Goal: Task Accomplishment & Management: Manage account settings

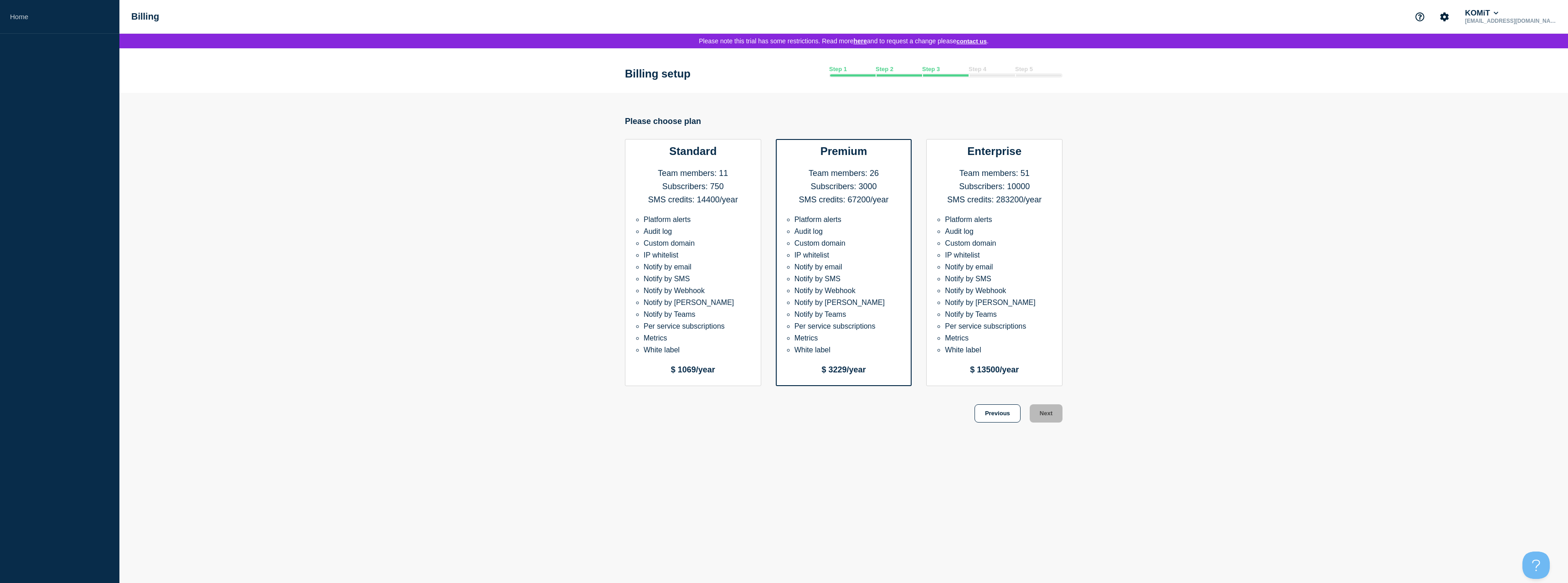
click at [833, 295] on li "Notify by Webhook" at bounding box center [848, 291] width 108 height 8
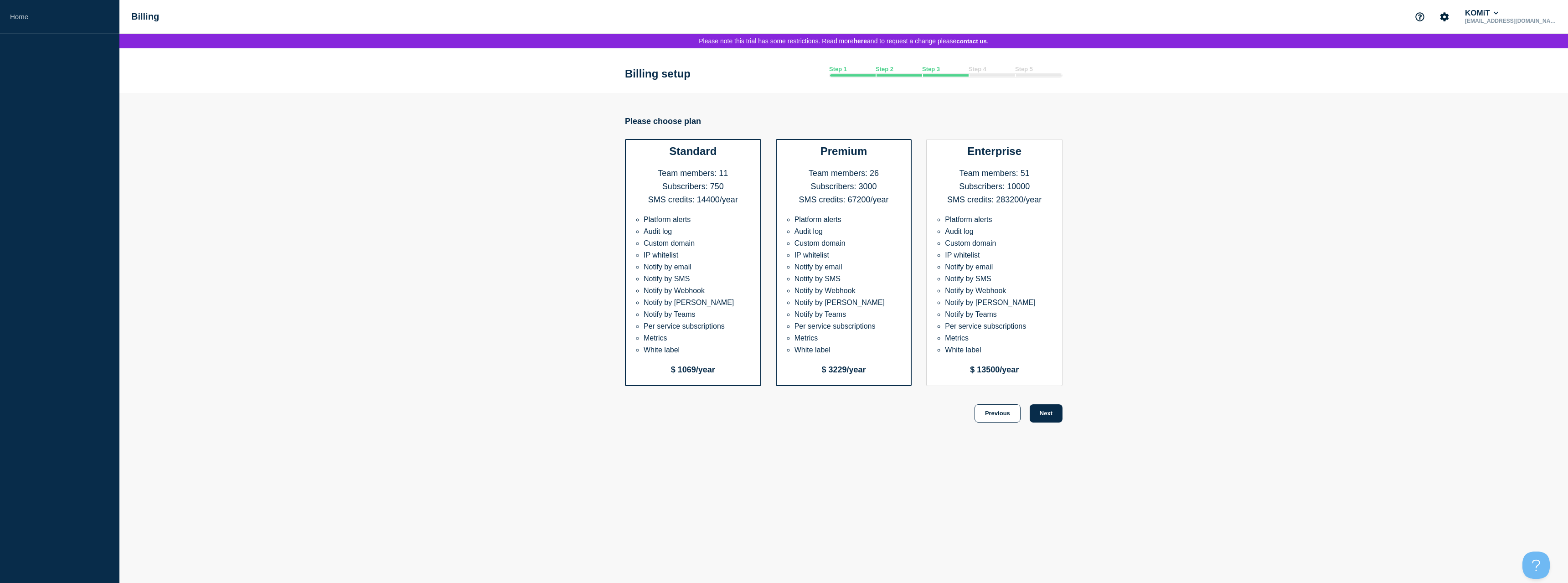
click at [681, 331] on li "Per service subscriptions" at bounding box center [698, 326] width 108 height 8
click at [723, 307] on li "Notify by Slack" at bounding box center [698, 302] width 108 height 8
click at [1068, 423] on section "Please choose plan Standard Team members: 11 Subscribers: 750 SMS credits: 1440…" at bounding box center [844, 258] width 1449 height 329
click at [1060, 423] on button "Next" at bounding box center [1046, 413] width 33 height 18
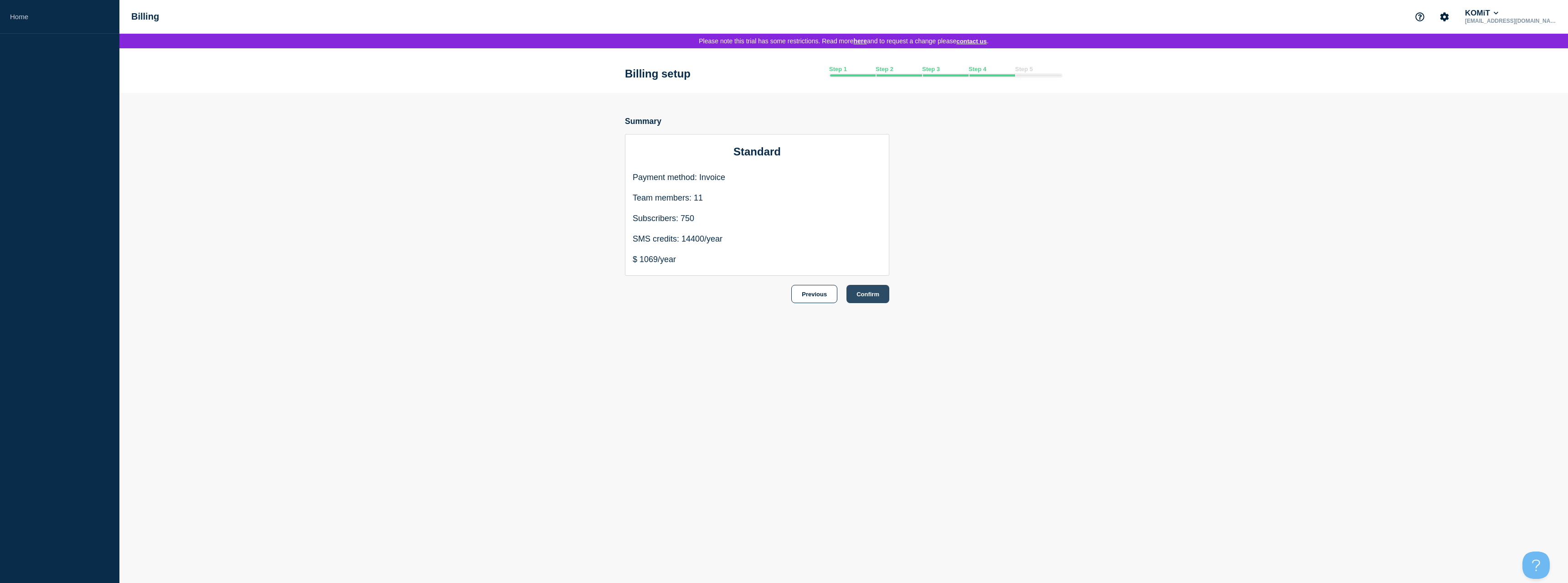
click at [859, 301] on button "Confirm" at bounding box center [868, 294] width 43 height 18
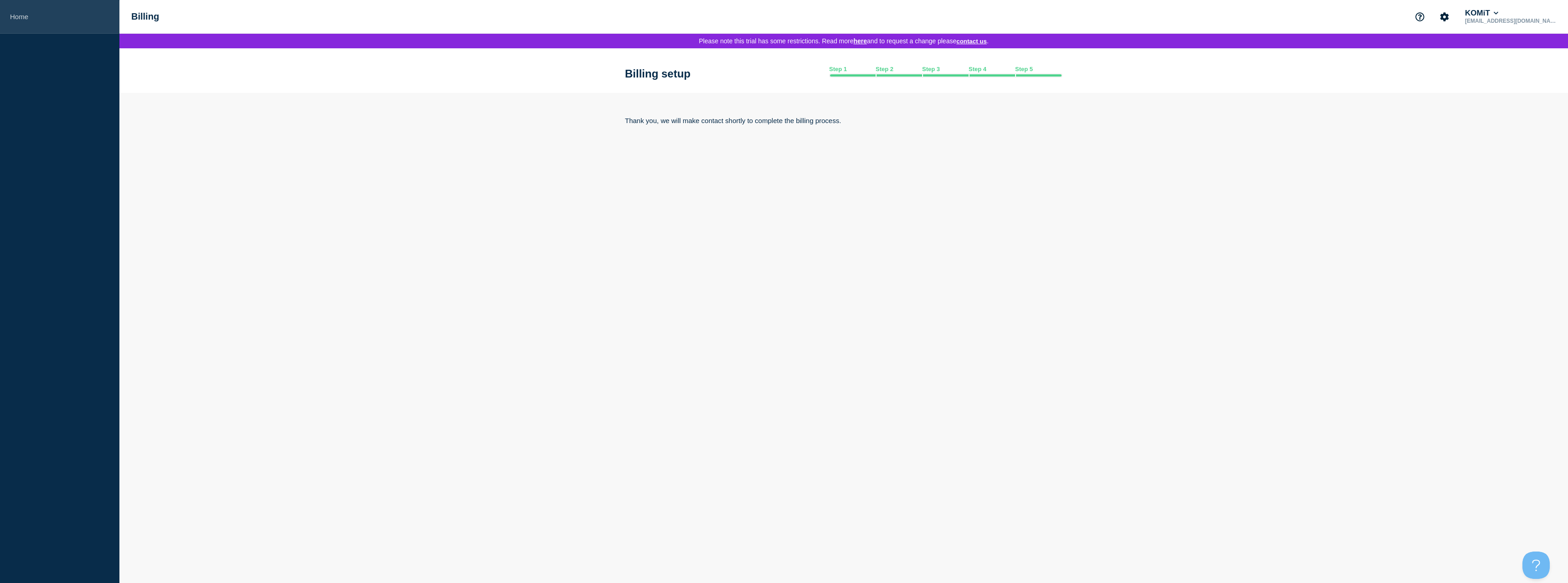
click at [23, 16] on link "Home" at bounding box center [59, 17] width 120 height 34
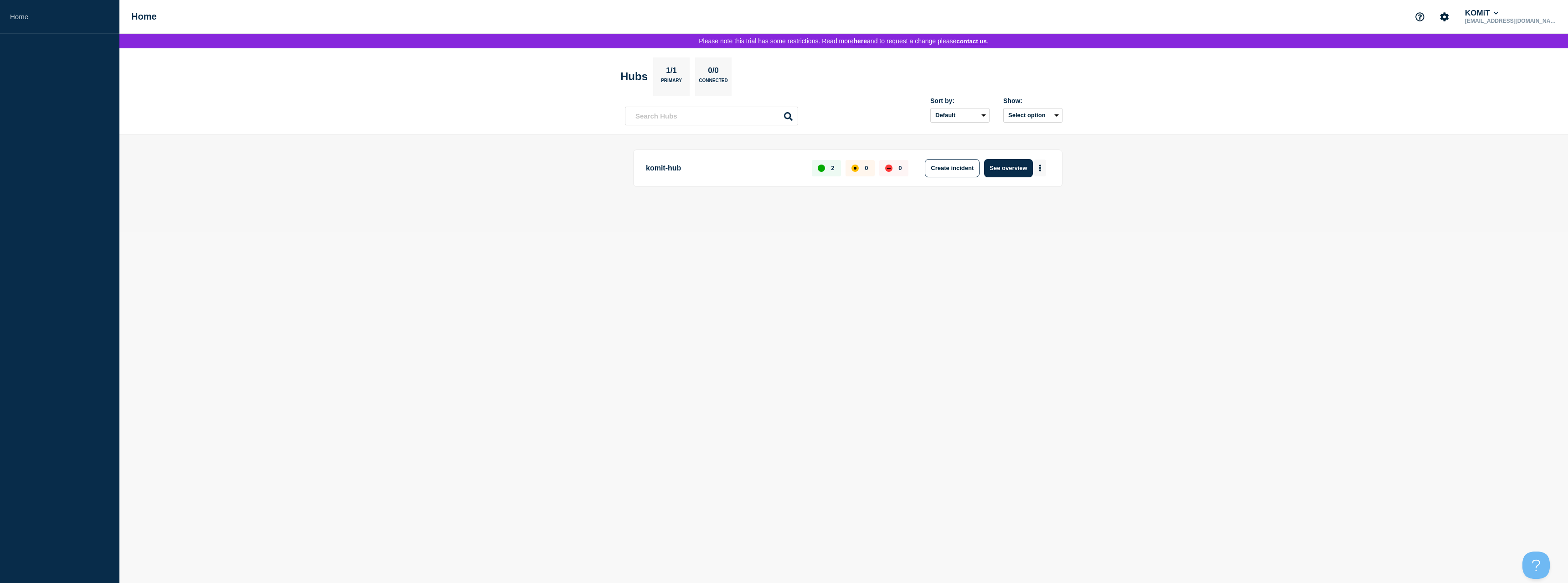
click at [1040, 167] on icon "More actions" at bounding box center [1040, 168] width 2 height 7
click at [1043, 165] on button "More actions" at bounding box center [1040, 168] width 12 height 17
click at [1021, 207] on link "View Status Page" at bounding box center [1039, 209] width 67 height 8
click at [958, 168] on button "Create incident" at bounding box center [952, 168] width 54 height 18
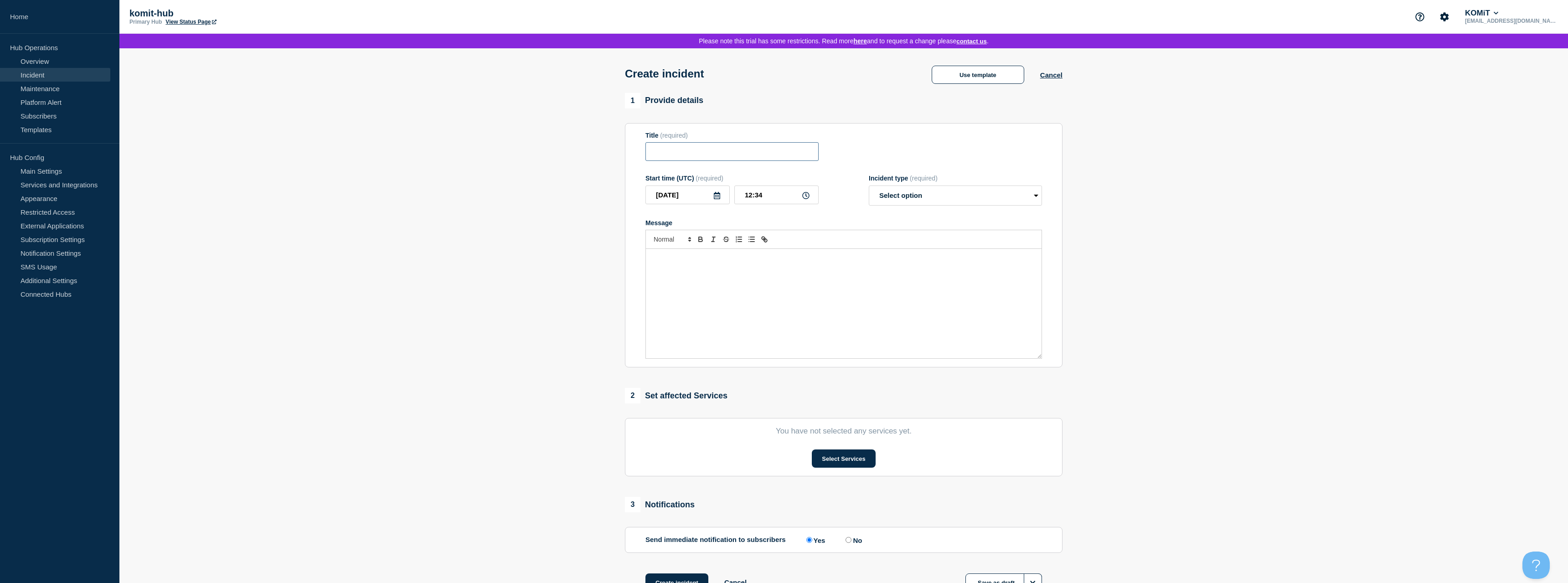
click at [676, 158] on input "Title" at bounding box center [732, 152] width 173 height 19
click at [43, 282] on link "Additional Settings" at bounding box center [55, 281] width 110 height 14
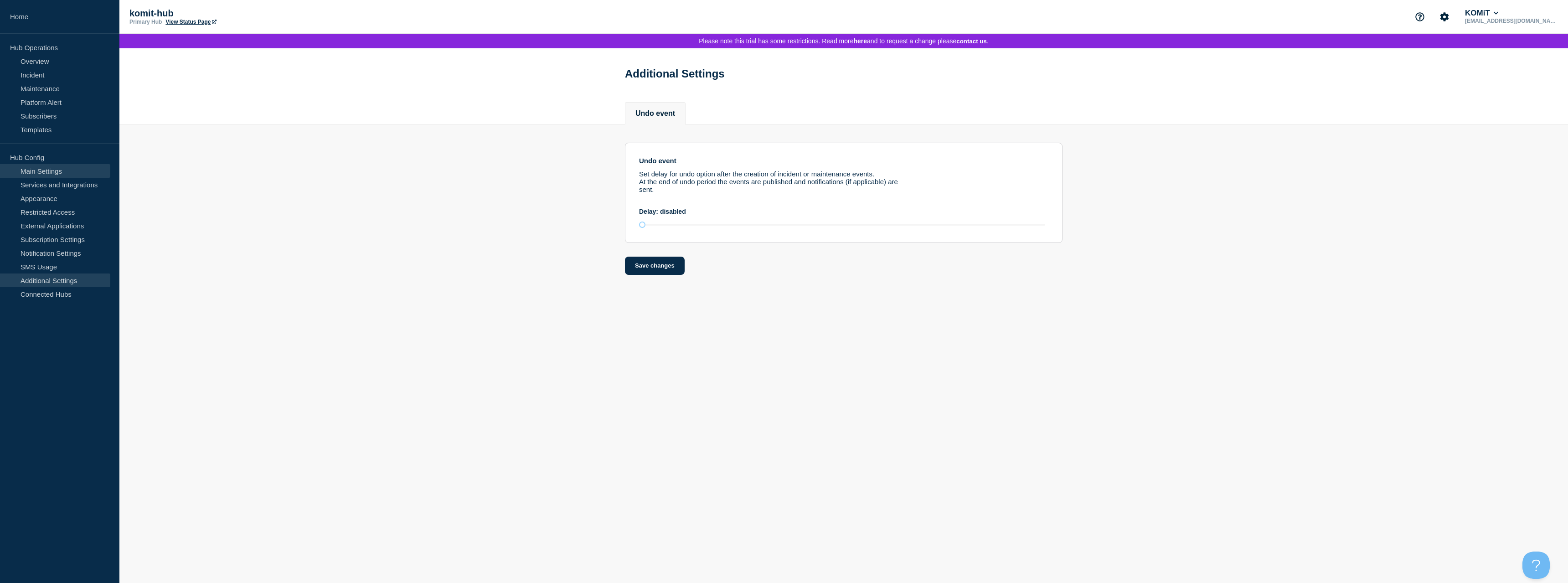
click at [55, 172] on link "Main Settings" at bounding box center [55, 171] width 110 height 14
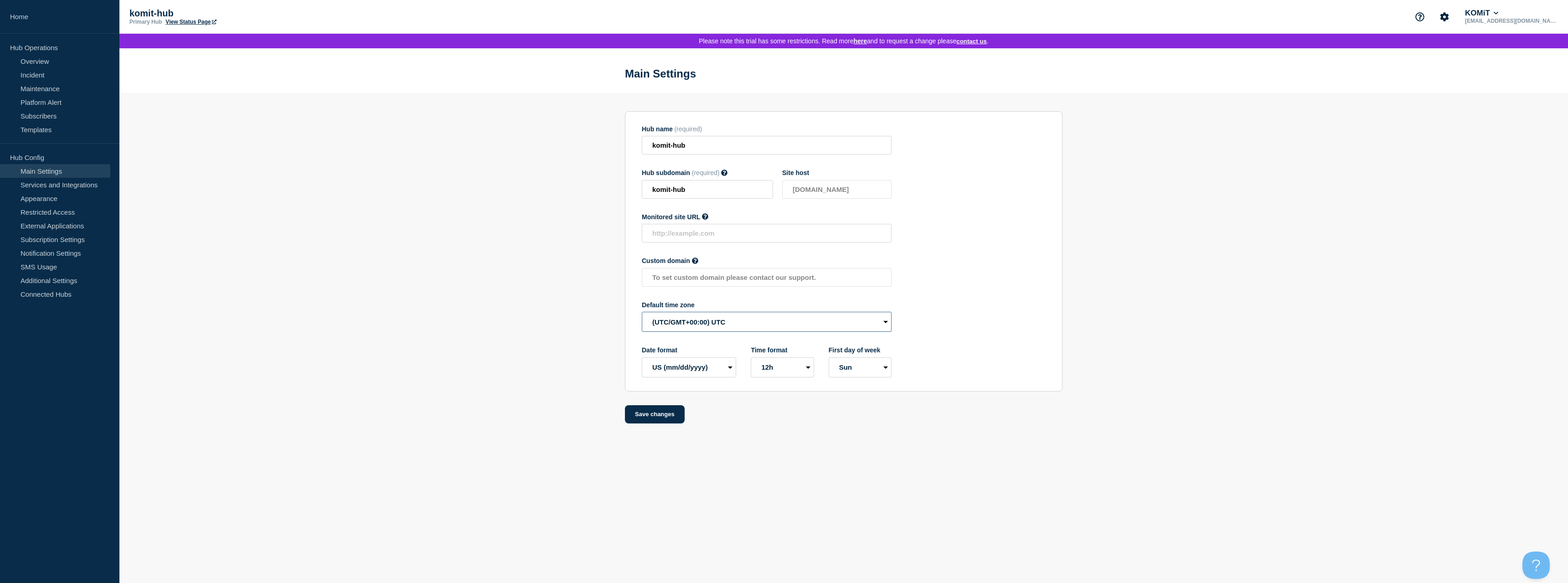
click at [642, 312] on select "(SDT/GMT-11:00) American Samoa (SST/GMT-11:00) International Date Line West (SS…" at bounding box center [766, 322] width 250 height 20
select select "Europe/Copenhagen"
click option "(CET/GMT+01:00) [GEOGRAPHIC_DATA]" at bounding box center [0, 0] width 0 height 0
click at [642, 358] on select "EU (dd/mm/yyyy) US (mm/dd/yyyy)" at bounding box center [689, 368] width 95 height 20
select select "en"
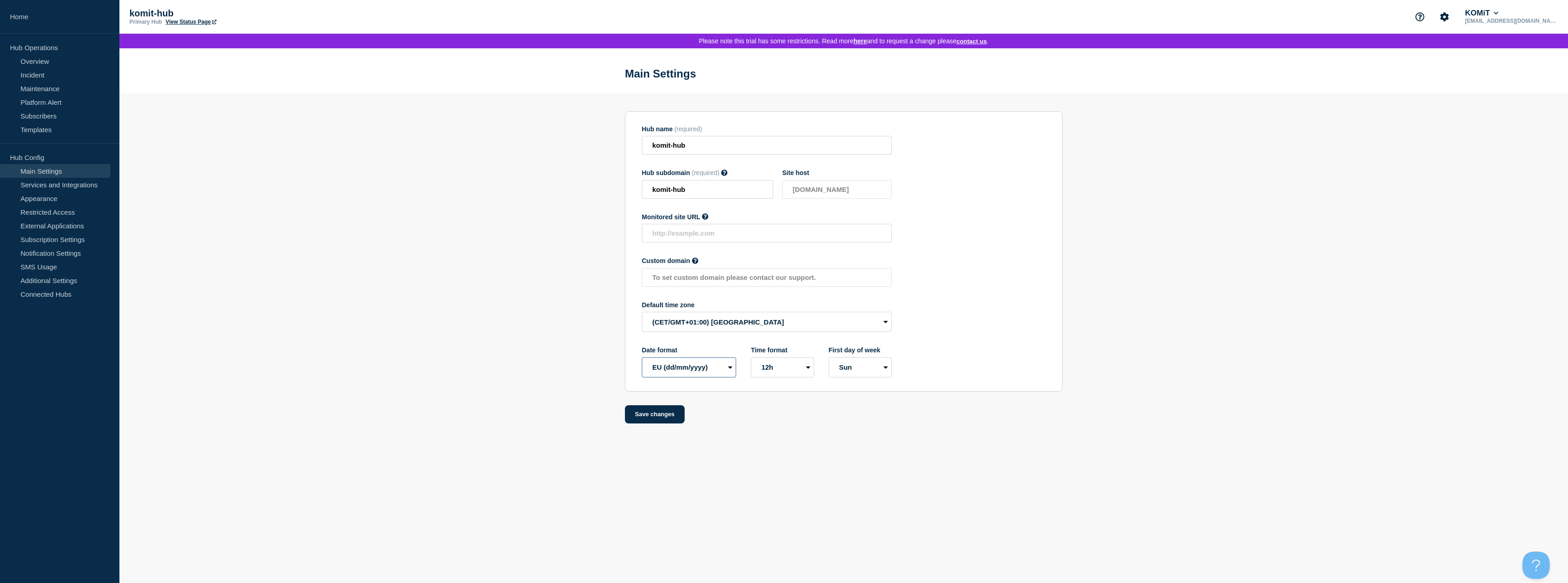
click option "EU (dd/mm/yyyy)" at bounding box center [0, 0] width 0 height 0
click at [816, 370] on div "Date format EU (dd/mm/yyyy) US (mm/dd/yyyy) Time format 12h 24h First day of we…" at bounding box center [766, 362] width 250 height 31
click at [751, 358] on select "12h 24h" at bounding box center [782, 368] width 63 height 20
select select "24h"
click option "24h" at bounding box center [0, 0] width 0 height 0
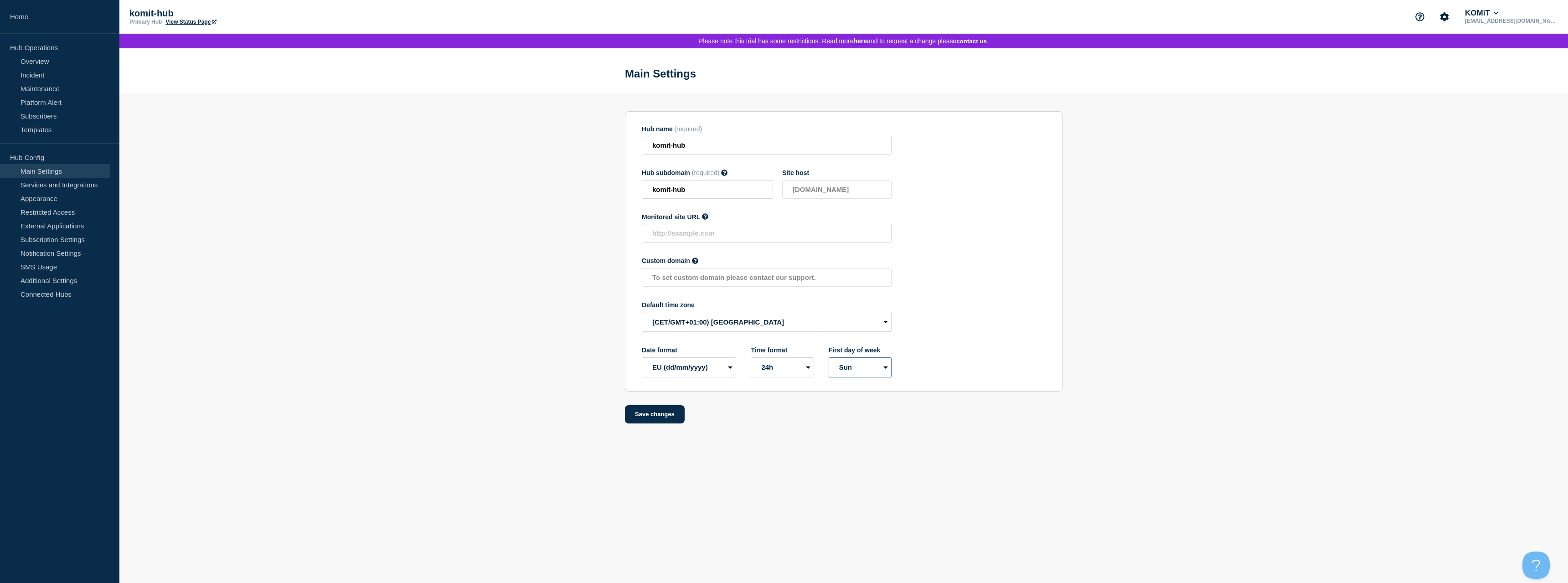
click at [828, 358] on select "Mon Sun" at bounding box center [860, 368] width 63 height 20
select select "true"
click option "Mon" at bounding box center [0, 0] width 0 height 0
click at [647, 418] on button "Save changes" at bounding box center [654, 414] width 59 height 18
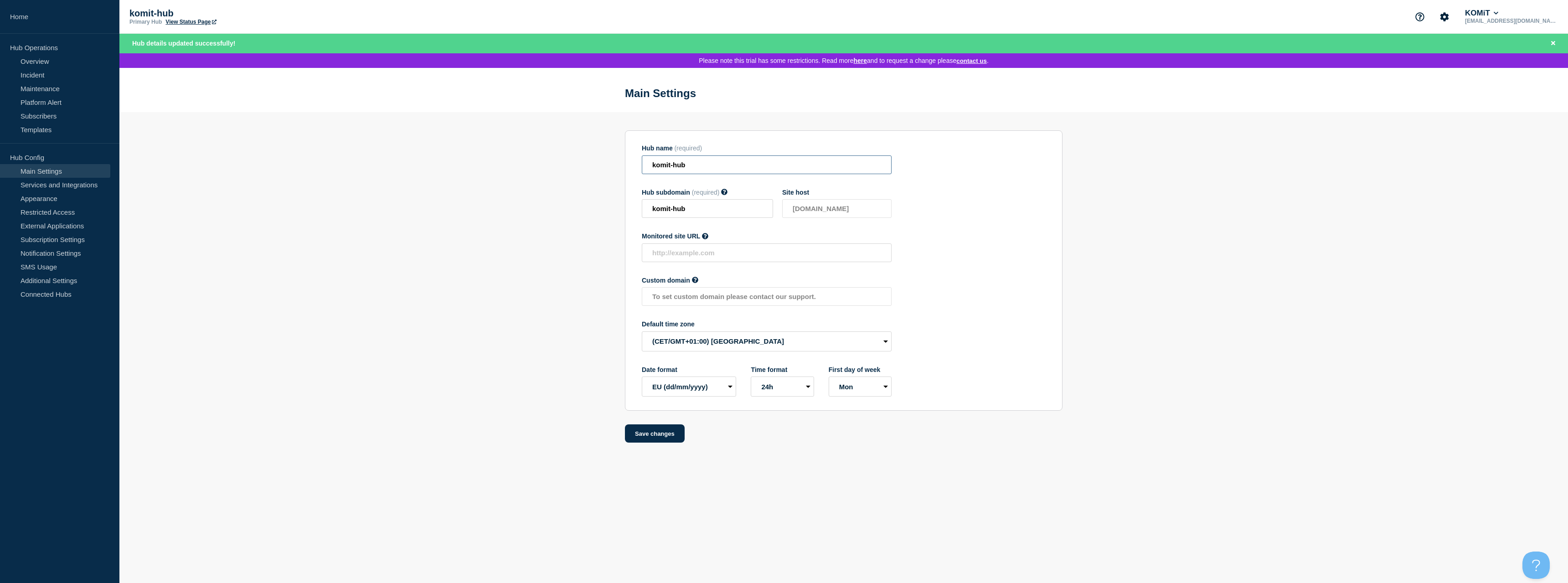
drag, startPoint x: 673, startPoint y: 170, endPoint x: 714, endPoint y: 172, distance: 41.0
click at [714, 172] on input "komit-hub" at bounding box center [766, 165] width 250 height 19
type input "komit"
drag, startPoint x: 671, startPoint y: 210, endPoint x: 718, endPoint y: 216, distance: 47.4
click at [718, 216] on input "komit-hub" at bounding box center [708, 209] width 132 height 19
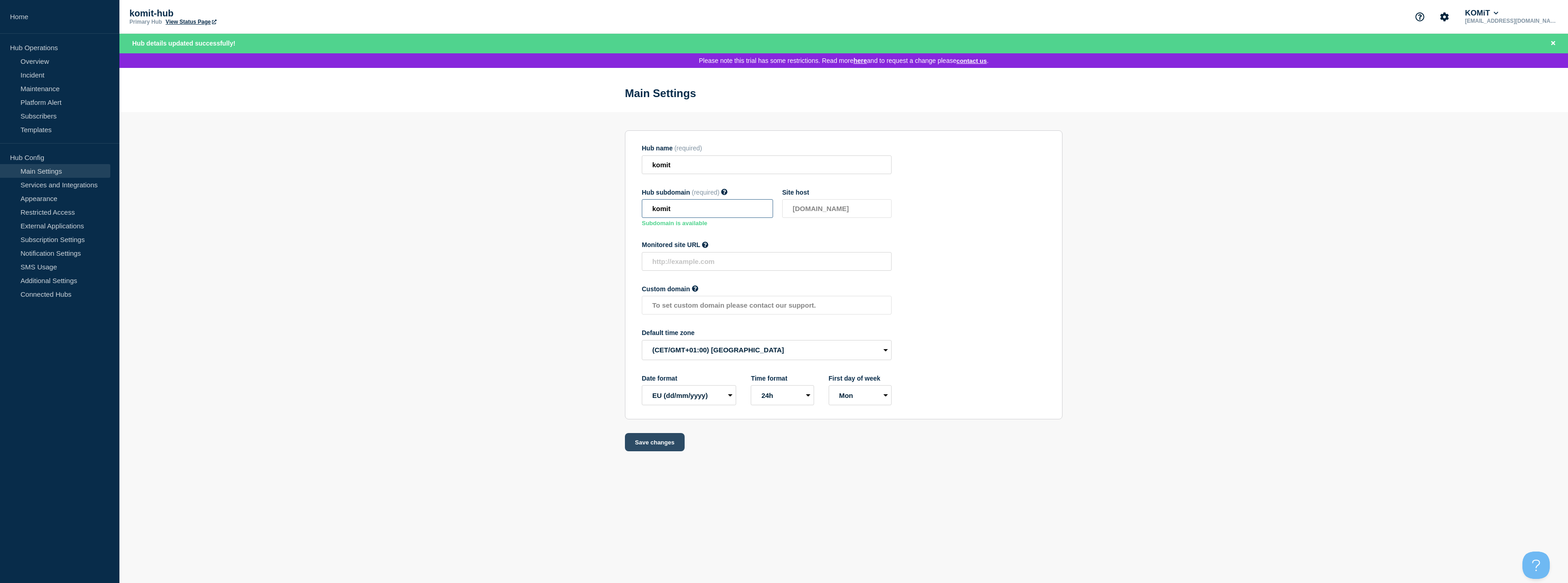
type input "komit"
click at [642, 451] on button "Save changes" at bounding box center [654, 442] width 59 height 18
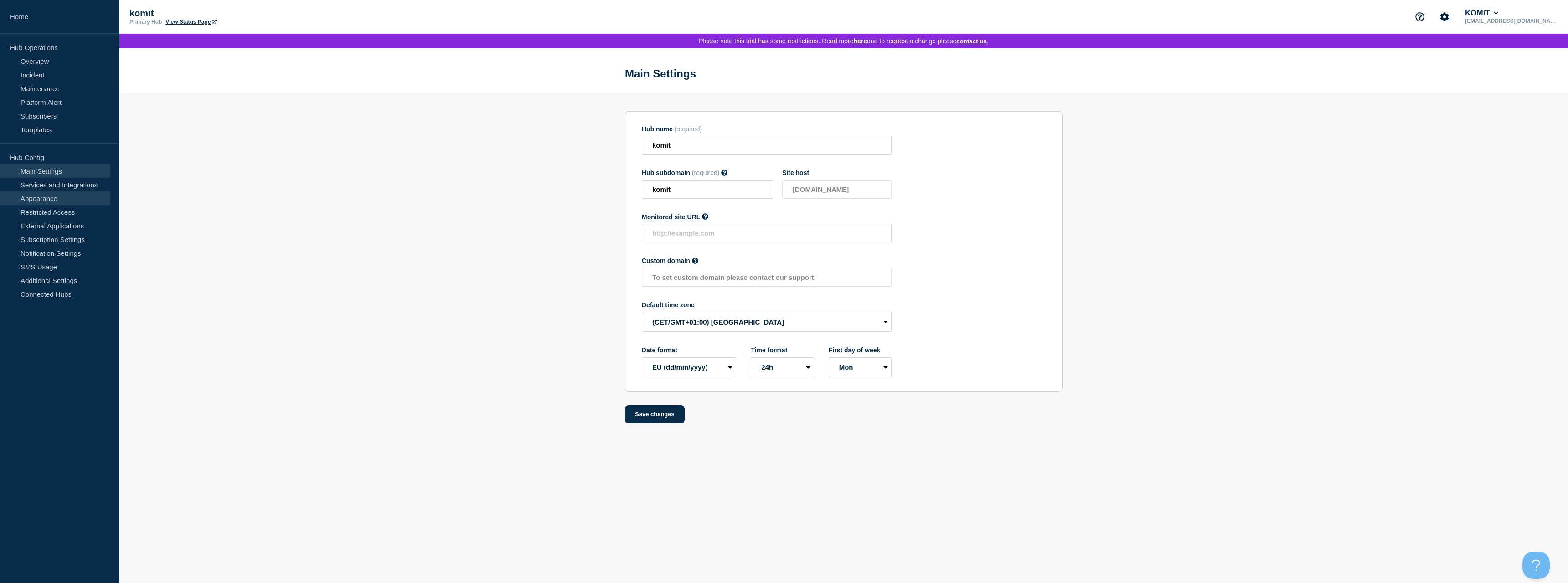
click at [58, 200] on link "Appearance" at bounding box center [55, 199] width 110 height 14
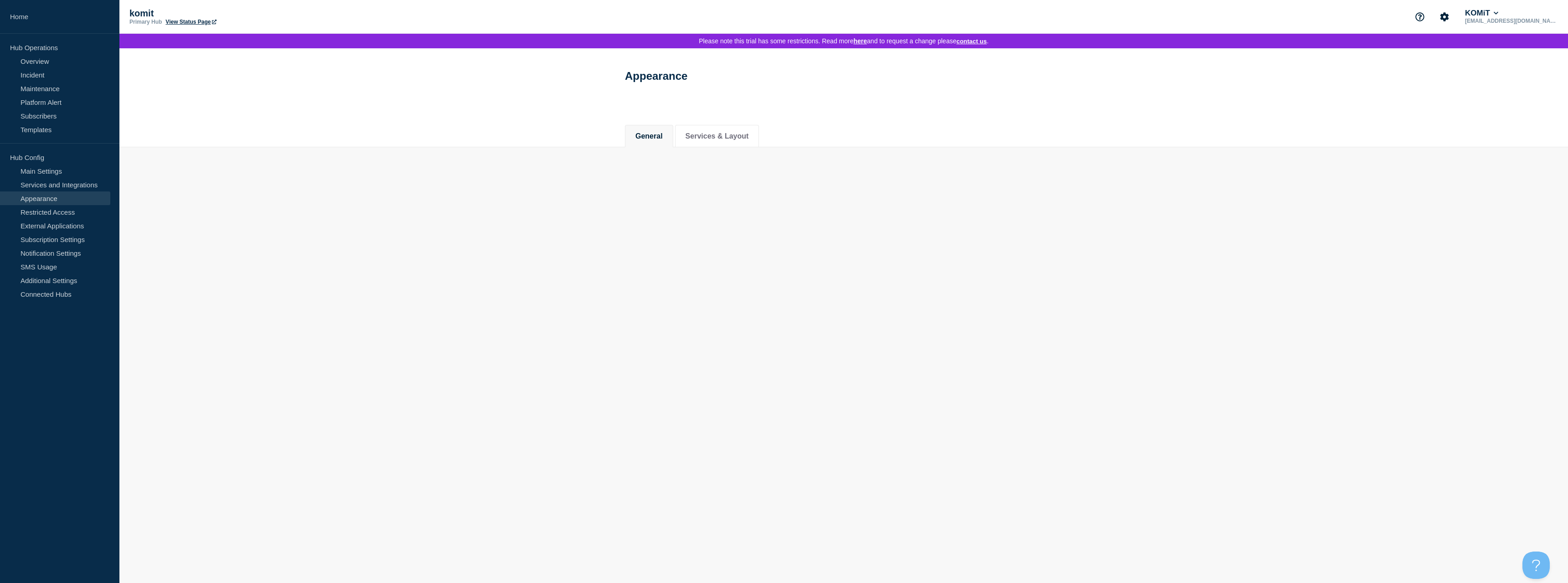
click at [49, 200] on link "Appearance" at bounding box center [55, 199] width 110 height 14
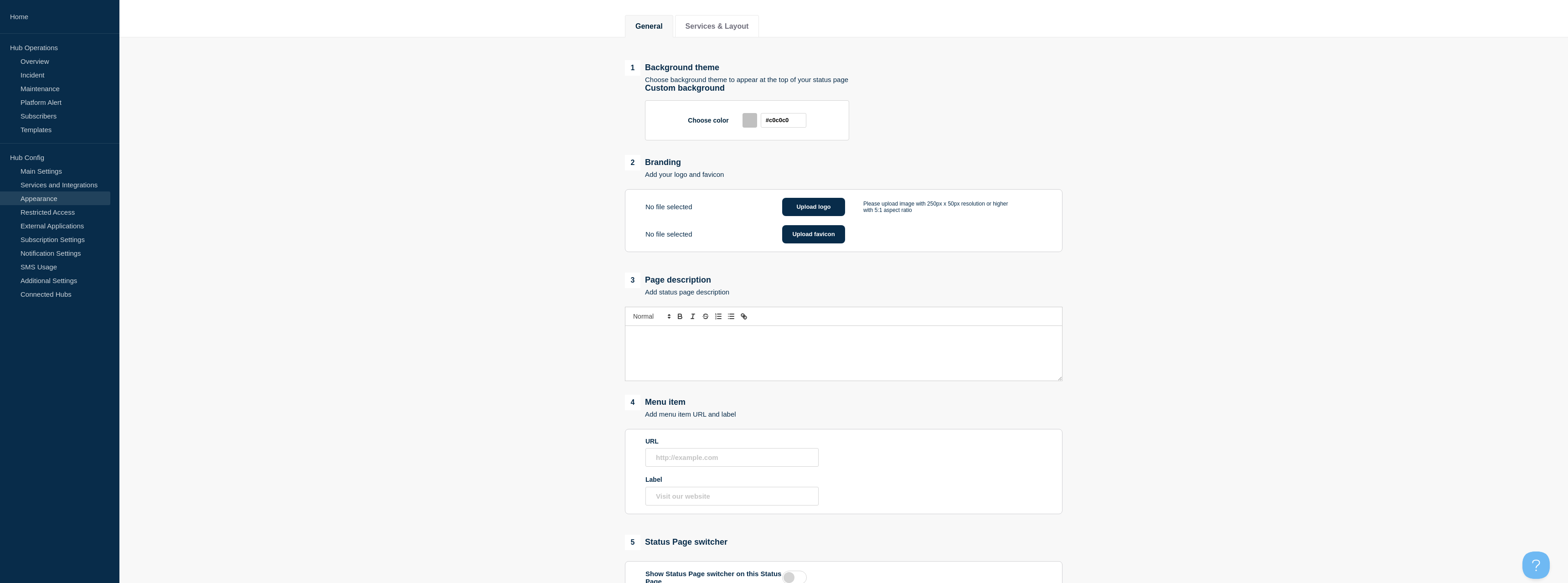
scroll to position [2, 0]
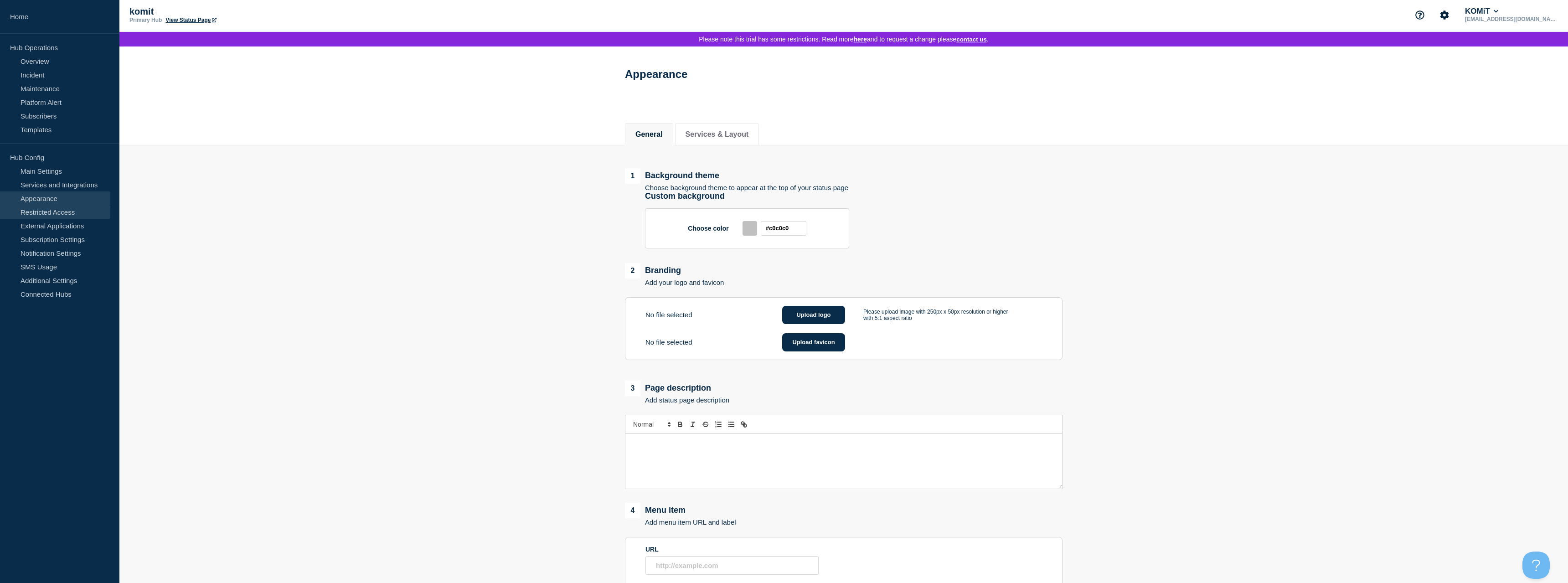
click at [73, 215] on link "Restricted Access" at bounding box center [55, 212] width 110 height 14
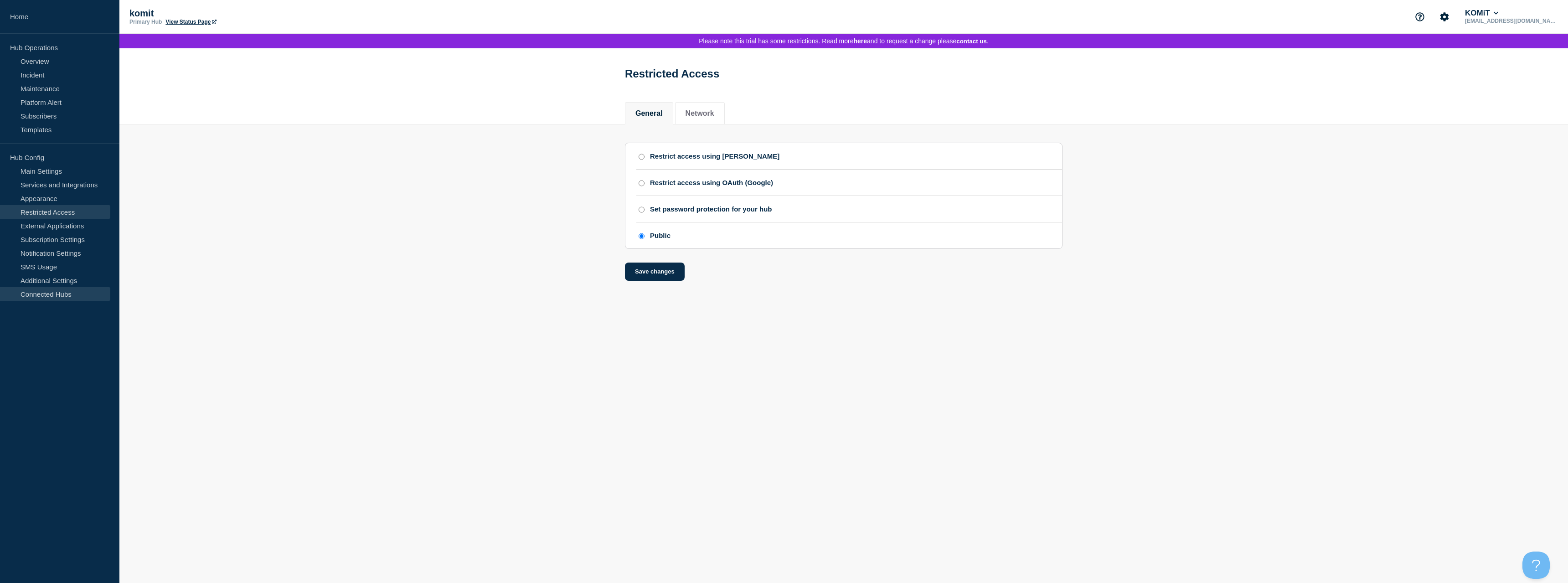
click at [48, 297] on link "Connected Hubs" at bounding box center [55, 294] width 110 height 14
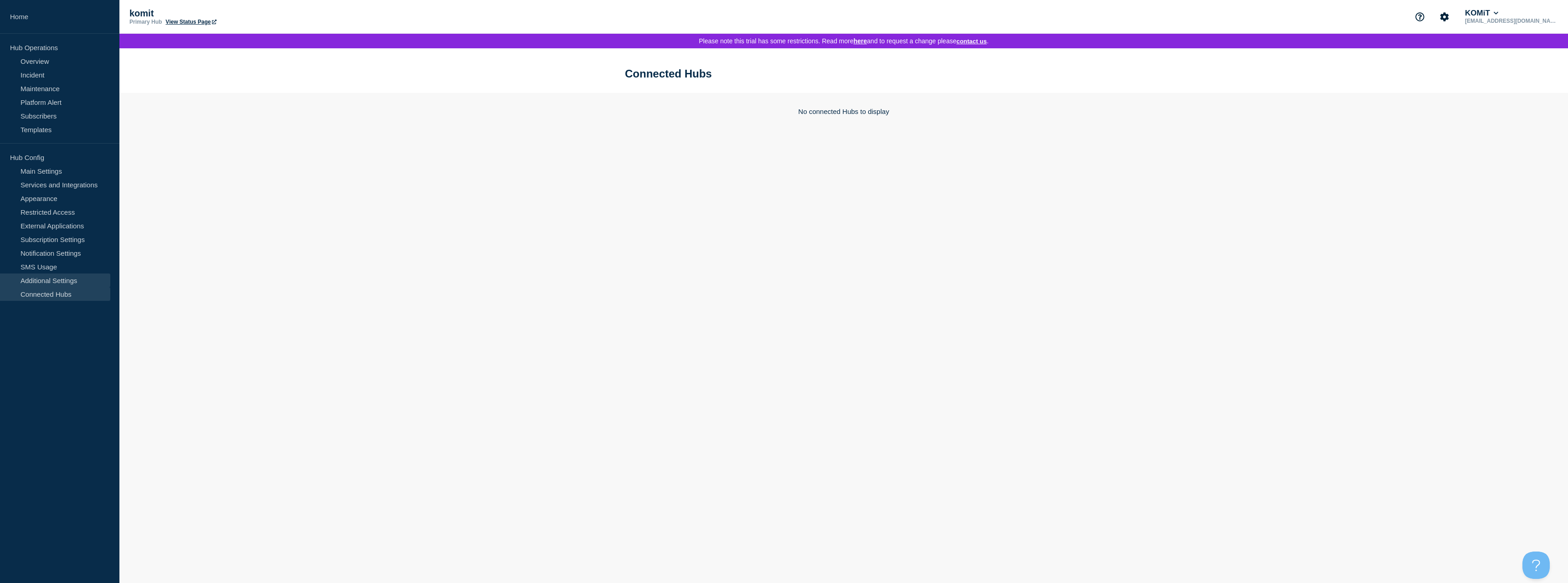
click at [59, 281] on link "Additional Settings" at bounding box center [55, 281] width 110 height 14
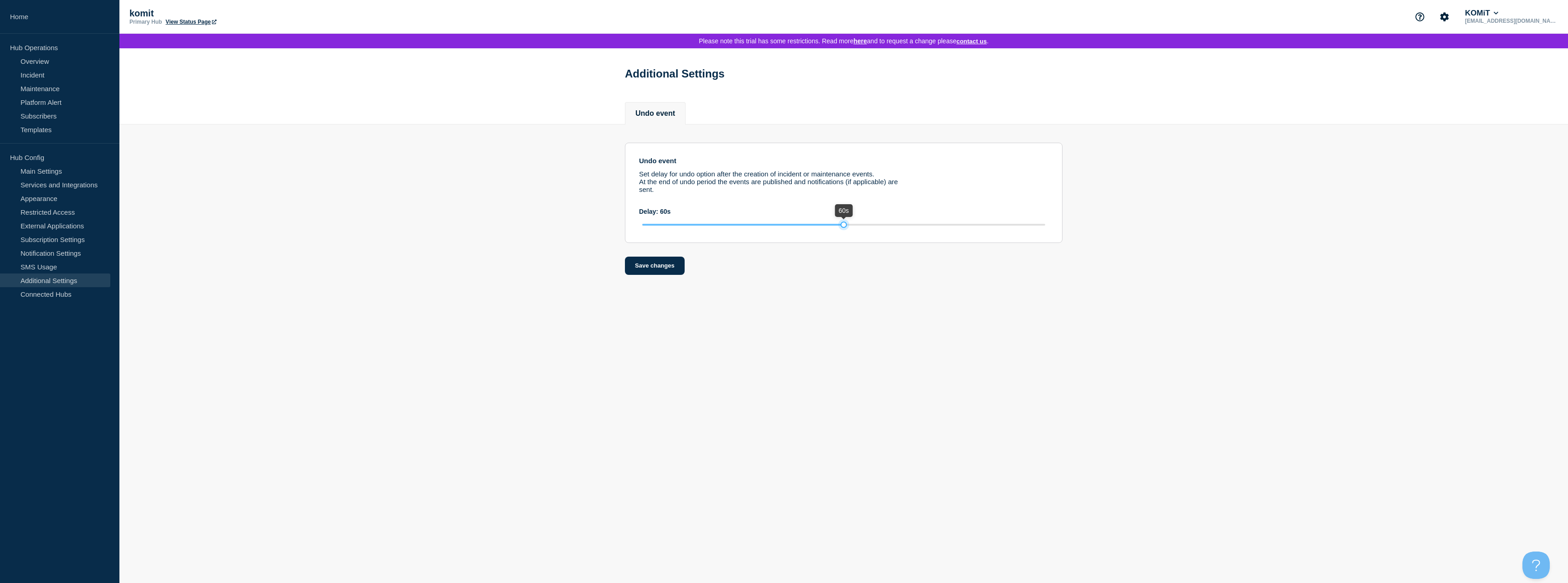
drag, startPoint x: 642, startPoint y: 232, endPoint x: 840, endPoint y: 234, distance: 198.0
click at [840, 229] on div "60s" at bounding box center [844, 224] width 410 height 8
click at [629, 272] on button "Save changes" at bounding box center [654, 266] width 59 height 18
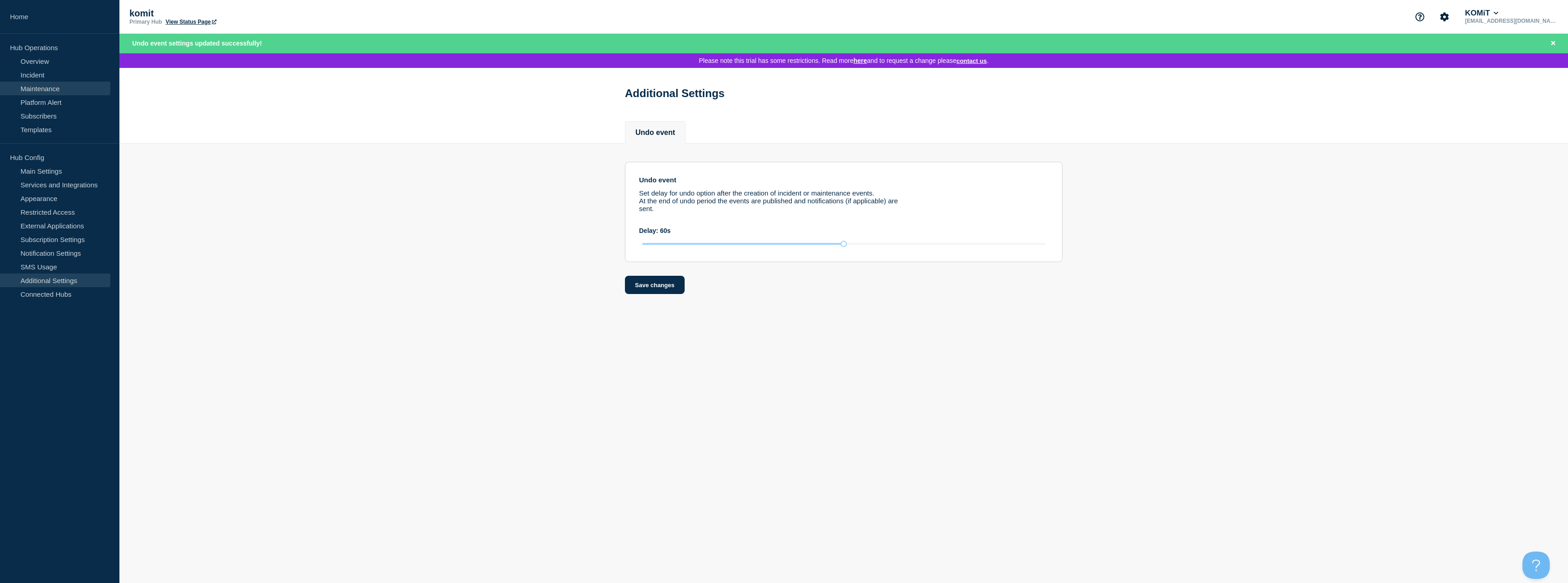
click at [43, 86] on link "Maintenance" at bounding box center [55, 88] width 110 height 14
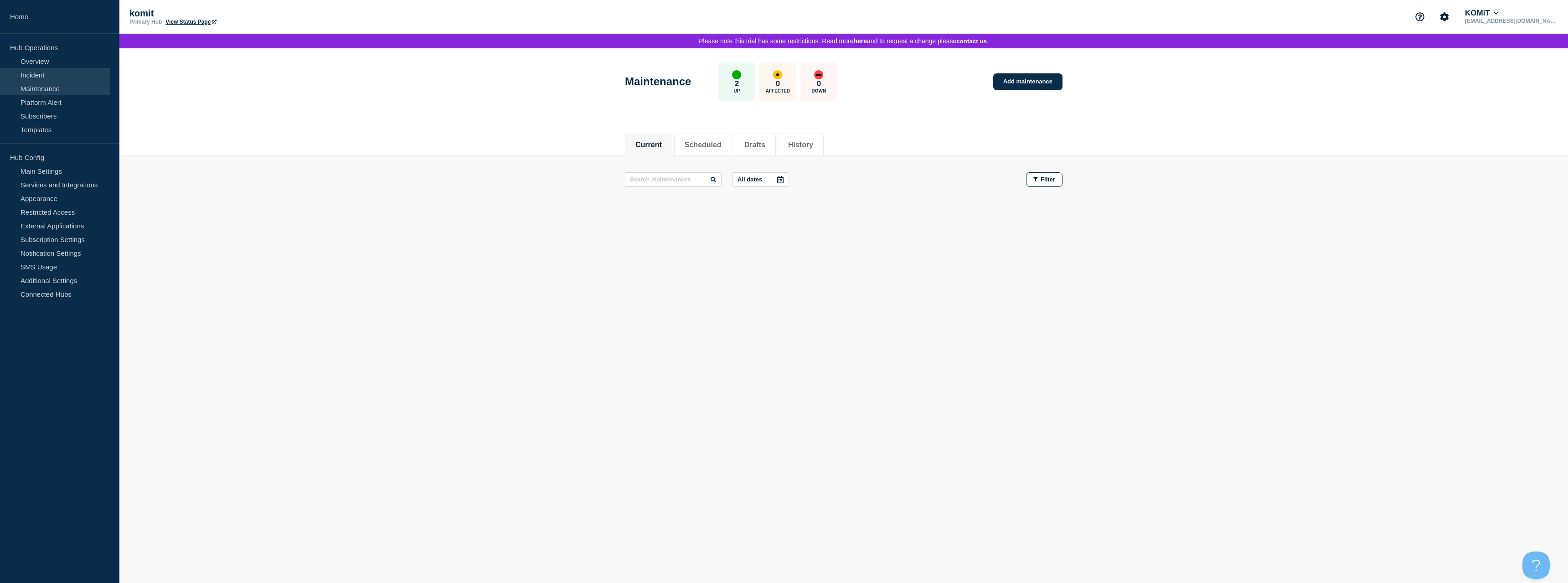
click at [39, 78] on link "Incident" at bounding box center [55, 75] width 110 height 14
click at [39, 66] on link "Overview" at bounding box center [55, 61] width 110 height 14
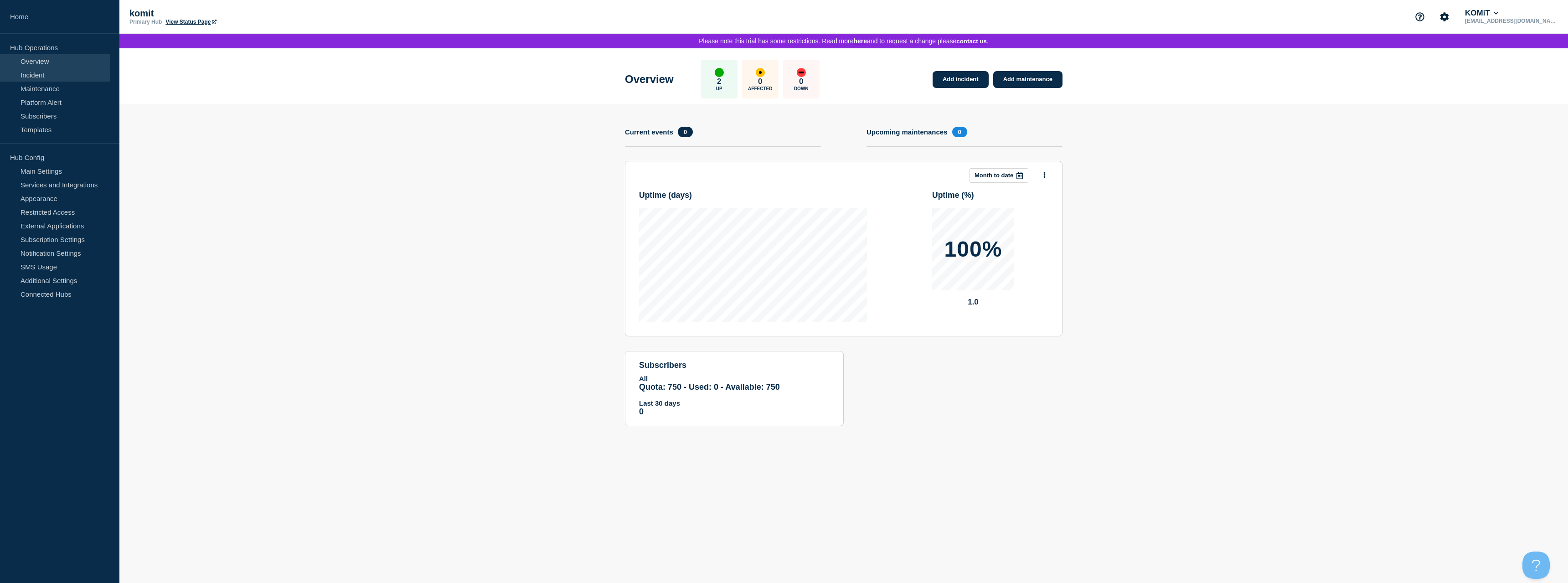
click at [38, 78] on link "Incident" at bounding box center [55, 75] width 110 height 14
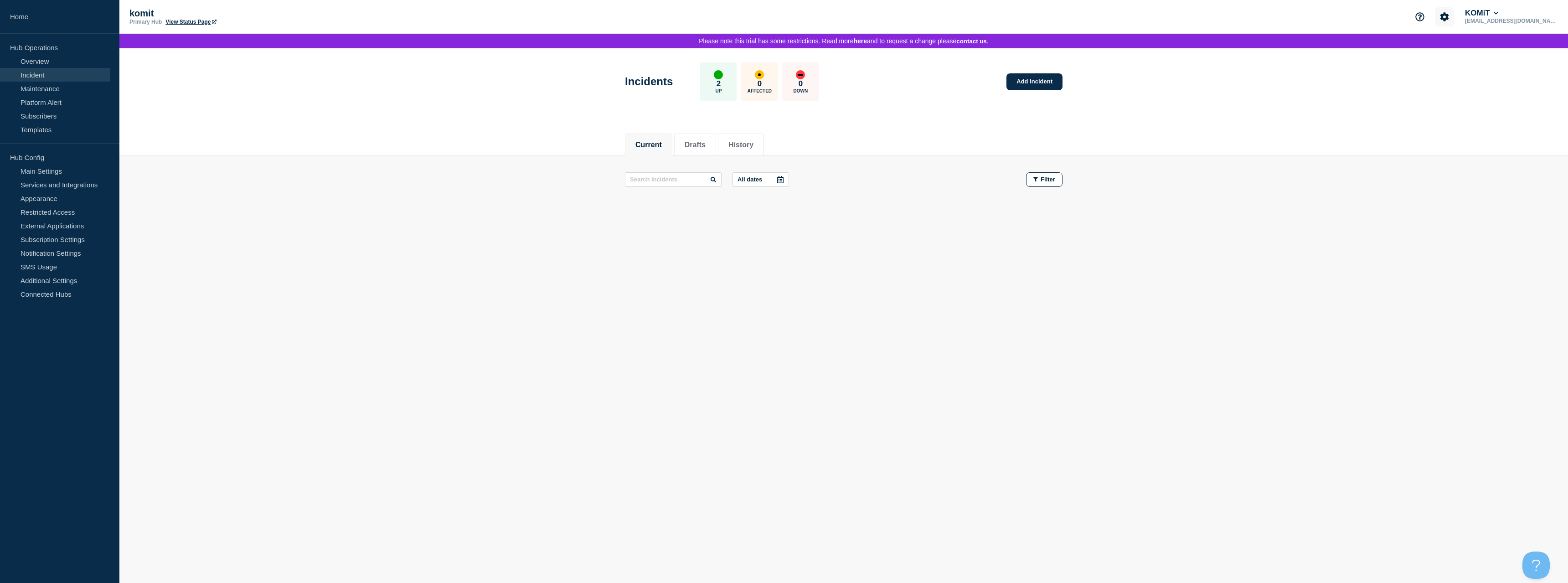
click at [1449, 17] on icon "Account settings" at bounding box center [1445, 17] width 9 height 9
click at [1557, 19] on p "[EMAIL_ADDRESS][DOMAIN_NAME]" at bounding box center [1510, 21] width 95 height 6
click at [1498, 14] on icon at bounding box center [1496, 13] width 4 height 3
click at [1537, 88] on link "User settings" at bounding box center [1537, 86] width 40 height 8
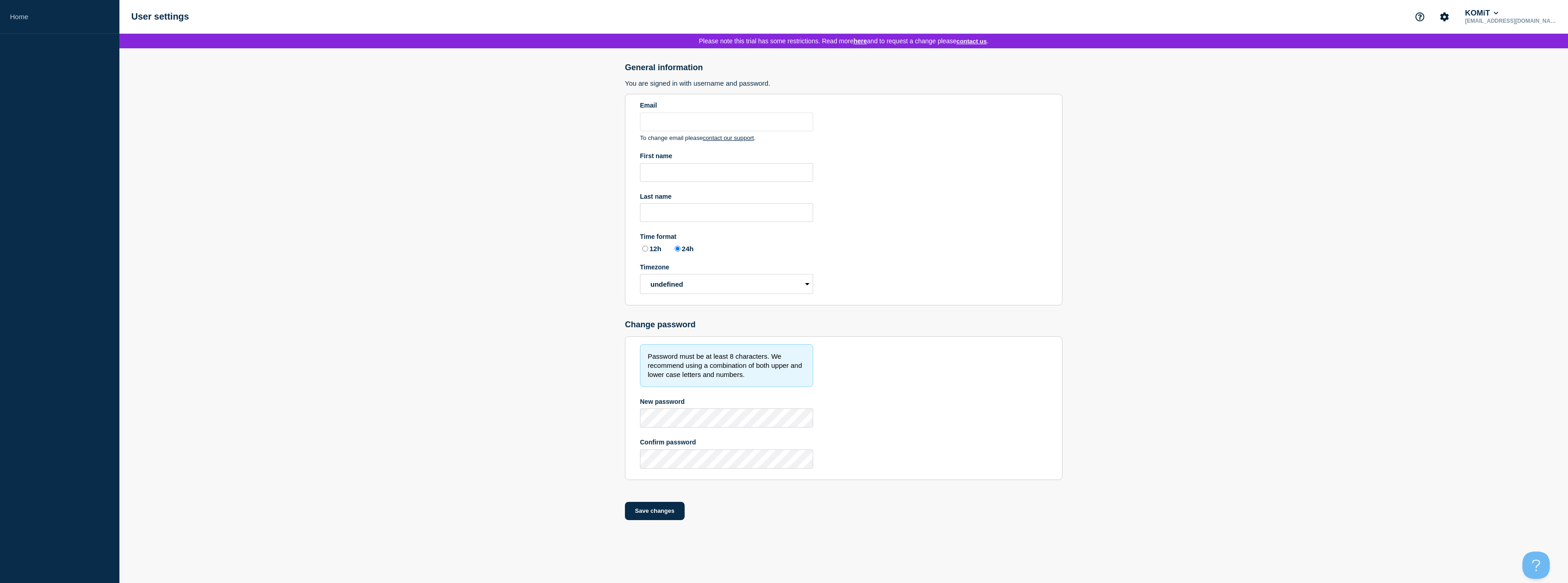
type input "[EMAIL_ADDRESS][DOMAIN_NAME]"
radio input "true"
select select "hub"
click at [1449, 18] on icon "Account settings" at bounding box center [1445, 17] width 9 height 9
click at [1500, 16] on button "KOMiT" at bounding box center [1482, 13] width 37 height 9
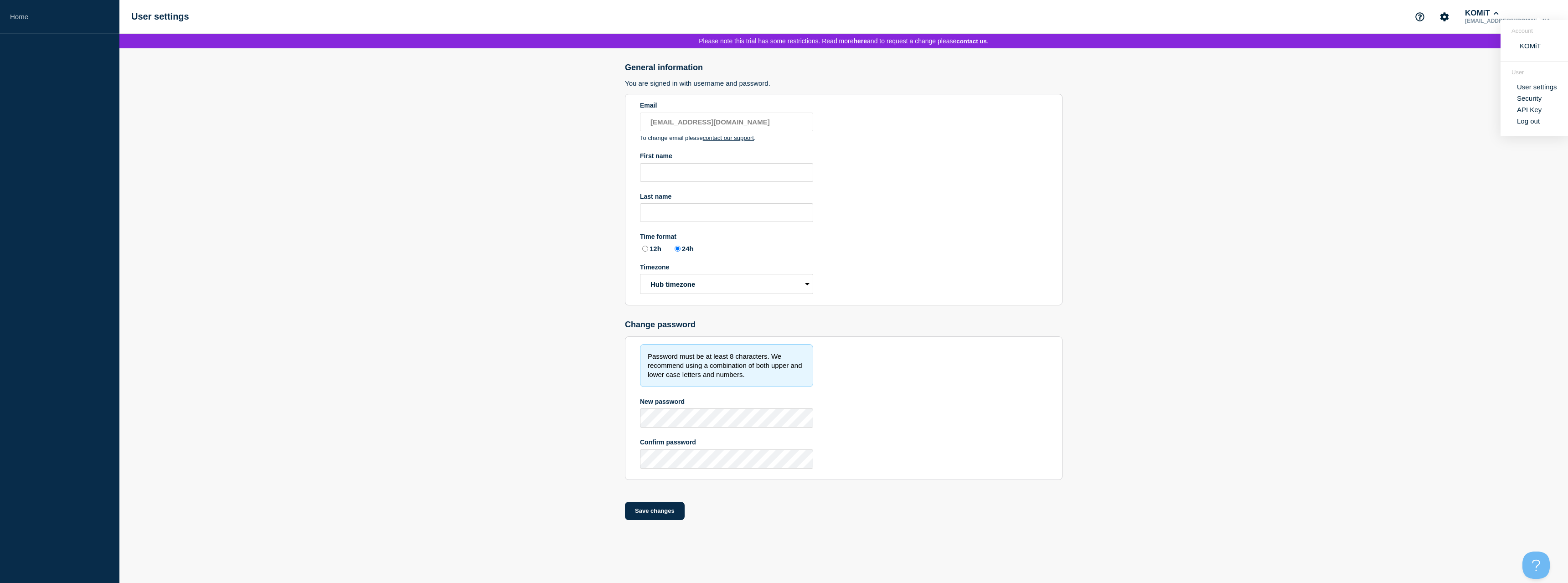
click at [1532, 99] on link "Security" at bounding box center [1529, 98] width 24 height 8
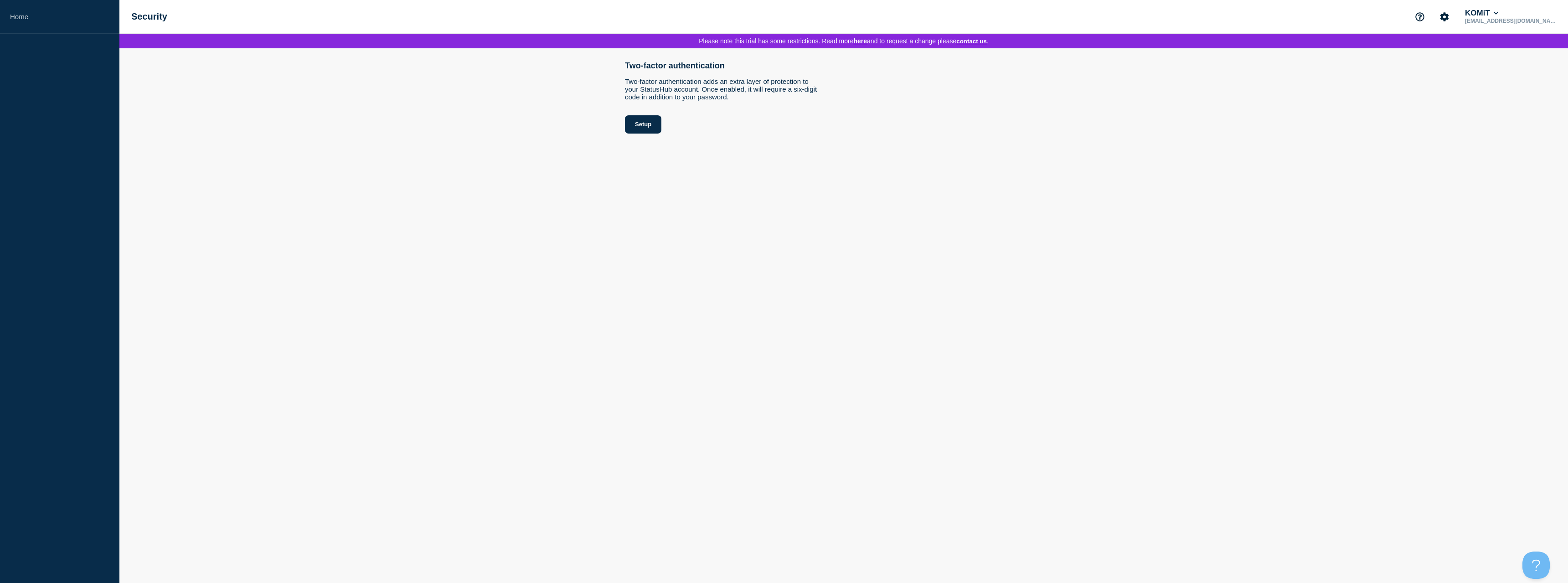
click at [155, 9] on div "Security KOMiT ml@komit.nu" at bounding box center [844, 17] width 1449 height 34
click at [36, 17] on link "Home" at bounding box center [59, 17] width 120 height 34
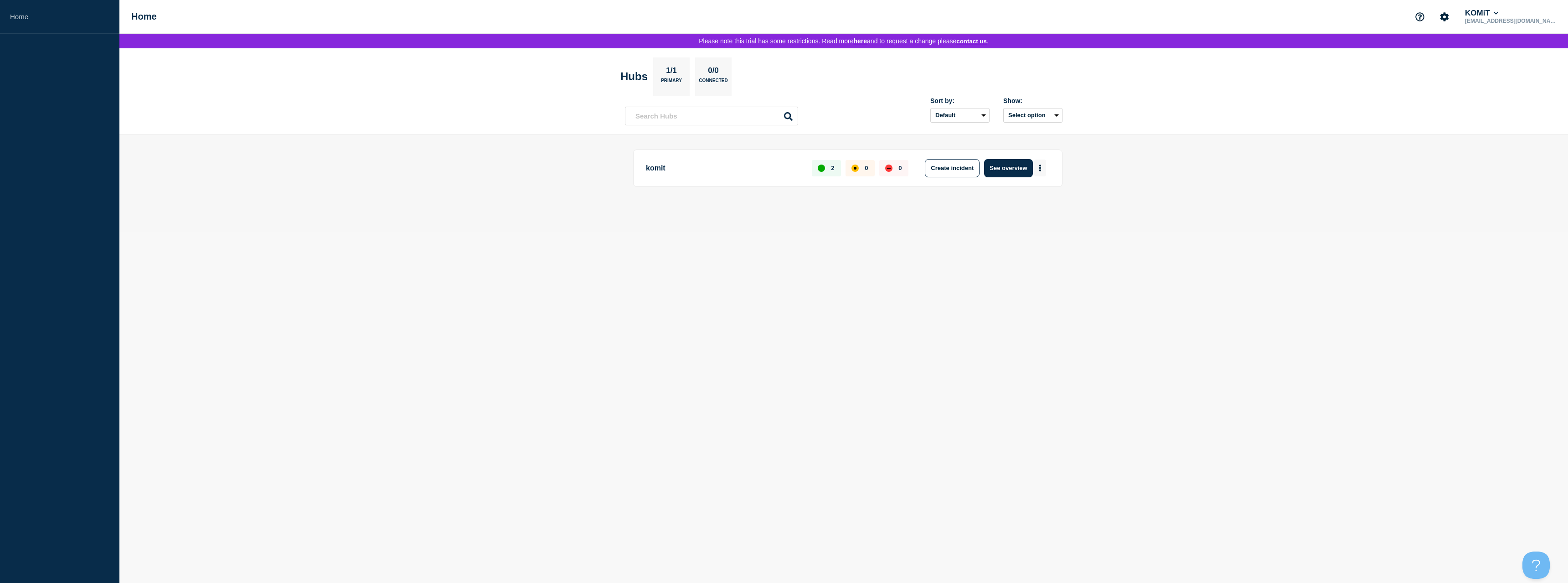
click at [1039, 168] on icon "More actions" at bounding box center [1040, 168] width 3 height 7
click at [945, 172] on button "Create incident" at bounding box center [952, 168] width 54 height 18
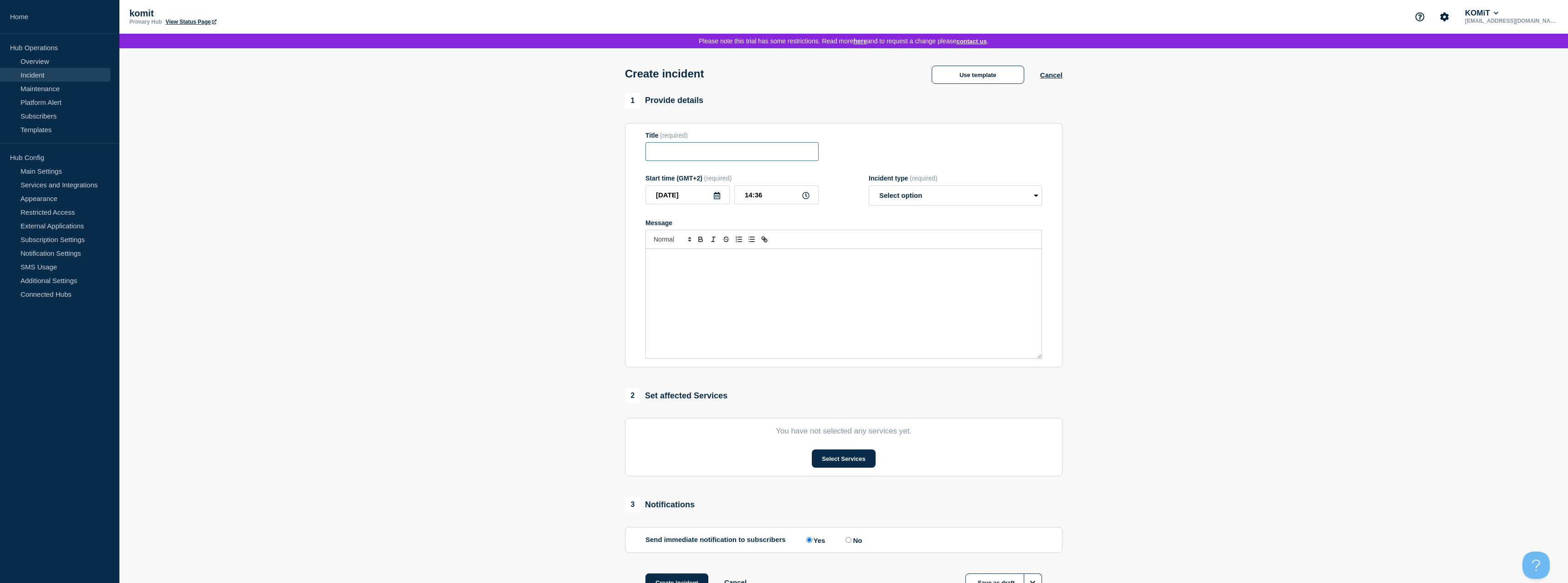
click at [699, 155] on input "Title" at bounding box center [732, 152] width 173 height 19
type input "Fejl i løn"
click at [869, 185] on select "Select option Investigating Identified Monitoring" at bounding box center [956, 195] width 173 height 20
select select "identified"
click option "Identified" at bounding box center [0, 0] width 0 height 0
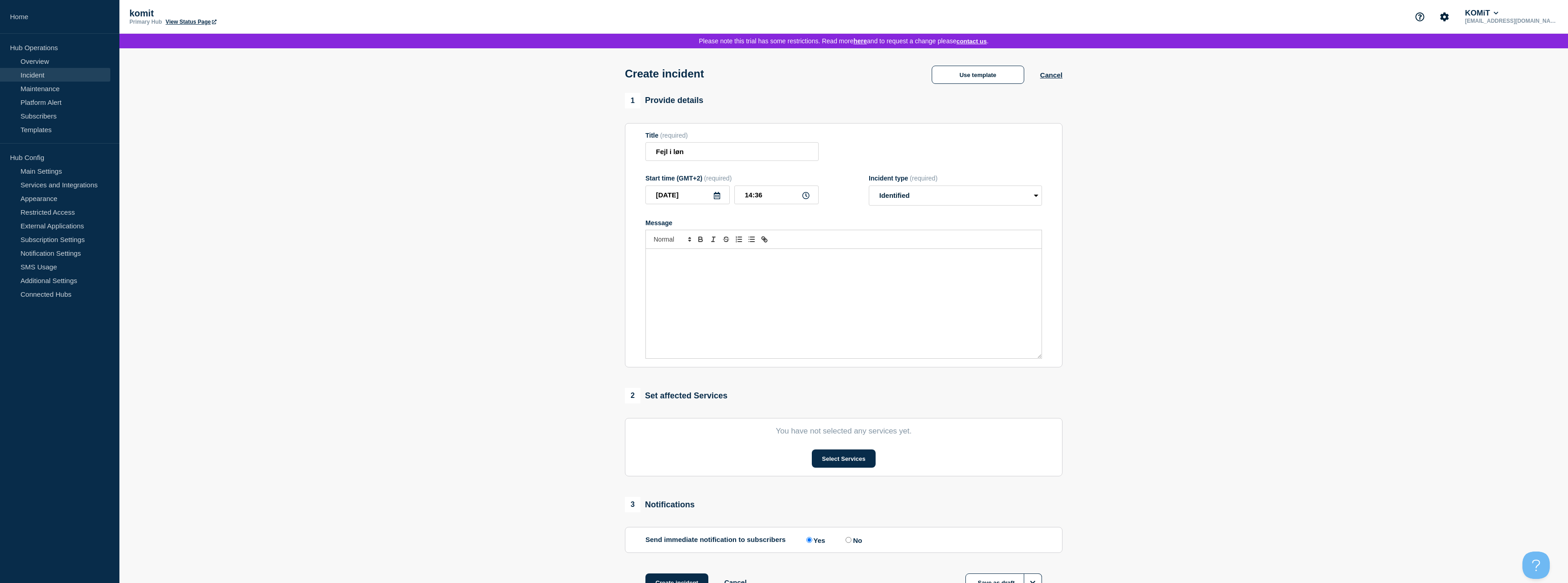
click at [671, 302] on div "Message" at bounding box center [844, 303] width 396 height 110
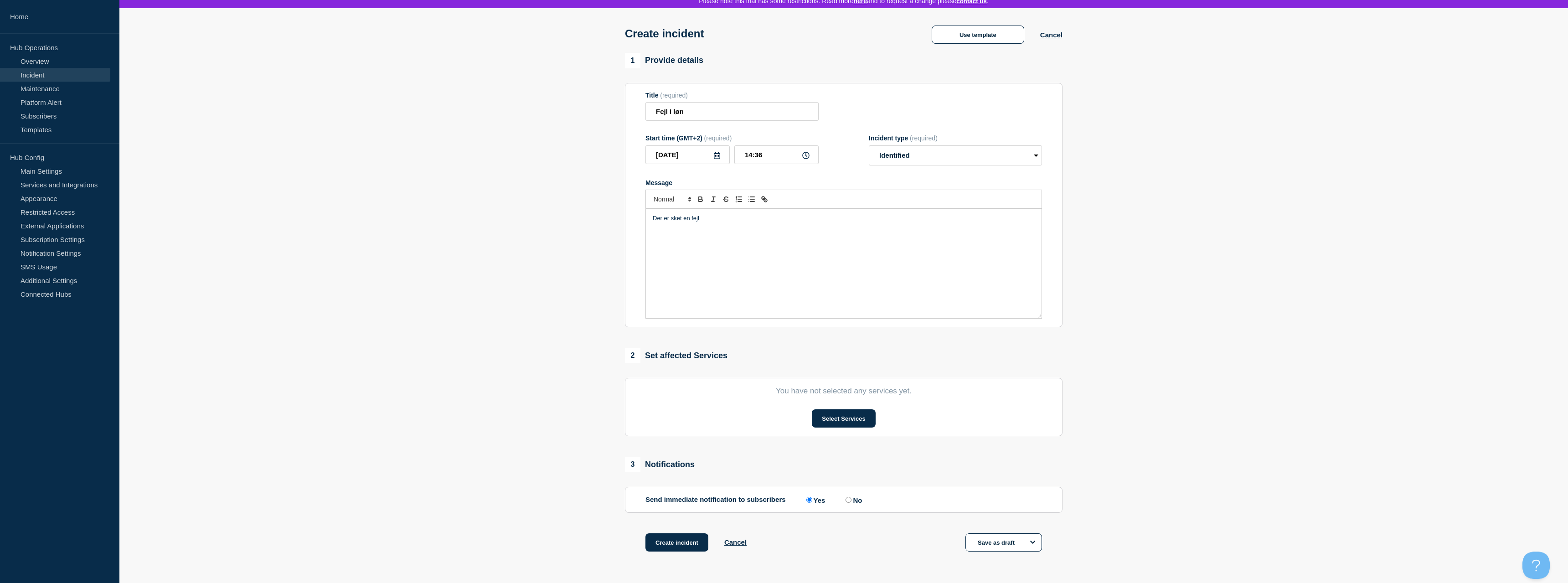
scroll to position [74, 0]
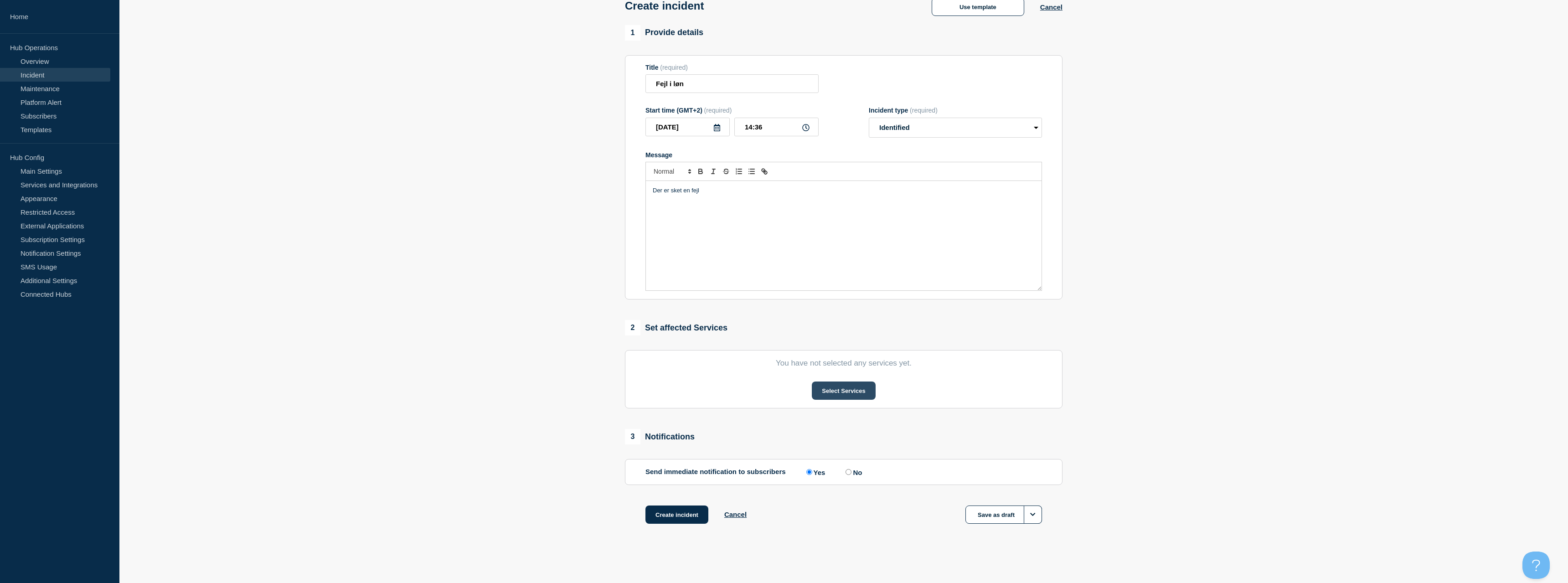
click at [816, 388] on button "Select Services" at bounding box center [843, 390] width 63 height 18
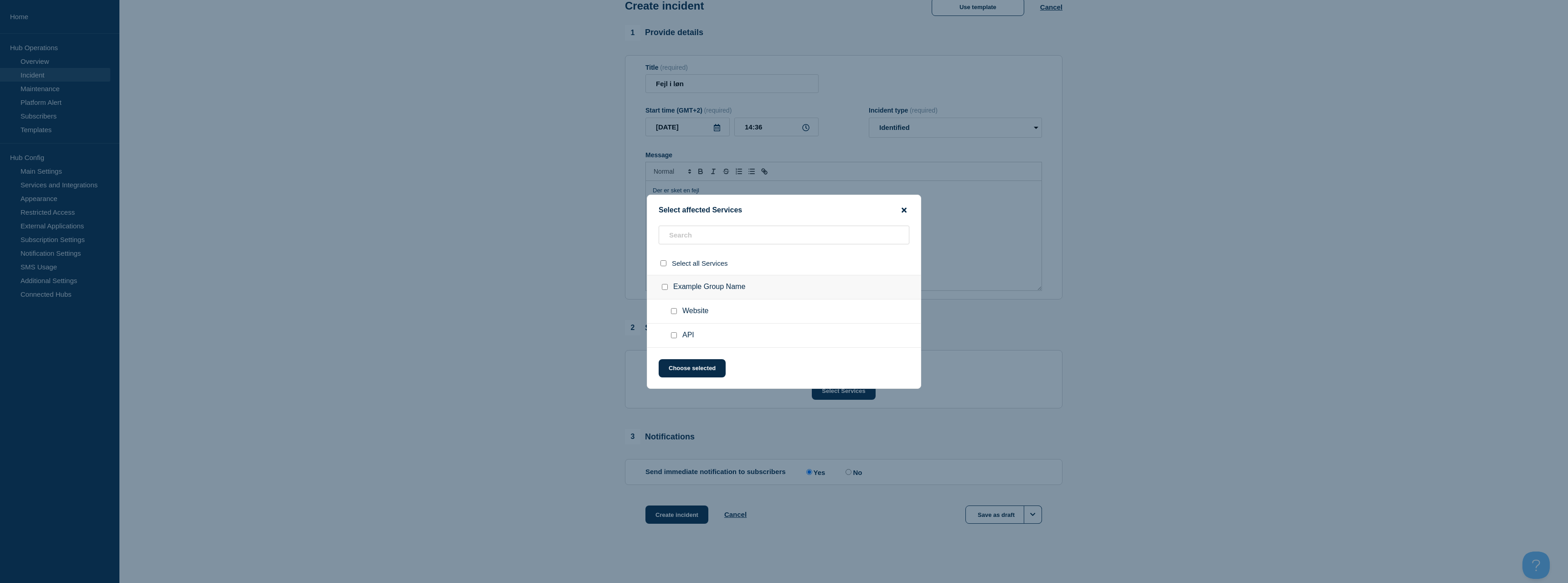
click at [904, 207] on icon "close button" at bounding box center [904, 210] width 5 height 5
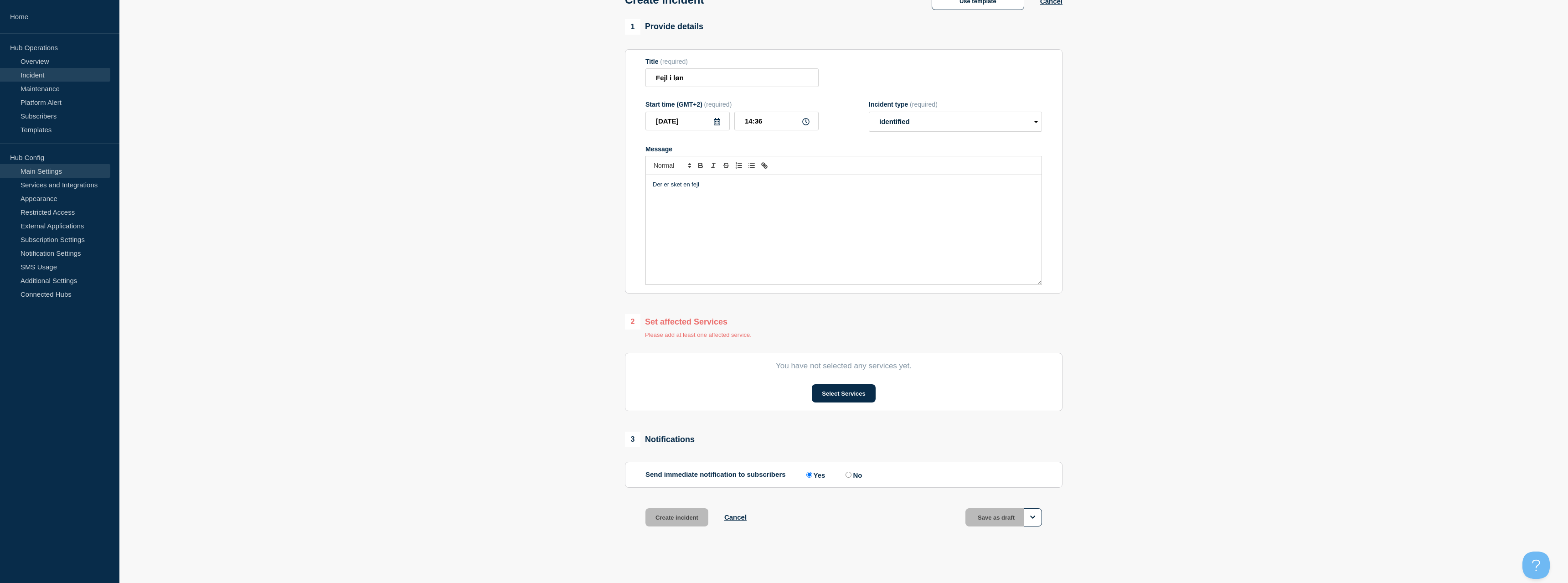
click at [47, 175] on link "Main Settings" at bounding box center [55, 171] width 110 height 14
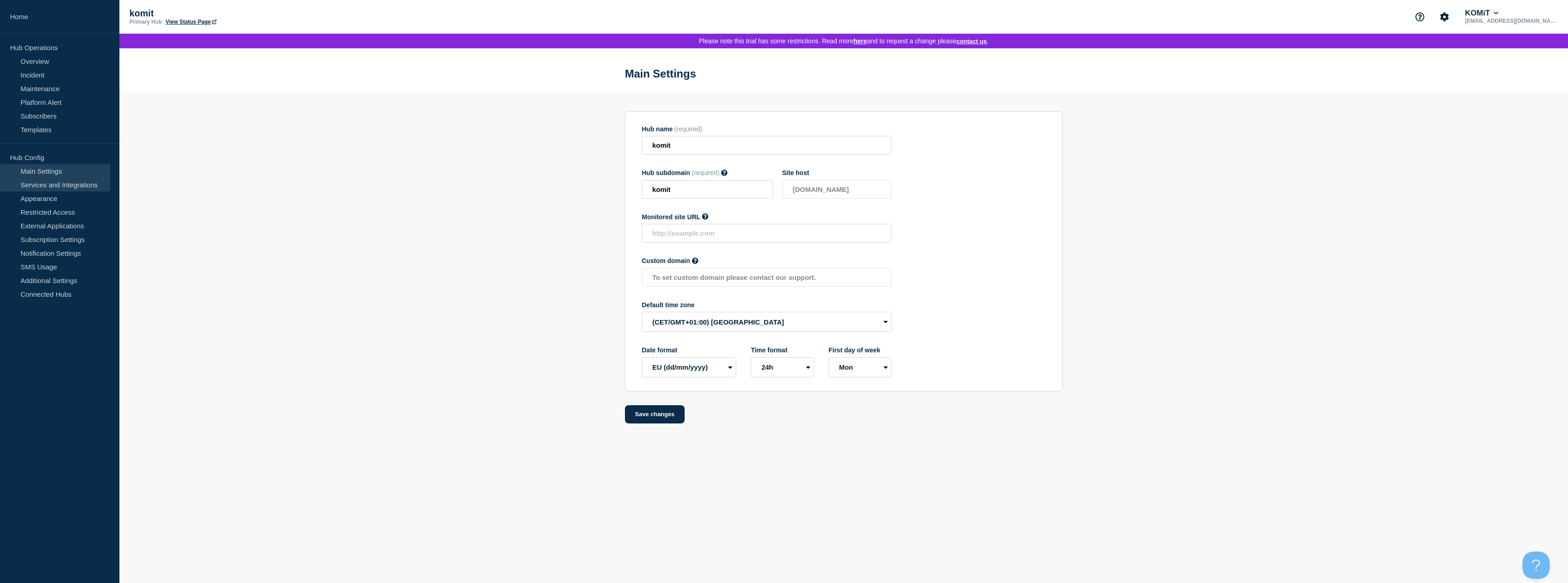
click at [47, 183] on link "Services and Integrations" at bounding box center [55, 185] width 110 height 14
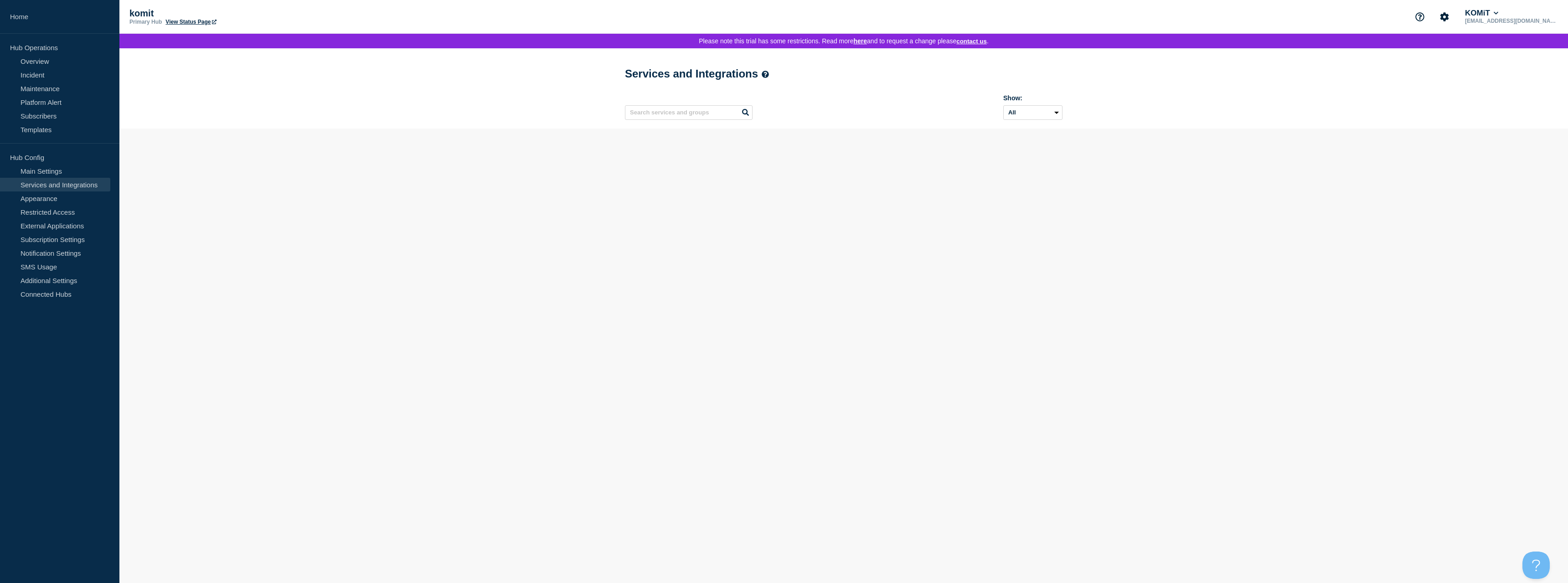
click at [47, 183] on link "Services and Integrations" at bounding box center [55, 185] width 110 height 14
click at [1036, 80] on button "Add group" at bounding box center [1038, 73] width 50 height 18
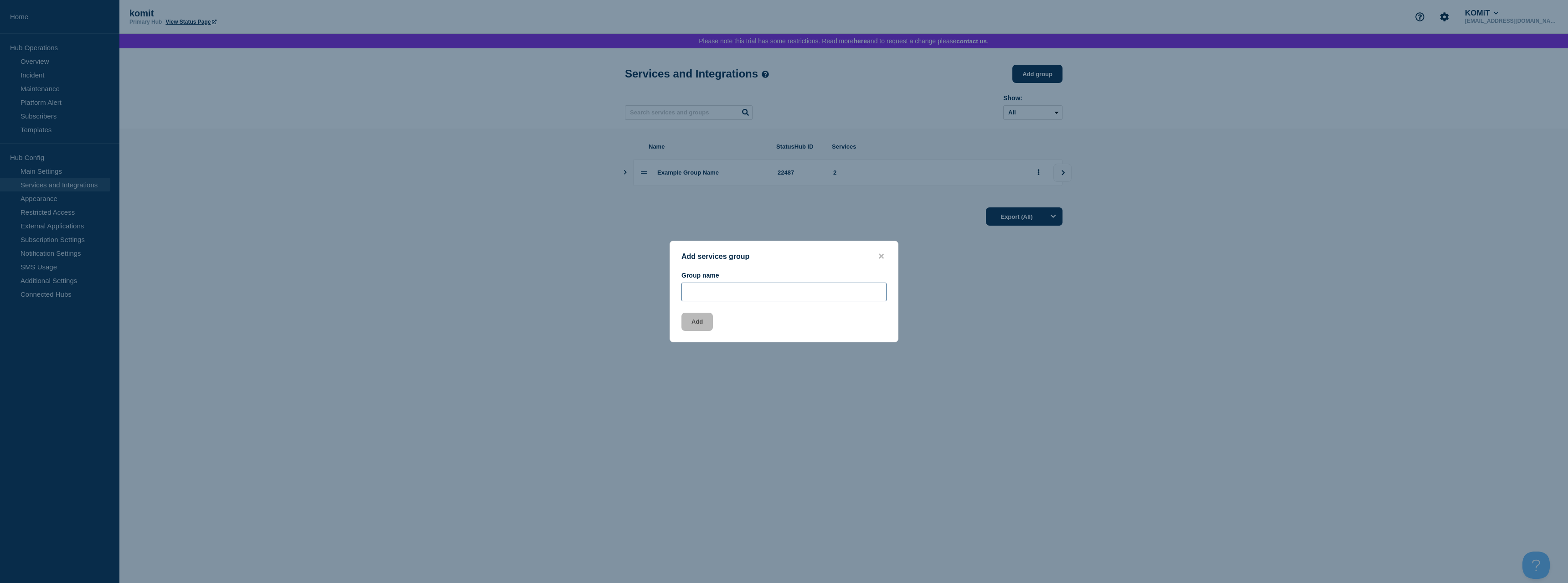
click at [738, 287] on input "Group name" at bounding box center [784, 292] width 205 height 19
type input "Løn"
click at [709, 326] on button "Add" at bounding box center [697, 321] width 31 height 18
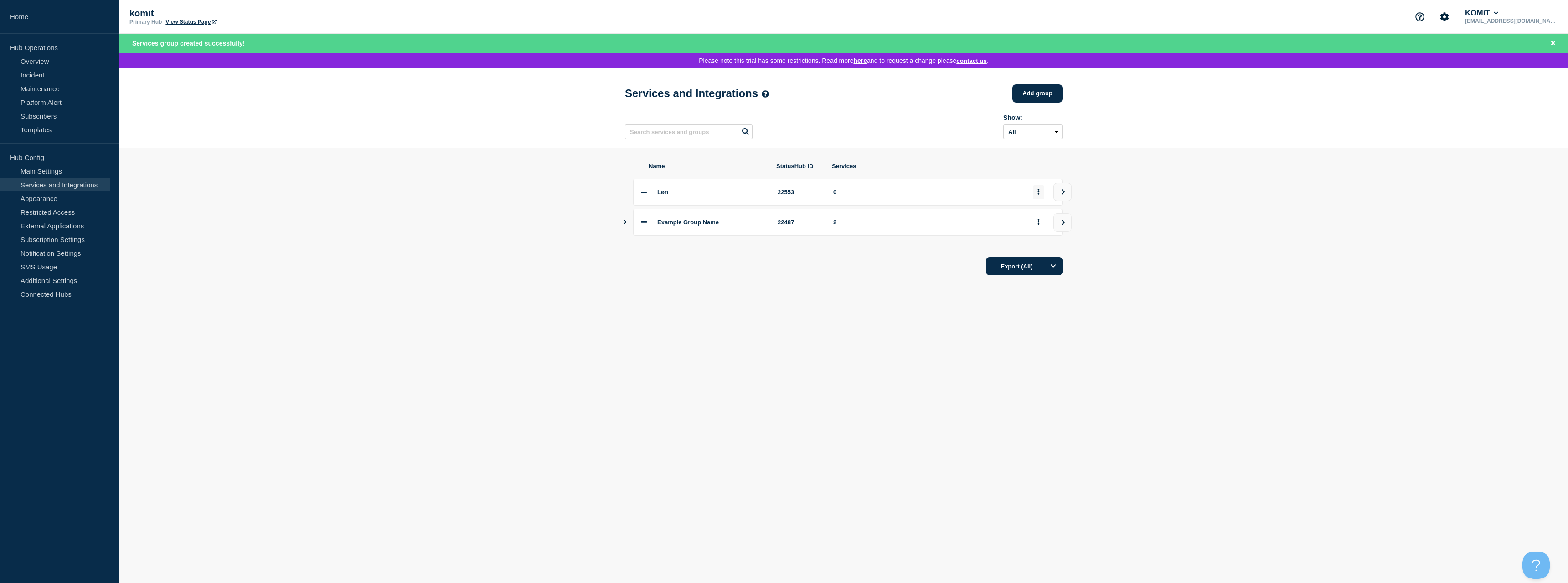
click at [1039, 195] on icon "group actions" at bounding box center [1039, 191] width 3 height 6
click at [1062, 195] on icon "view group" at bounding box center [1063, 192] width 6 height 6
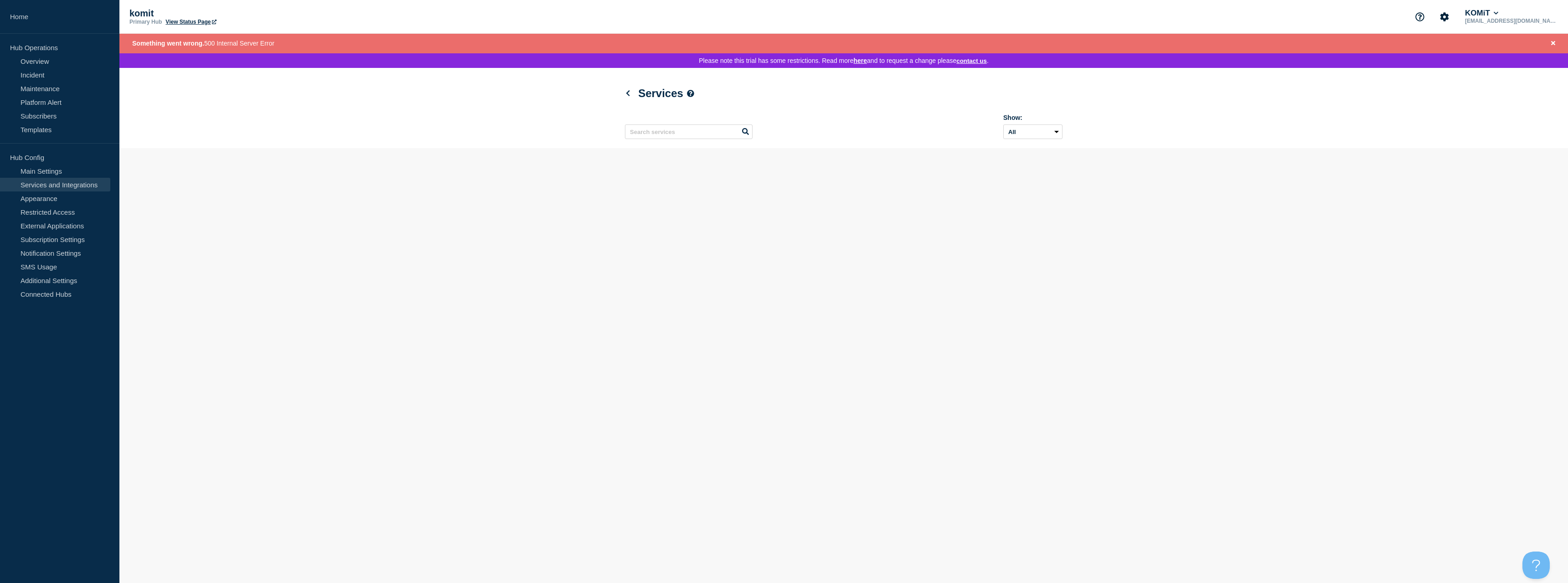
click at [44, 190] on link "Services and Integrations" at bounding box center [55, 185] width 110 height 14
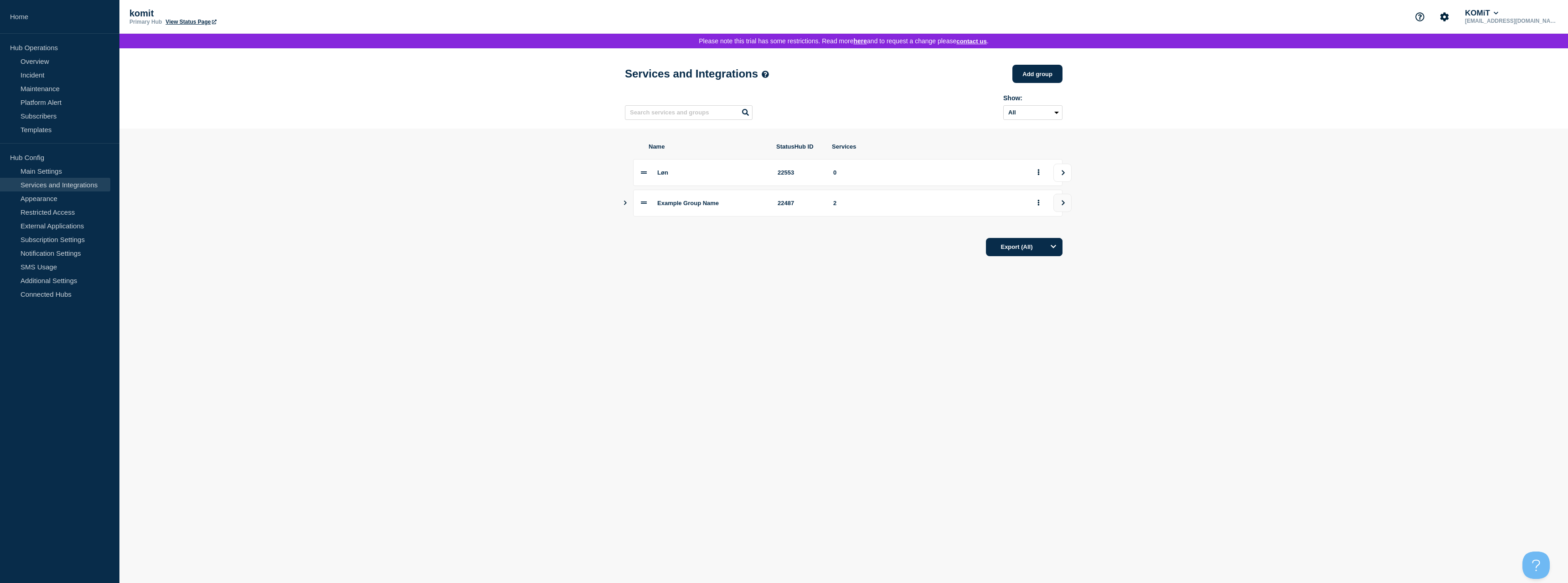
click at [1064, 175] on icon "view group" at bounding box center [1063, 173] width 6 height 6
click at [1026, 83] on link "Add service" at bounding box center [1036, 80] width 54 height 17
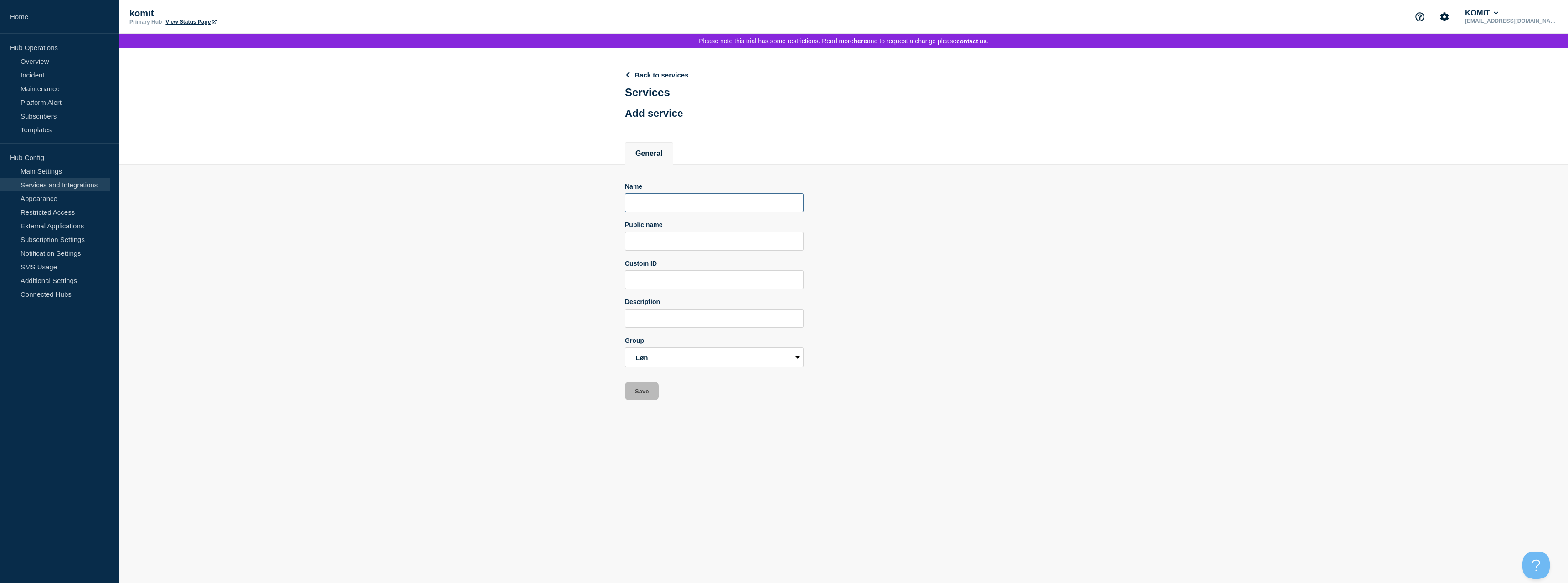
click at [658, 205] on input "Name" at bounding box center [714, 203] width 178 height 19
type input "Indberetning til Skat"
click at [674, 250] on input "Public name" at bounding box center [714, 242] width 178 height 19
type input "Indberetning til Skat"
click at [676, 326] on input "Description" at bounding box center [714, 319] width 178 height 19
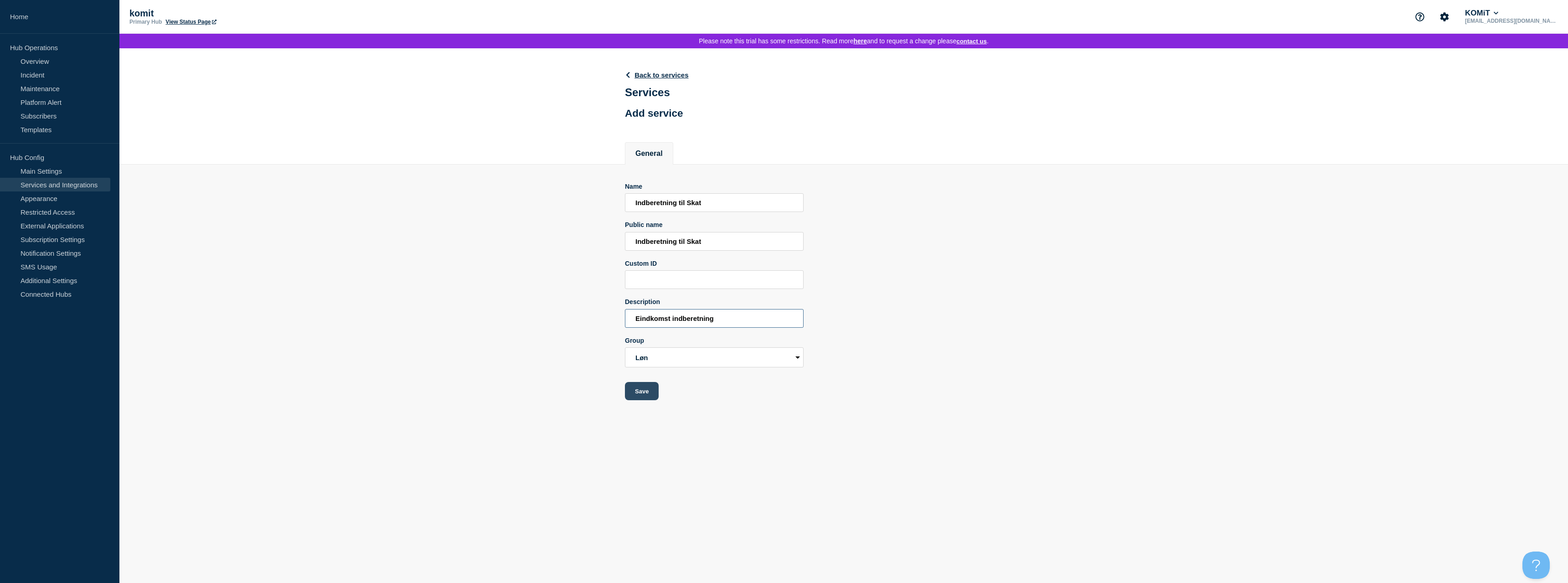
type input "Eindkomst indberetning"
click at [651, 400] on button "Save" at bounding box center [642, 391] width 34 height 18
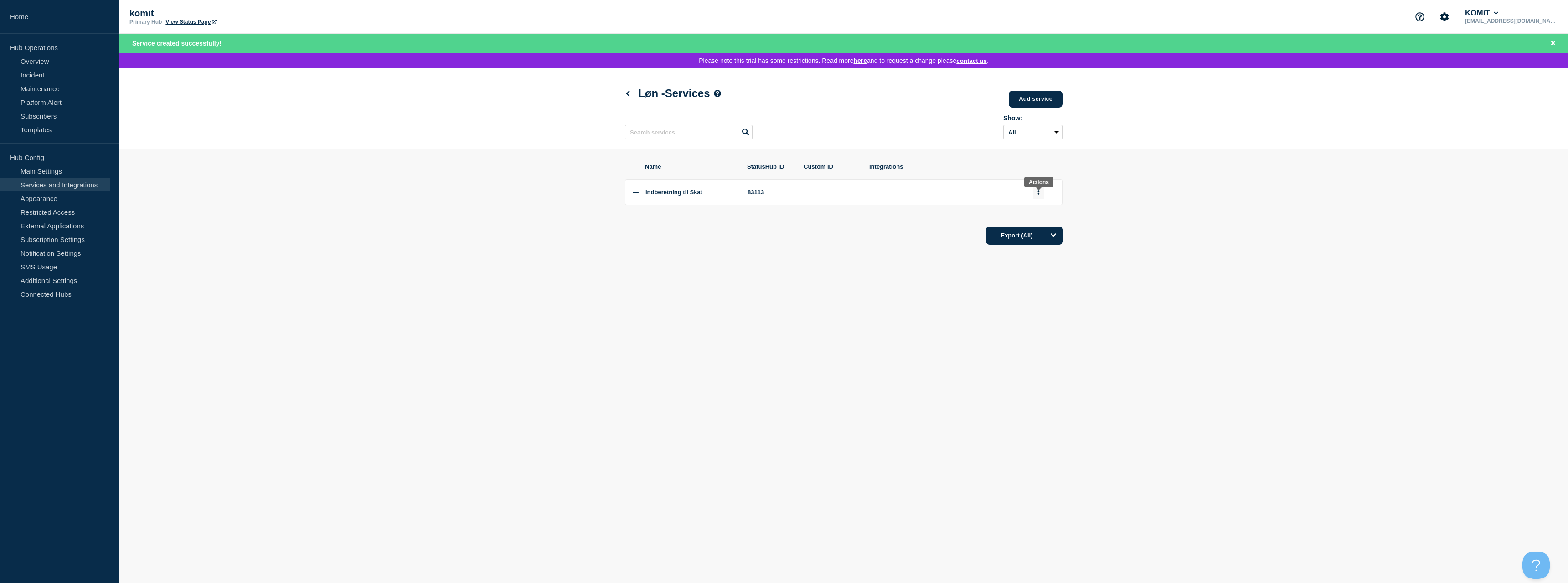
click at [1038, 199] on button "group actions" at bounding box center [1039, 192] width 11 height 14
click at [1103, 211] on section "Name StatusHub ID Custom ID Integrations Indberetning til Skat 83113 Edit Delet…" at bounding box center [844, 204] width 1449 height 111
click at [1045, 101] on link "Add service" at bounding box center [1036, 99] width 54 height 17
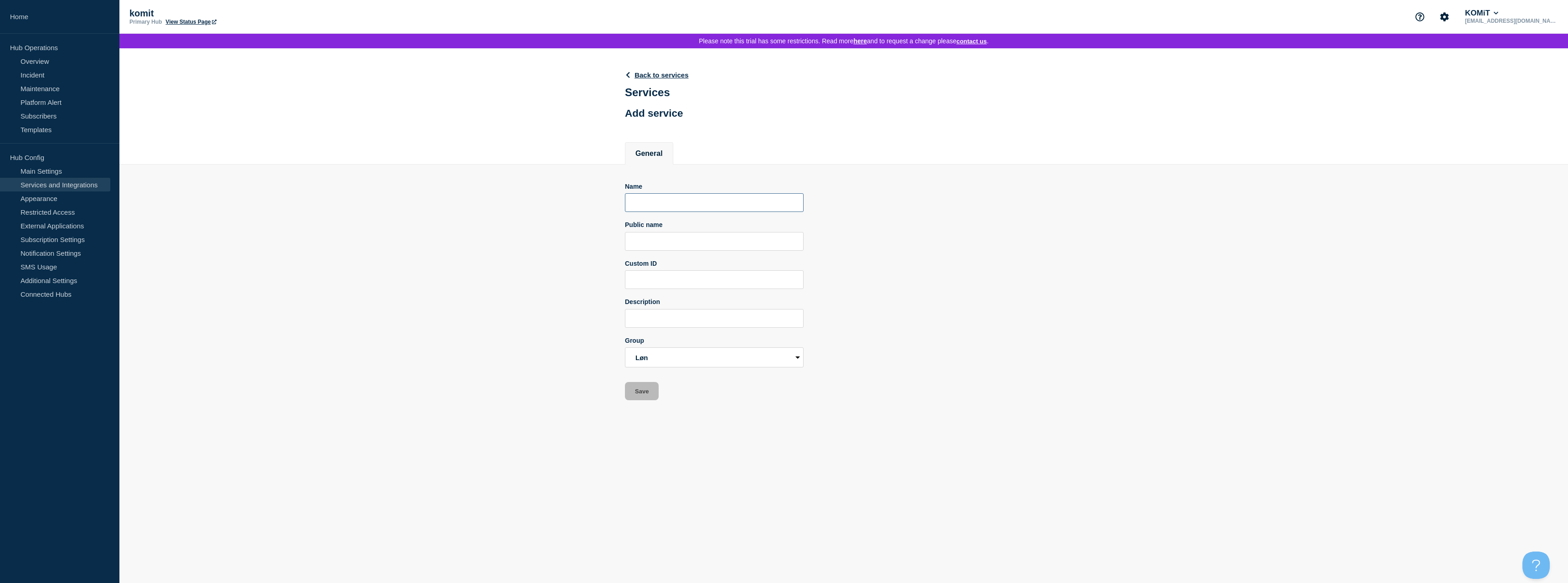
click at [664, 209] on input "Name" at bounding box center [714, 203] width 178 height 19
type input "Overførselsservice"
type input "Overførsel af betalinger til Overførselsservice"
click at [664, 324] on input "Description" at bounding box center [714, 319] width 178 height 19
type input "Betalinger"
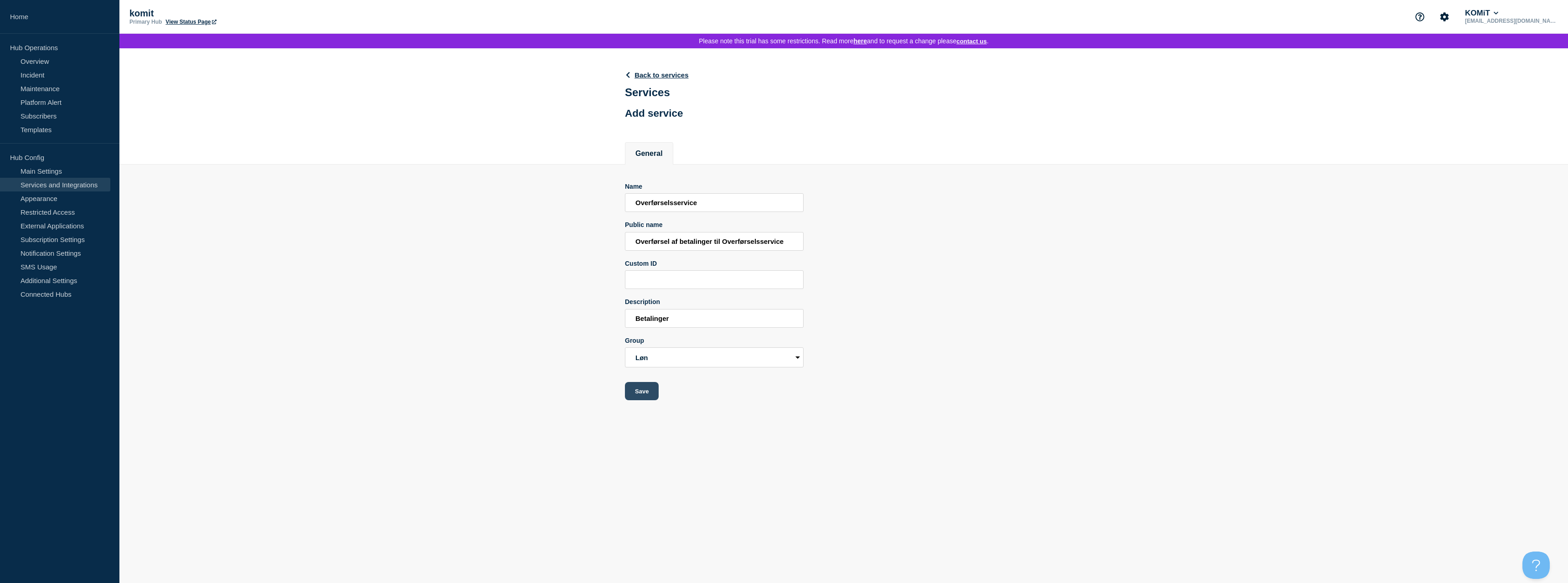
click at [654, 400] on button "Save" at bounding box center [642, 391] width 34 height 18
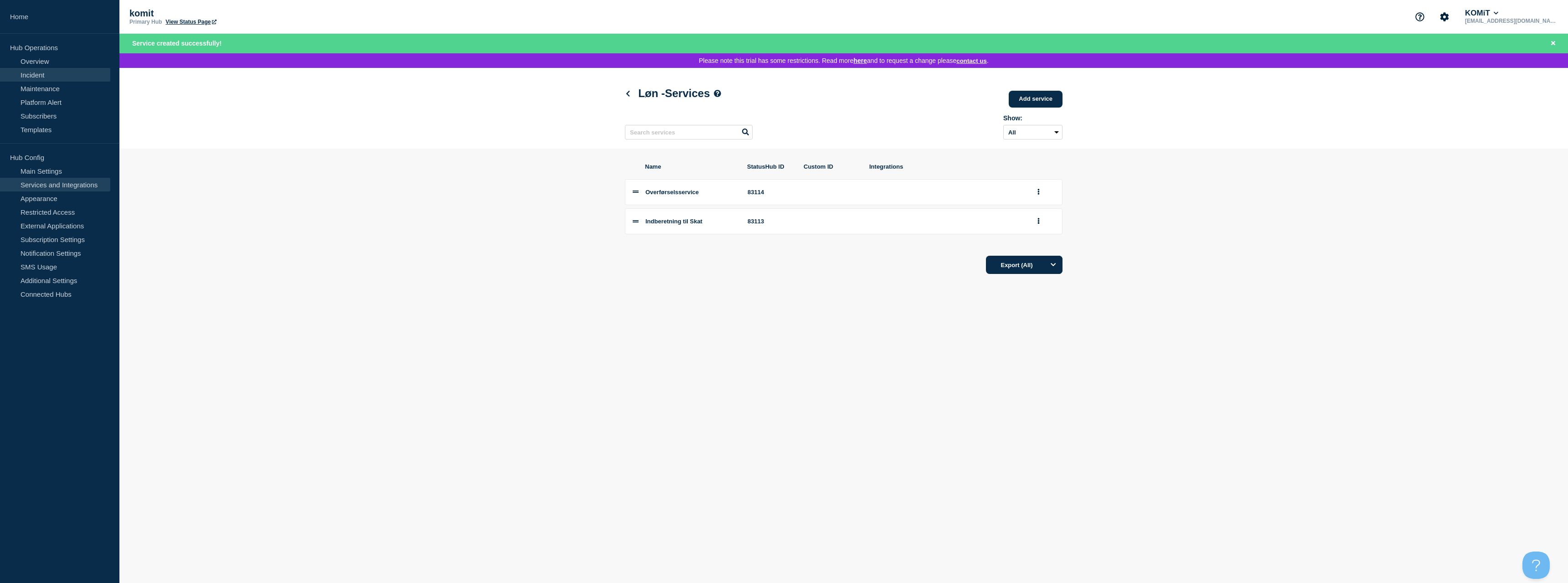
click at [41, 70] on link "Incident" at bounding box center [55, 75] width 110 height 14
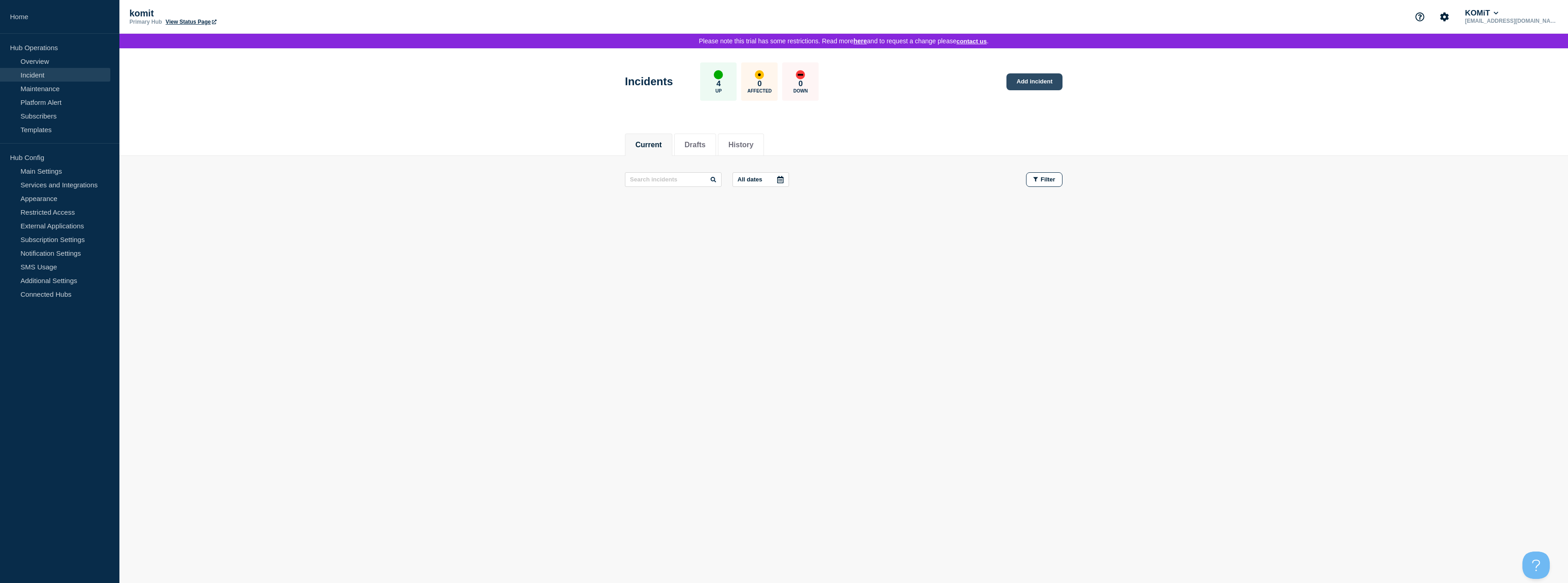
click at [1016, 88] on link "Add incident" at bounding box center [1034, 81] width 56 height 17
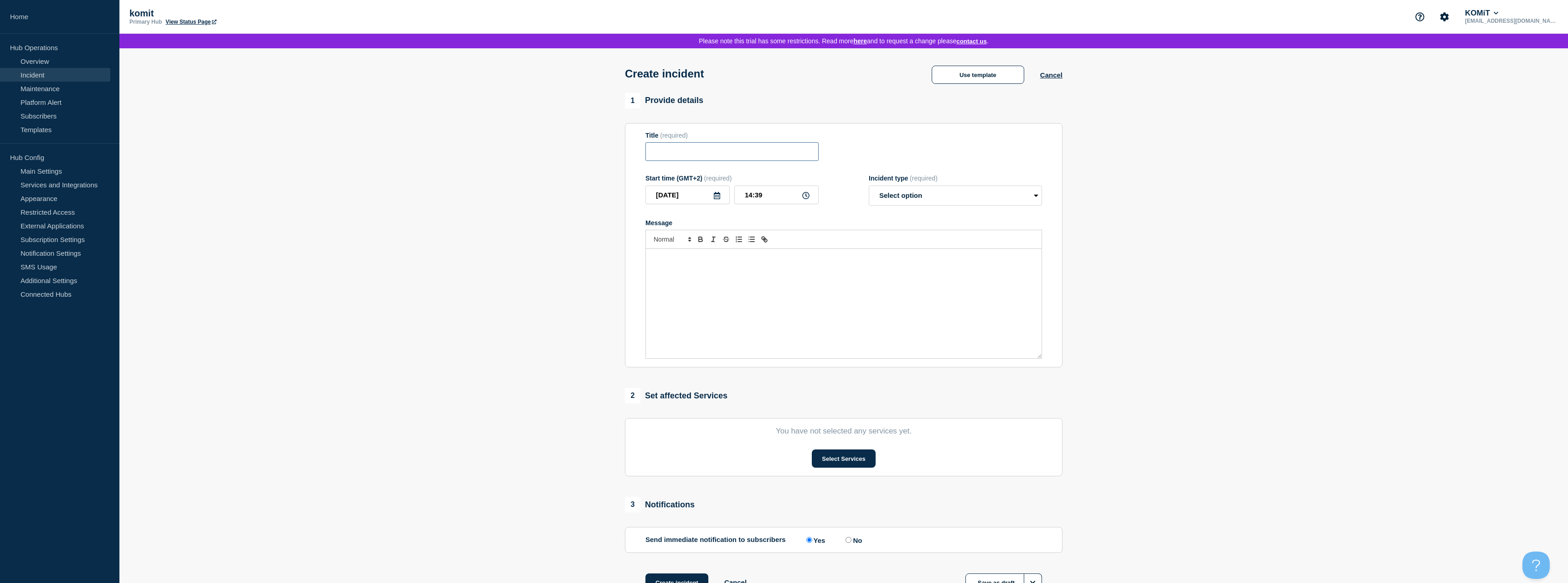
click at [693, 152] on input "Title" at bounding box center [732, 152] width 173 height 19
type input "Problemer med at hente Skattekort"
click at [869, 185] on select "Select option Investigating Identified Monitoring" at bounding box center [956, 195] width 173 height 20
select select "investigating"
click option "Investigating" at bounding box center [0, 0] width 0 height 0
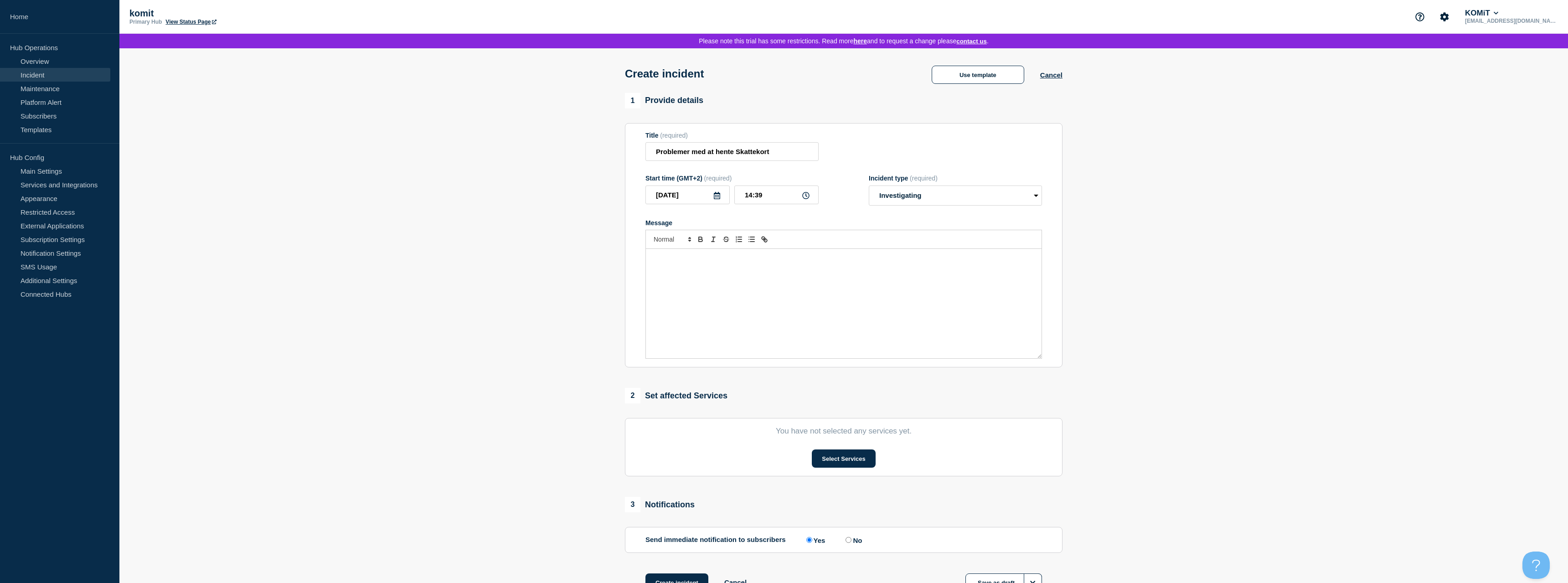
click at [725, 294] on div "Message" at bounding box center [844, 303] width 396 height 110
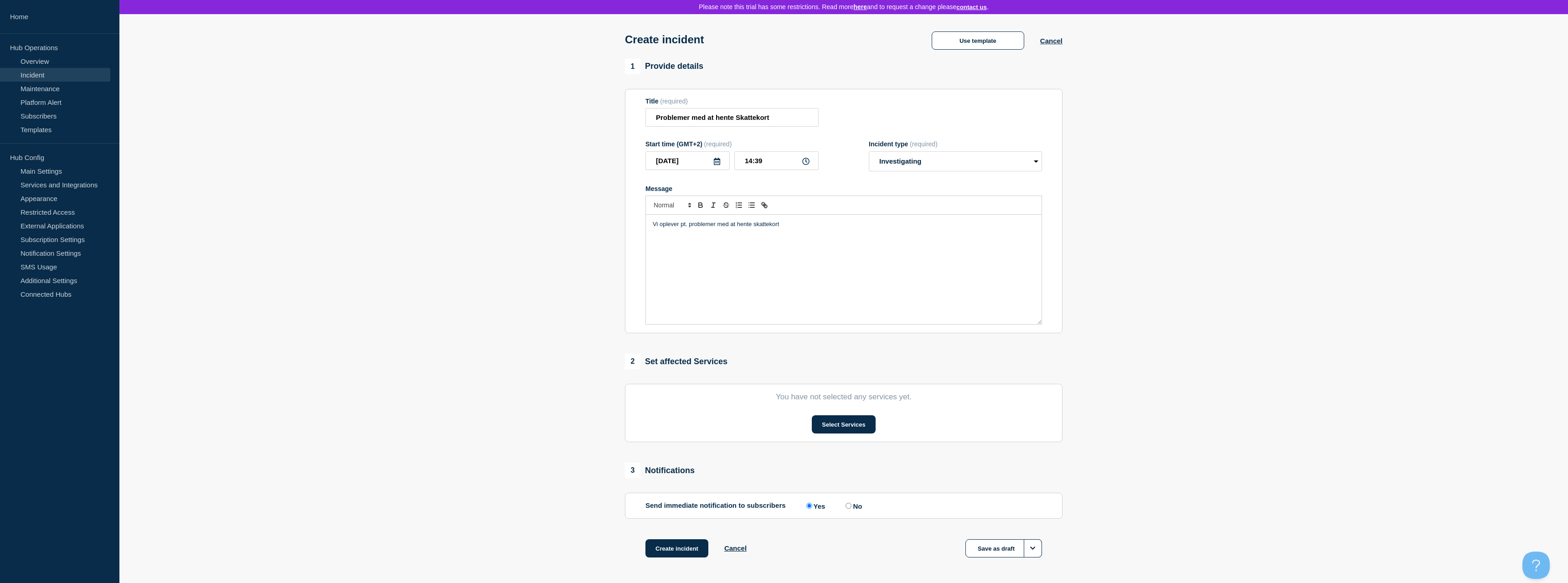
scroll to position [74, 0]
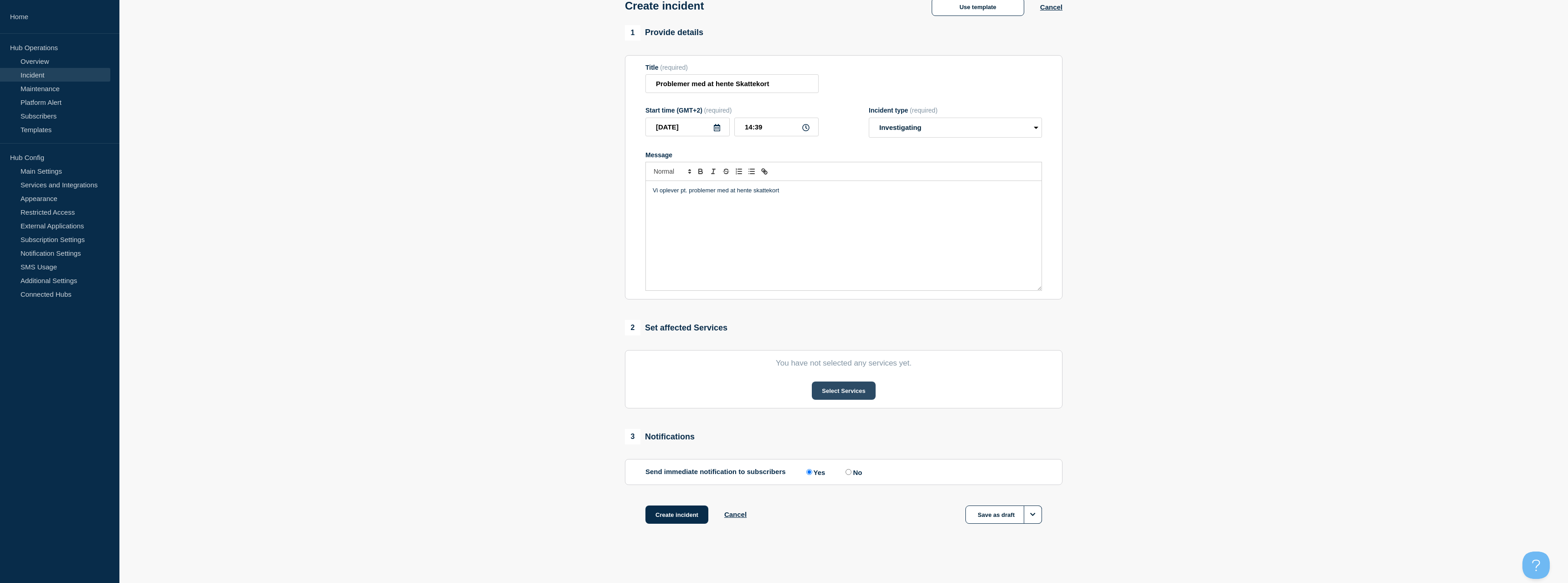
click at [822, 383] on button "Select Services" at bounding box center [843, 390] width 63 height 18
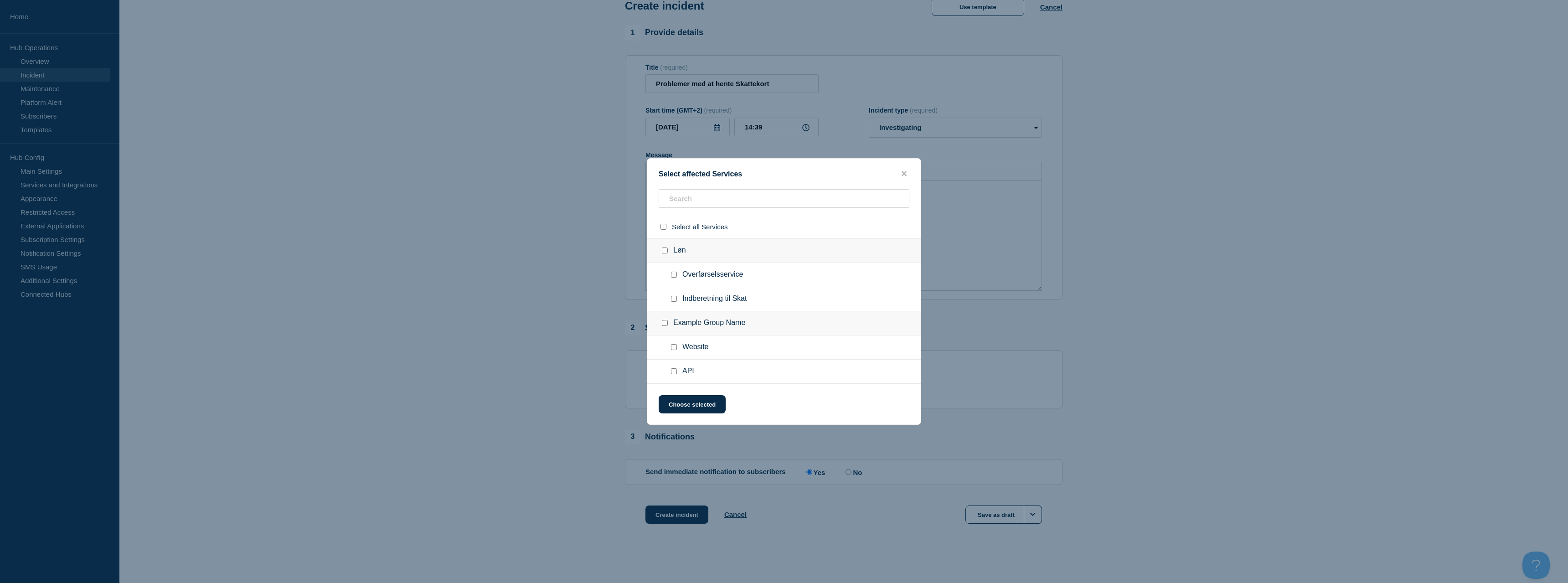
click at [673, 301] on input "Indberetning til Skat checkbox" at bounding box center [674, 298] width 6 height 6
checkbox input "true"
click at [687, 415] on div "Select affected Services Select all Services Løn Overførselsservice Indberetnin…" at bounding box center [784, 292] width 274 height 267
click at [687, 408] on button "Choose selected" at bounding box center [692, 404] width 67 height 18
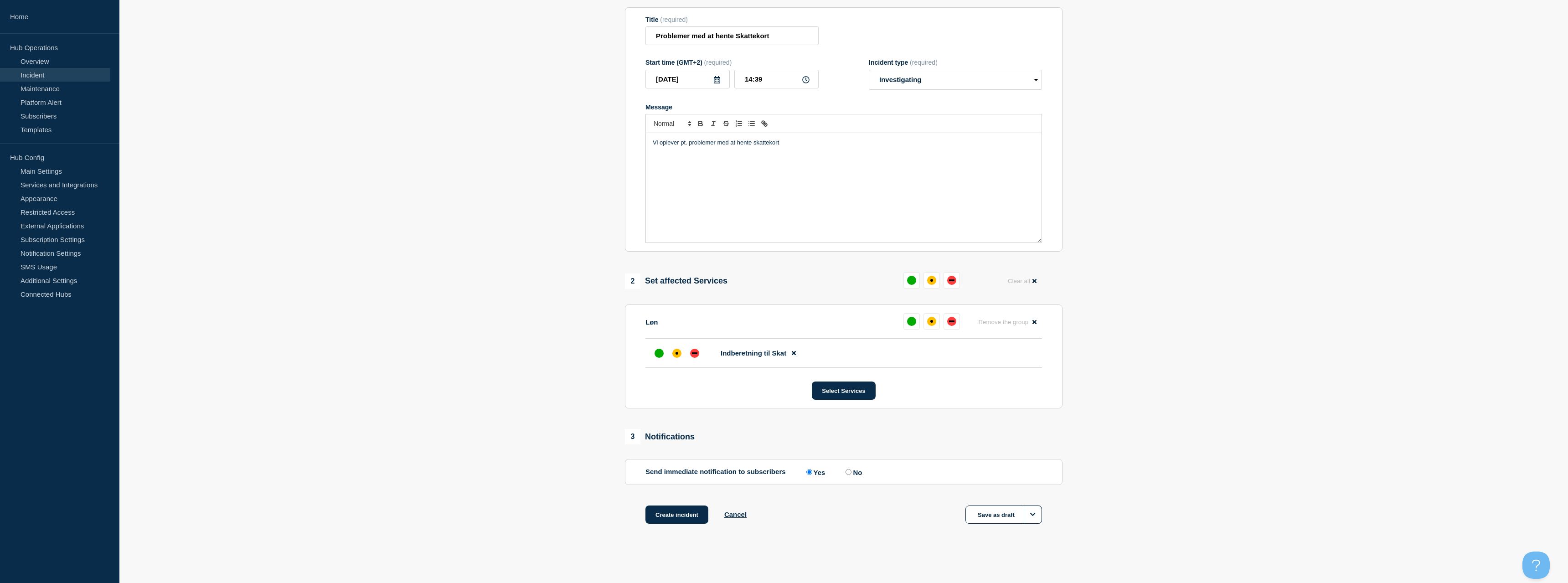
scroll to position [123, 0]
click at [848, 473] on input "No" at bounding box center [848, 472] width 6 height 6
radio input "true"
radio input "false"
click at [677, 515] on button "Create incident" at bounding box center [677, 514] width 63 height 18
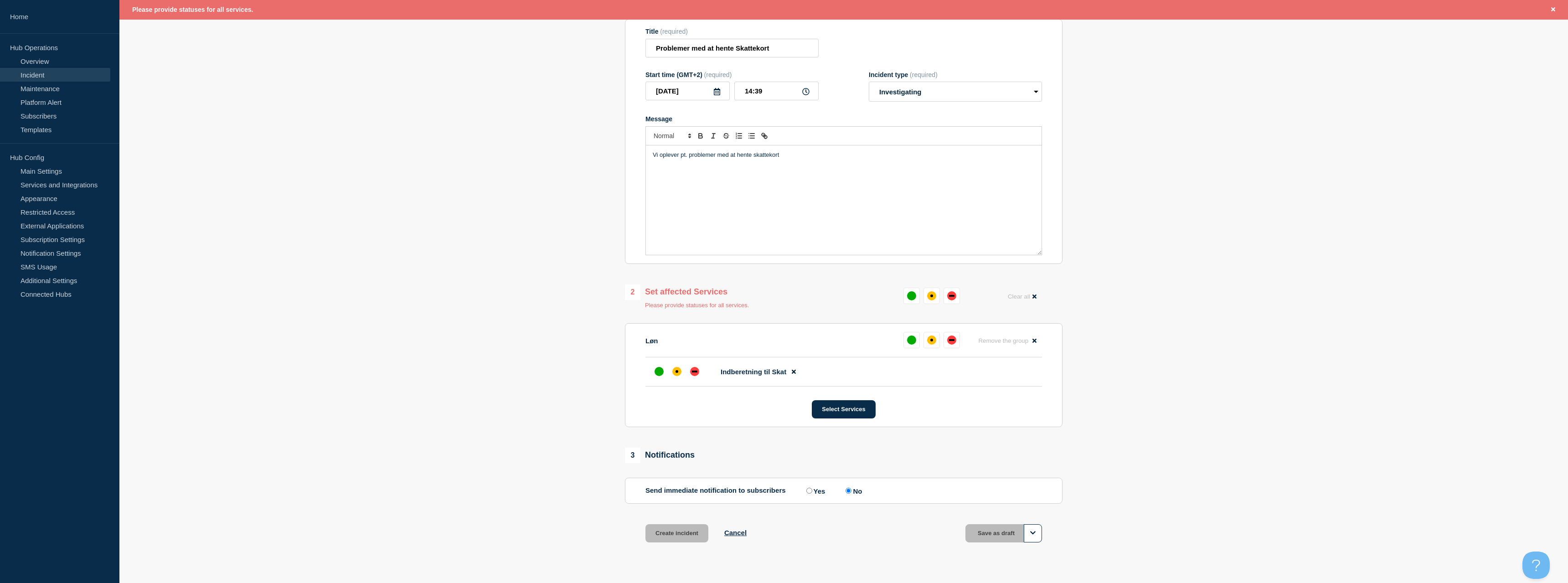
scroll to position [142, 0]
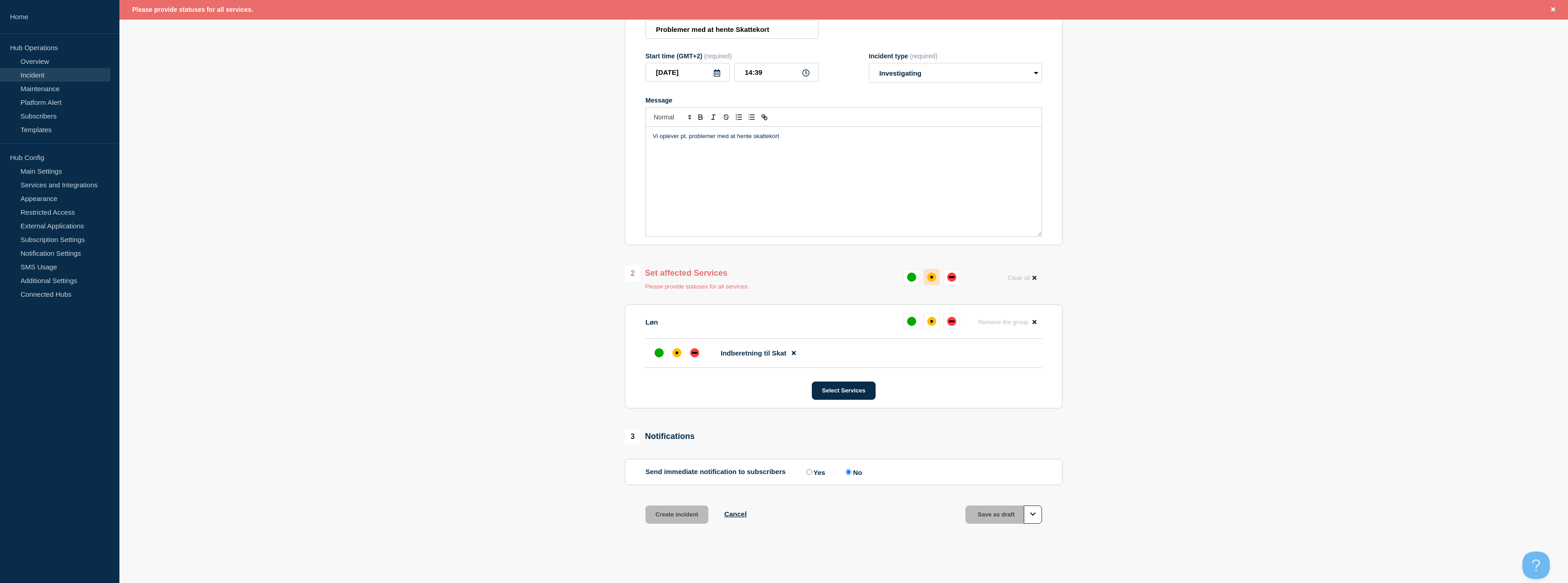
click at [932, 279] on div "affected" at bounding box center [932, 277] width 3 height 3
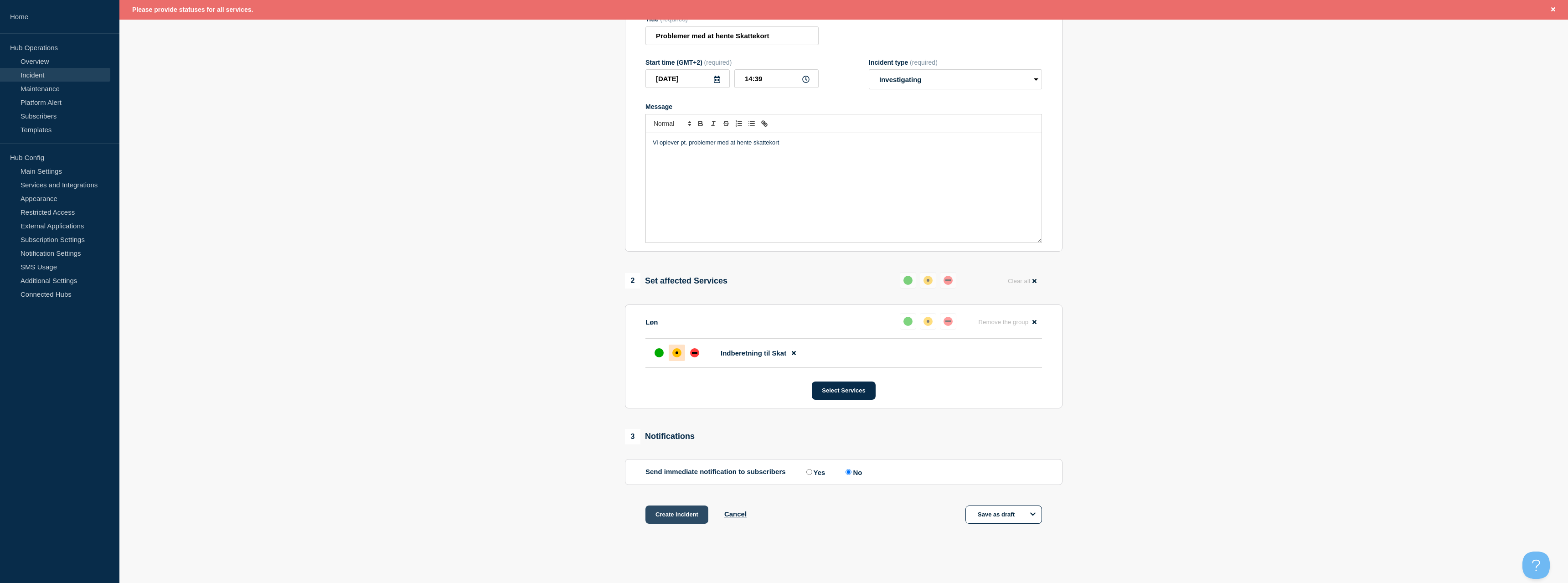
click at [658, 517] on button "Create incident" at bounding box center [677, 514] width 63 height 18
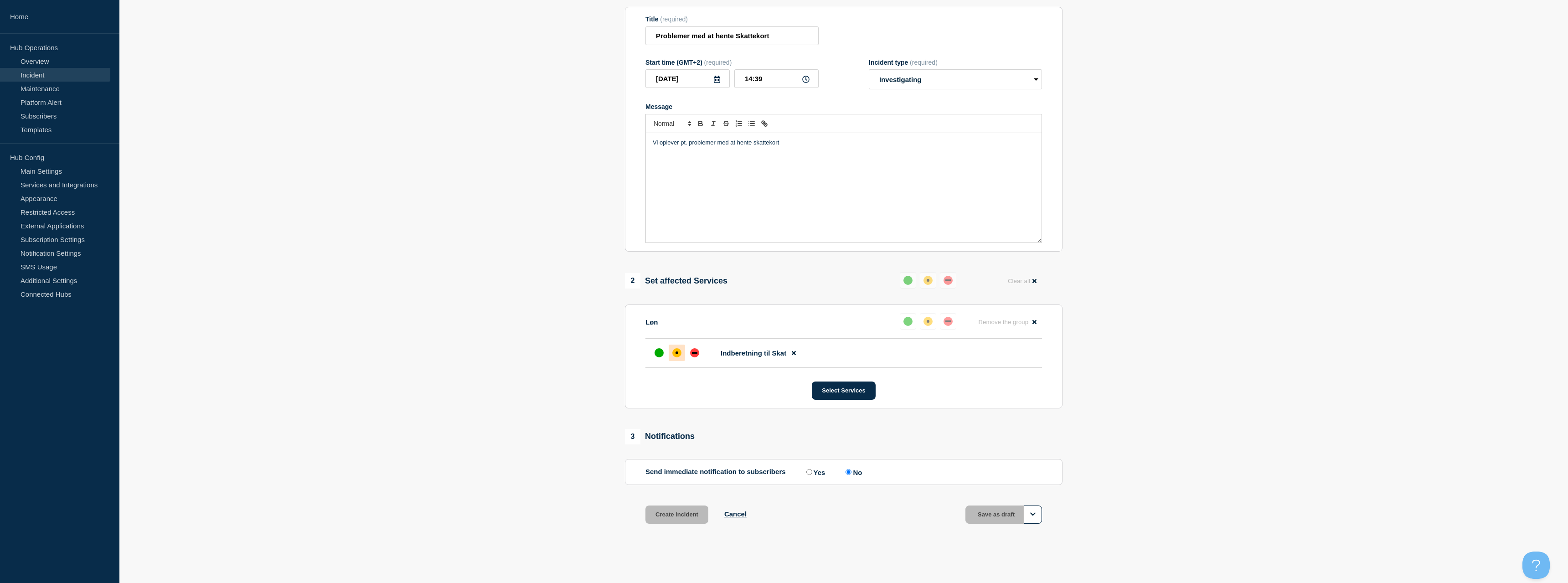
scroll to position [123, 0]
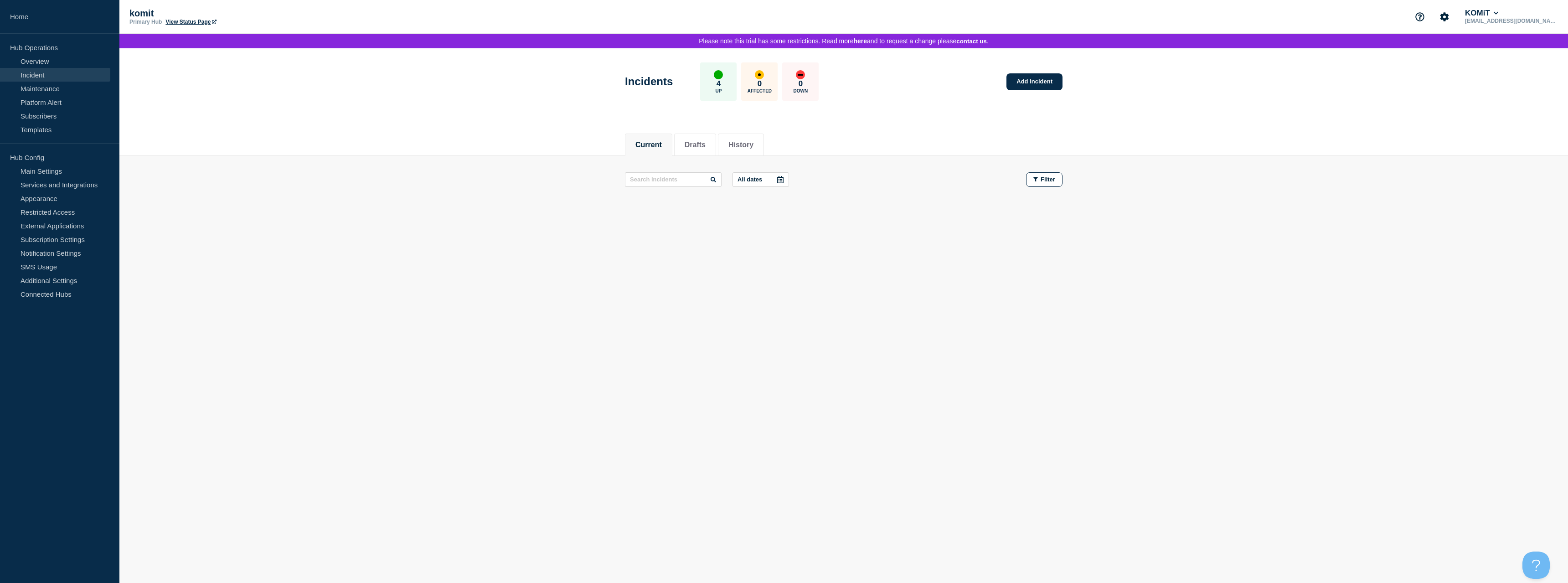
click at [182, 21] on link "View Status Page" at bounding box center [190, 22] width 51 height 6
click at [46, 279] on link "Additional Settings" at bounding box center [55, 281] width 110 height 14
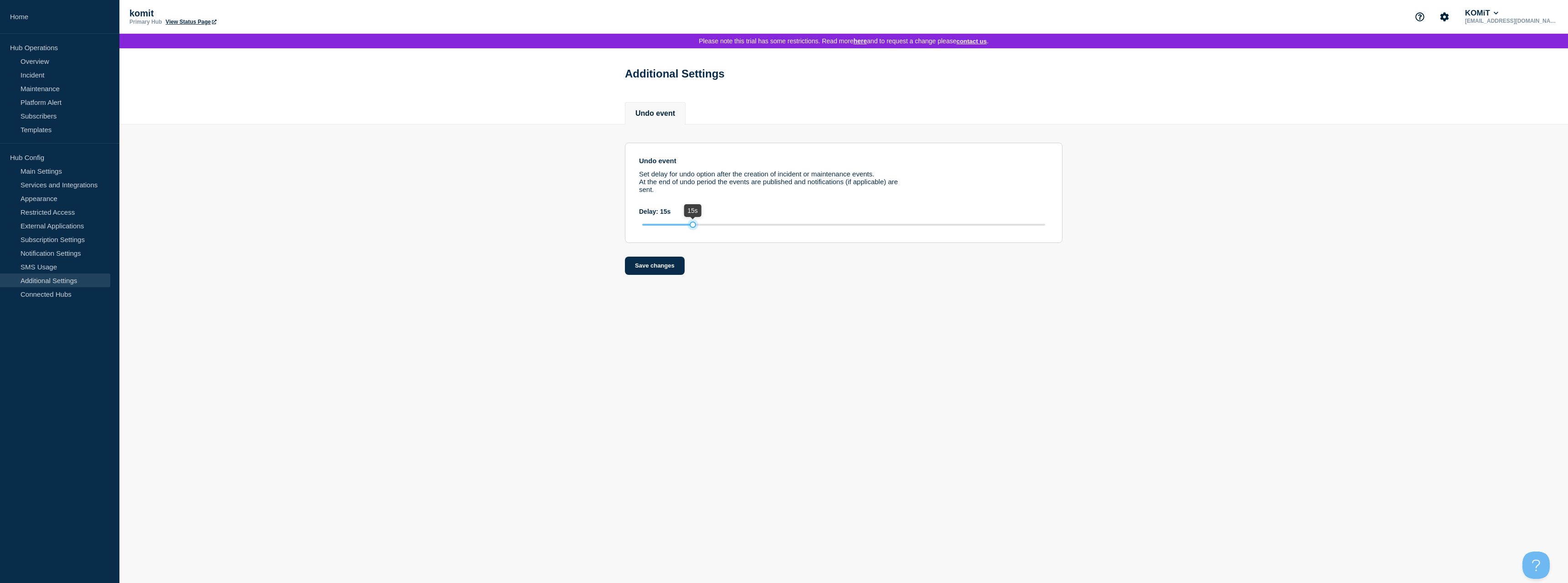
drag, startPoint x: 843, startPoint y: 230, endPoint x: 692, endPoint y: 235, distance: 151.1
click at [692, 228] on div at bounding box center [693, 225] width 6 height 6
click at [644, 275] on button "Save changes" at bounding box center [654, 266] width 59 height 18
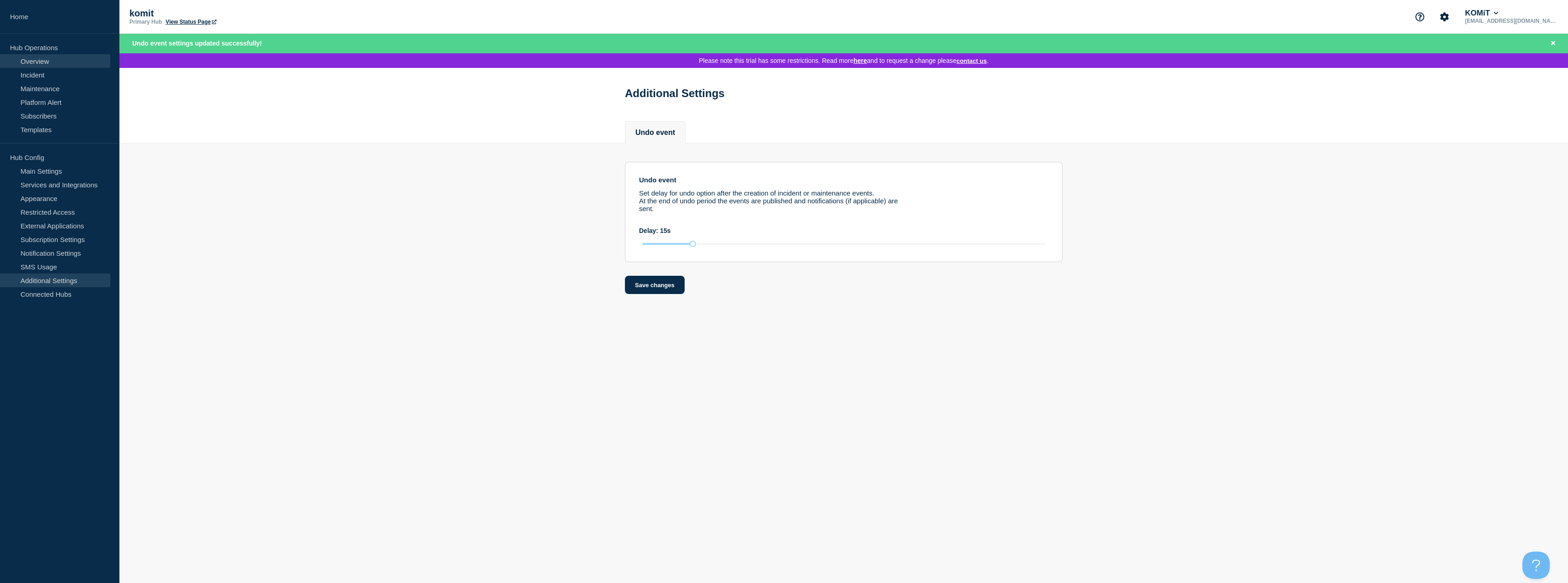
click at [52, 63] on link "Overview" at bounding box center [55, 61] width 110 height 14
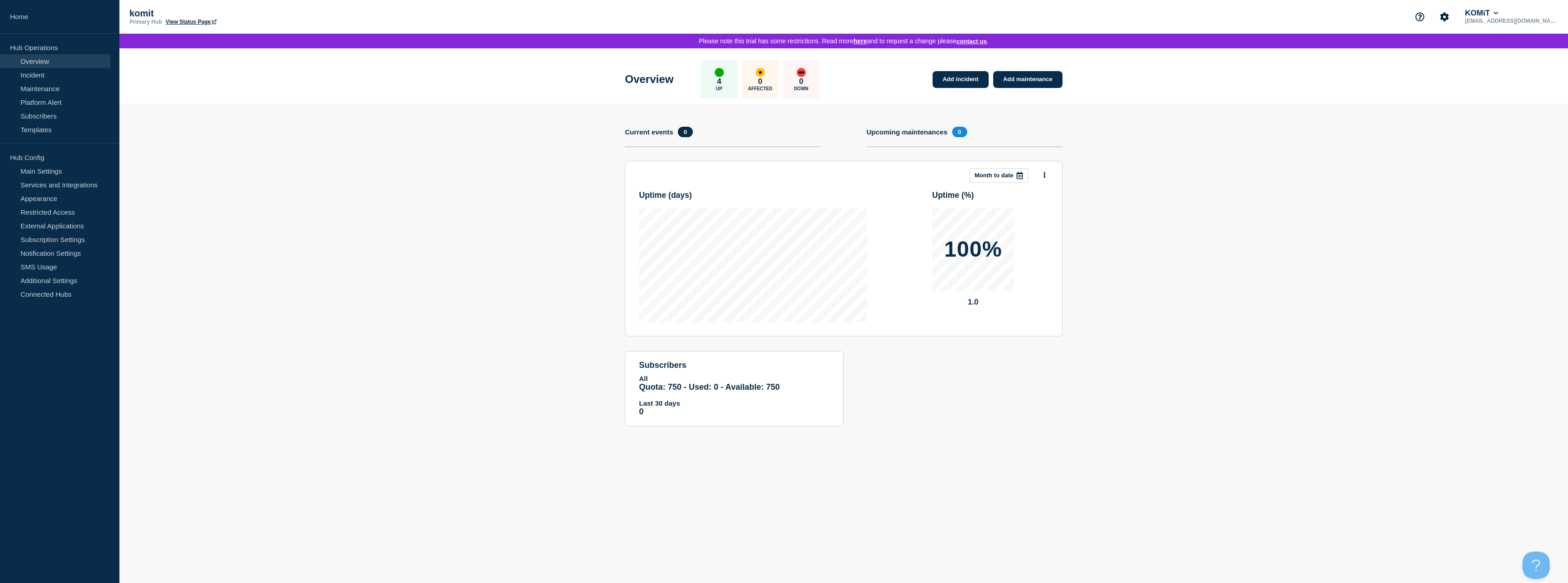
click at [759, 80] on div "0 Affected" at bounding box center [760, 79] width 36 height 38
click at [737, 78] on div "4 Up" at bounding box center [720, 79] width 36 height 38
click at [772, 78] on div "0 Affected" at bounding box center [760, 79] width 36 height 38
click at [1013, 81] on link "Add maintenance" at bounding box center [1028, 80] width 70 height 17
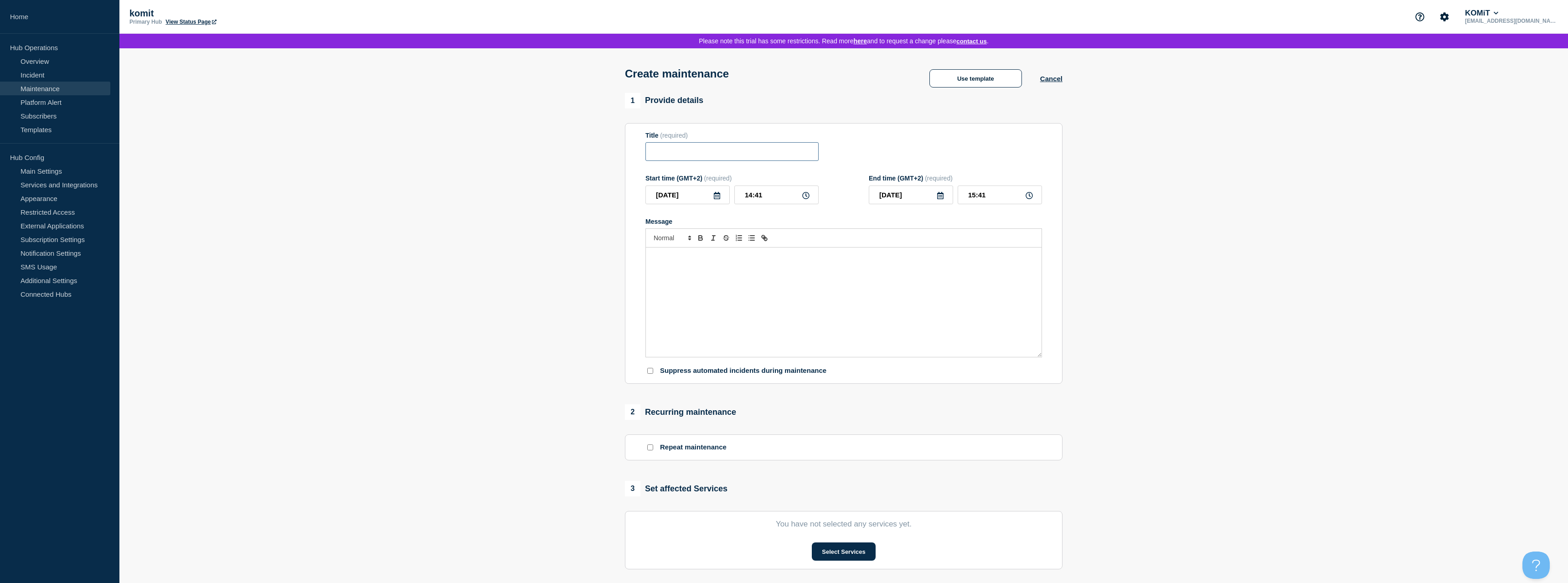
click at [667, 159] on input "Title" at bounding box center [732, 152] width 173 height 19
type input "Opdatering af forbindelse"
click at [1047, 78] on div "Use template Cancel" at bounding box center [987, 78] width 152 height 18
click at [1048, 81] on button "Cancel" at bounding box center [1051, 78] width 23 height 8
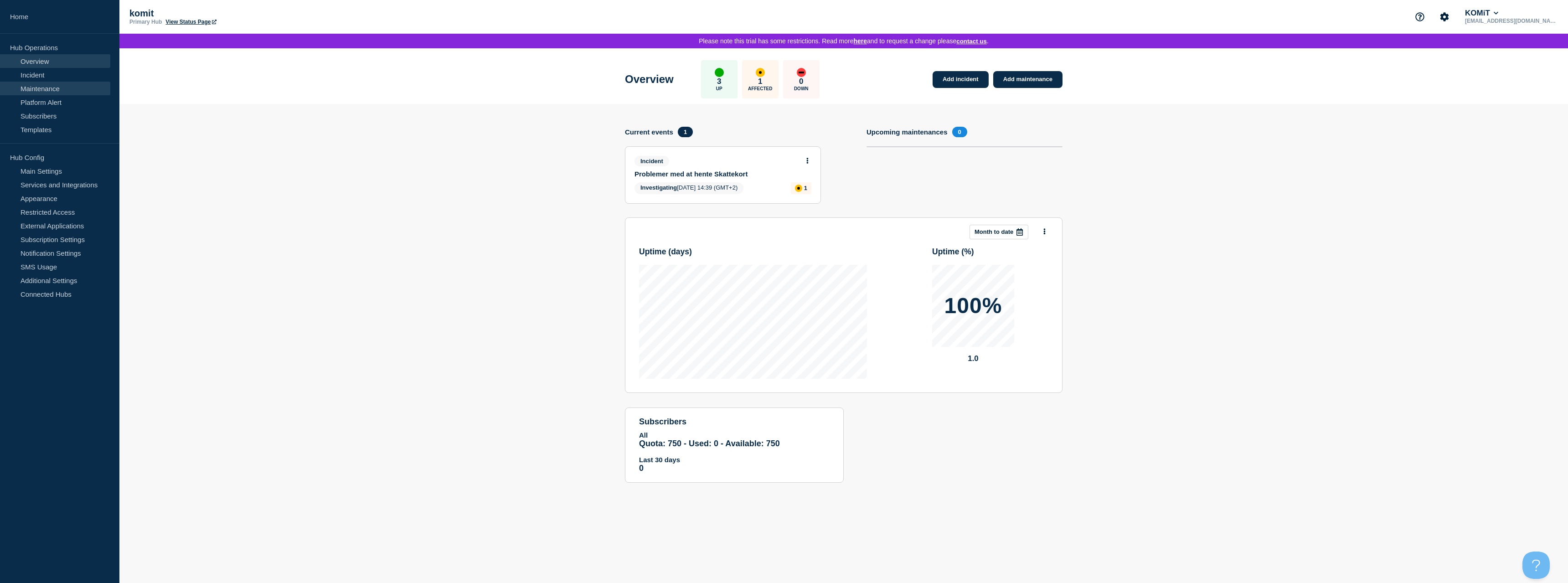
click at [53, 89] on link "Maintenance" at bounding box center [55, 88] width 110 height 14
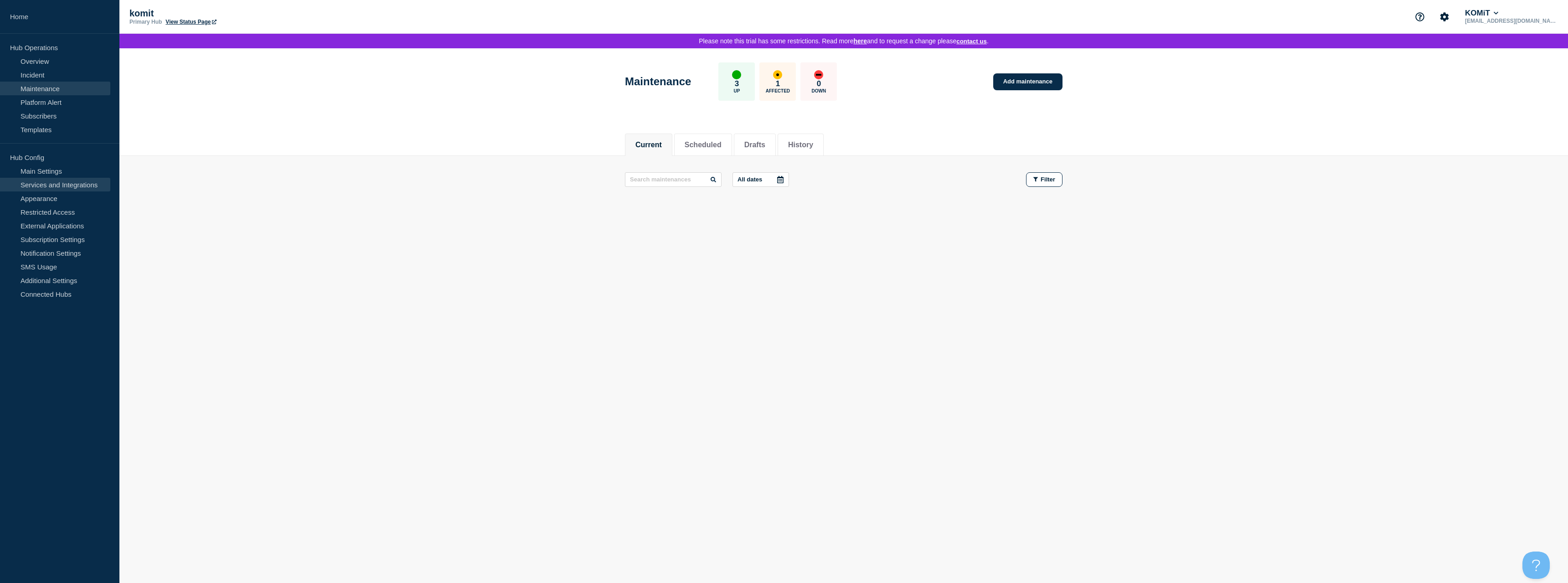
click at [48, 181] on link "Services and Integrations" at bounding box center [55, 185] width 110 height 14
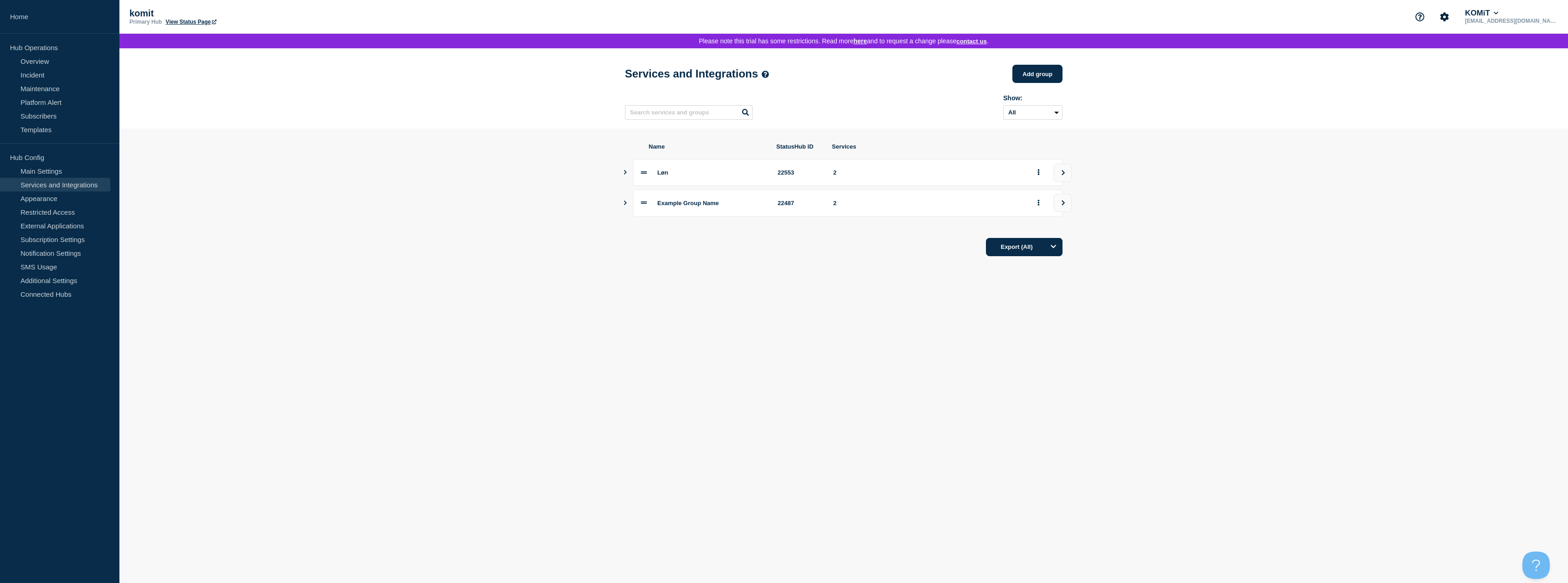
click at [627, 175] on icon "Show services" at bounding box center [625, 172] width 6 height 4
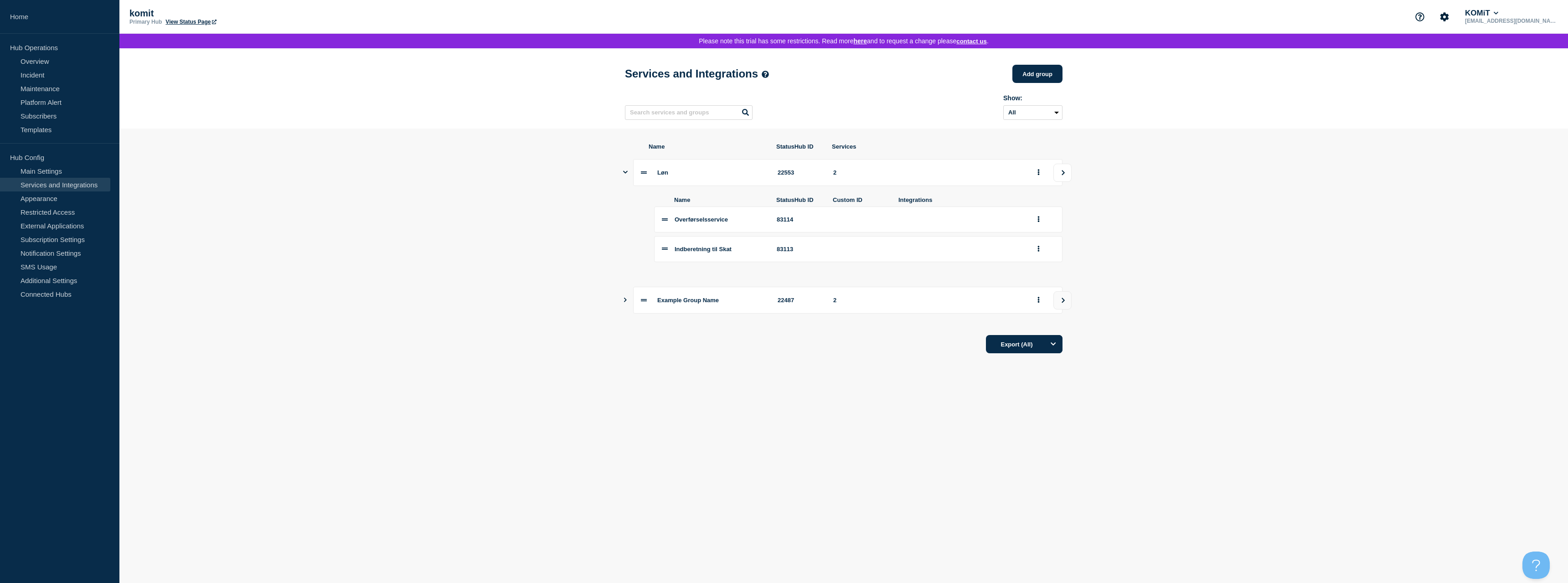
click at [1062, 175] on icon "view group" at bounding box center [1063, 173] width 6 height 6
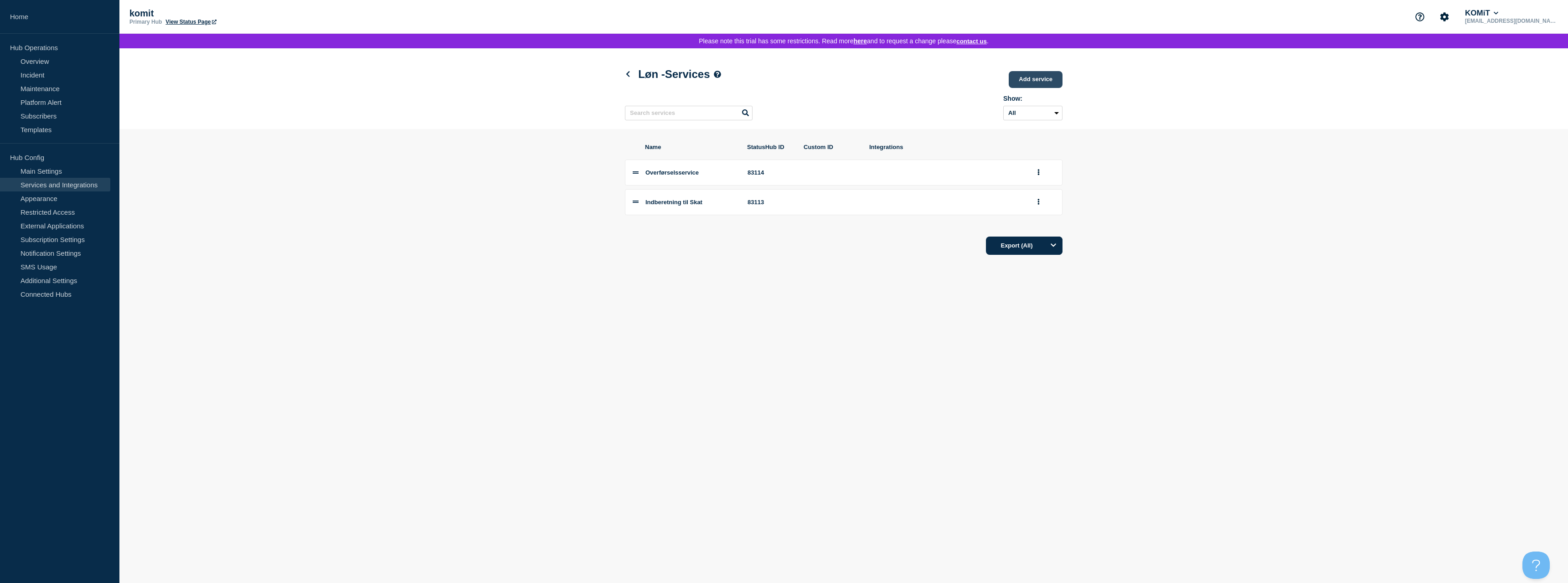
click at [1045, 76] on link "Add service" at bounding box center [1036, 80] width 54 height 17
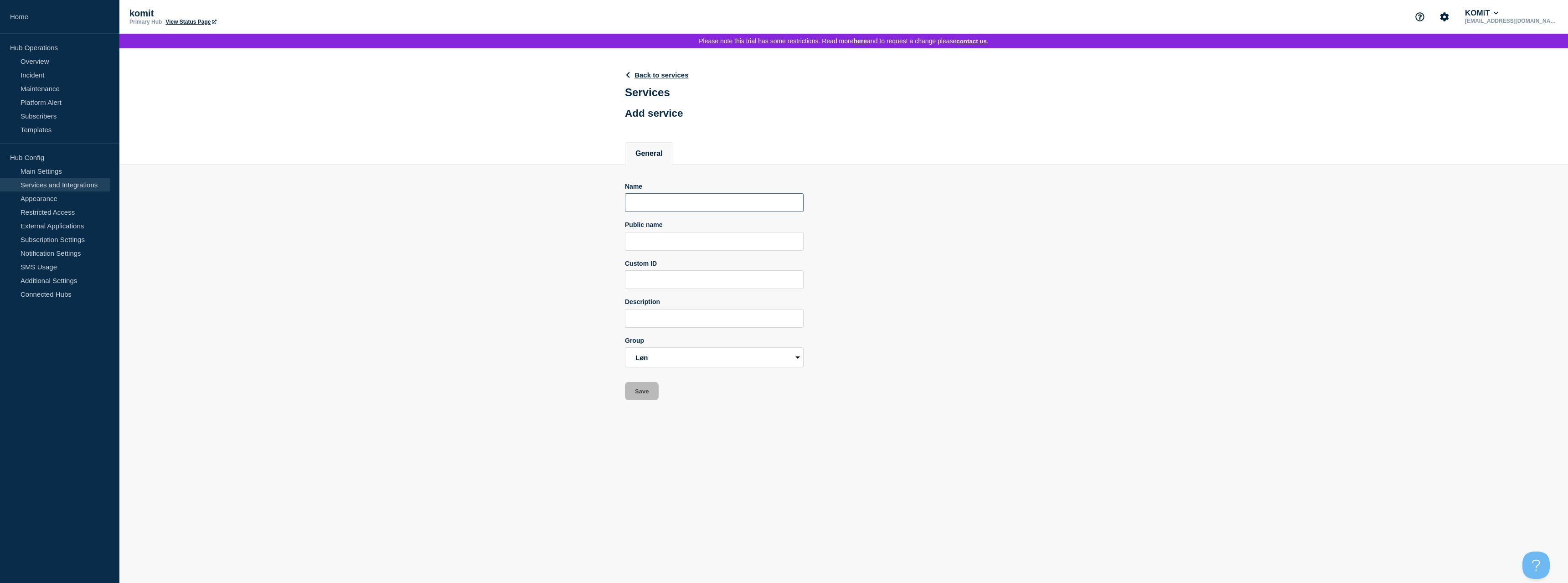
click at [651, 204] on input "Name" at bounding box center [714, 203] width 178 height 19
type input "Filer til E-Boks"
click at [669, 250] on input "Public name" at bounding box center [714, 242] width 178 height 19
type input "E-Boks og Digital post"
click at [674, 328] on input "Description" at bounding box center [714, 319] width 178 height 19
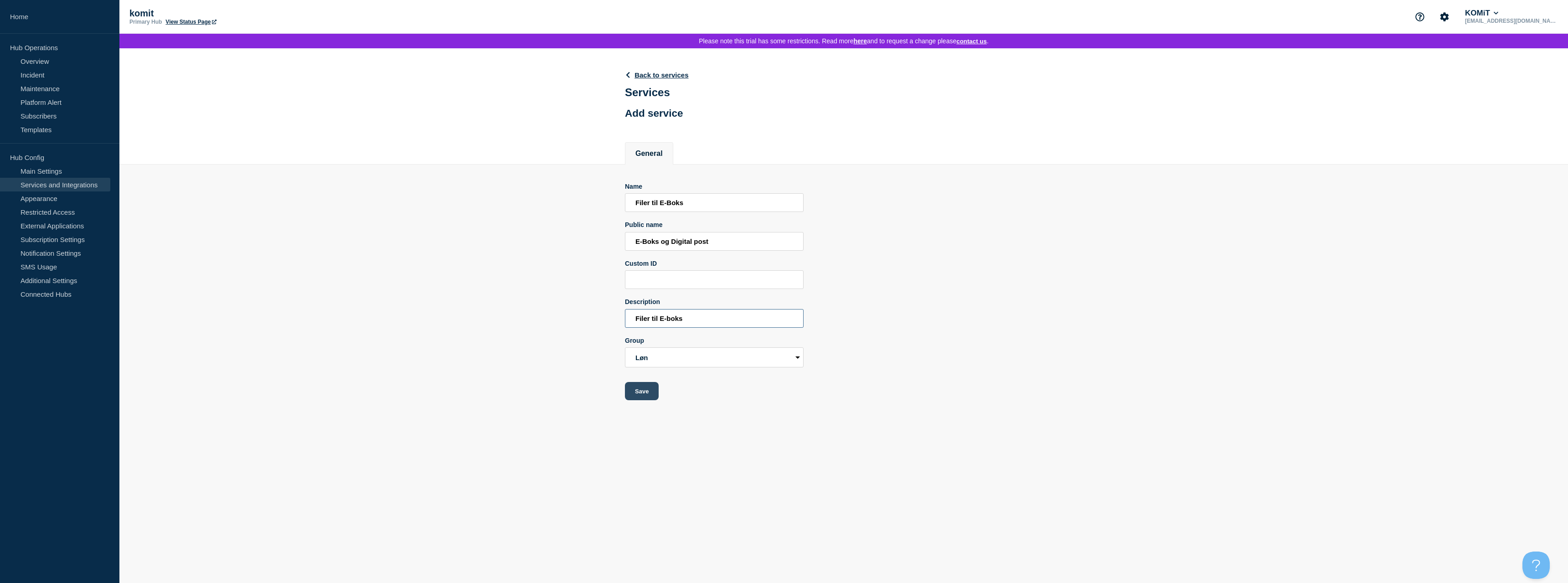
type input "Filer til E-boks"
click at [649, 400] on button "Save" at bounding box center [642, 391] width 34 height 18
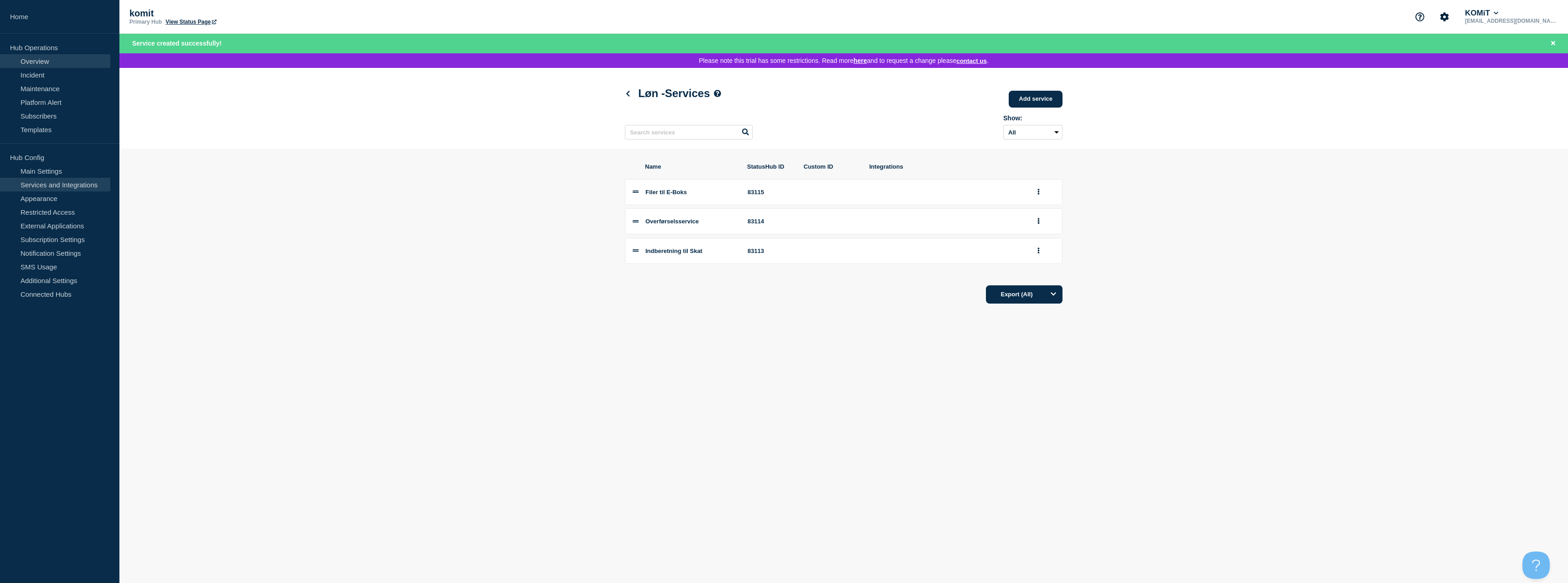
click at [44, 61] on link "Overview" at bounding box center [55, 61] width 110 height 14
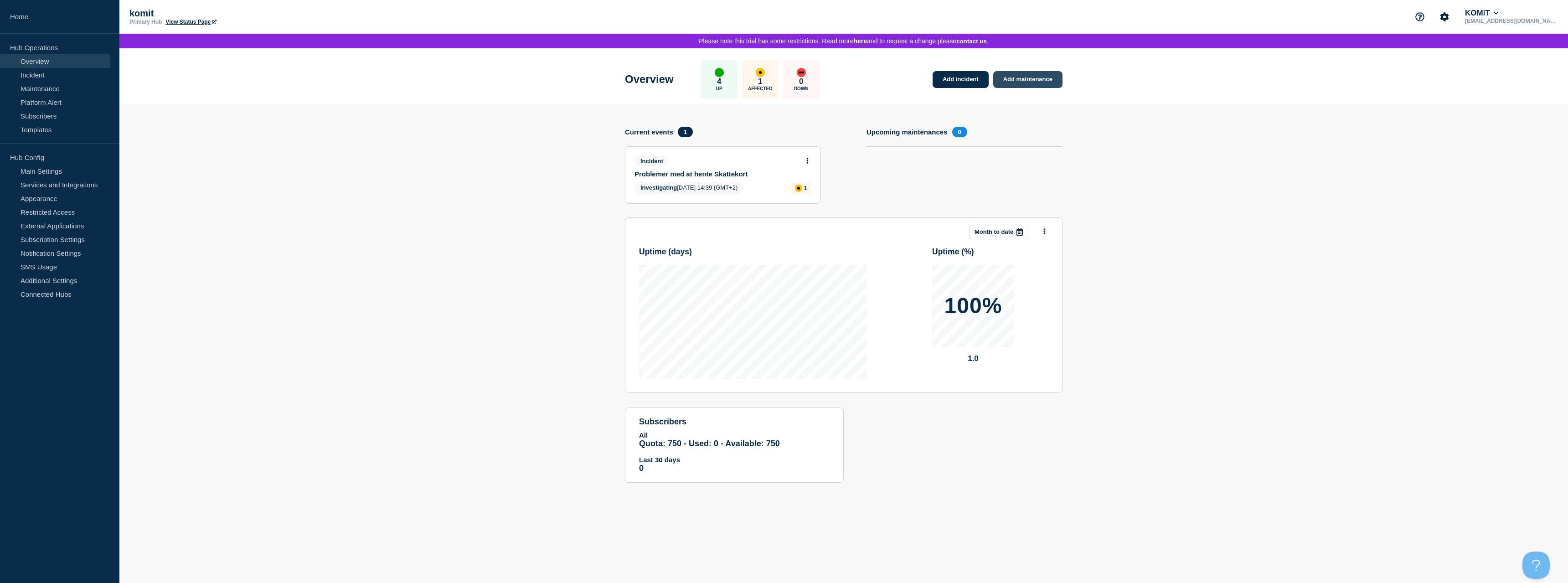
click at [1014, 81] on link "Add maintenance" at bounding box center [1028, 80] width 70 height 17
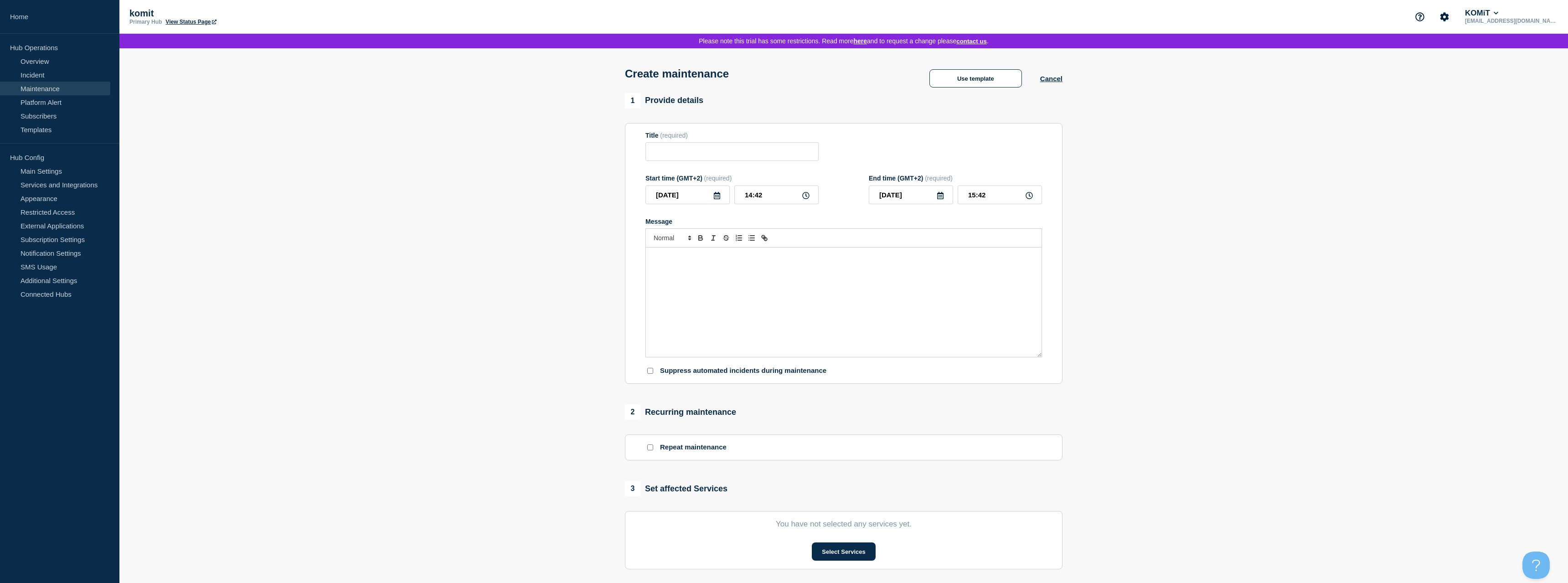
click at [718, 199] on icon at bounding box center [717, 195] width 6 height 8
click at [720, 252] on div "2" at bounding box center [718, 255] width 13 height 13
type input "2025-10-02"
click at [808, 199] on icon at bounding box center [806, 195] width 8 height 8
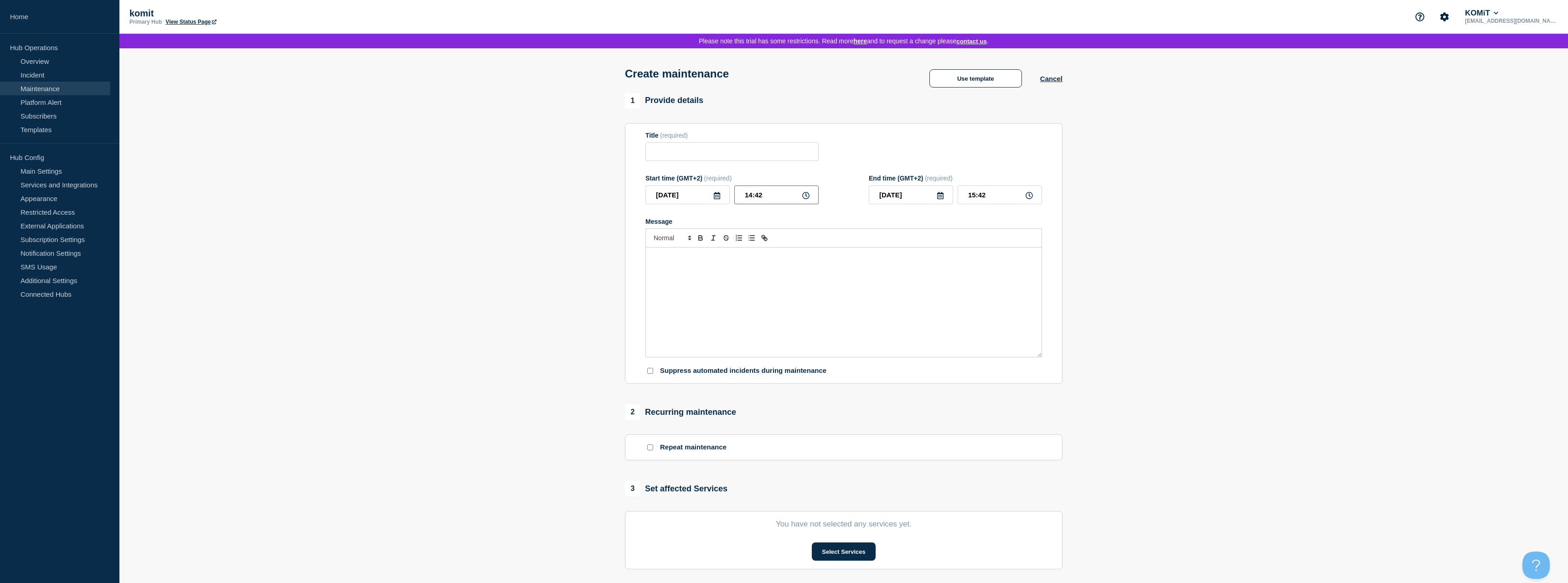
click at [782, 202] on input "14:42" at bounding box center [776, 195] width 85 height 19
drag, startPoint x: 781, startPoint y: 201, endPoint x: 713, endPoint y: 199, distance: 68.0
click at [735, 199] on input "14:42" at bounding box center [776, 195] width 85 height 19
type input "20:00"
type input "21:00"
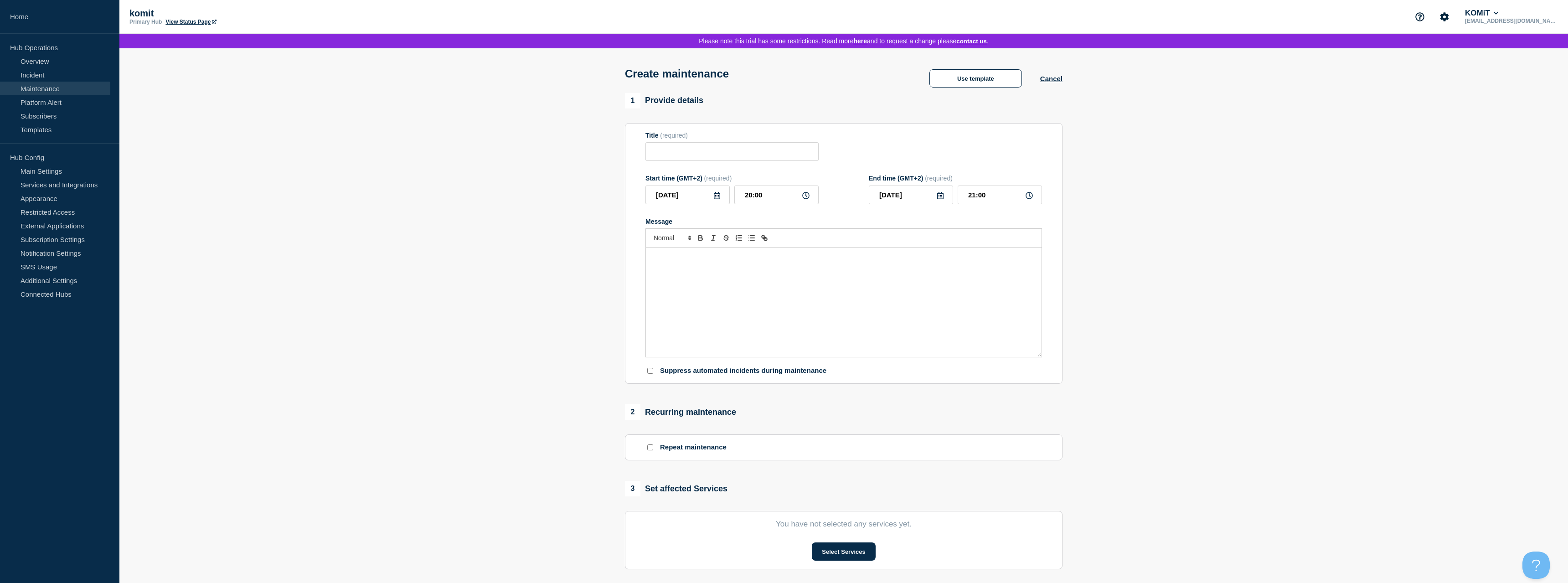
click at [942, 199] on icon at bounding box center [941, 195] width 6 height 8
click at [961, 255] on div "3" at bounding box center [957, 255] width 13 height 13
type input "2025-10-03"
click at [1002, 204] on input "21:00" at bounding box center [1000, 195] width 85 height 19
drag, startPoint x: 1001, startPoint y: 202, endPoint x: 929, endPoint y: 200, distance: 72.0
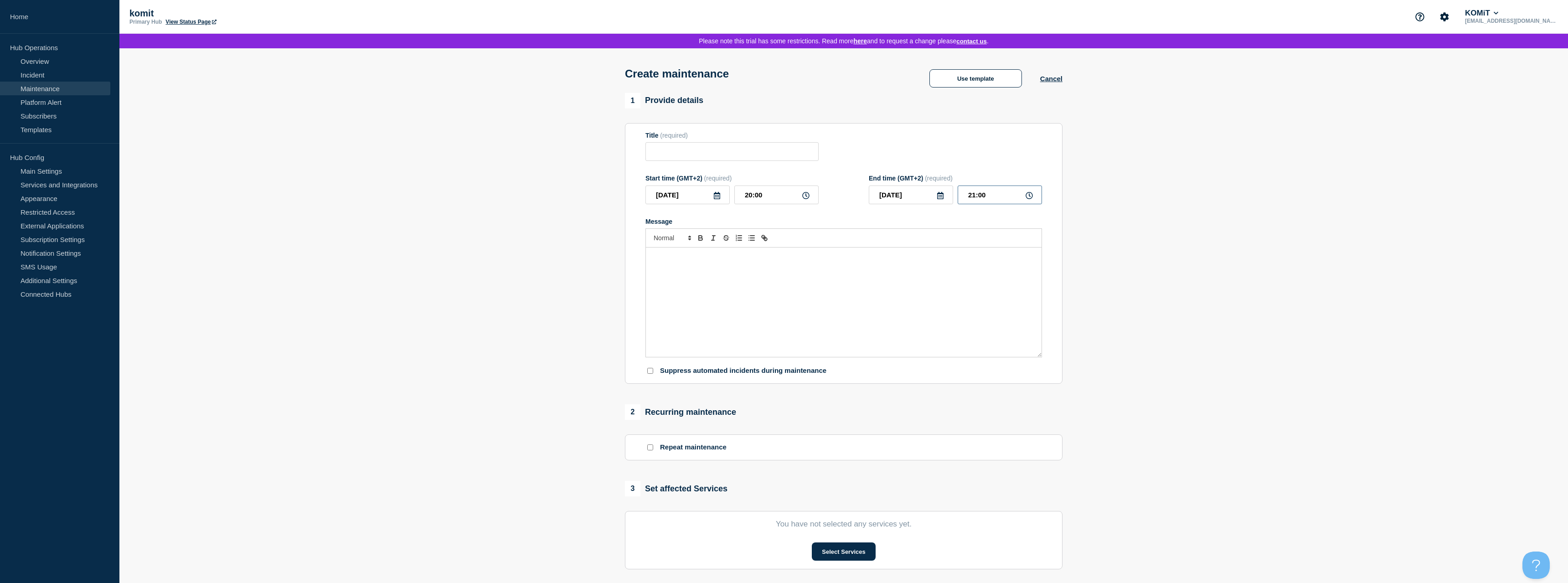
click at [958, 200] on input "21:00" at bounding box center [1000, 195] width 85 height 19
type input "01:00"
click at [785, 302] on div "Message" at bounding box center [844, 302] width 396 height 110
click at [718, 157] on input "Title" at bounding box center [732, 152] width 173 height 19
type input "V"
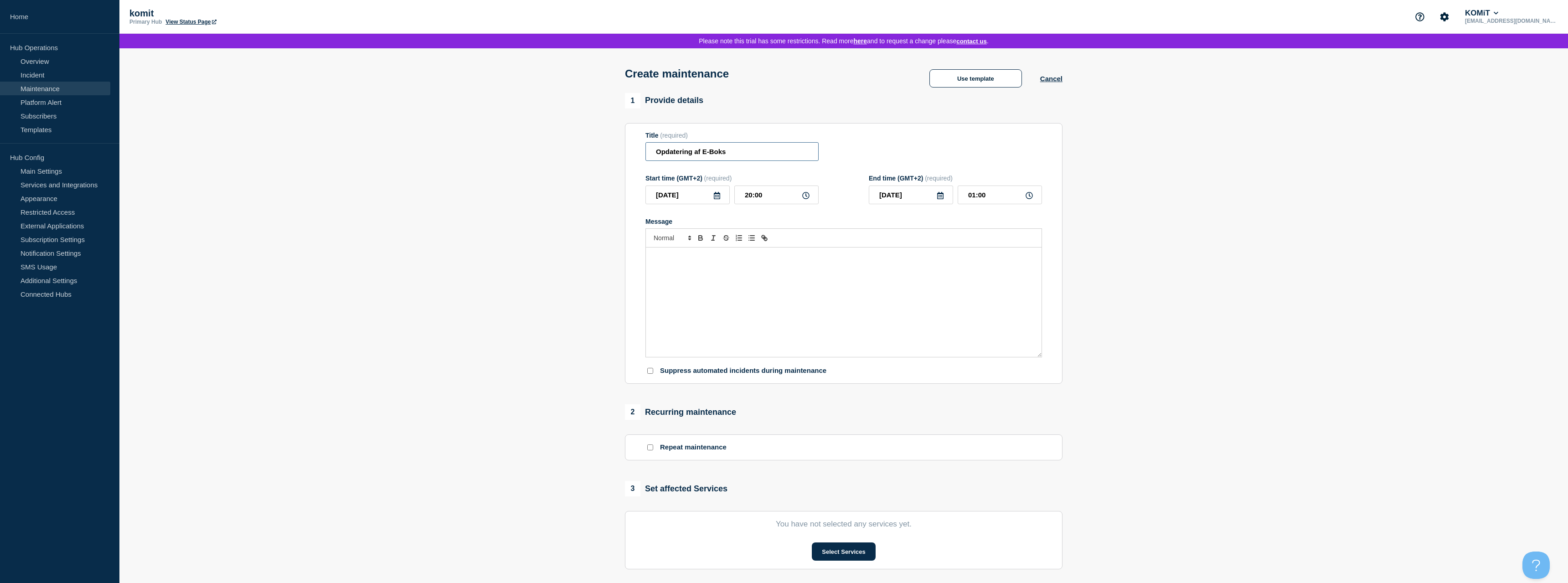
type input "Opdatering af E-Boks"
click at [696, 299] on div "Message" at bounding box center [844, 302] width 396 height 110
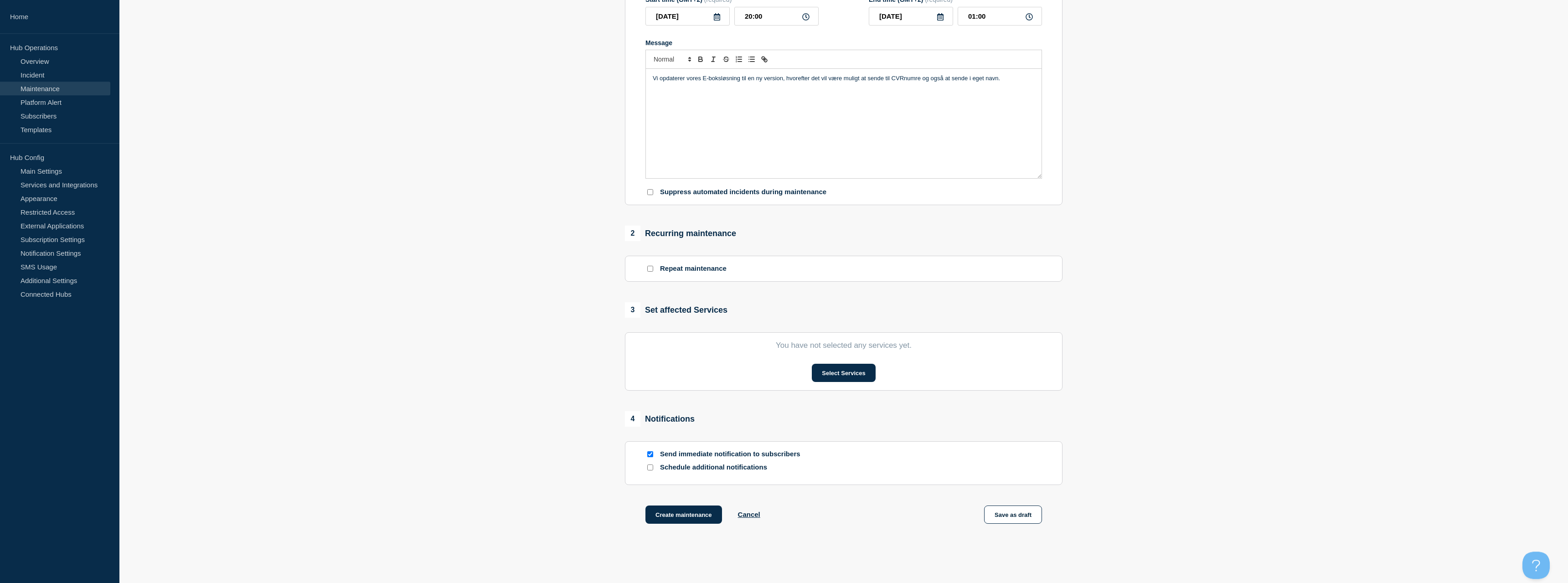
scroll to position [186, 0]
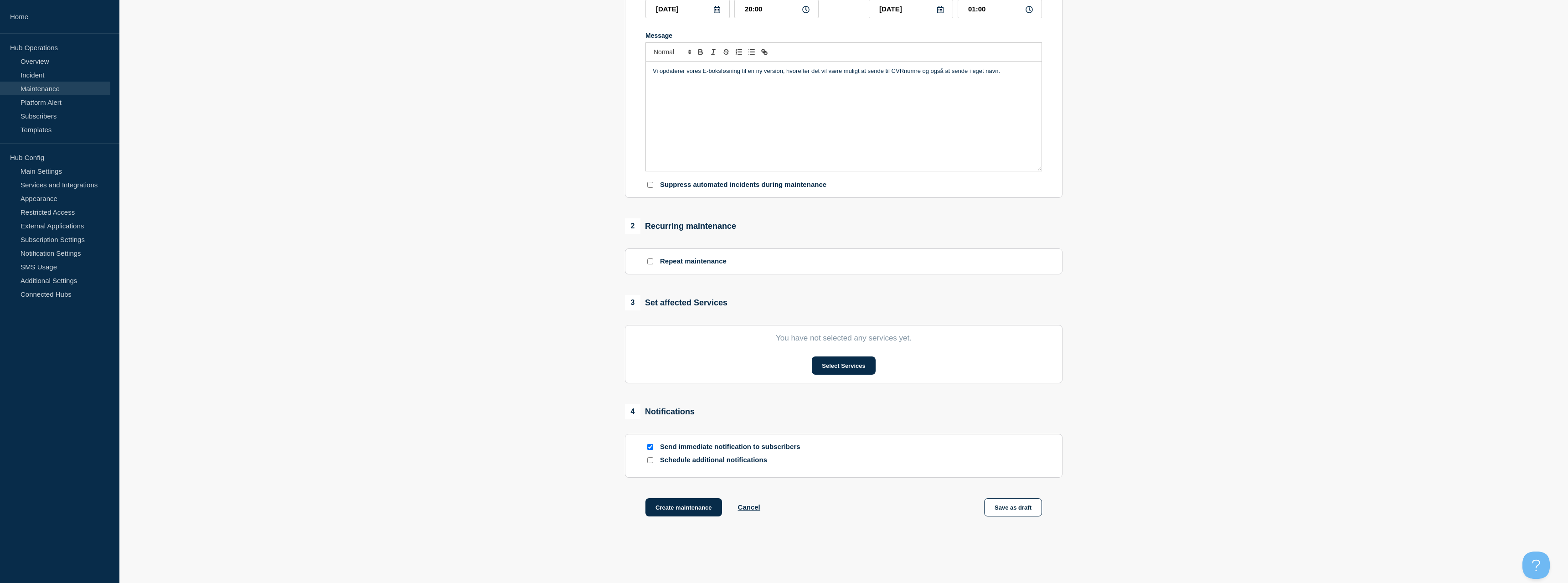
click at [824, 363] on section "You have not selected any services yet. Select Services" at bounding box center [843, 354] width 438 height 58
click at [825, 368] on button "Select Services" at bounding box center [843, 365] width 63 height 18
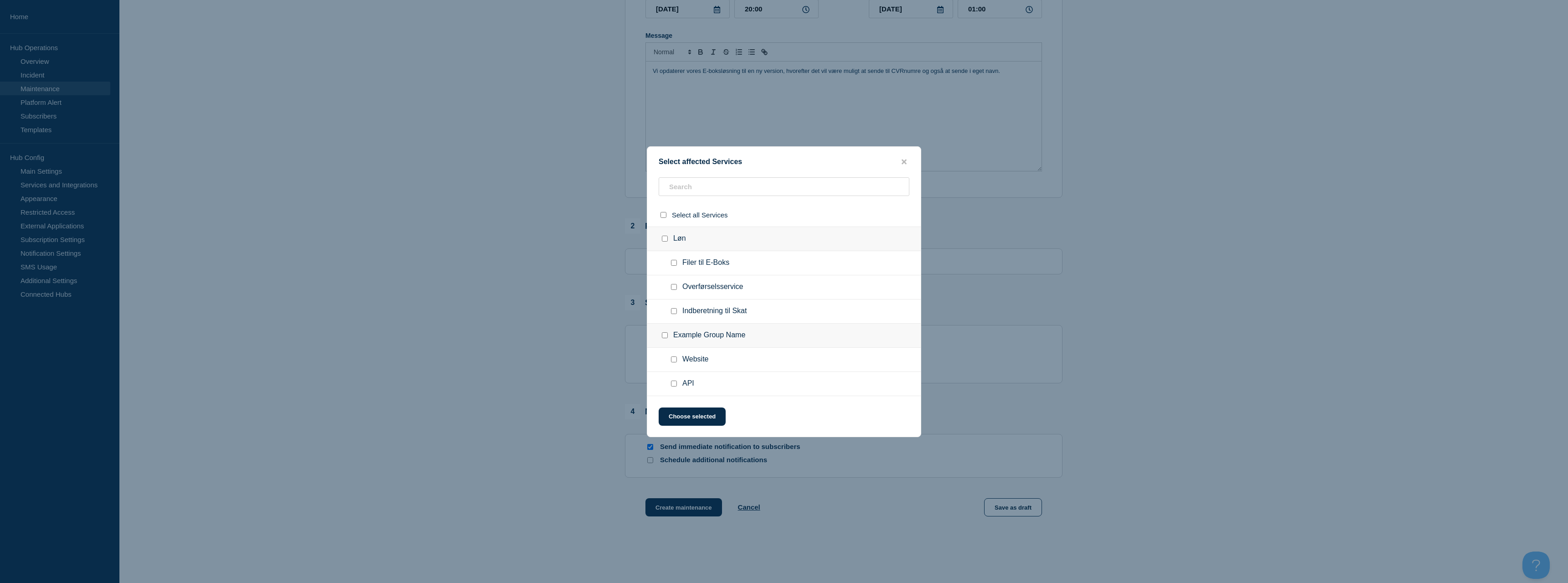
click at [678, 266] on div at bounding box center [676, 263] width 13 height 9
click at [677, 266] on input "Filer til E-Boks checkbox" at bounding box center [674, 262] width 6 height 6
checkbox input "true"
click at [702, 414] on button "Choose selected" at bounding box center [692, 416] width 67 height 18
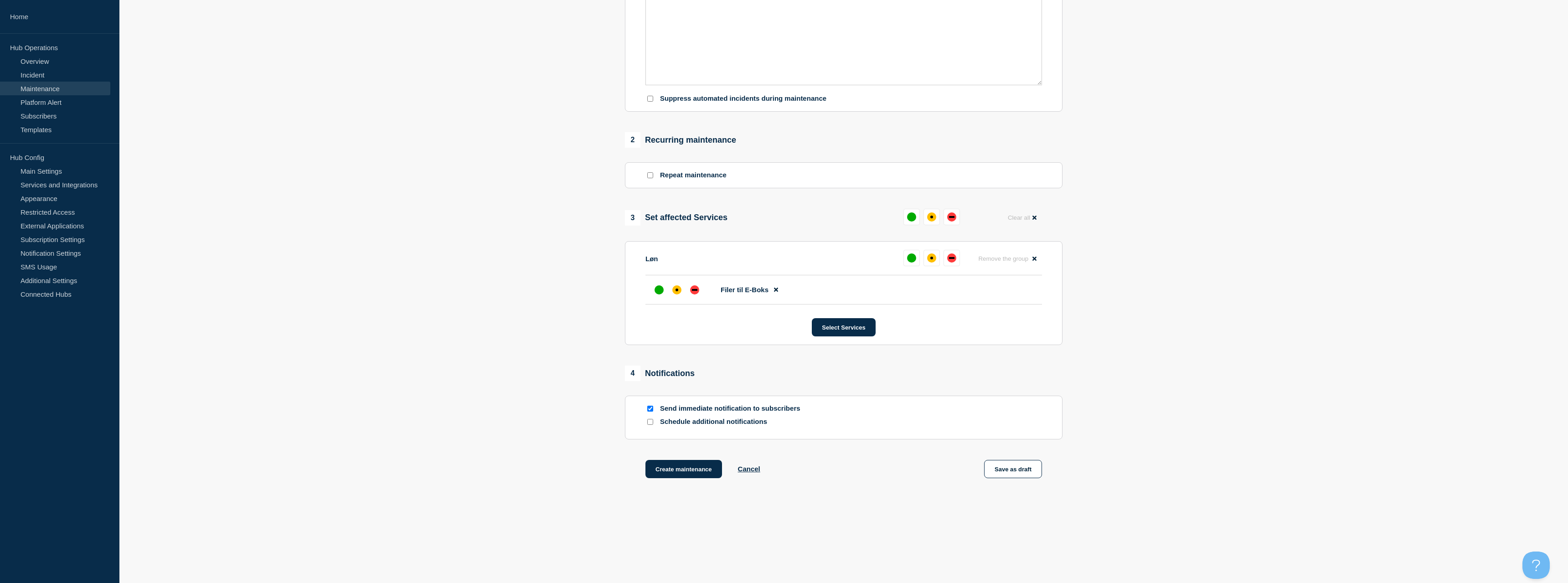
scroll to position [279, 0]
click at [956, 261] on button at bounding box center [952, 258] width 16 height 16
click at [647, 410] on input "Send immediate notification to subscribers" at bounding box center [650, 408] width 6 height 6
checkbox input "false"
click at [664, 465] on button "Create maintenance" at bounding box center [684, 469] width 76 height 18
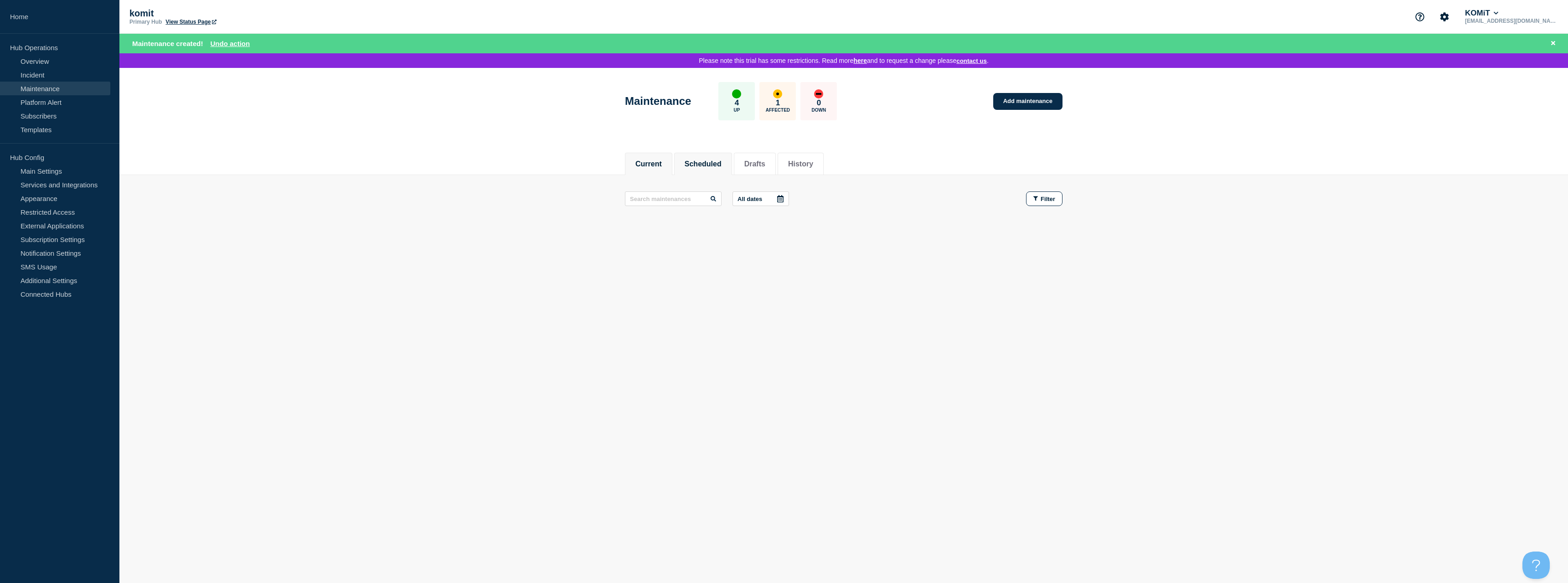
click at [702, 168] on button "Scheduled" at bounding box center [703, 164] width 37 height 8
click at [652, 167] on button "Current" at bounding box center [649, 164] width 26 height 8
click at [38, 61] on link "Overview" at bounding box center [55, 61] width 110 height 14
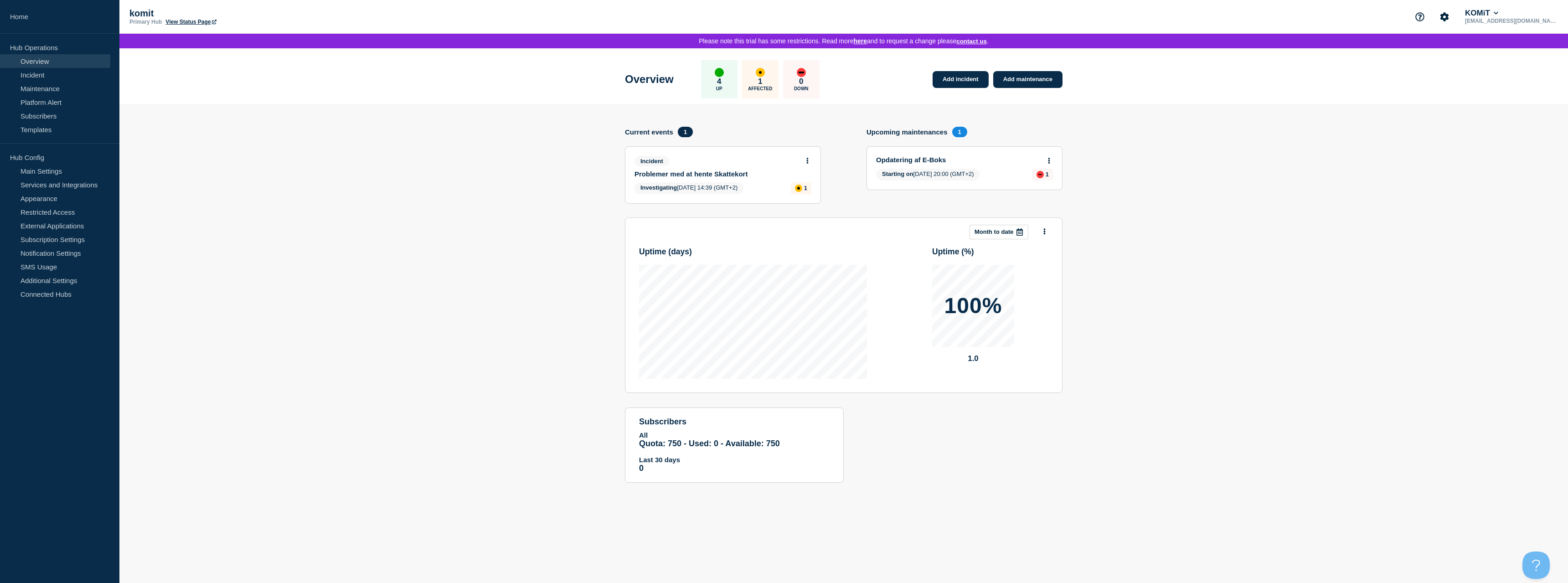
click at [195, 21] on link "View Status Page" at bounding box center [190, 22] width 51 height 6
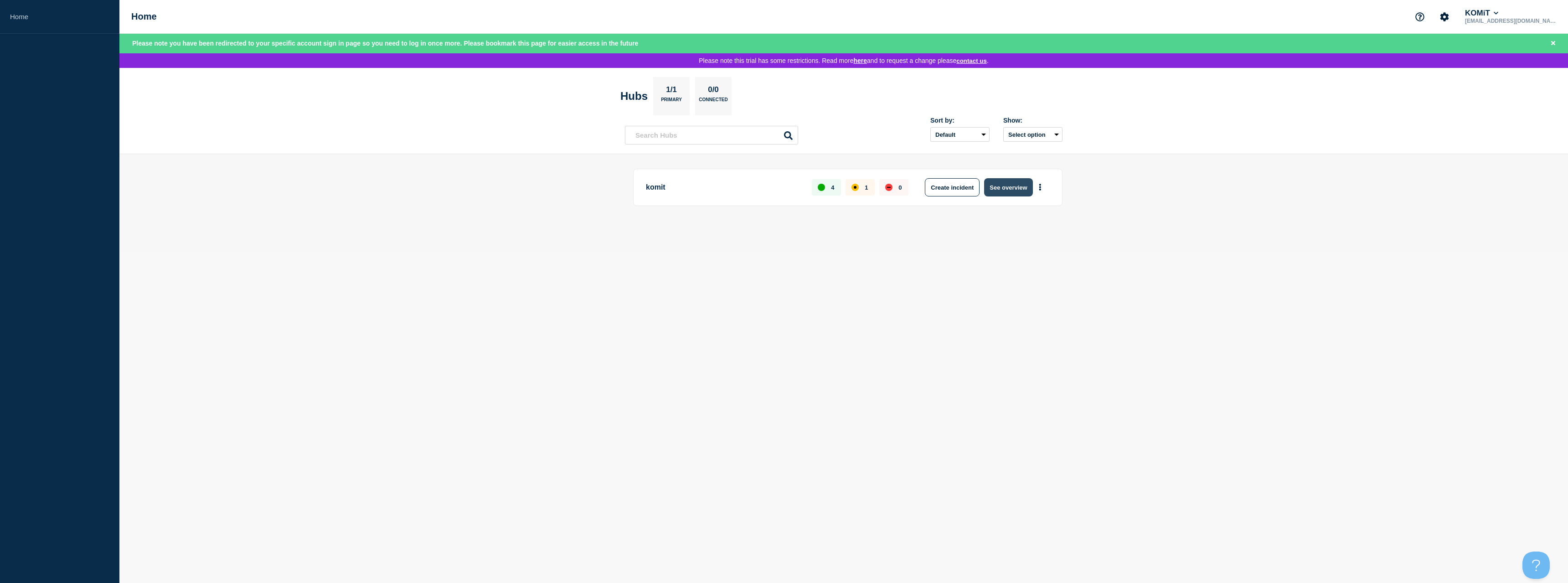
click at [1013, 187] on button "See overview" at bounding box center [1008, 187] width 48 height 18
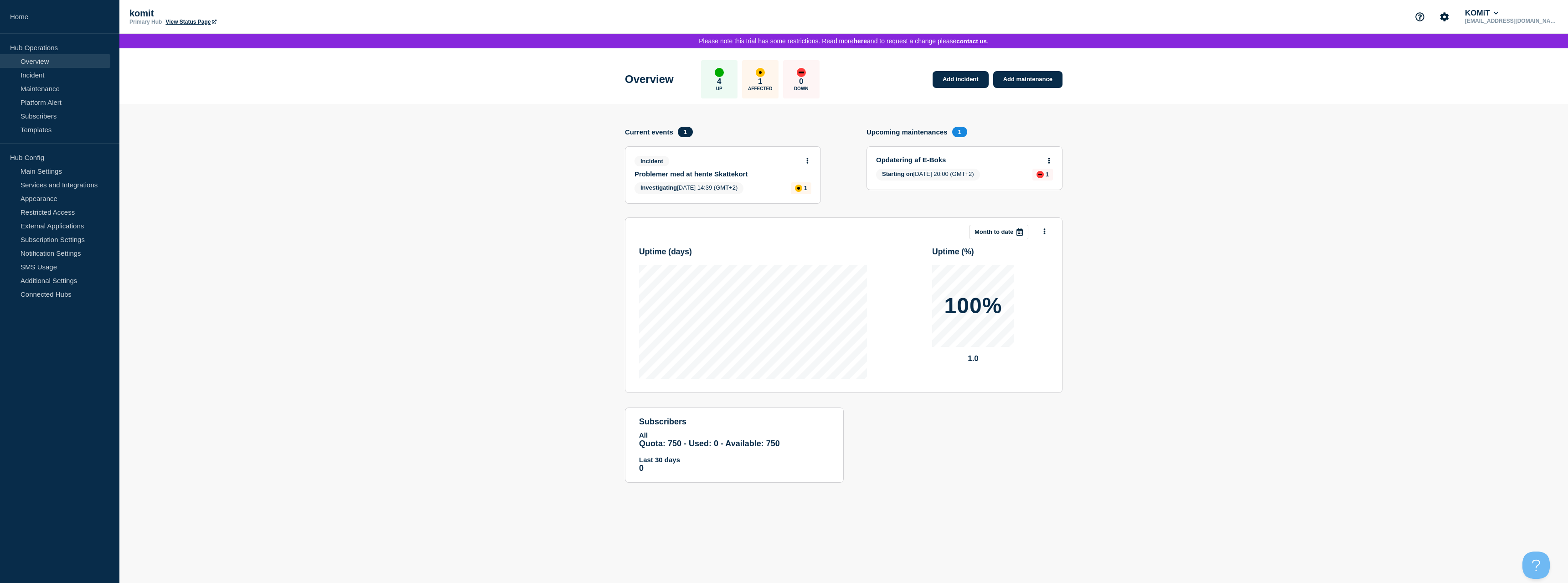
click at [1016, 235] on icon at bounding box center [1020, 232] width 8 height 8
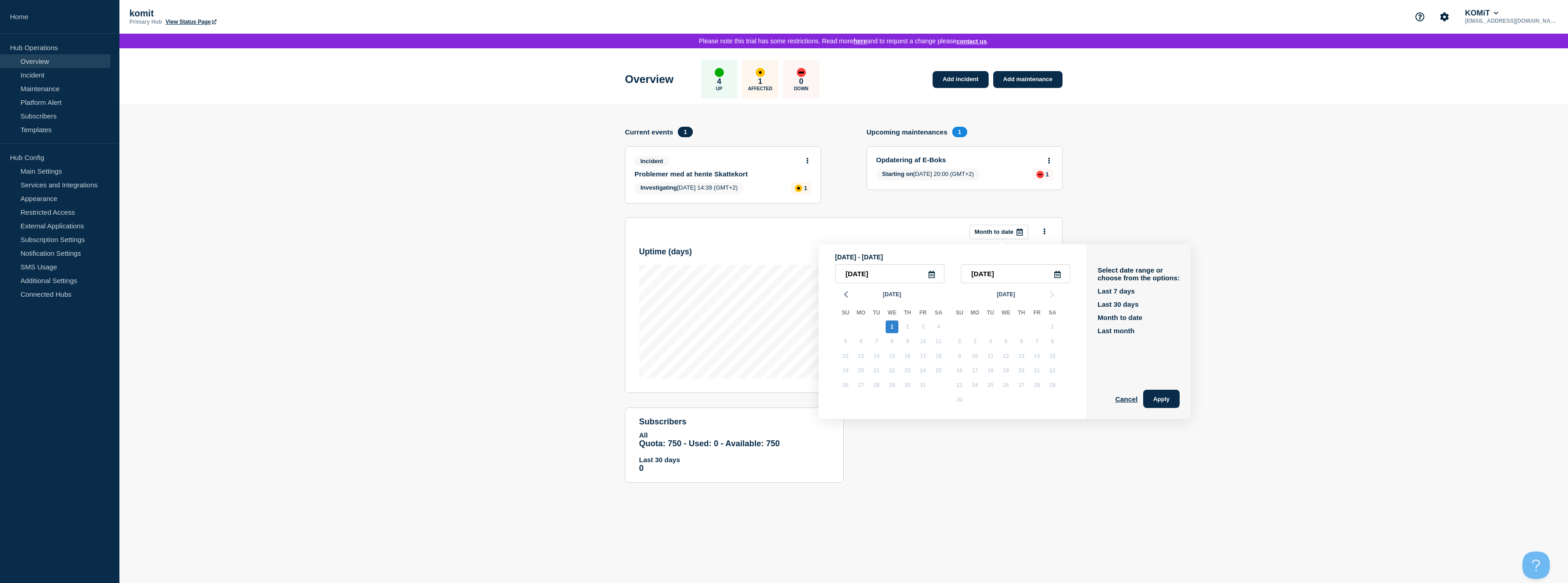
click at [1016, 235] on icon at bounding box center [1020, 232] width 8 height 8
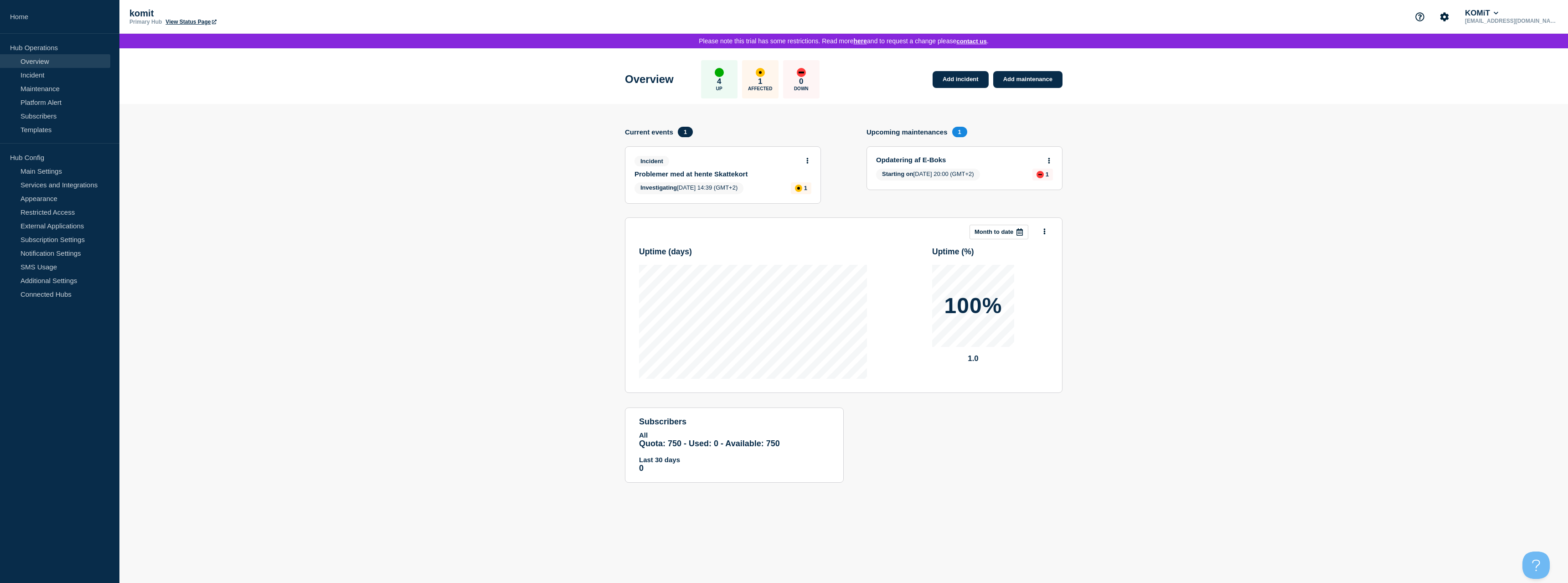
click at [1119, 205] on section "Add incident Add maintenance Current events 1 Incident Problemer med at hente S…" at bounding box center [844, 300] width 1449 height 393
click at [1050, 163] on icon at bounding box center [1050, 160] width 3 height 6
click at [1044, 187] on link "View maintenance" at bounding box center [1050, 185] width 52 height 8
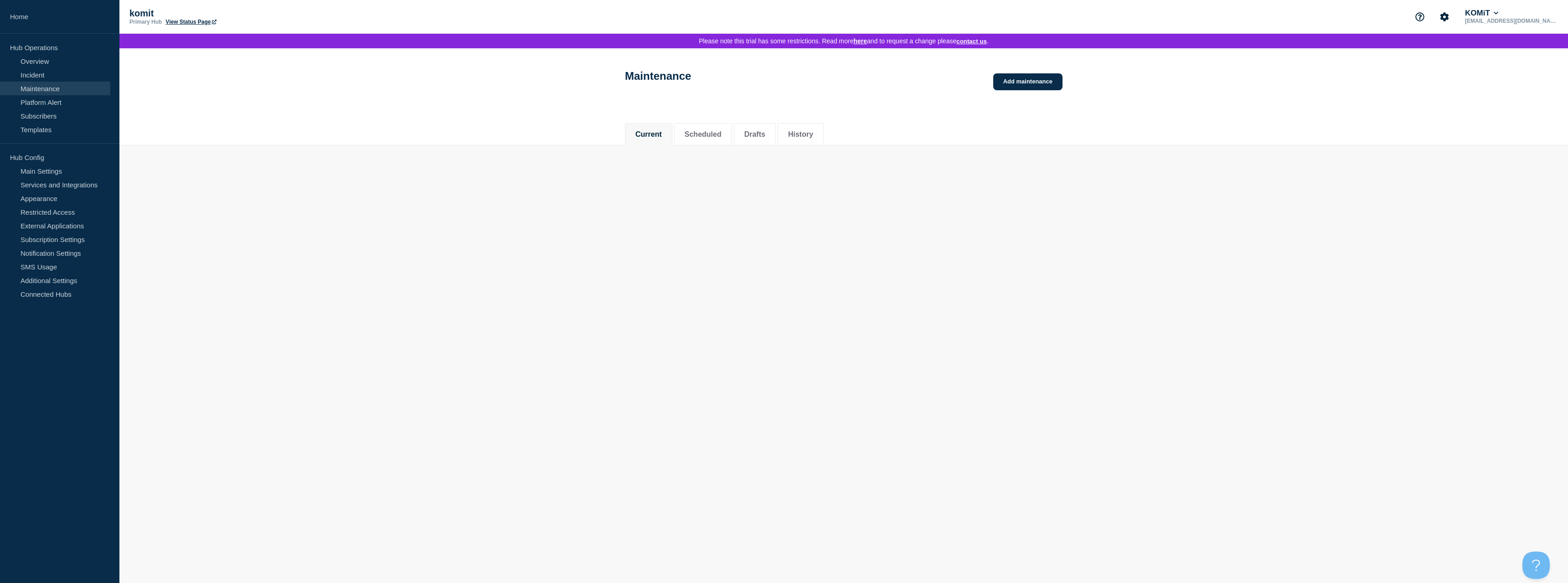
click at [1031, 186] on body "Home Hub Operations Overview Incident Maintenance Platform Alert Subscribers Te…" at bounding box center [784, 291] width 1568 height 583
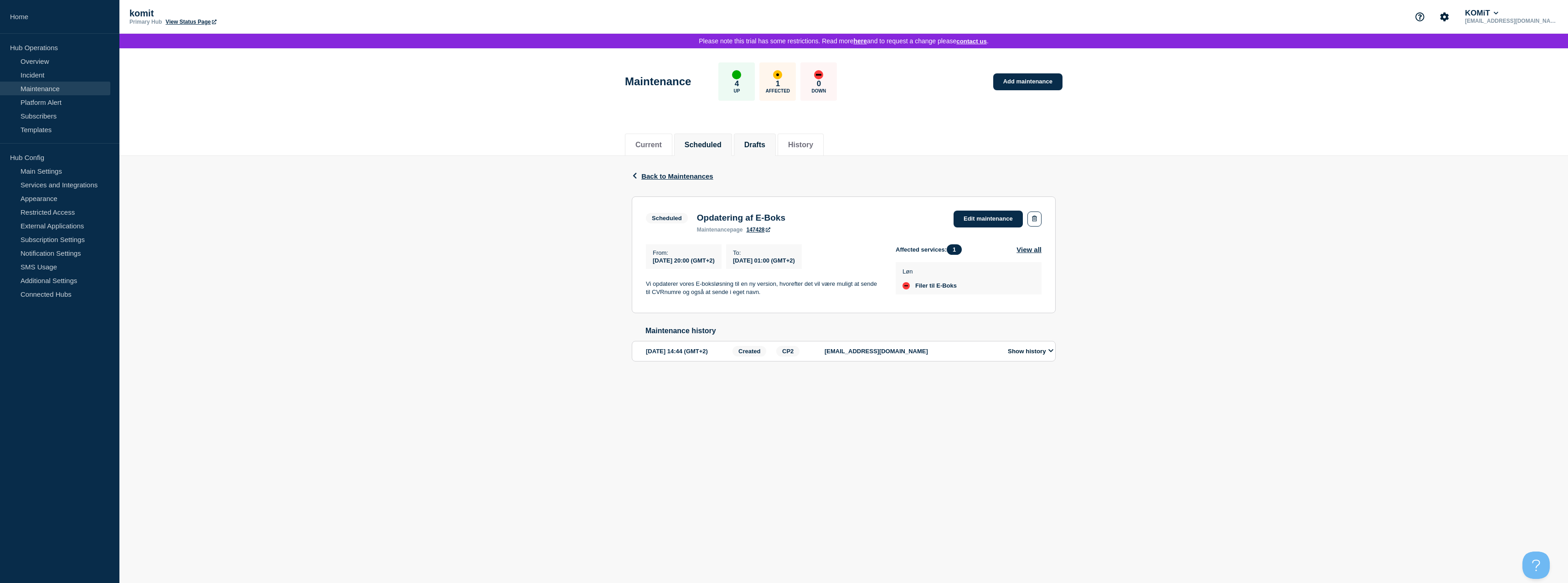
click at [765, 145] on button "Drafts" at bounding box center [755, 145] width 21 height 8
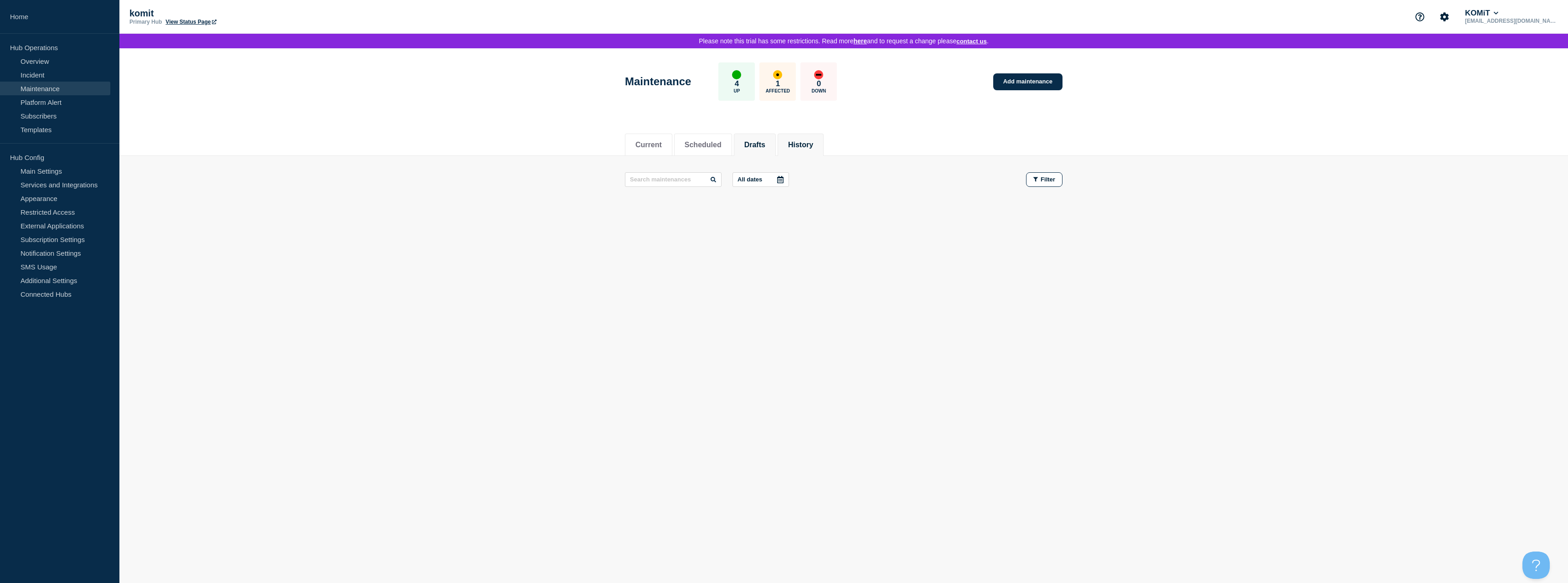
click at [813, 143] on button "History" at bounding box center [801, 145] width 25 height 8
click at [661, 148] on button "Current" at bounding box center [649, 145] width 26 height 8
click at [193, 24] on link "View Status Page" at bounding box center [190, 22] width 51 height 6
click at [785, 93] on p "Affected" at bounding box center [778, 91] width 24 height 5
click at [721, 149] on button "Scheduled" at bounding box center [703, 145] width 37 height 8
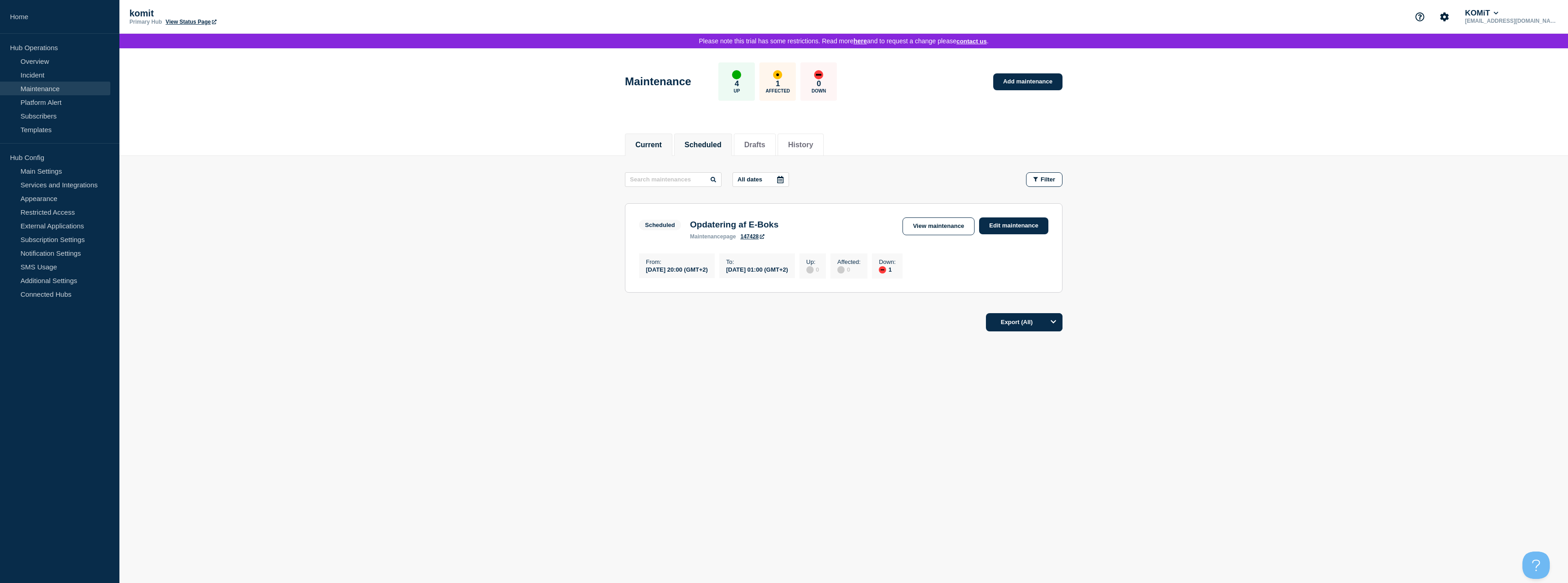
click at [637, 149] on button "Current" at bounding box center [649, 145] width 26 height 8
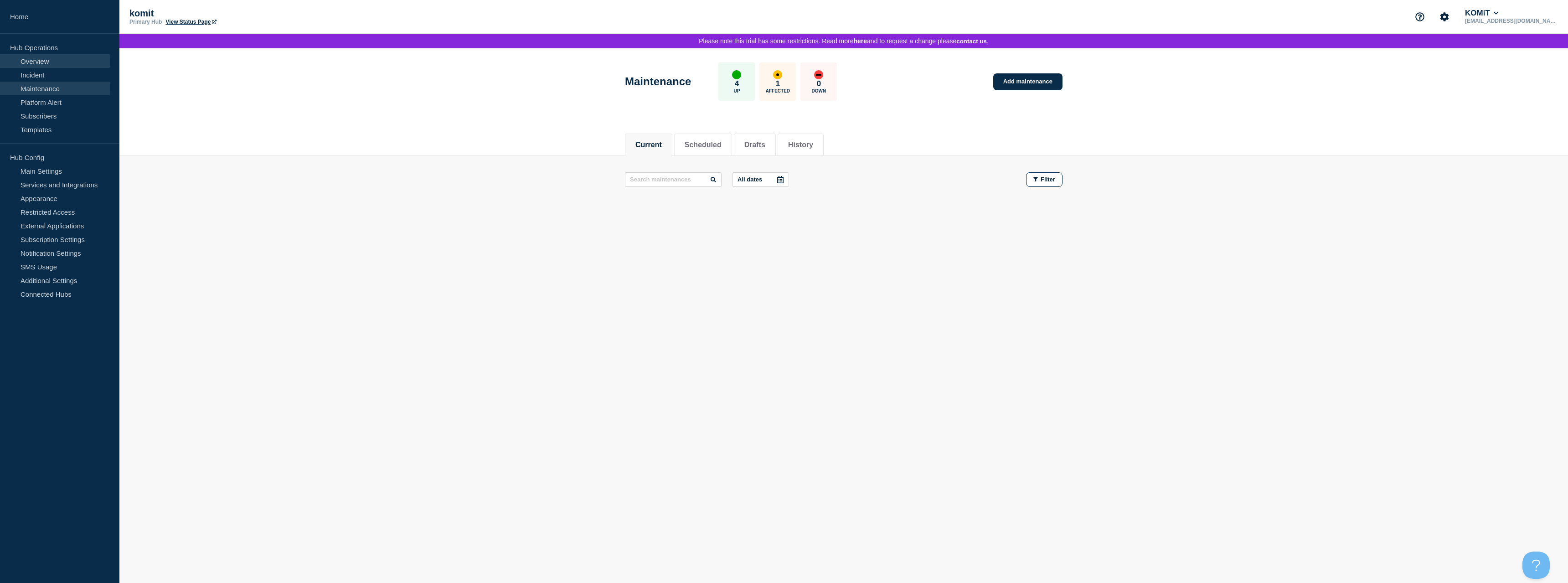
click at [21, 59] on link "Overview" at bounding box center [55, 61] width 110 height 14
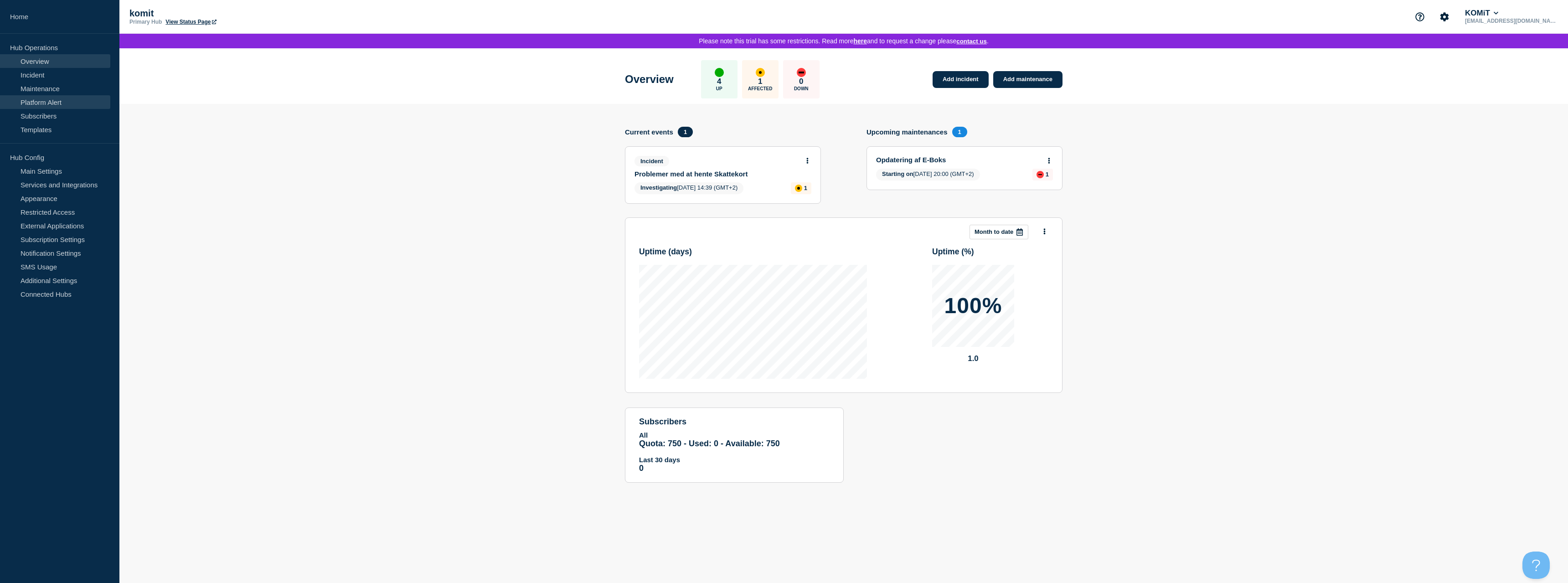
click at [49, 106] on link "Platform Alert" at bounding box center [55, 102] width 110 height 14
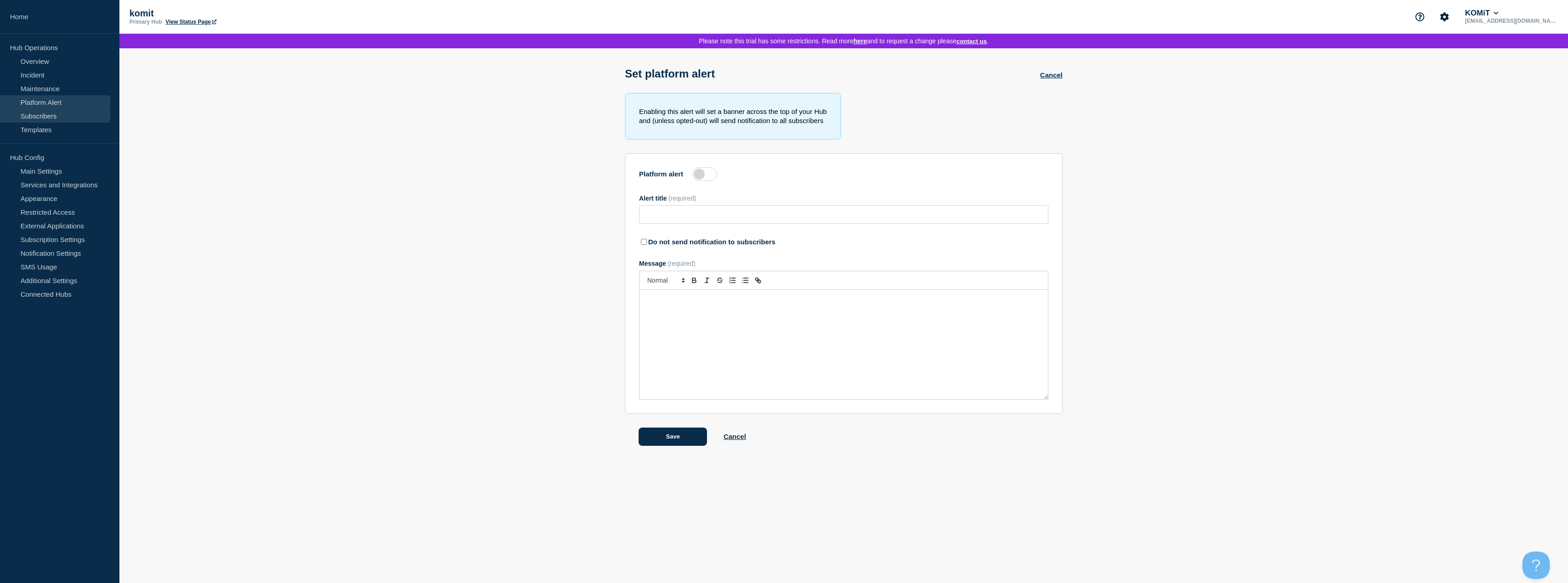
click at [71, 109] on link "Subscribers" at bounding box center [55, 116] width 110 height 14
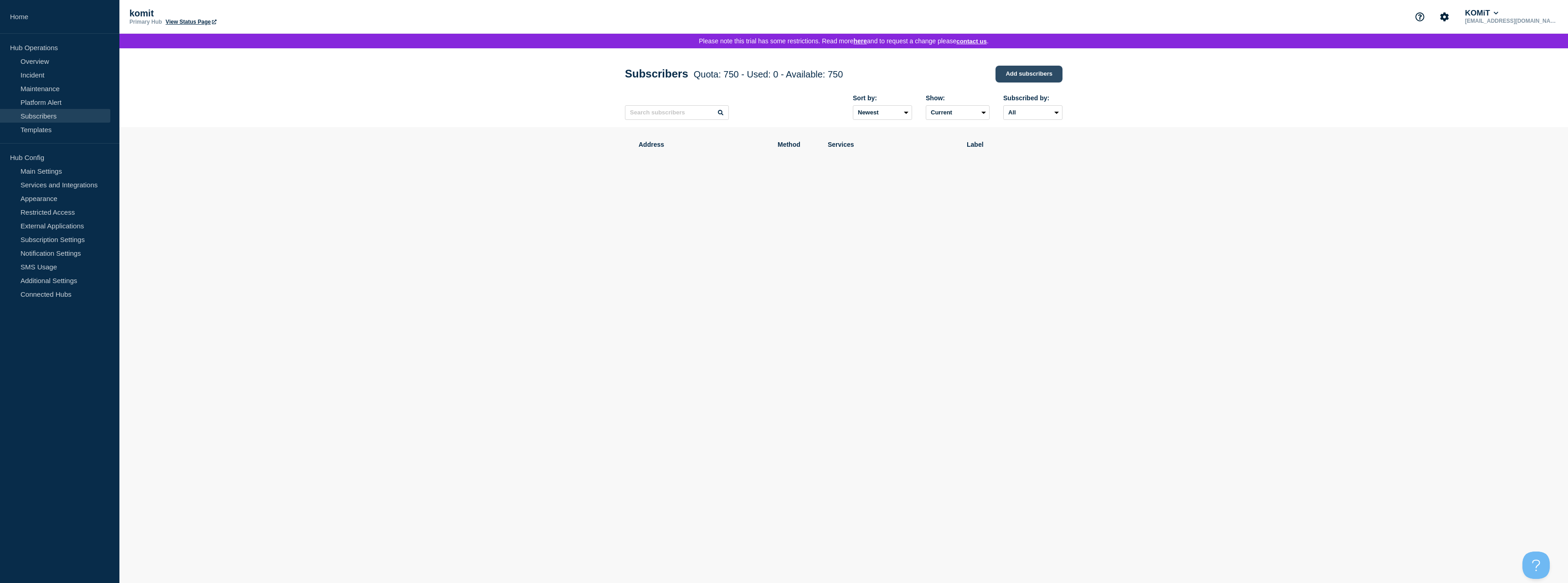
click at [1020, 75] on link "Add subscribers" at bounding box center [1029, 74] width 67 height 17
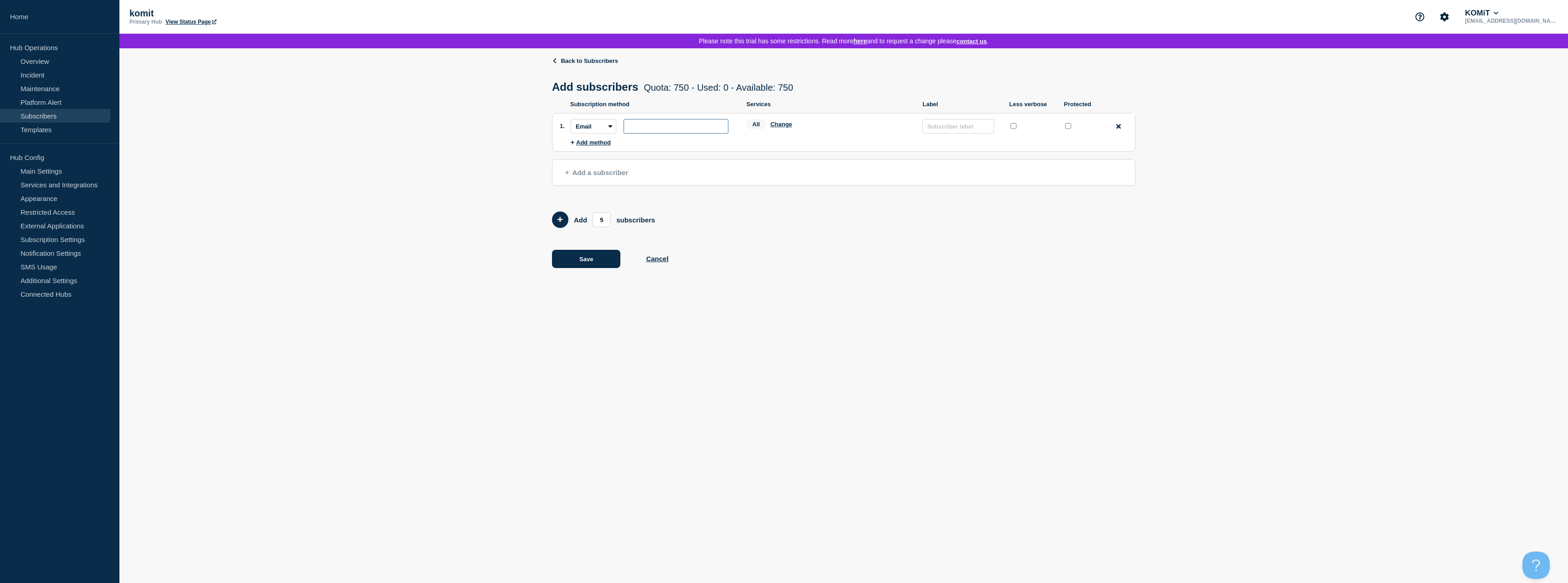
click at [657, 131] on input "subscription-address" at bounding box center [676, 126] width 105 height 14
click at [773, 128] on button "Change" at bounding box center [781, 124] width 22 height 7
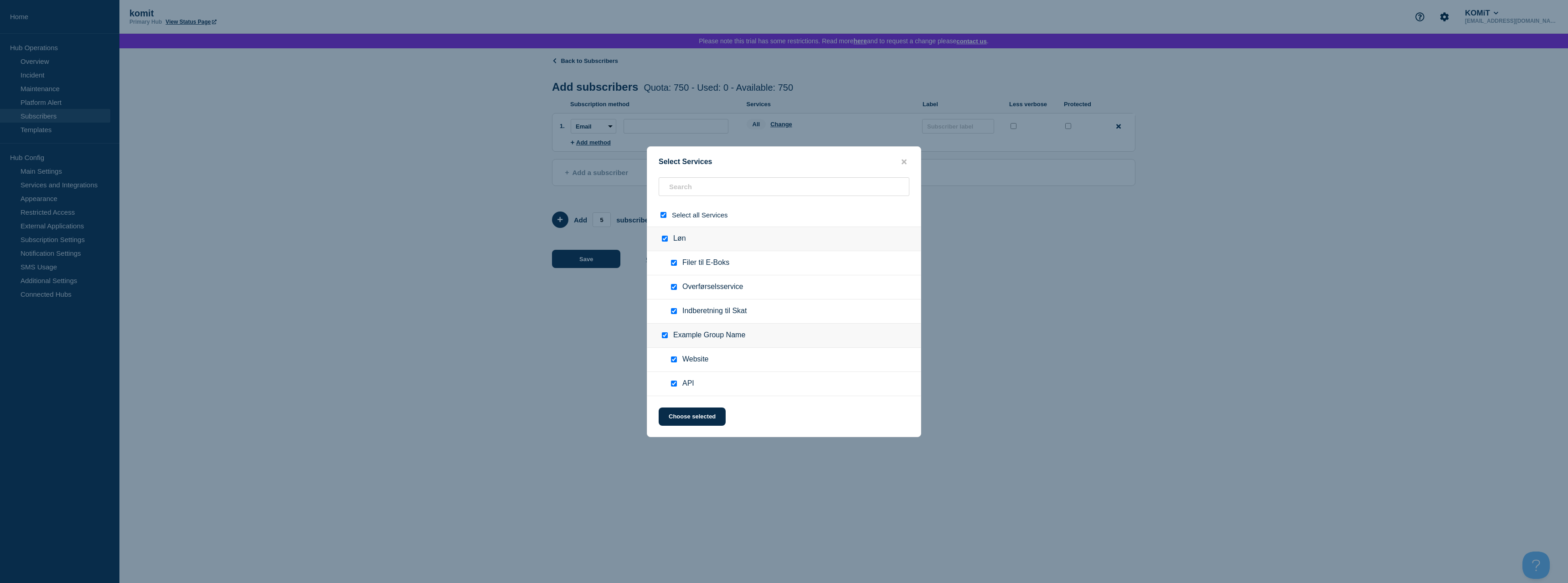
click at [901, 158] on button "close button" at bounding box center [904, 162] width 11 height 9
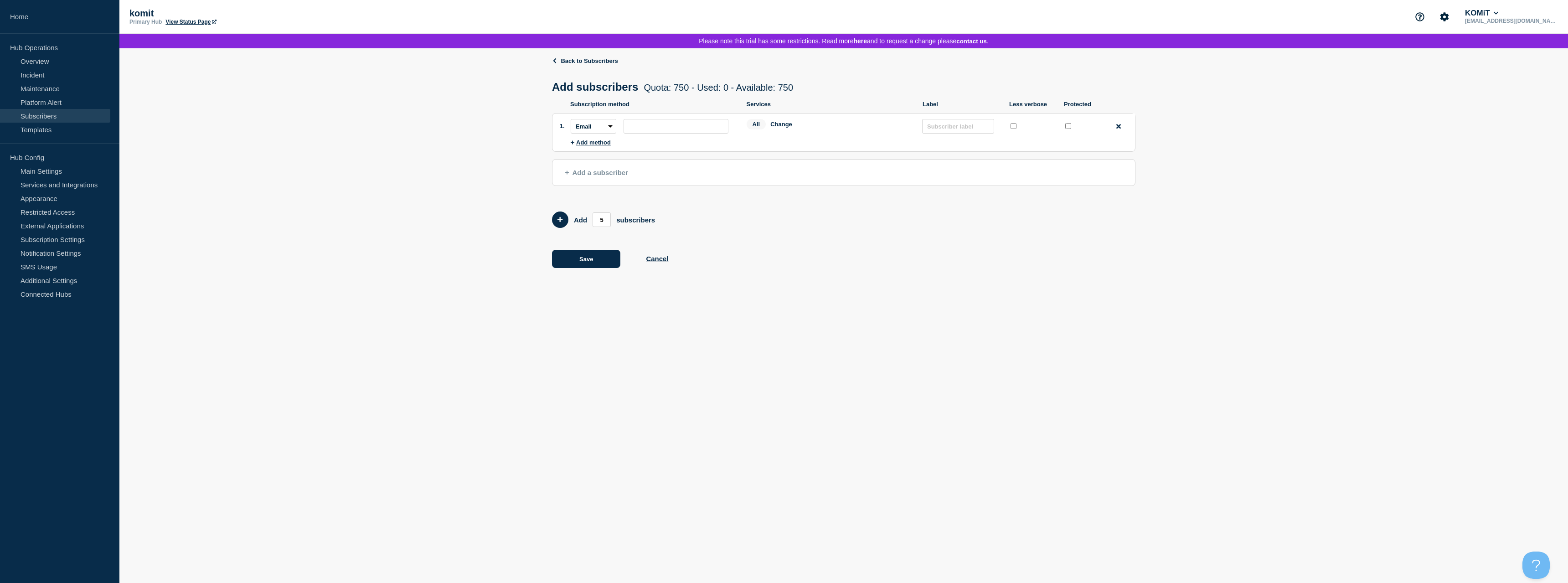
click at [341, 158] on div "Back to Subscribers Add subscribers Quota: 750 - Used: 0 - Available: 750 Quota…" at bounding box center [844, 169] width 1449 height 242
click at [50, 221] on link "External Applications" at bounding box center [55, 225] width 110 height 14
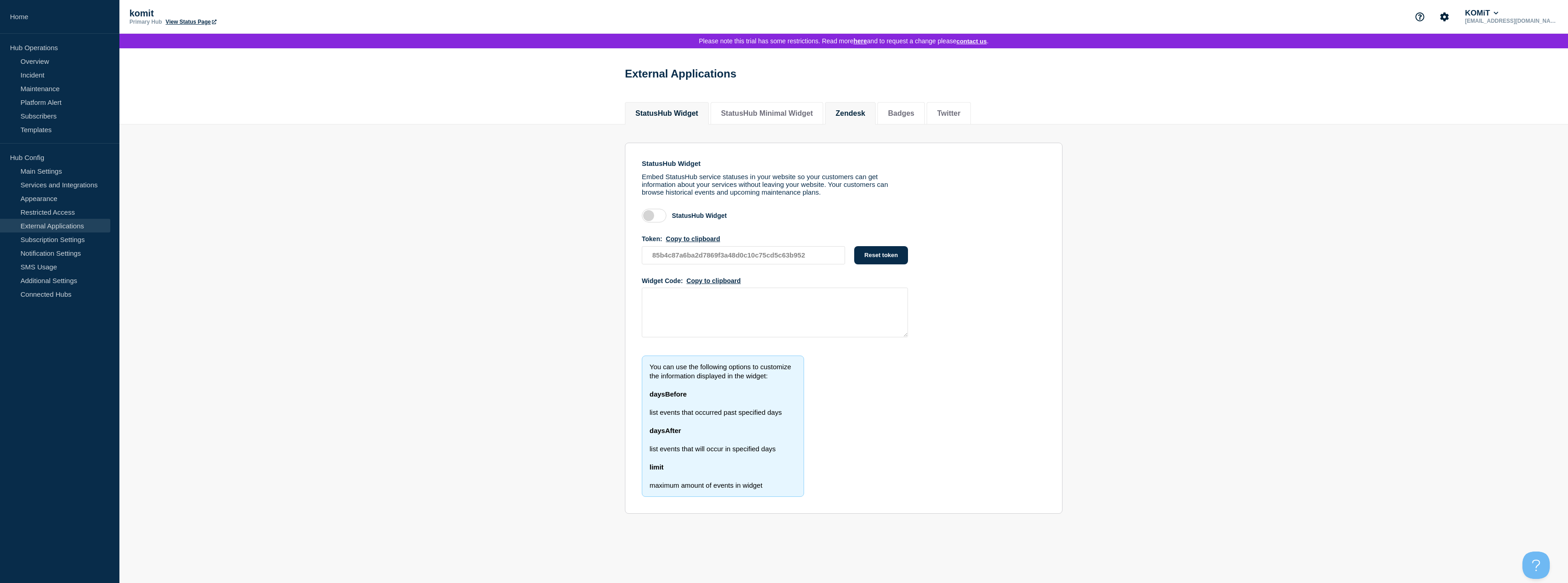
click at [865, 118] on button "Zendesk" at bounding box center [850, 113] width 29 height 8
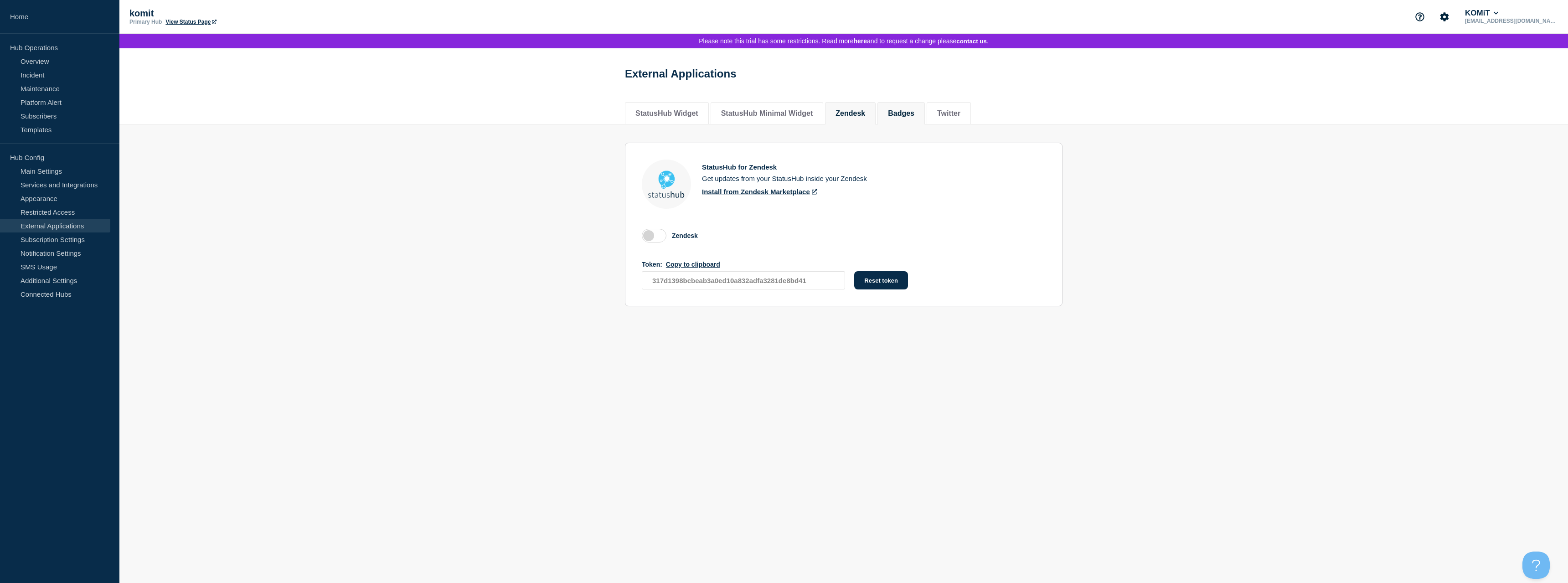
click at [914, 118] on button "Badges" at bounding box center [901, 113] width 26 height 8
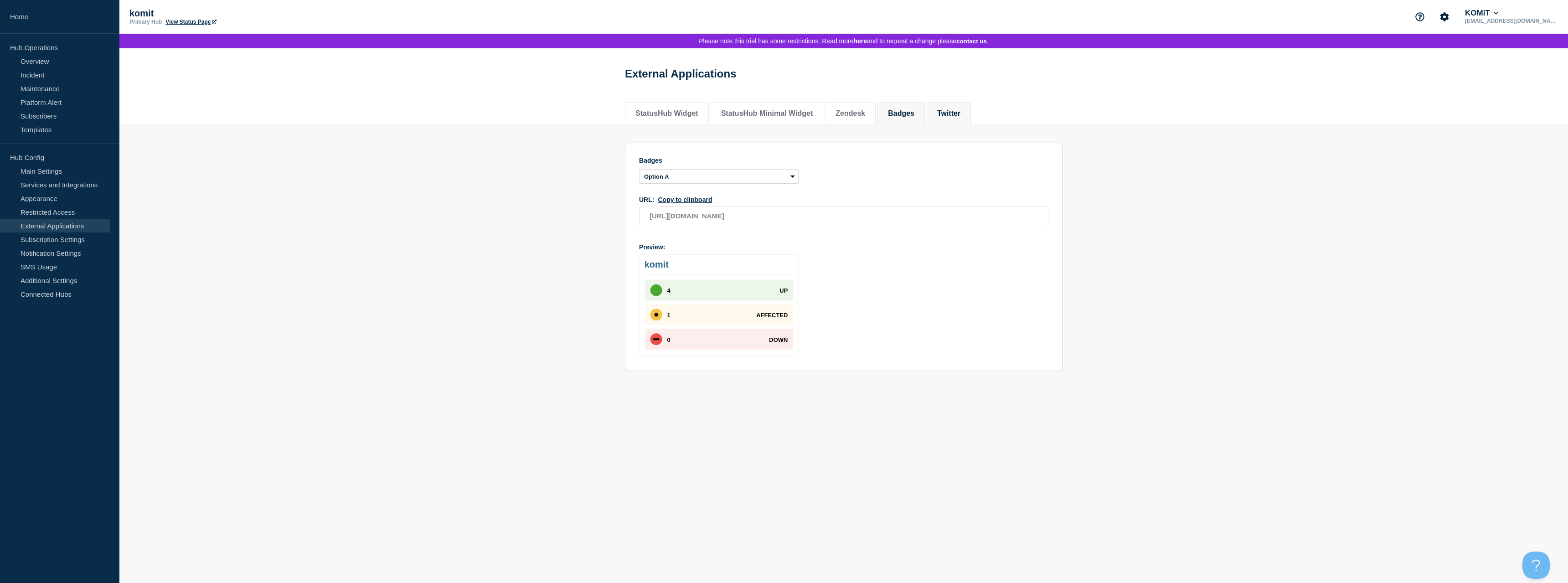
click at [961, 115] on button "Twitter" at bounding box center [949, 113] width 23 height 8
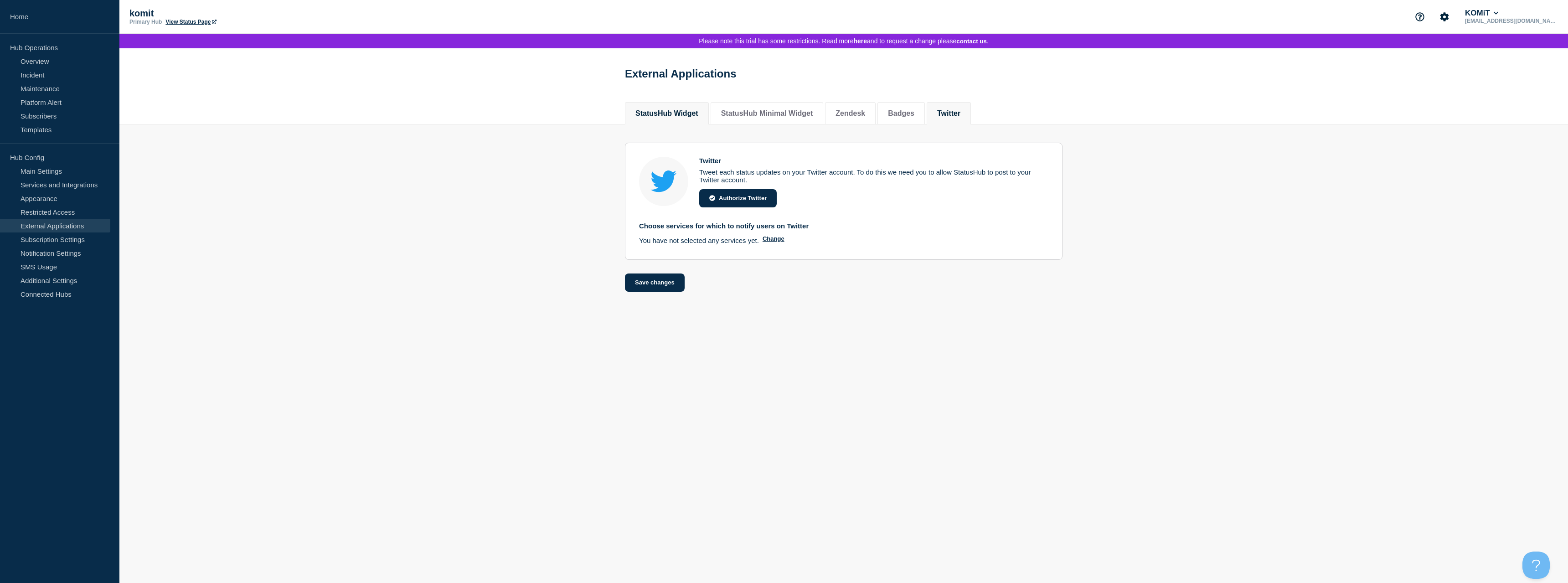
click at [694, 118] on button "StatusHub Widget" at bounding box center [667, 113] width 63 height 8
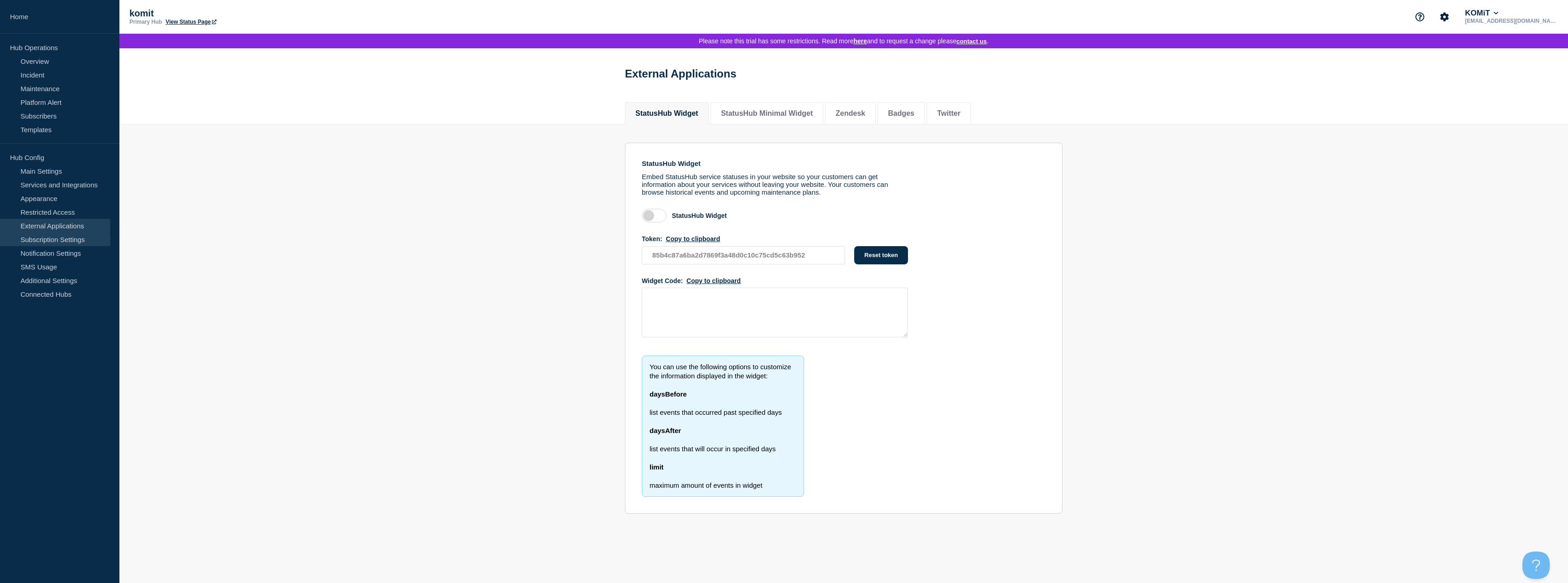
click at [54, 235] on link "Subscription Settings" at bounding box center [55, 239] width 110 height 14
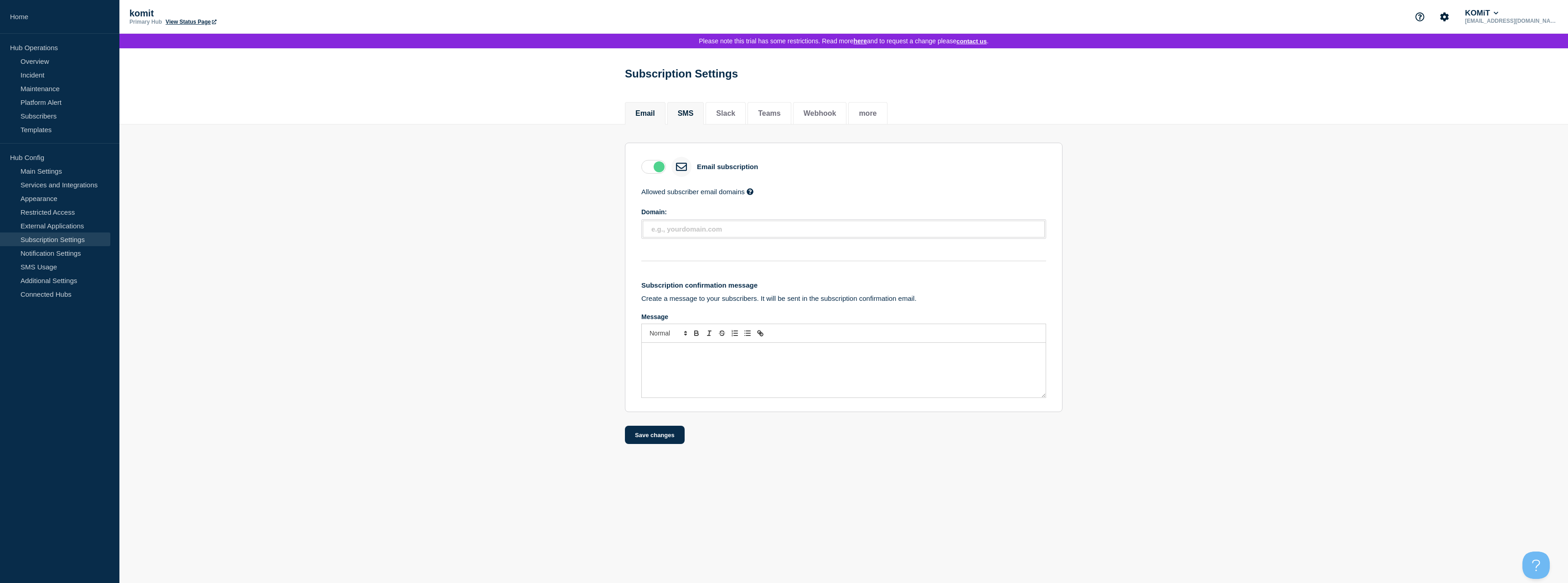
click at [683, 121] on li "SMS" at bounding box center [686, 113] width 37 height 23
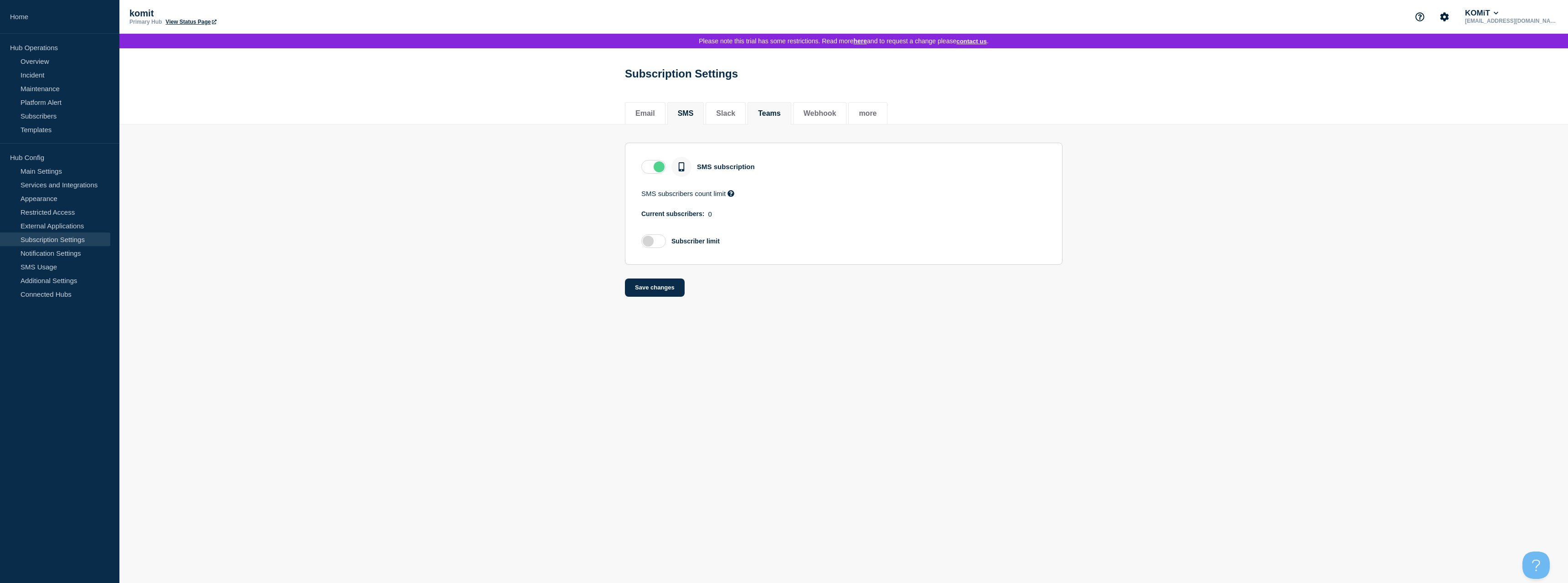
click at [773, 121] on li "Teams" at bounding box center [770, 113] width 44 height 23
click at [837, 118] on button "Webhook" at bounding box center [820, 113] width 33 height 8
click at [877, 115] on button "more" at bounding box center [868, 113] width 18 height 8
click at [733, 121] on li "Slack" at bounding box center [726, 113] width 40 height 23
click at [700, 121] on li "SMS" at bounding box center [686, 113] width 37 height 23
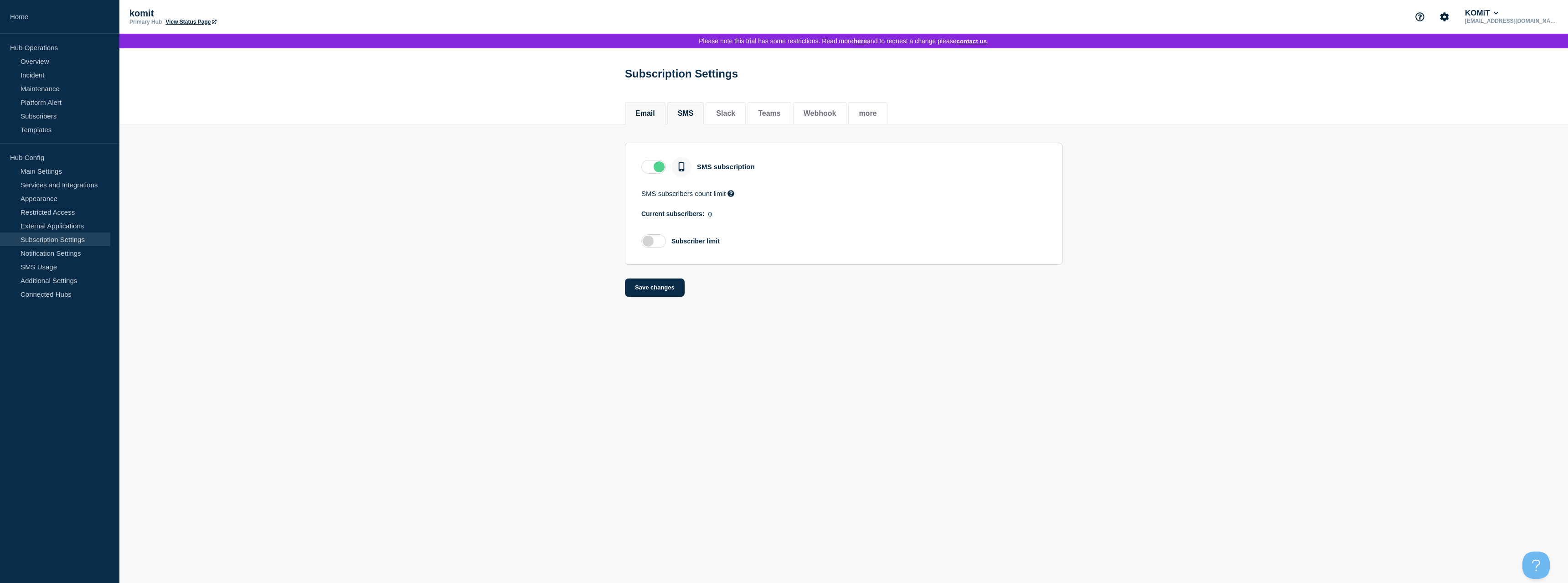
click at [655, 118] on button "Email" at bounding box center [645, 113] width 19 height 8
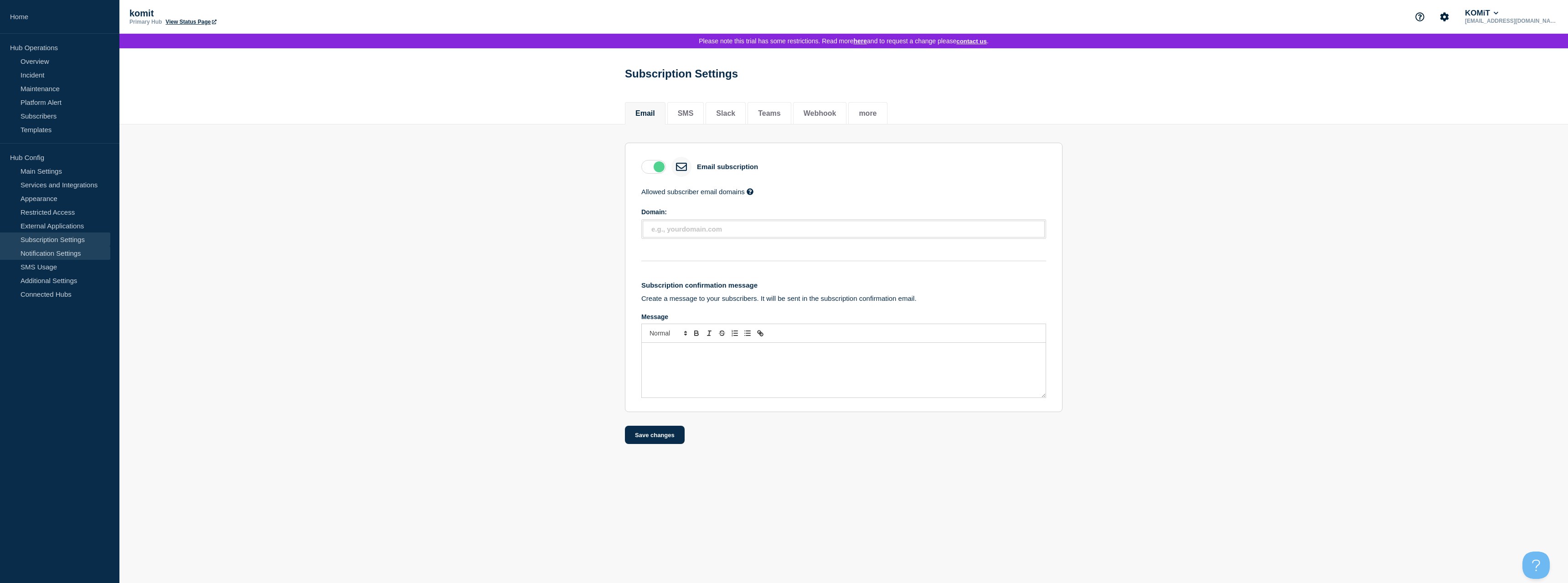
click at [53, 250] on link "Notification Settings" at bounding box center [55, 253] width 110 height 14
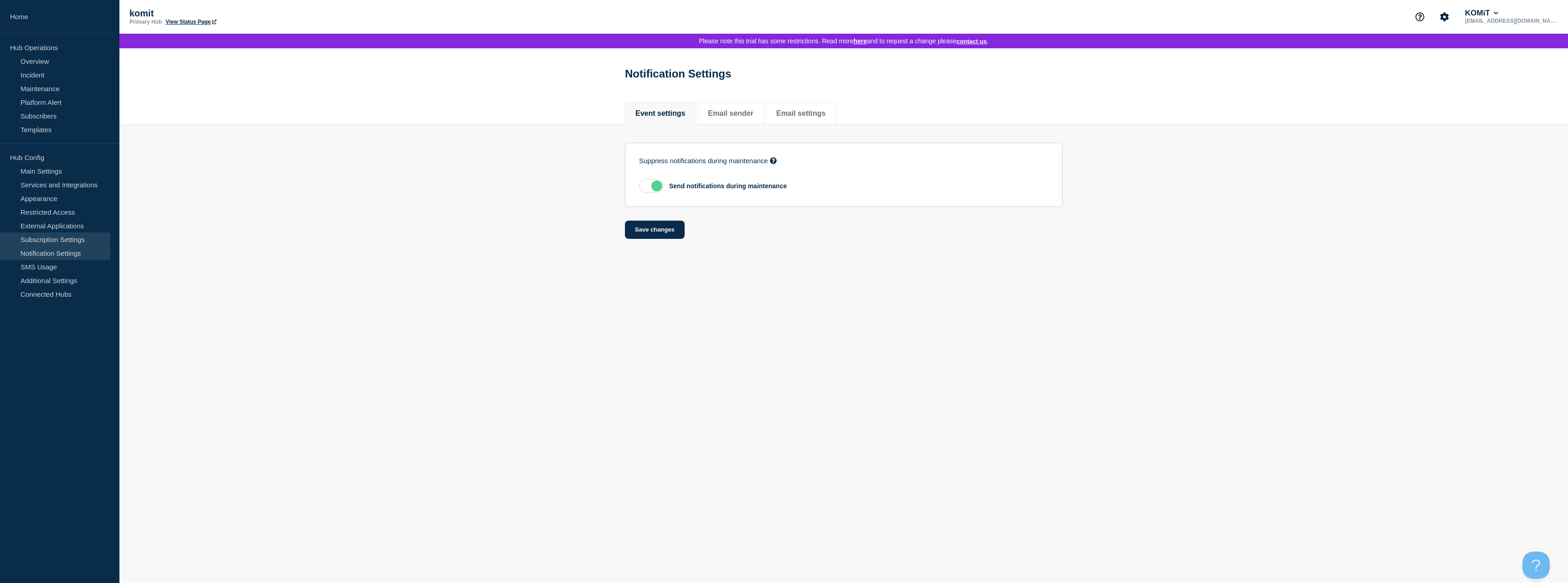
click at [60, 239] on link "Subscription Settings" at bounding box center [55, 239] width 110 height 14
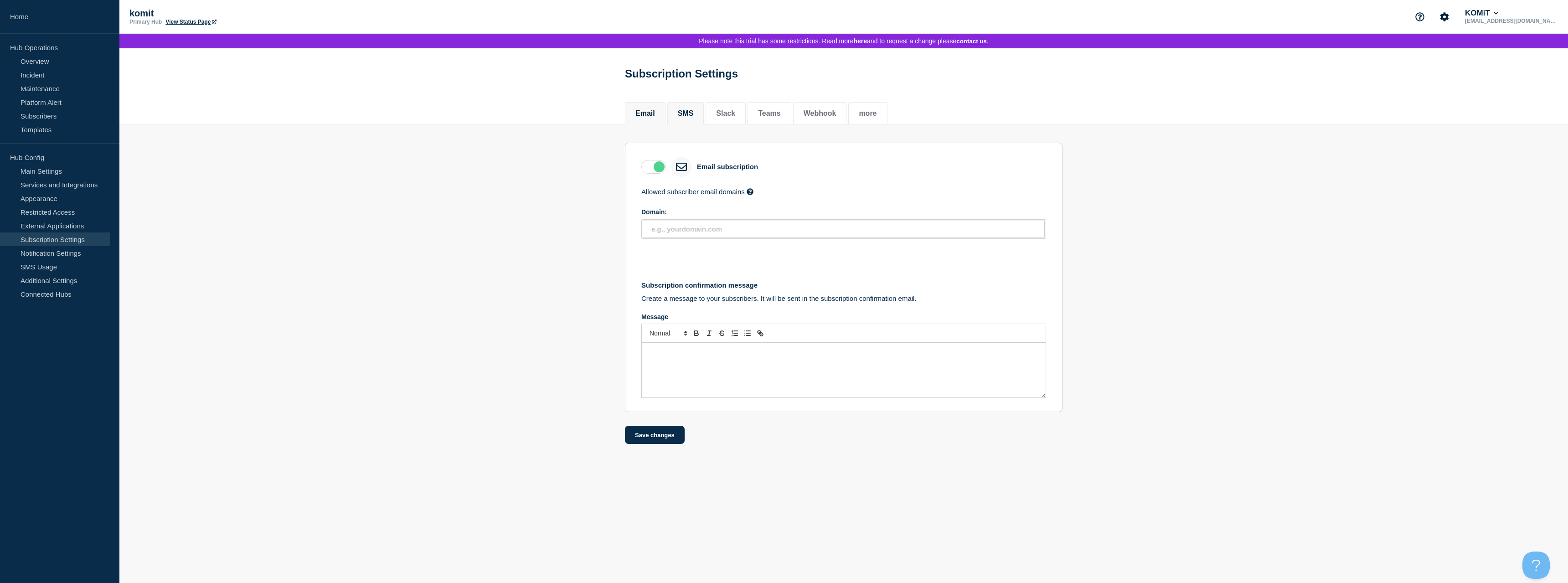
click at [681, 110] on li "SMS" at bounding box center [686, 113] width 37 height 23
click at [658, 169] on label at bounding box center [653, 167] width 24 height 14
click at [0, 0] on input "checkbox" at bounding box center [0, 0] width 0 height 0
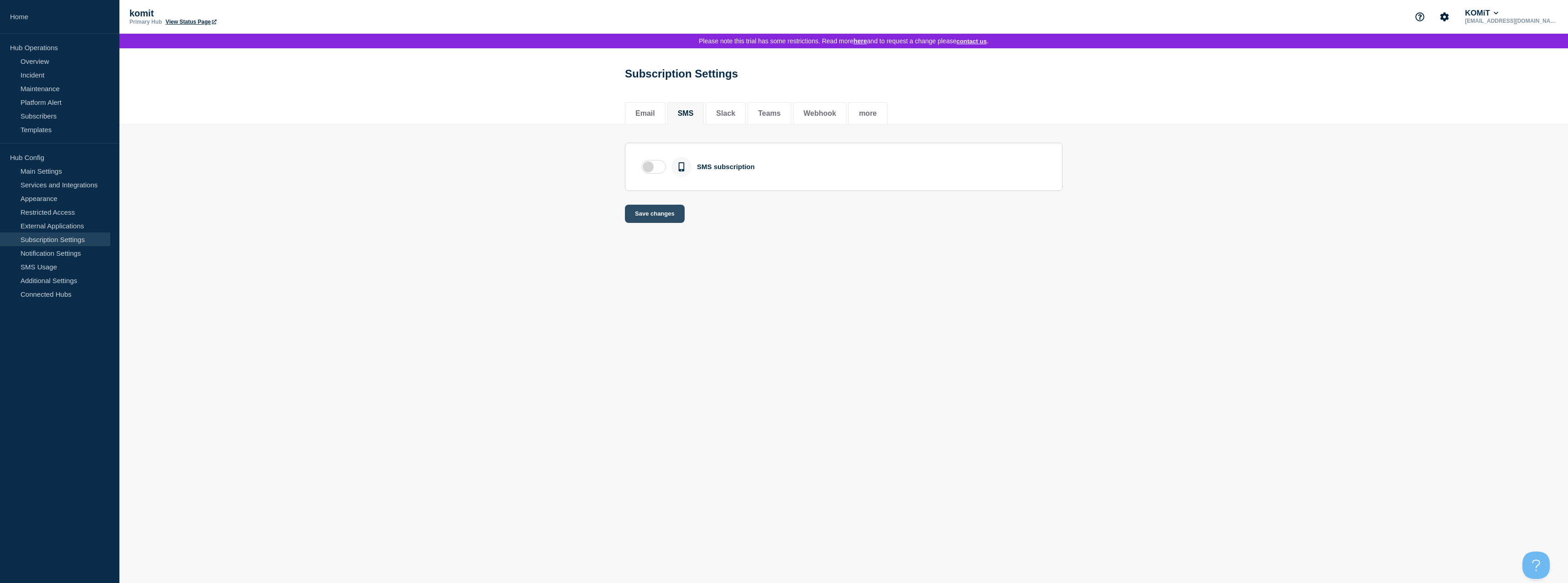
click at [652, 217] on button "Save changes" at bounding box center [654, 214] width 59 height 18
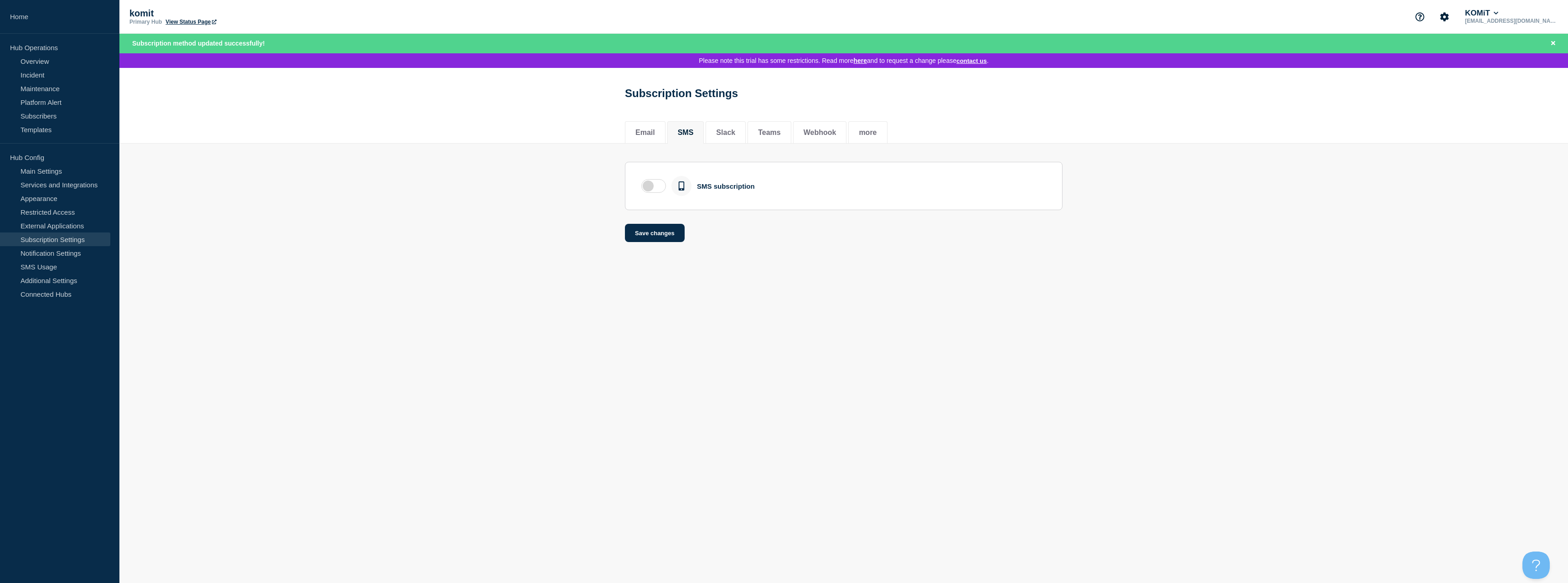
click at [174, 16] on p "komit" at bounding box center [220, 13] width 182 height 11
click at [173, 21] on link "View Status Page" at bounding box center [190, 22] width 51 height 6
click at [46, 61] on link "Overview" at bounding box center [55, 61] width 110 height 14
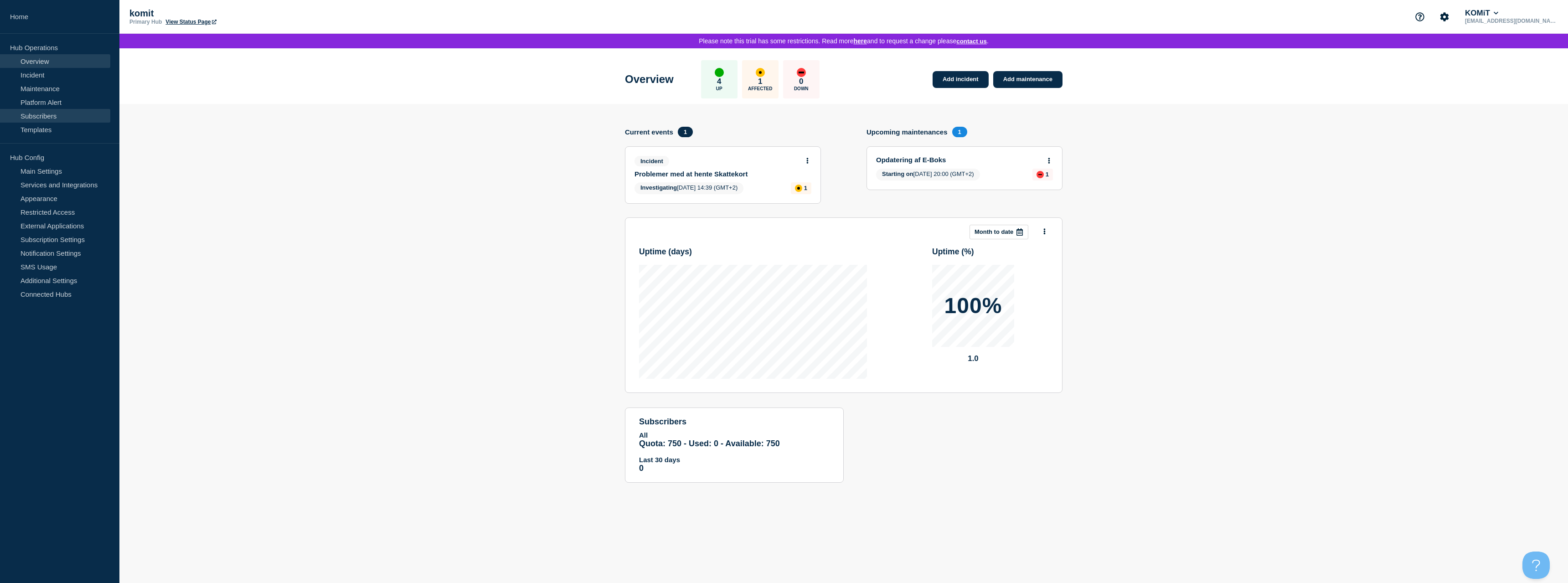
click at [49, 111] on link "Subscribers" at bounding box center [55, 116] width 110 height 14
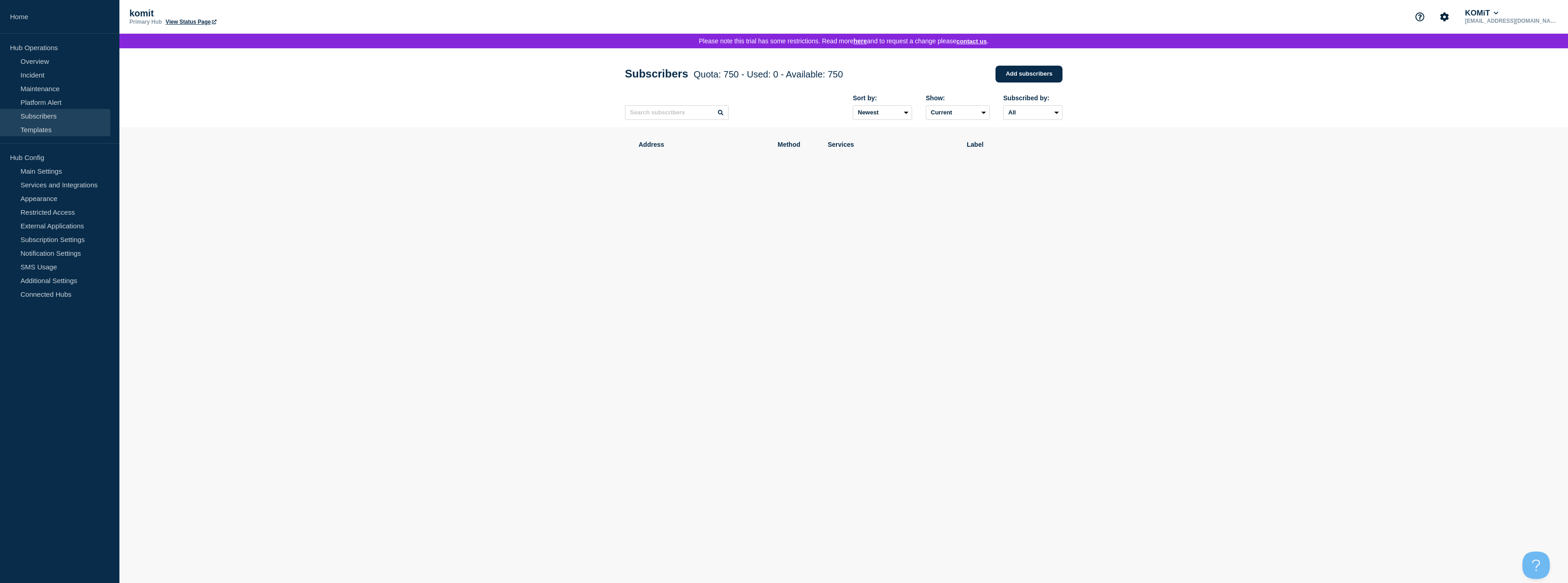
click at [48, 129] on link "Templates" at bounding box center [55, 130] width 110 height 14
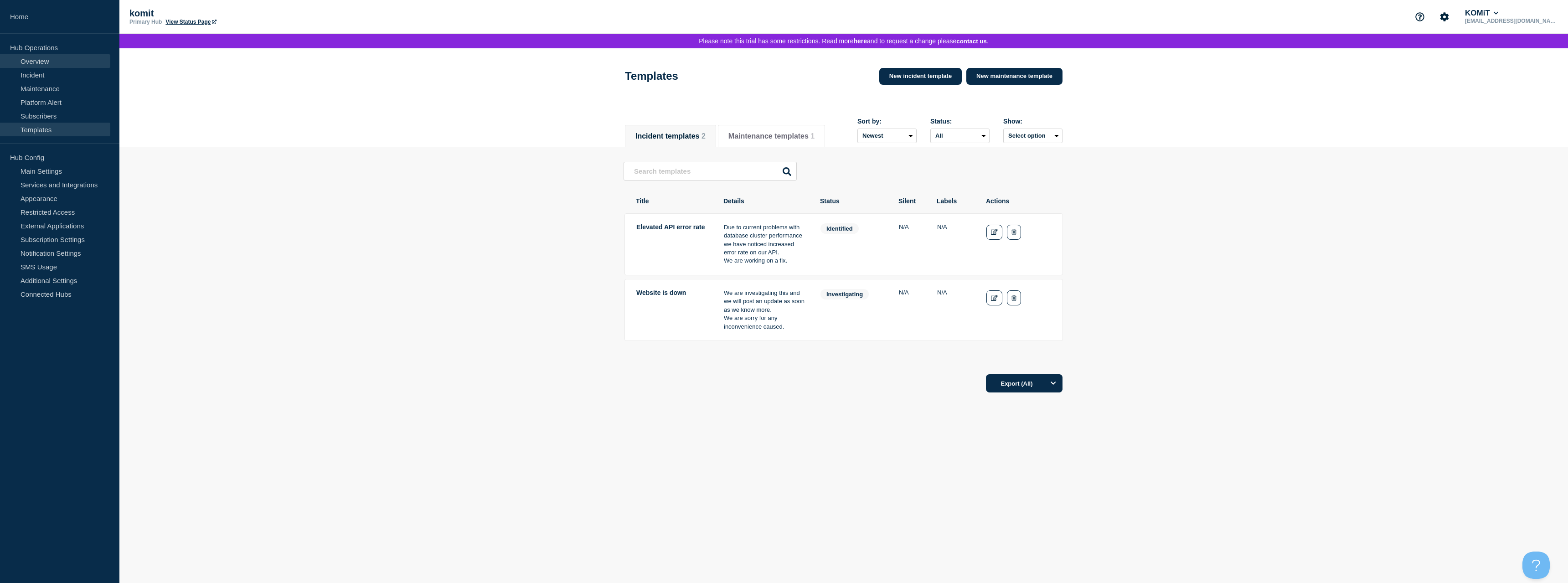
click at [44, 63] on link "Overview" at bounding box center [55, 61] width 110 height 14
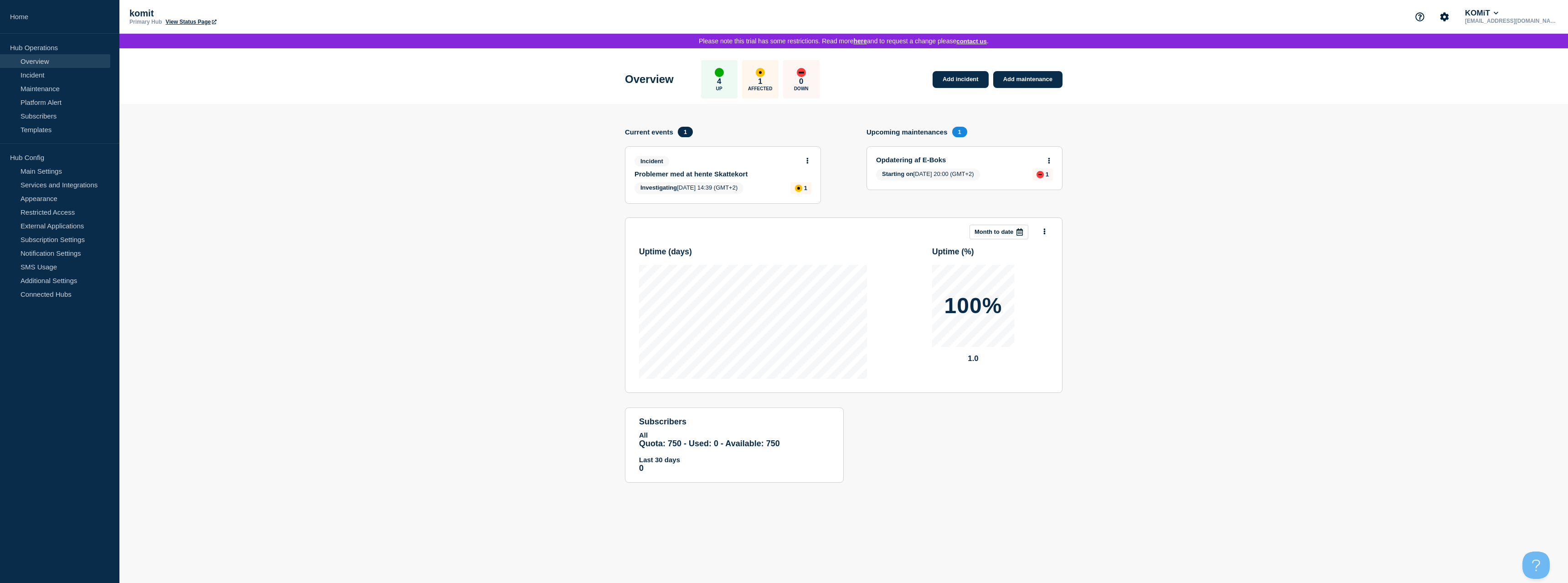
click at [668, 180] on div "Incident Problemer med at hente Skattekort Investigating [DATE] 14:39 (GMT+2) 1" at bounding box center [723, 175] width 195 height 56
click at [53, 103] on link "Platform Alert" at bounding box center [55, 102] width 110 height 14
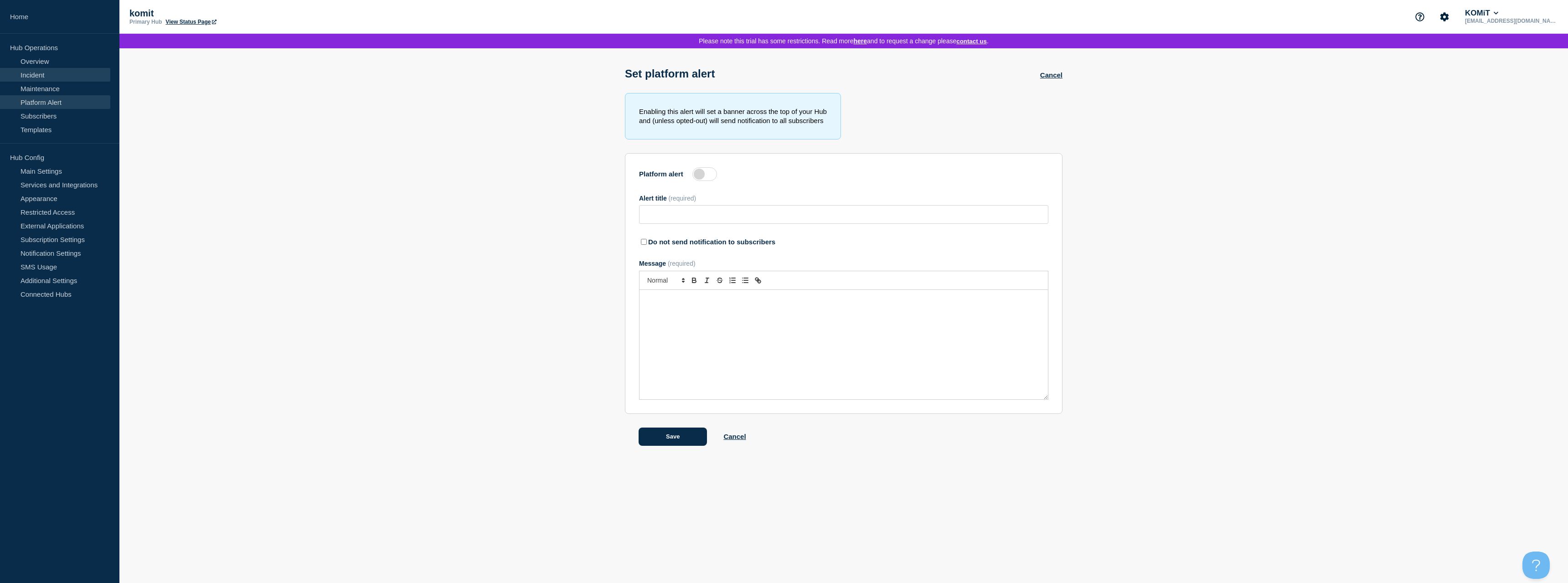
click at [51, 78] on link "Incident" at bounding box center [55, 75] width 110 height 14
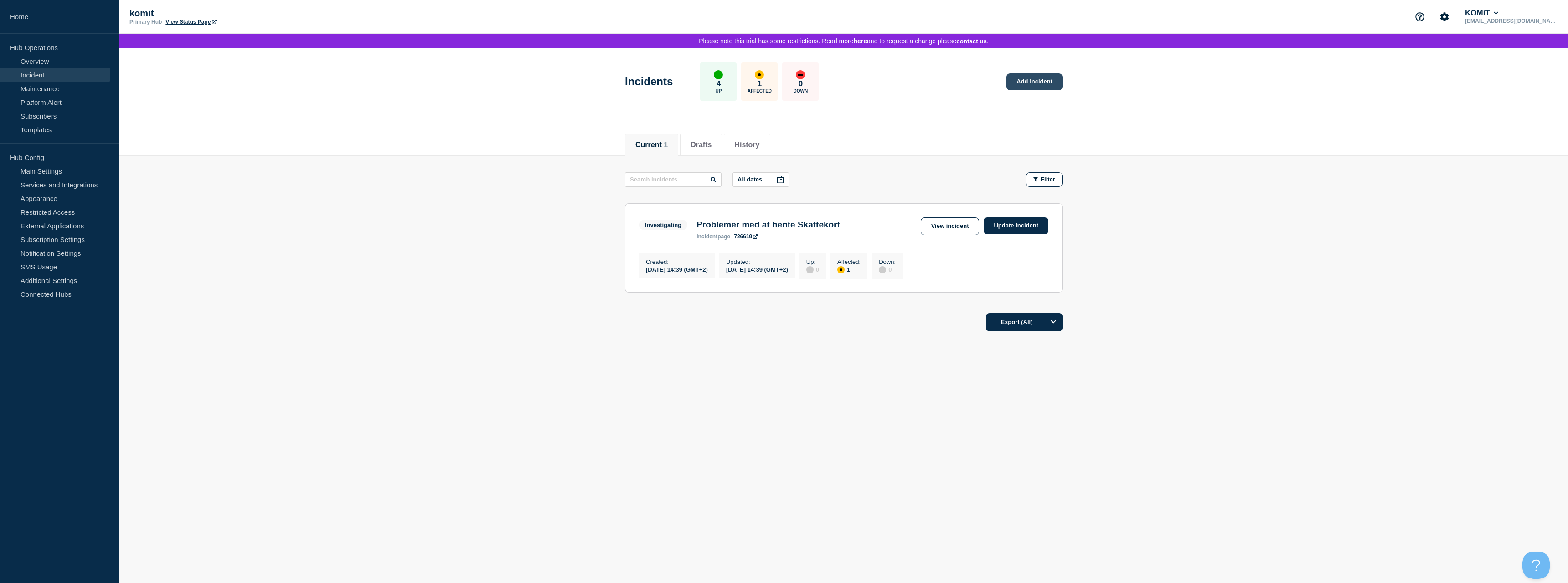
click at [1036, 86] on link "Add incident" at bounding box center [1034, 81] width 56 height 17
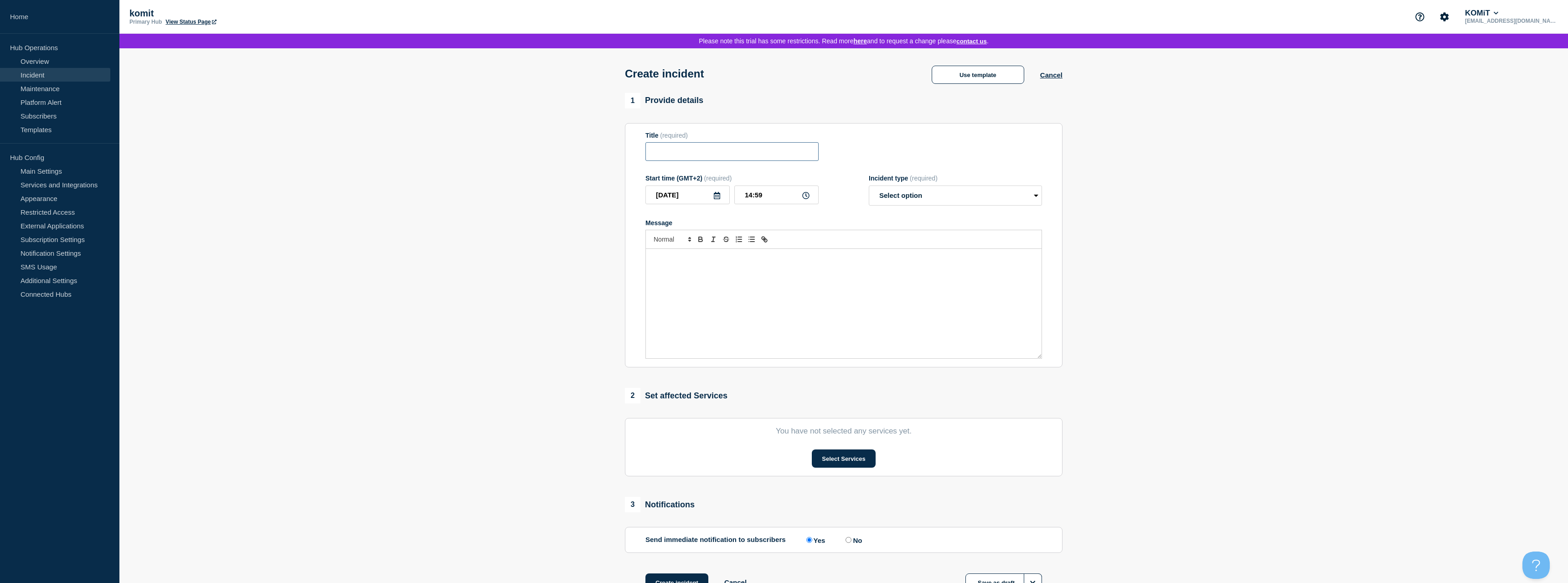
click at [733, 161] on input "Title" at bounding box center [732, 152] width 173 height 19
type input "Kurser"
click at [869, 185] on select "Select option Investigating Identified Monitoring" at bounding box center [956, 195] width 173 height 20
click at [731, 311] on div "Message" at bounding box center [844, 303] width 396 height 110
click at [869, 185] on select "Select option Investigating Identified Monitoring" at bounding box center [956, 195] width 173 height 20
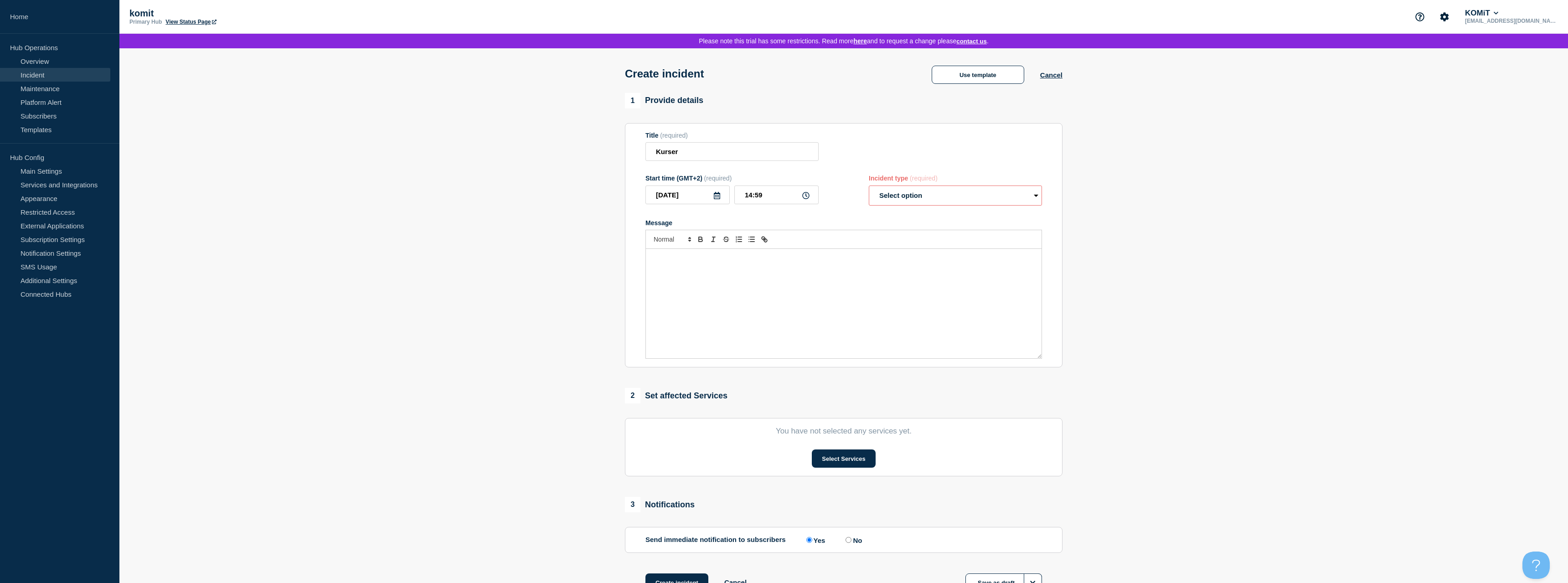
click at [947, 200] on select "Select option Investigating Identified Monitoring" at bounding box center [956, 195] width 173 height 20
click at [49, 185] on link "Services and Integrations" at bounding box center [55, 185] width 110 height 14
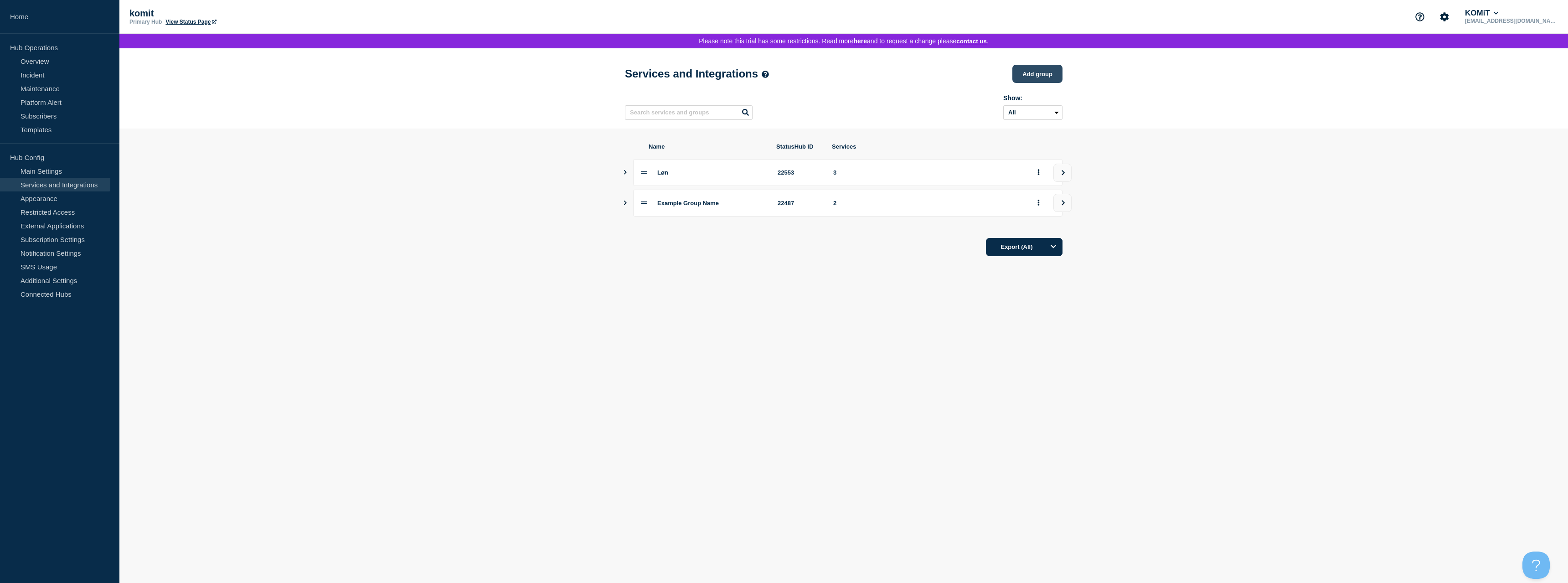
click at [1032, 72] on button "Add group" at bounding box center [1038, 73] width 50 height 18
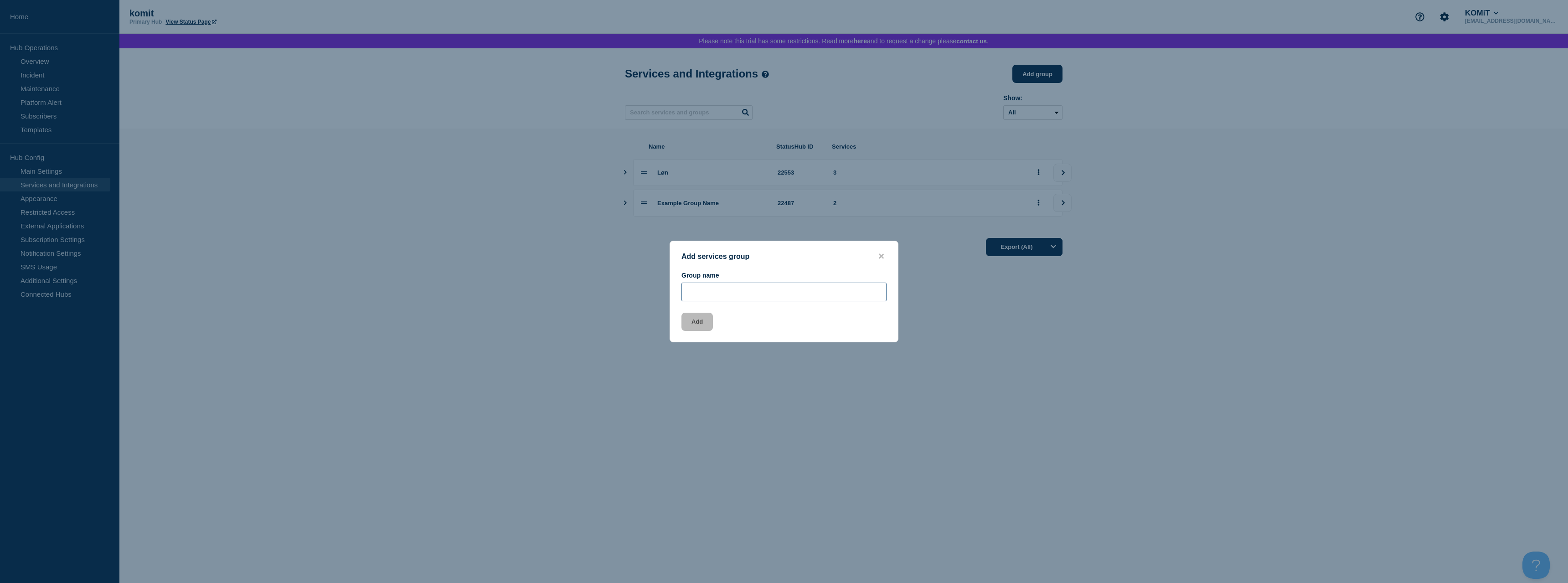
click at [755, 285] on input "Group name" at bounding box center [784, 292] width 205 height 19
type input "Kurser"
click at [686, 331] on button "Add" at bounding box center [697, 321] width 31 height 18
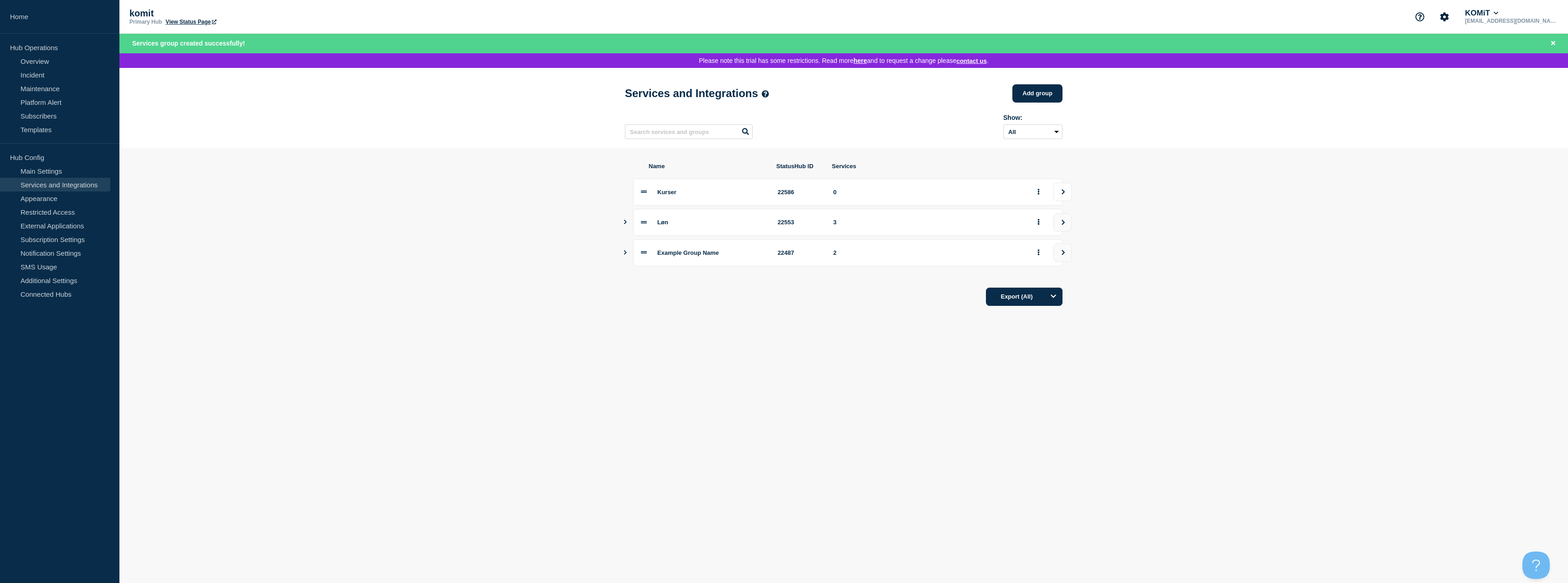
click at [1068, 196] on button "view group" at bounding box center [1062, 192] width 18 height 18
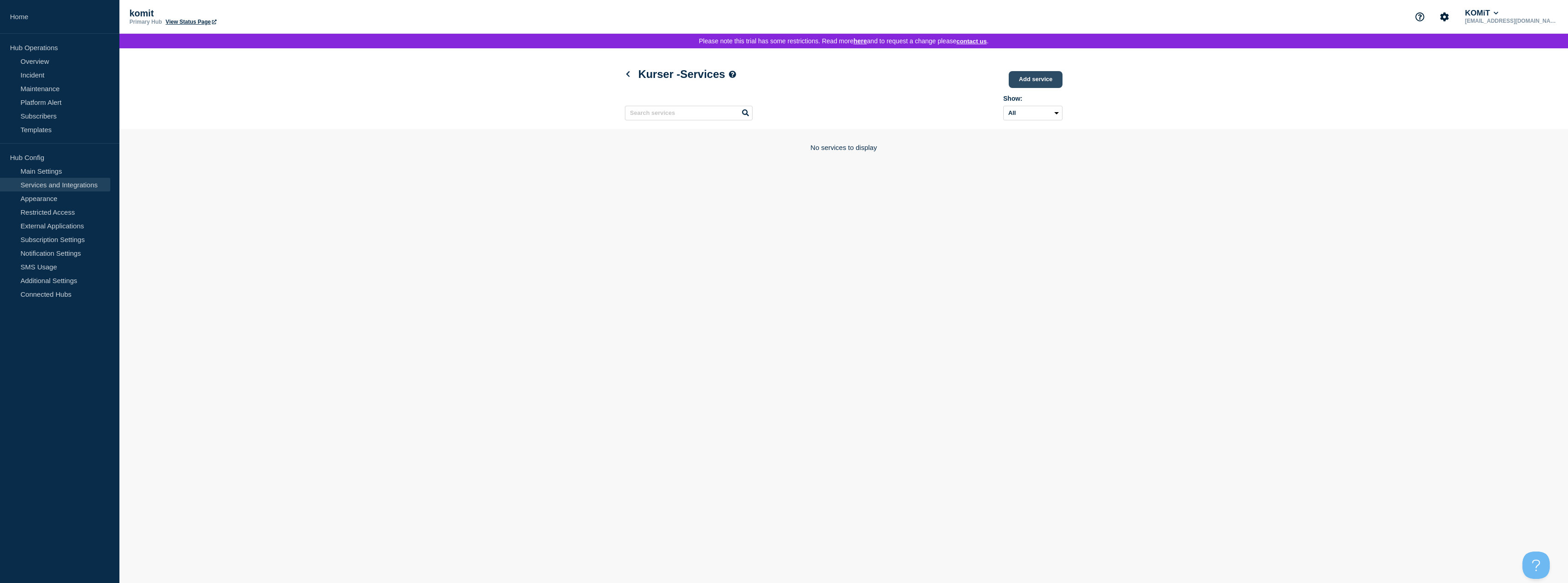
click at [1030, 79] on link "Add service" at bounding box center [1036, 80] width 54 height 17
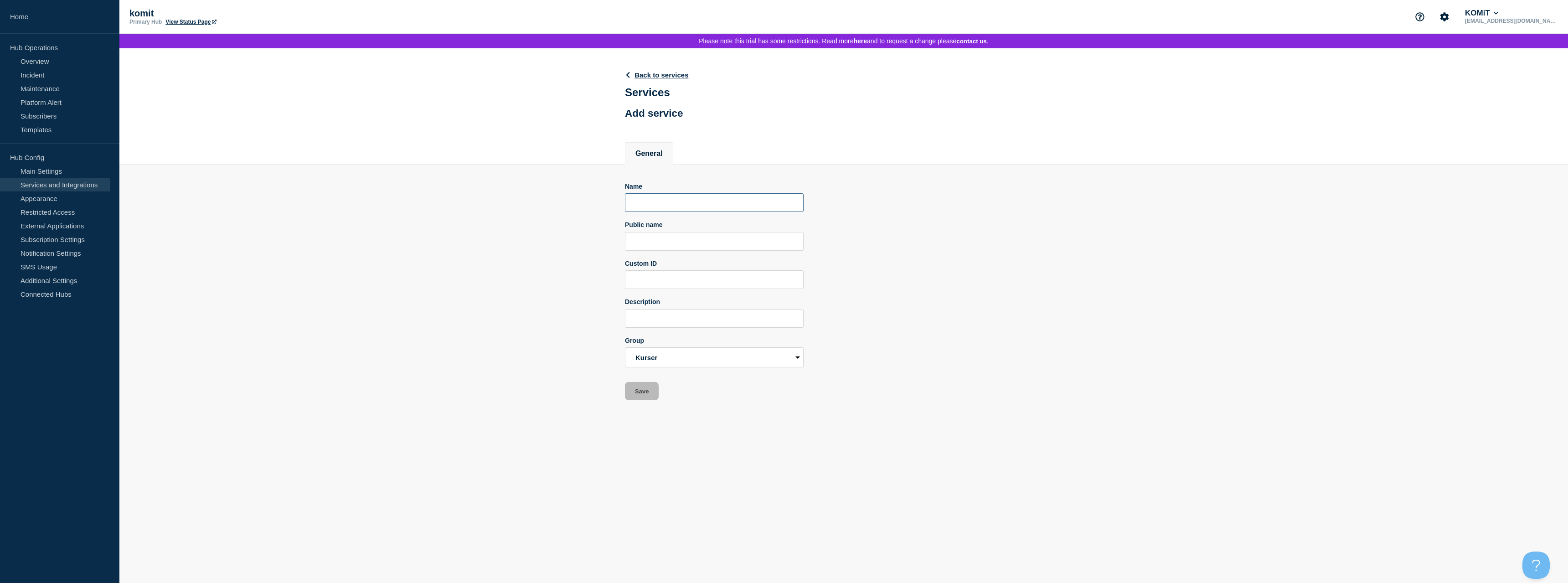
click at [669, 210] on input "Name" at bounding box center [714, 203] width 178 height 19
click at [677, 249] on input "Public name" at bounding box center [714, 242] width 178 height 19
drag, startPoint x: 701, startPoint y: 207, endPoint x: 556, endPoint y: 204, distance: 145.0
click at [625, 204] on input "Brugerkonference" at bounding box center [714, 203] width 178 height 19
paste input "[URL][DOMAIN_NAME]"
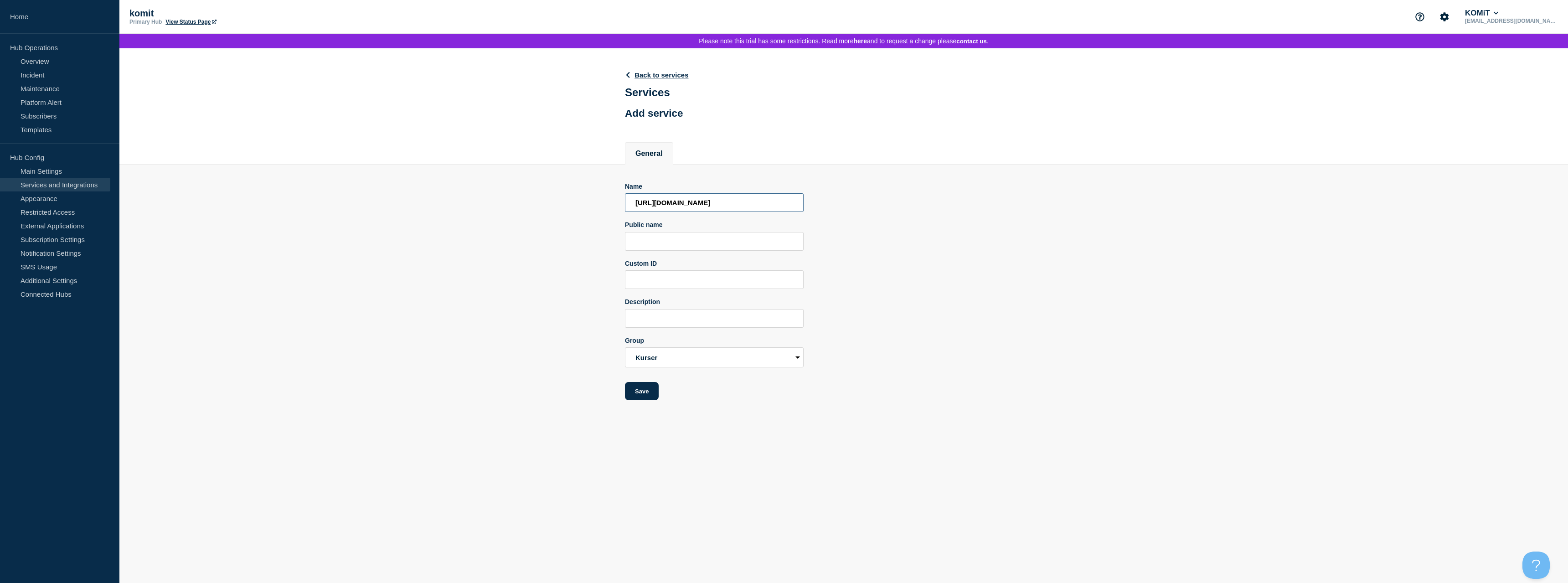
scroll to position [0, 43]
type input "Brugerkonference"
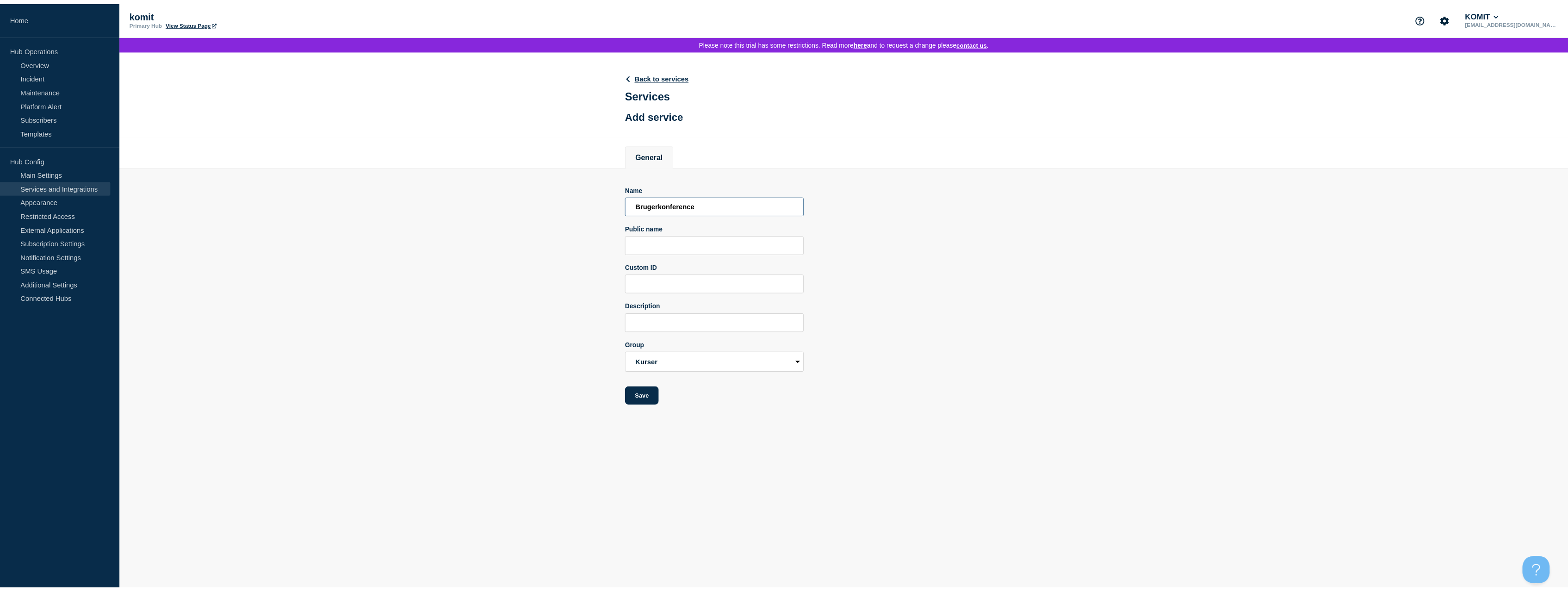
scroll to position [0, 0]
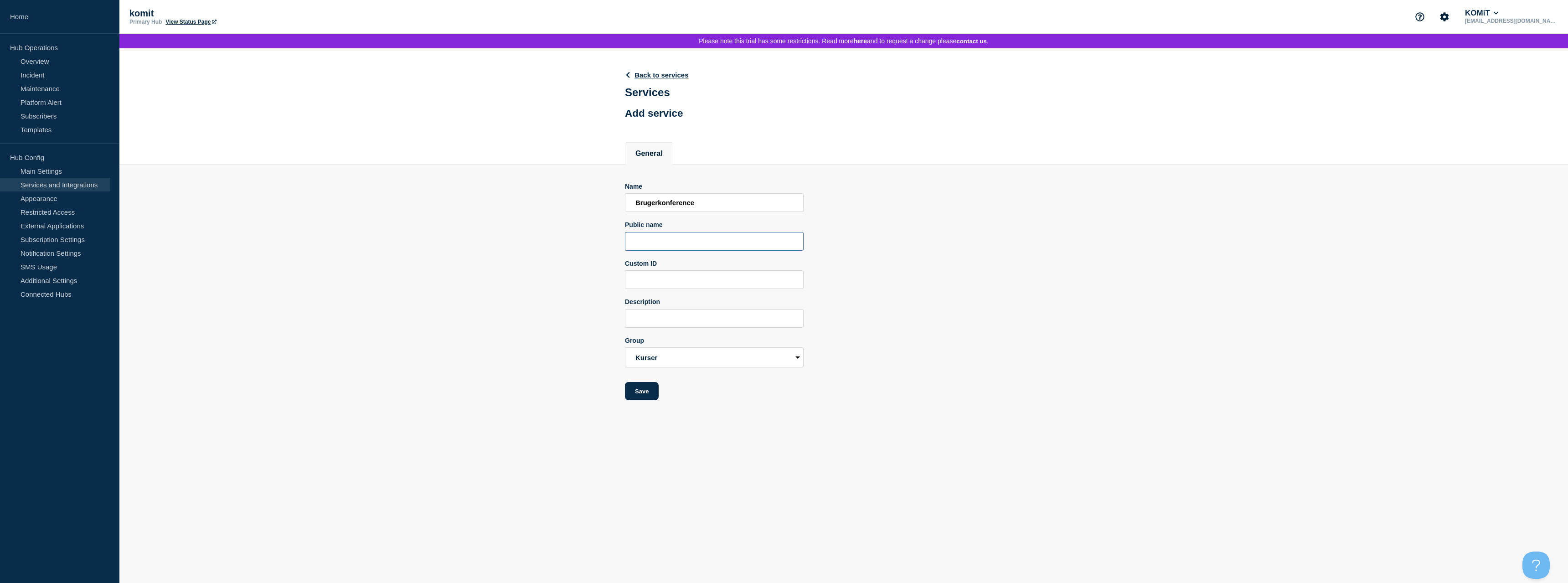
click at [679, 249] on input "Public name" at bounding box center [714, 242] width 178 height 19
paste input "Brugerkonference"
type input "Brugerkonference"
click at [658, 328] on input "Description" at bounding box center [714, 319] width 178 height 19
paste input "Brugerkonference"
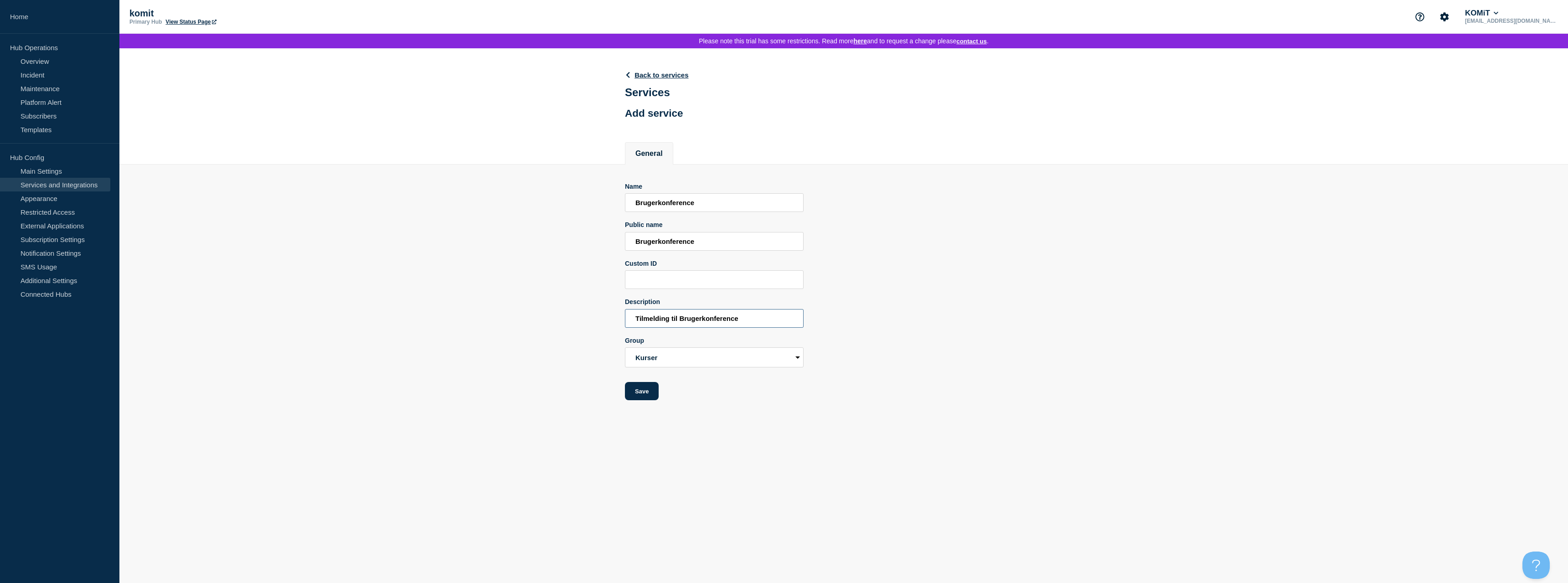
type input "Tilmelding til Brugerkonference"
click at [637, 400] on button "Save" at bounding box center [631, 391] width 34 height 18
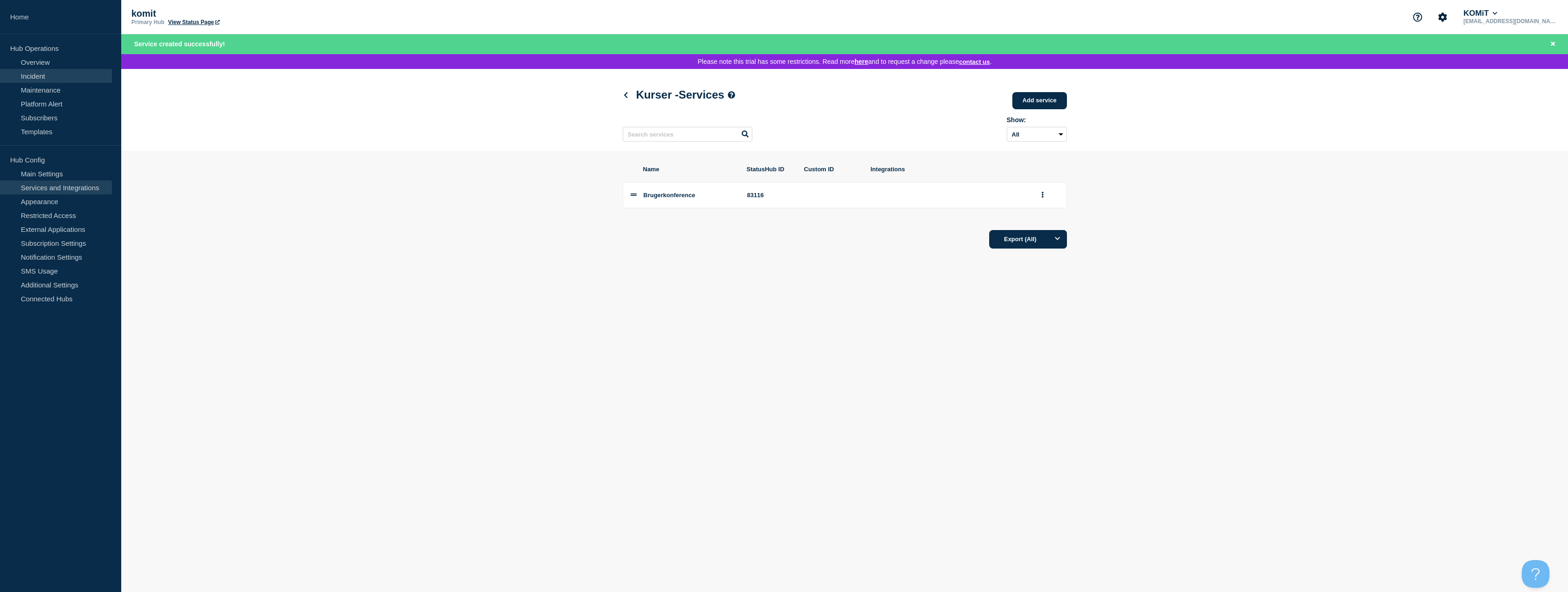
click at [36, 78] on link "Incident" at bounding box center [56, 76] width 112 height 14
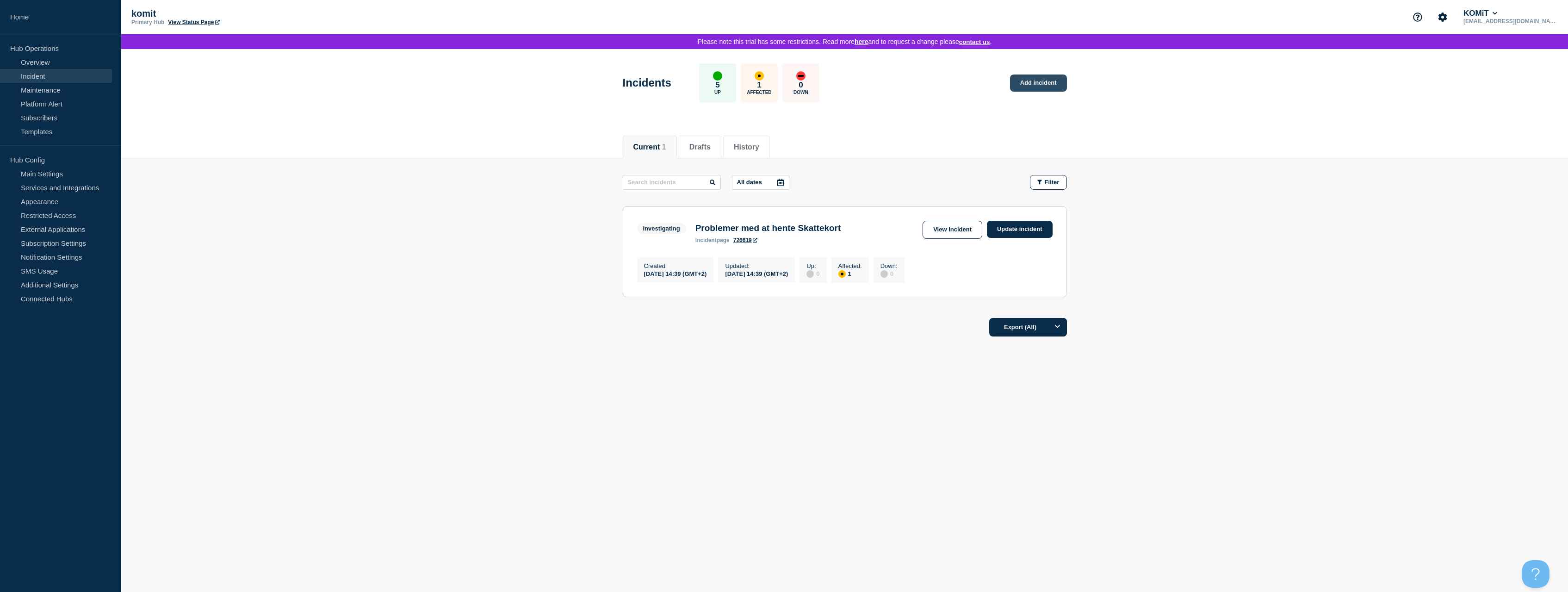
click at [1053, 86] on link "Add incident" at bounding box center [1039, 83] width 57 height 17
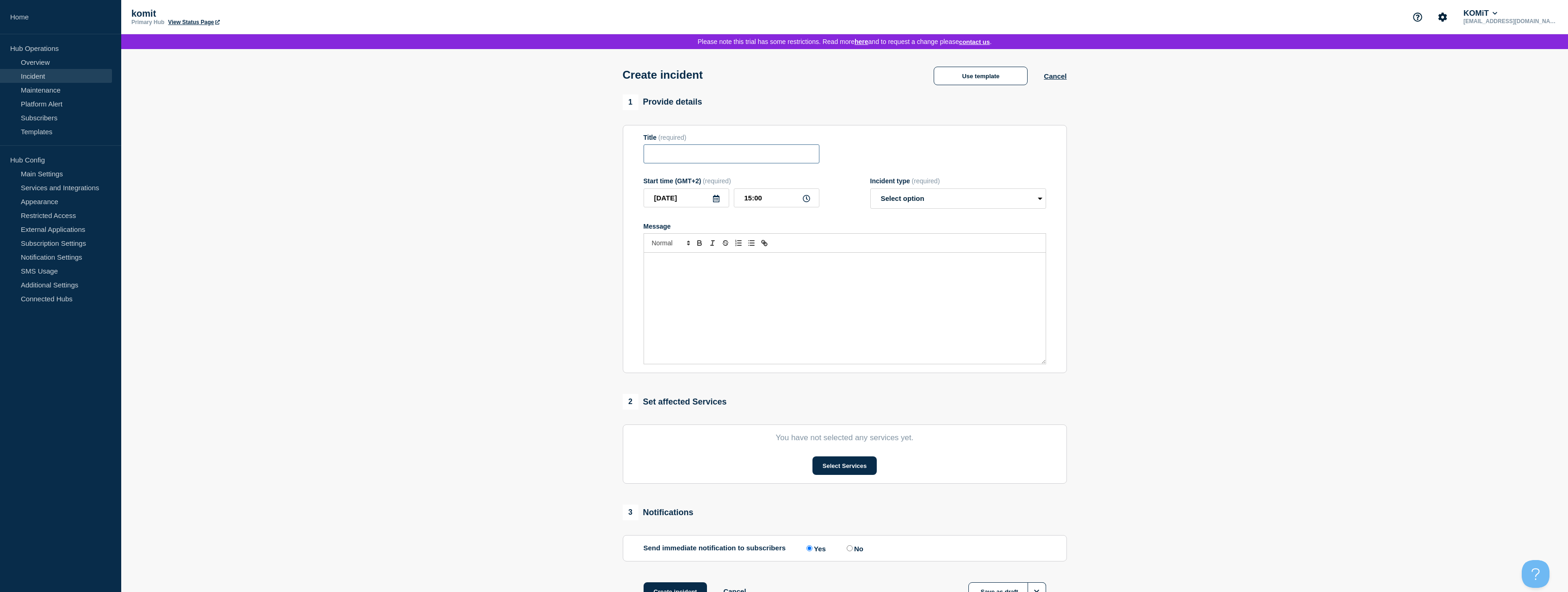
click at [705, 159] on input "Title" at bounding box center [732, 154] width 176 height 19
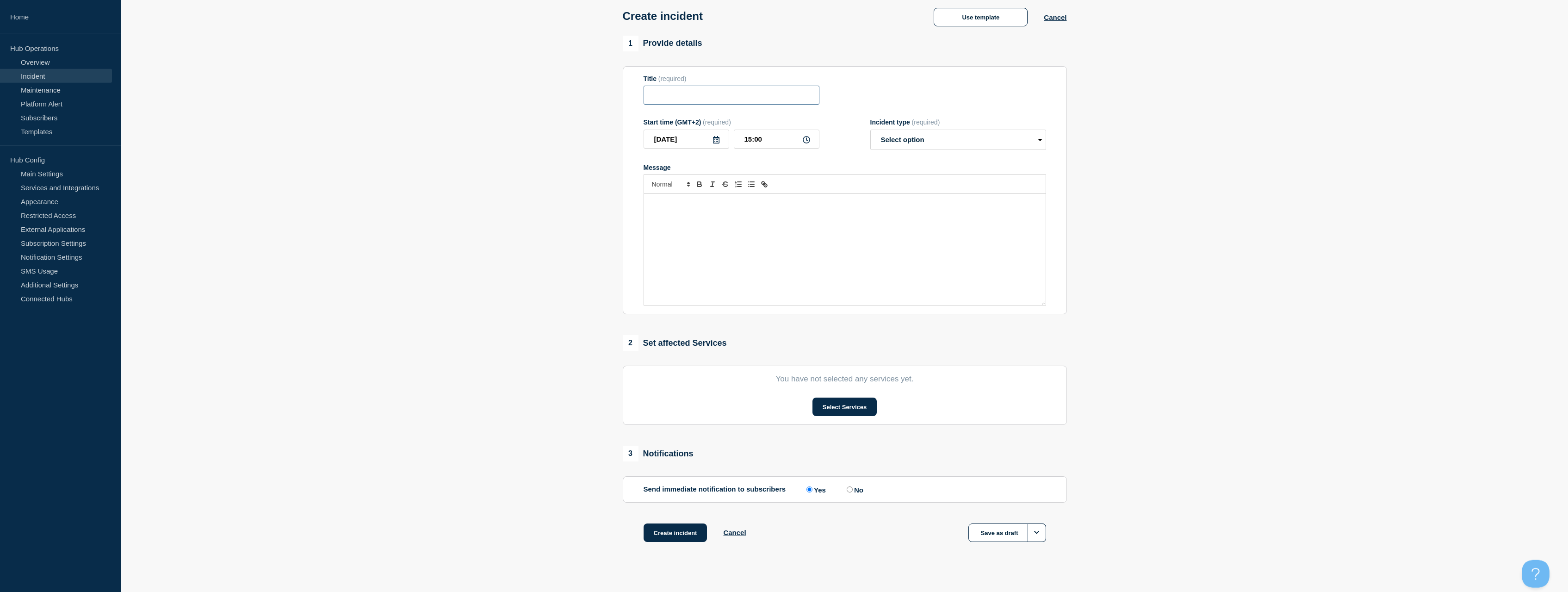
scroll to position [75, 0]
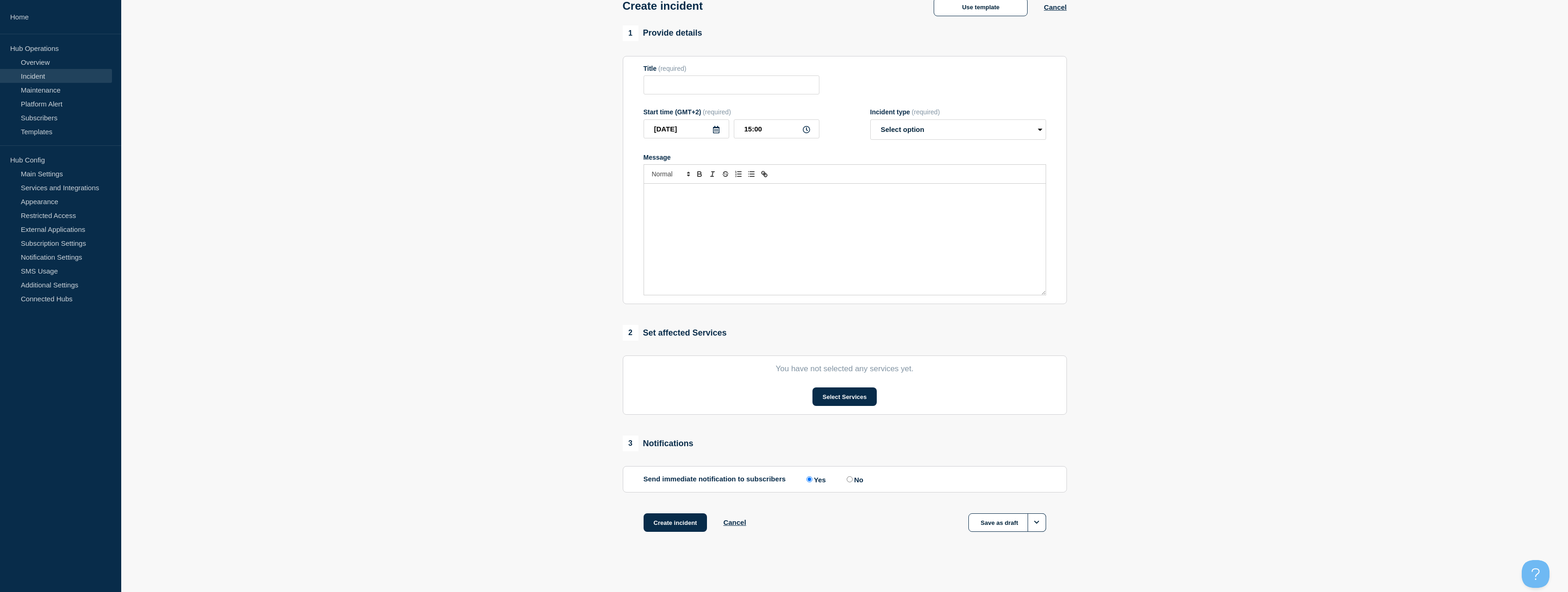
click at [827, 386] on section "You have not selected any services yet. Select Services" at bounding box center [845, 385] width 444 height 59
click at [830, 390] on button "Select Services" at bounding box center [844, 396] width 64 height 18
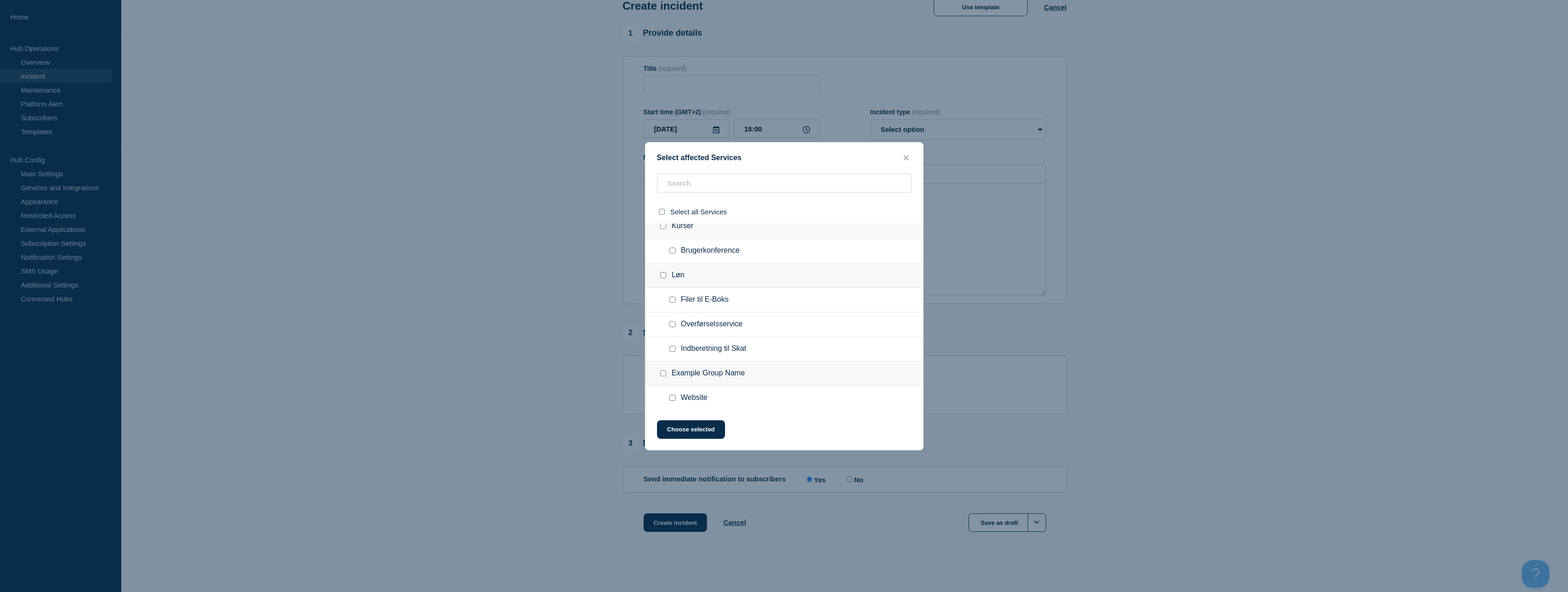
scroll to position [0, 0]
click at [667, 261] on div at bounding box center [674, 261] width 13 height 10
click at [672, 261] on input "Brugerkonference checkbox" at bounding box center [672, 260] width 6 height 6
checkbox input "true"
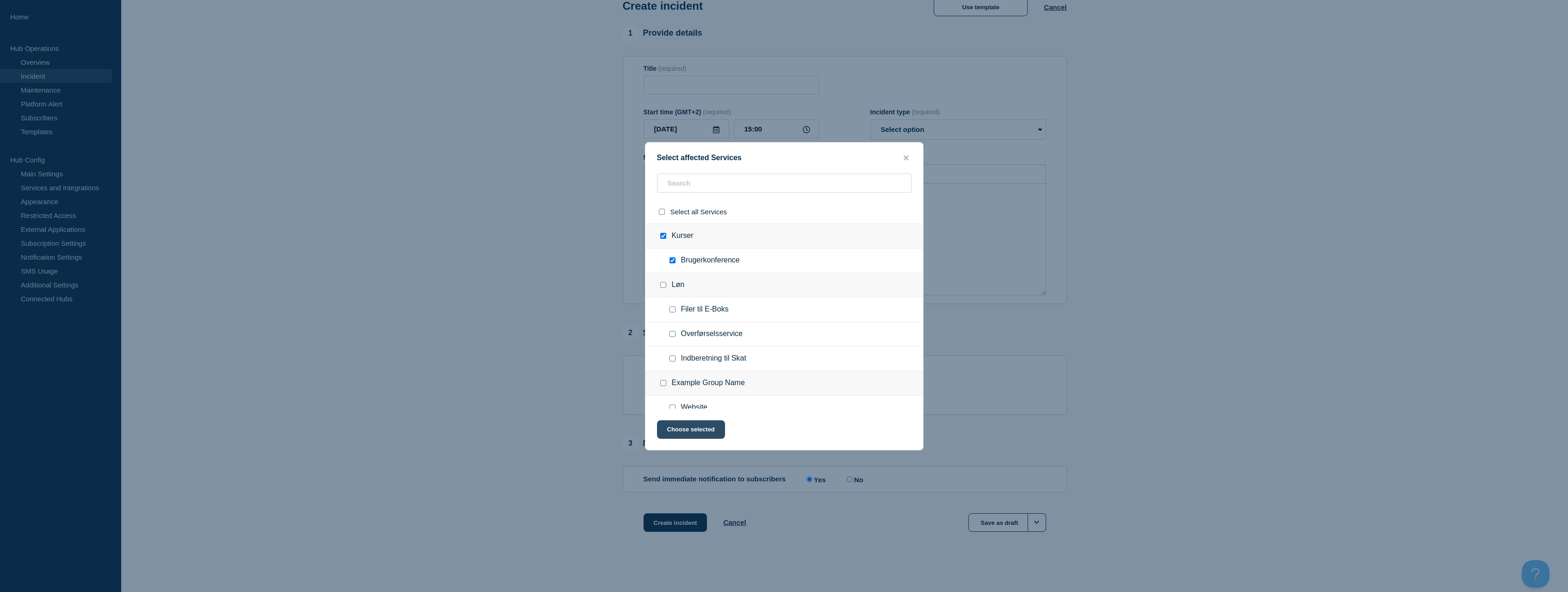
click at [699, 432] on button "Choose selected" at bounding box center [691, 429] width 68 height 18
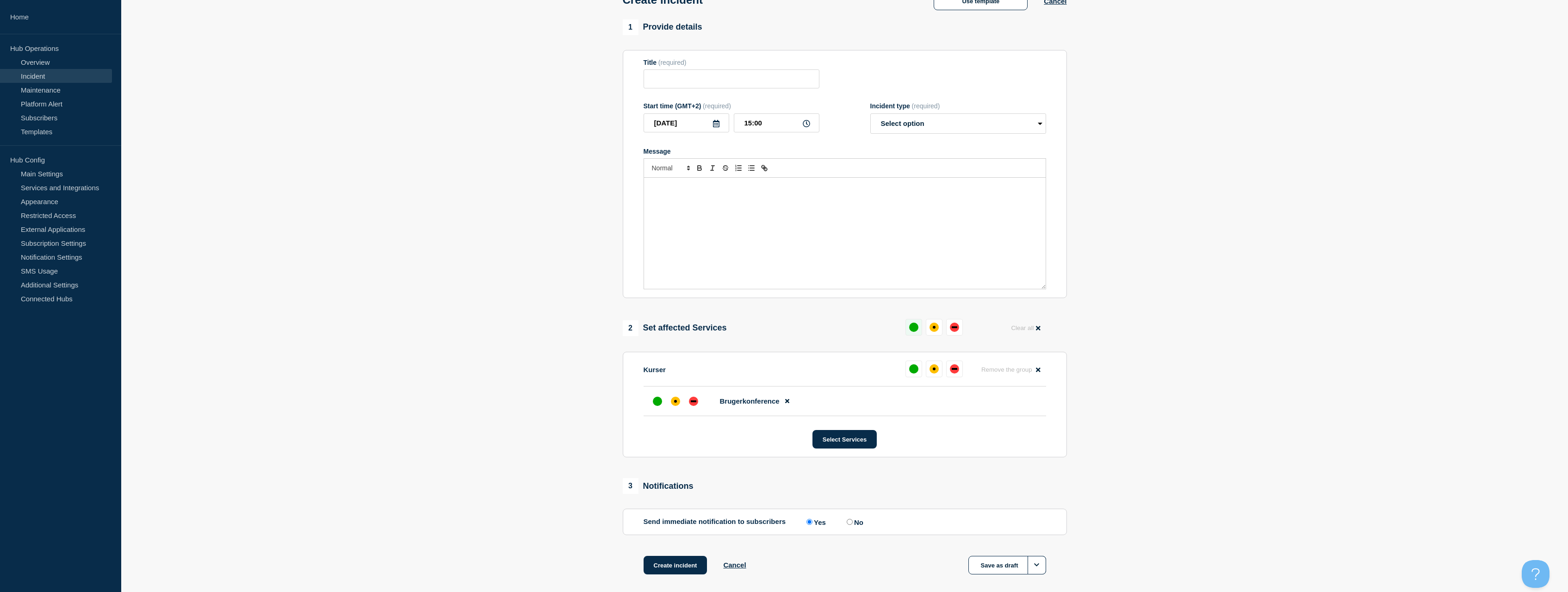
click at [911, 330] on div "up" at bounding box center [914, 327] width 10 height 10
click at [870, 113] on select "Select option Investigating Identified Monitoring" at bounding box center [958, 123] width 176 height 20
select select "monitoring"
click option "Monitoring" at bounding box center [0, 0] width 0 height 0
click at [705, 88] on input "Title" at bounding box center [732, 79] width 176 height 19
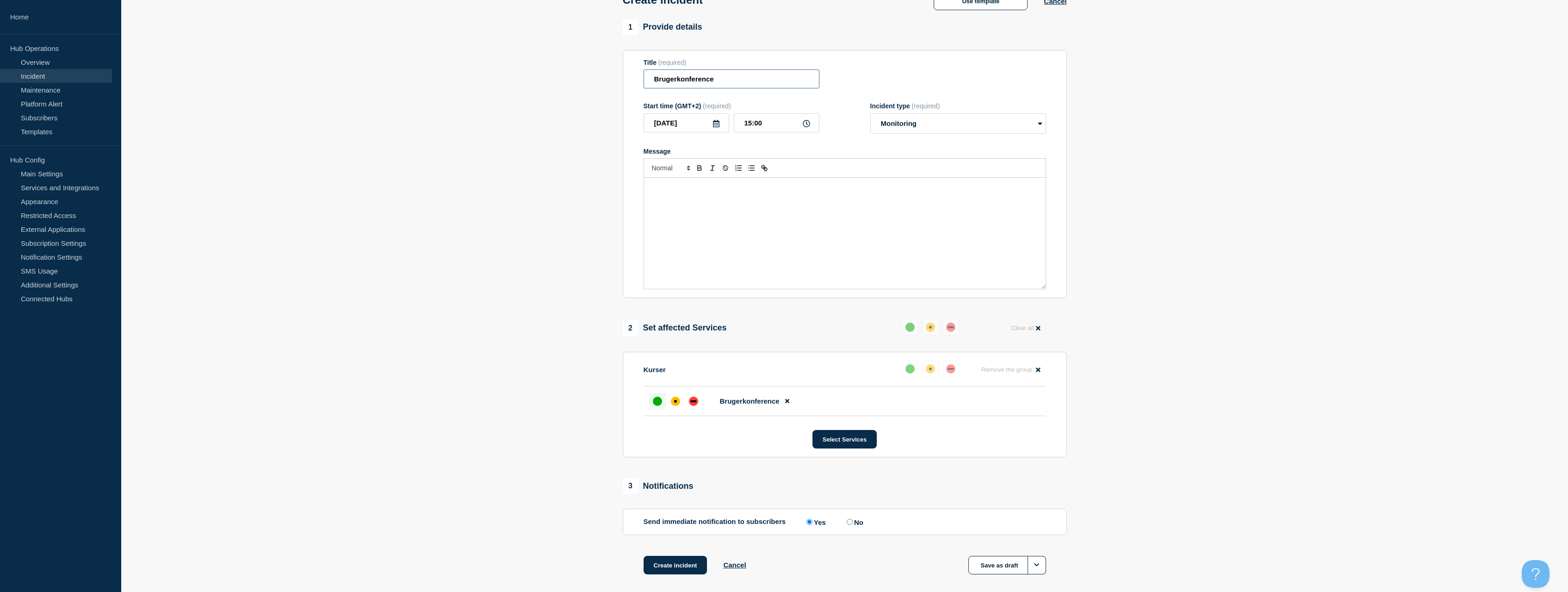
type input "Brugerkonference"
click at [742, 212] on div "Message" at bounding box center [845, 233] width 402 height 111
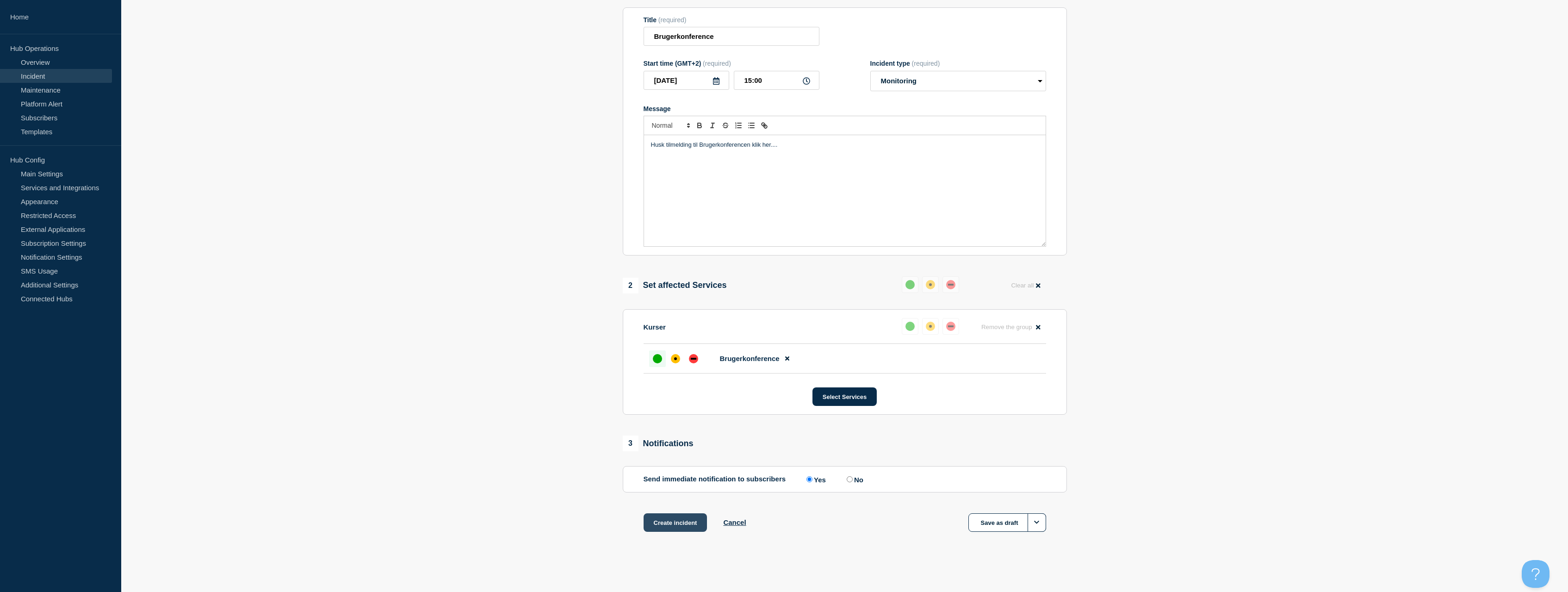
click at [685, 527] on button "Create incident" at bounding box center [676, 522] width 64 height 18
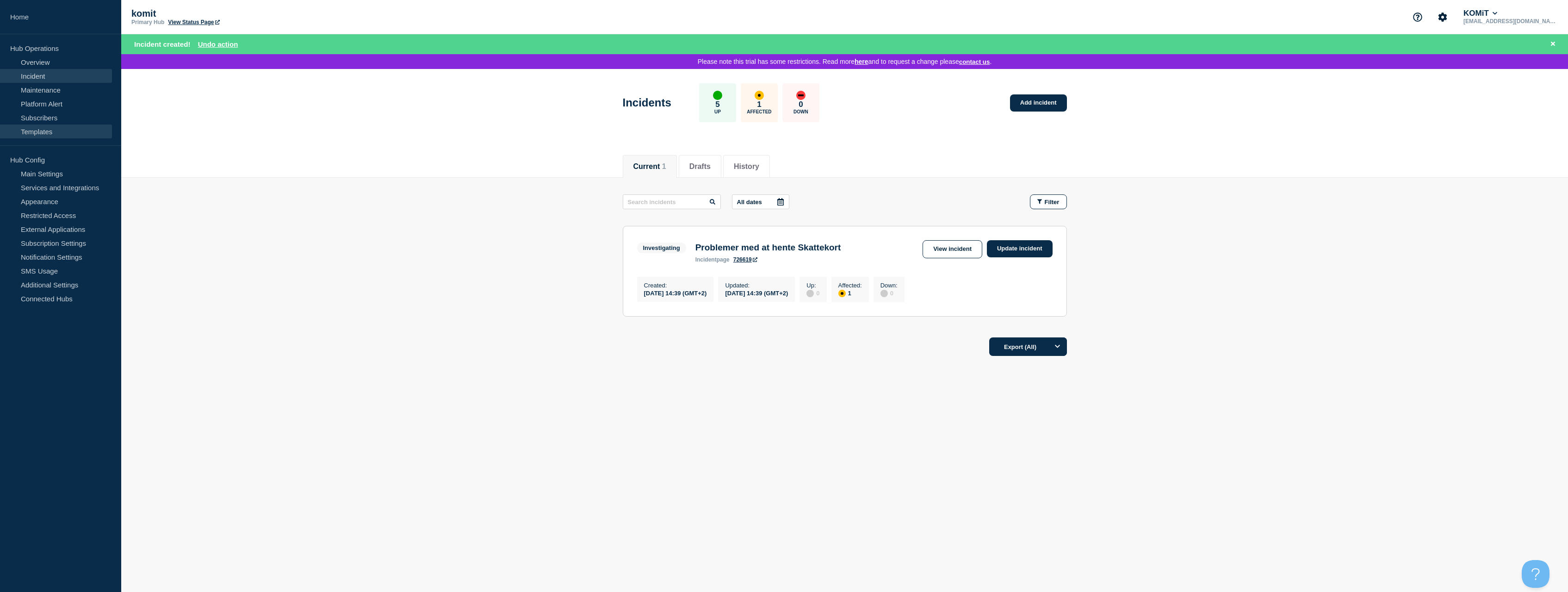
click at [49, 130] on link "Templates" at bounding box center [56, 132] width 112 height 14
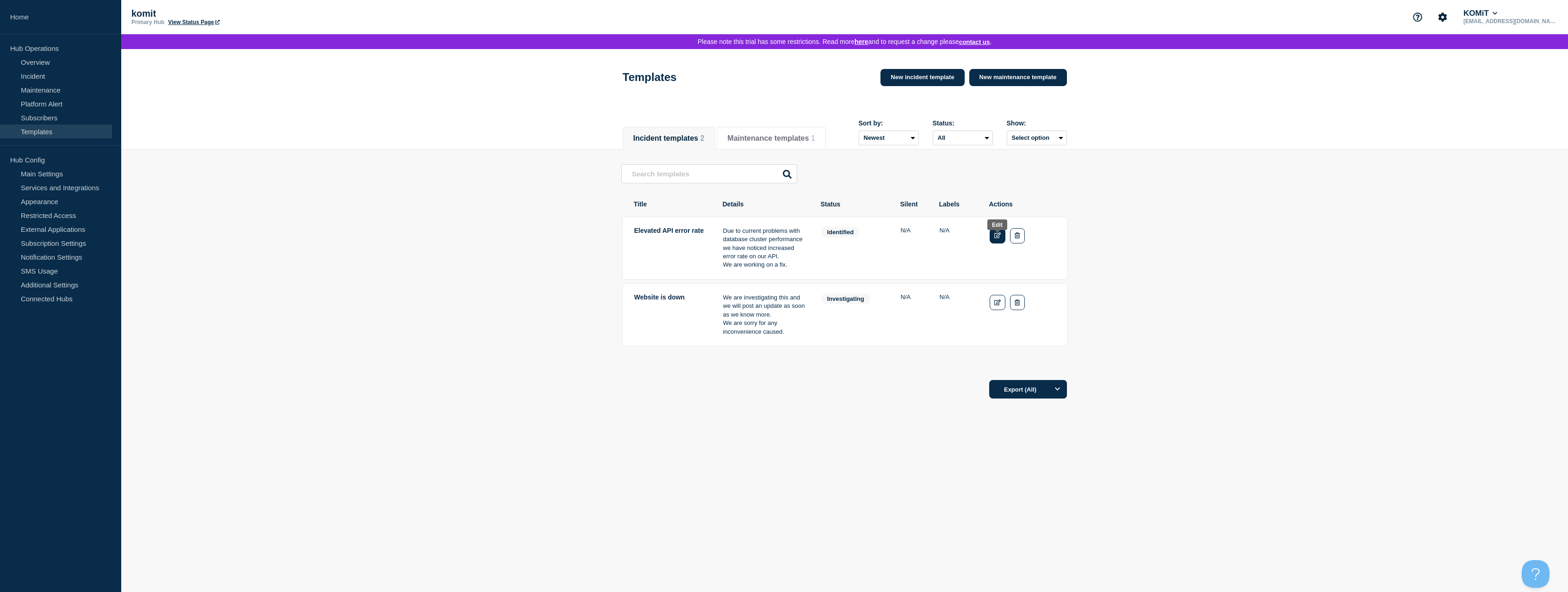
click at [994, 238] on icon "Edit" at bounding box center [997, 235] width 7 height 6
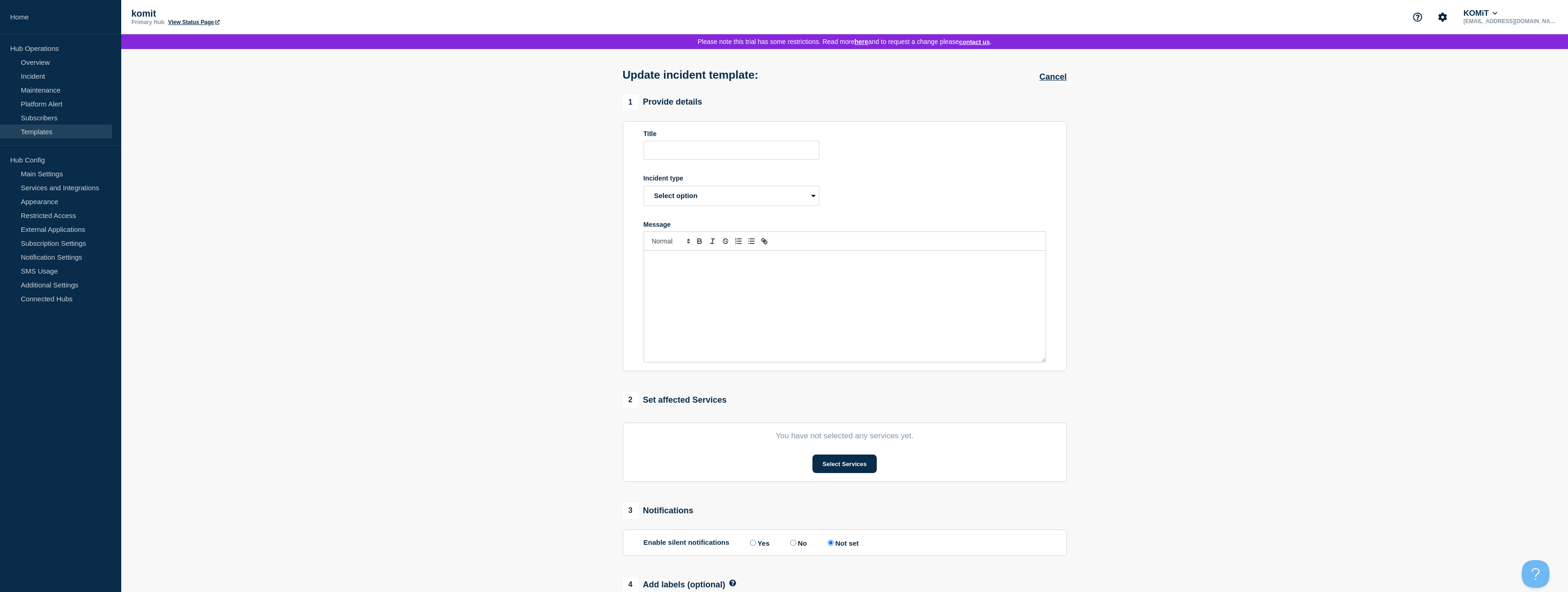
type input "Elevated API error rate"
select select "identified"
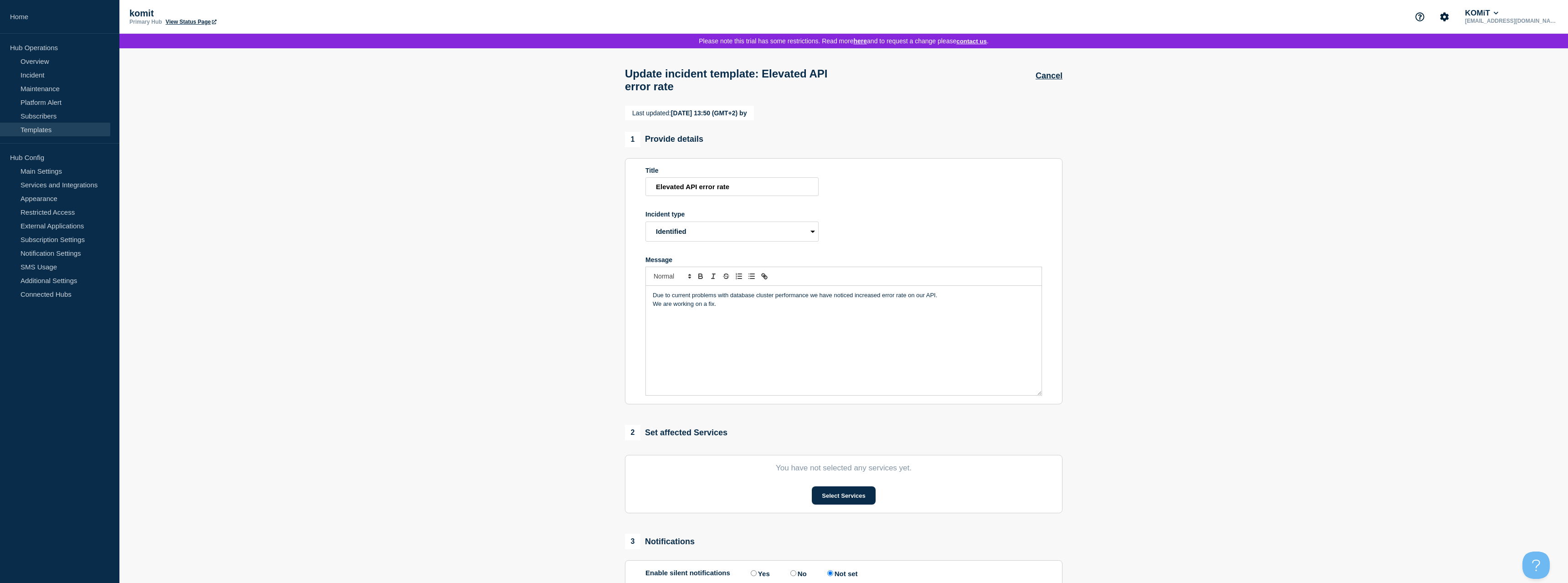
click at [195, 21] on link "View Status Page" at bounding box center [190, 22] width 51 height 6
click at [43, 86] on link "Maintenance" at bounding box center [55, 88] width 110 height 14
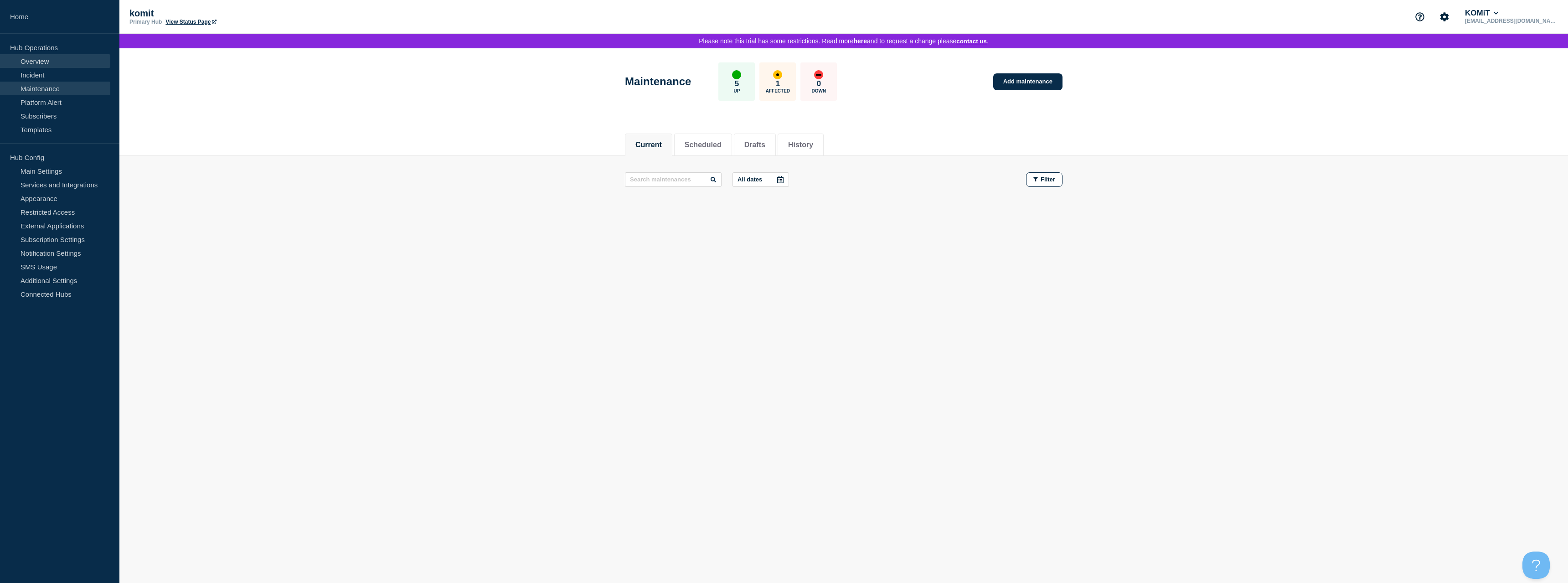
click at [37, 64] on link "Overview" at bounding box center [55, 61] width 110 height 14
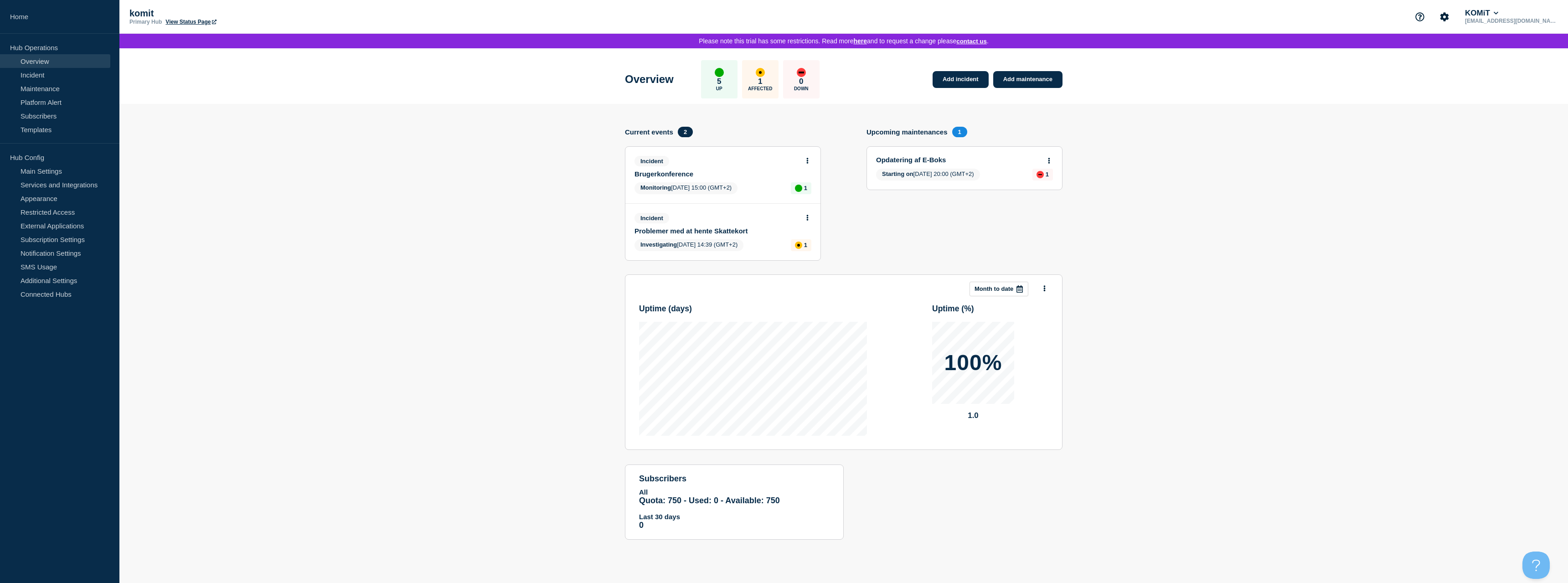
click at [807, 161] on icon at bounding box center [808, 160] width 3 height 6
click at [793, 183] on link "View incident" at bounding box center [805, 185] width 38 height 8
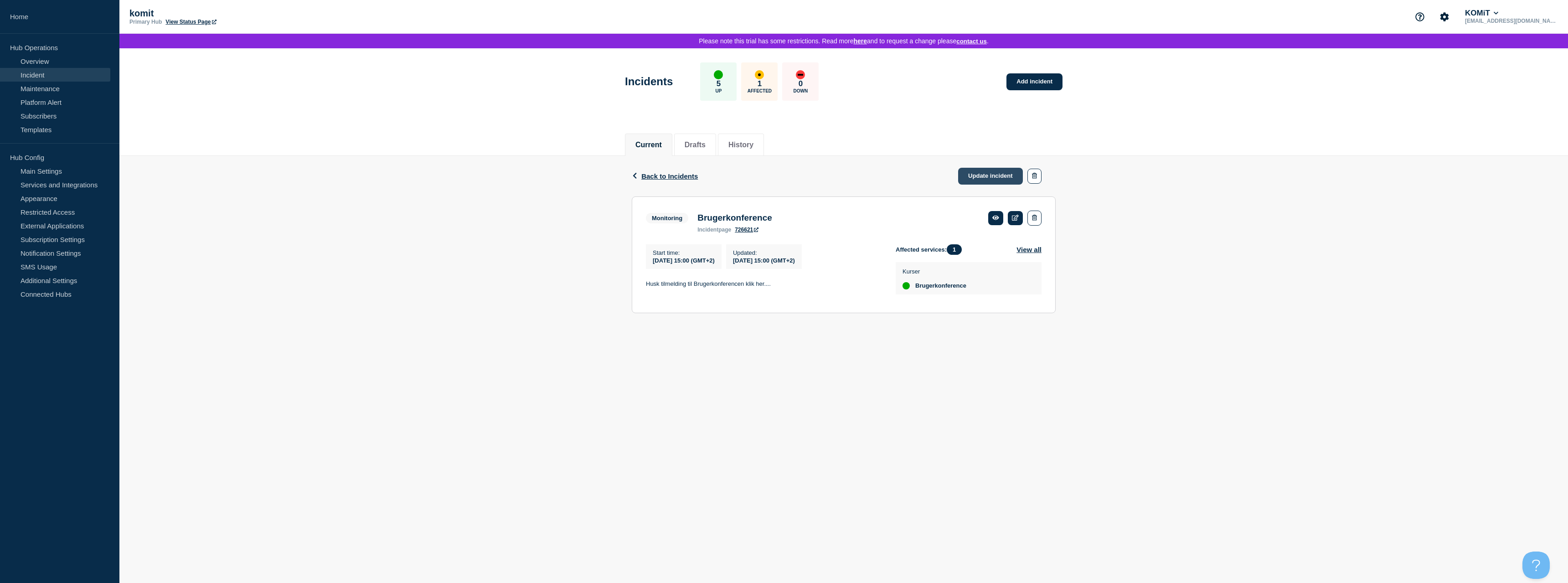
click at [976, 180] on link "Update incident" at bounding box center [990, 176] width 64 height 17
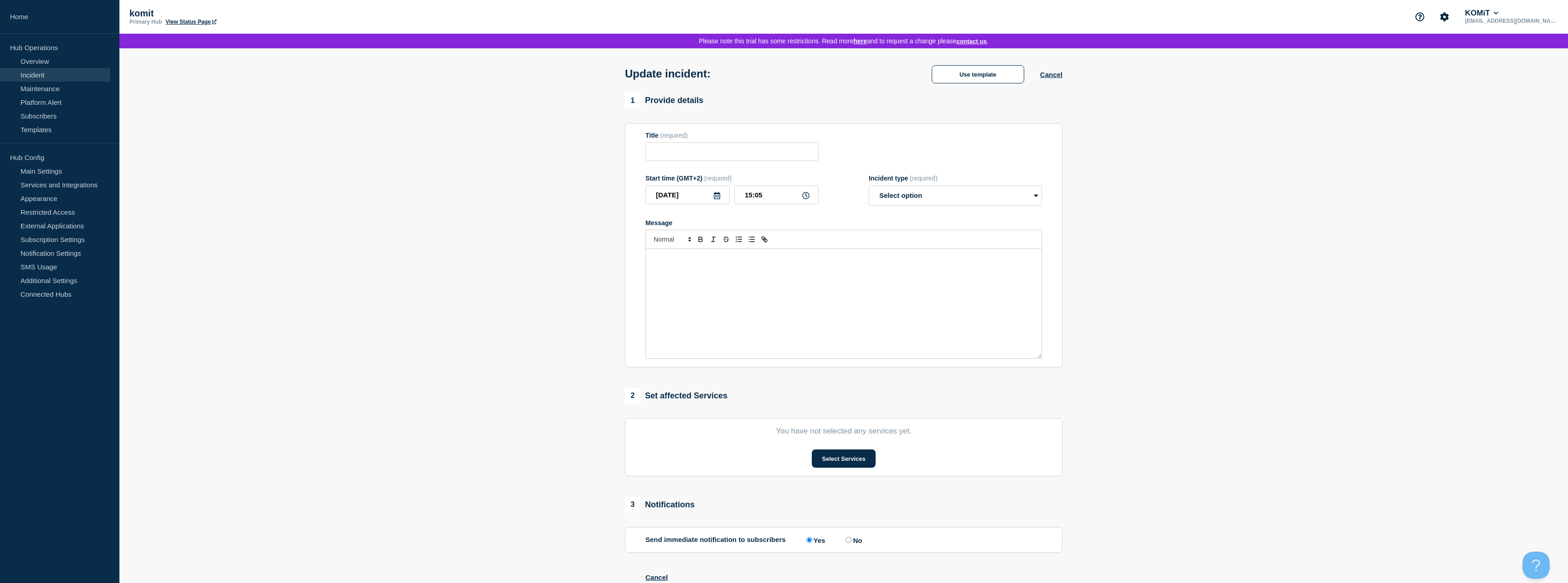
type input "Brugerkonference"
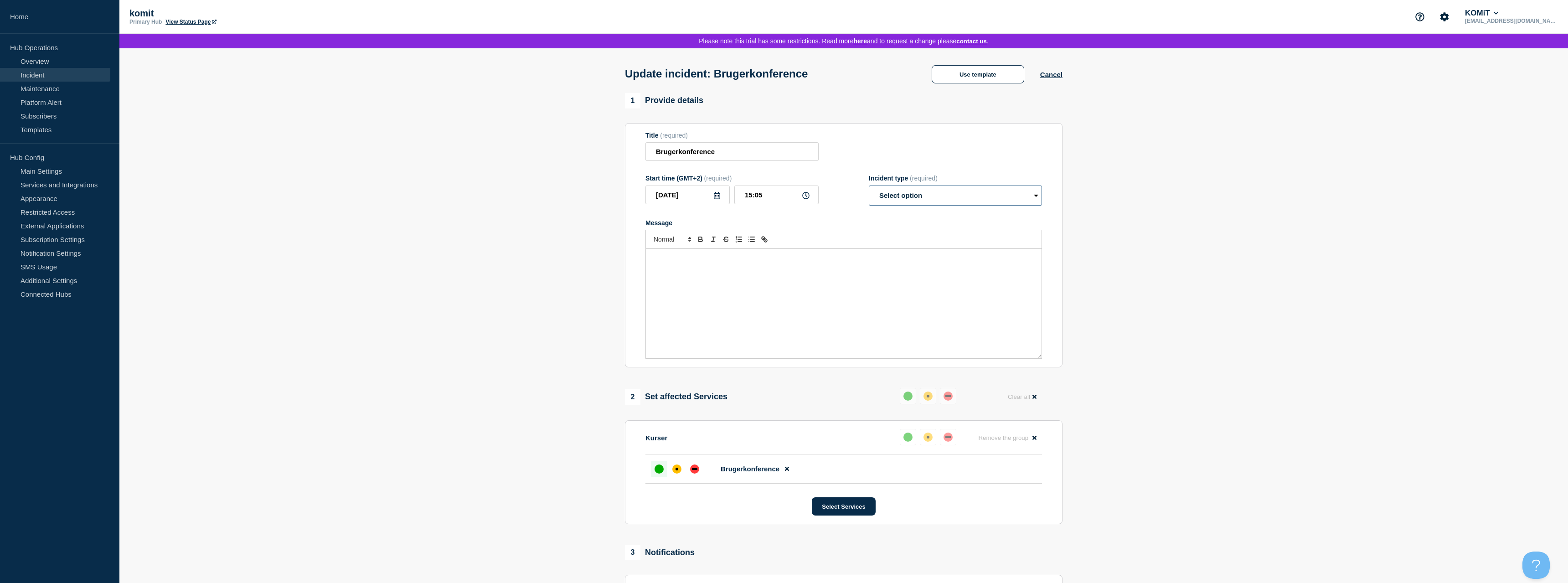
click at [869, 185] on select "Select option Investigating Identified Monitoring Resolved" at bounding box center [956, 195] width 173 height 20
click at [900, 199] on select "Select option Investigating Identified Monitoring Resolved" at bounding box center [956, 195] width 173 height 20
click at [808, 199] on icon at bounding box center [806, 195] width 8 height 8
click at [869, 185] on select "Select option Investigating Identified Monitoring Resolved" at bounding box center [956, 195] width 173 height 20
click option "Identified" at bounding box center [0, 0] width 0 height 0
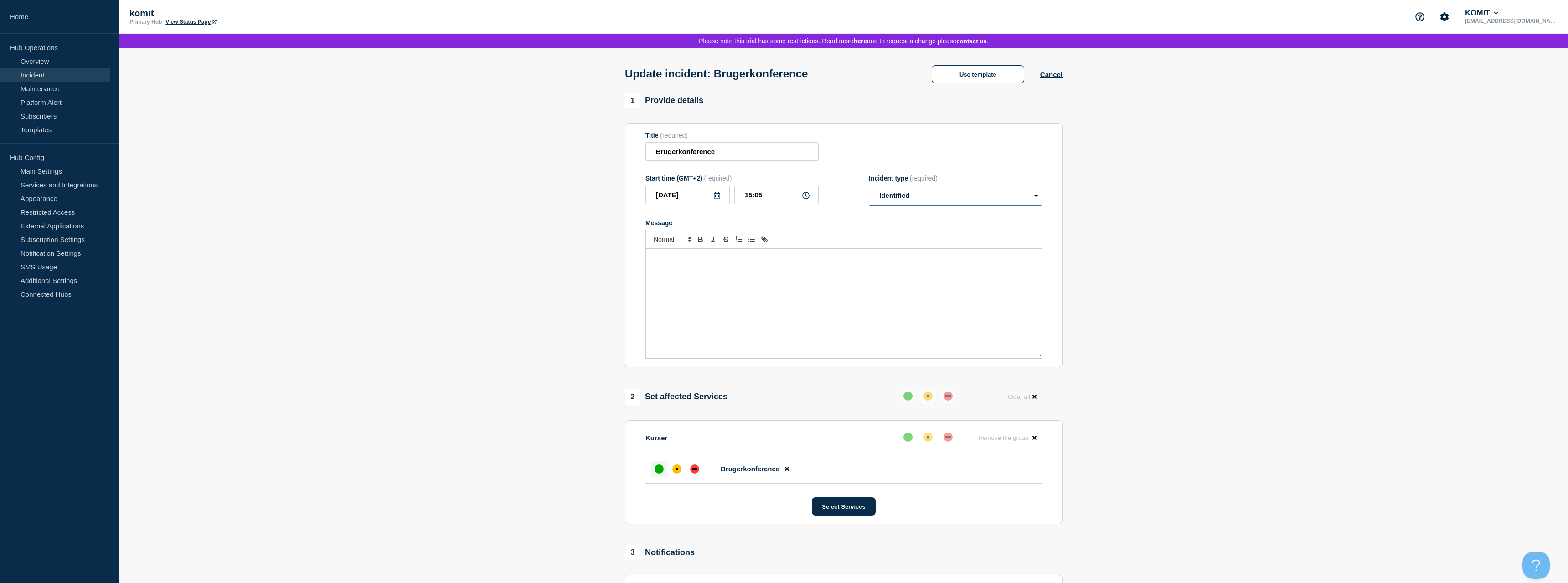
click at [869, 185] on select "Select option Investigating Identified Monitoring Resolved" at bounding box center [956, 195] width 173 height 20
click option "Monitoring" at bounding box center [0, 0] width 0 height 0
click at [869, 185] on select "Select option Investigating Identified Monitoring Resolved" at bounding box center [956, 195] width 173 height 20
click option "Resolved" at bounding box center [0, 0] width 0 height 0
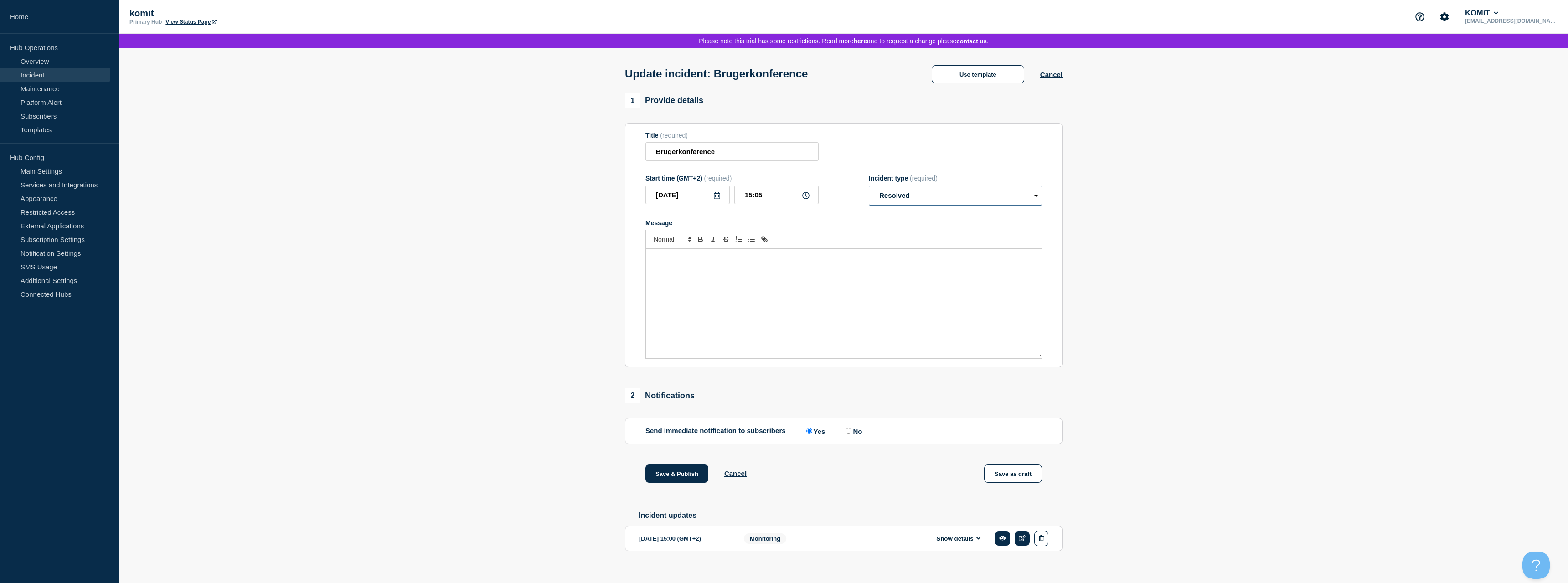
click at [869, 185] on select "Select option Investigating Identified Monitoring Resolved" at bounding box center [956, 195] width 173 height 20
select select "investigating"
click option "Investigating" at bounding box center [0, 0] width 0 height 0
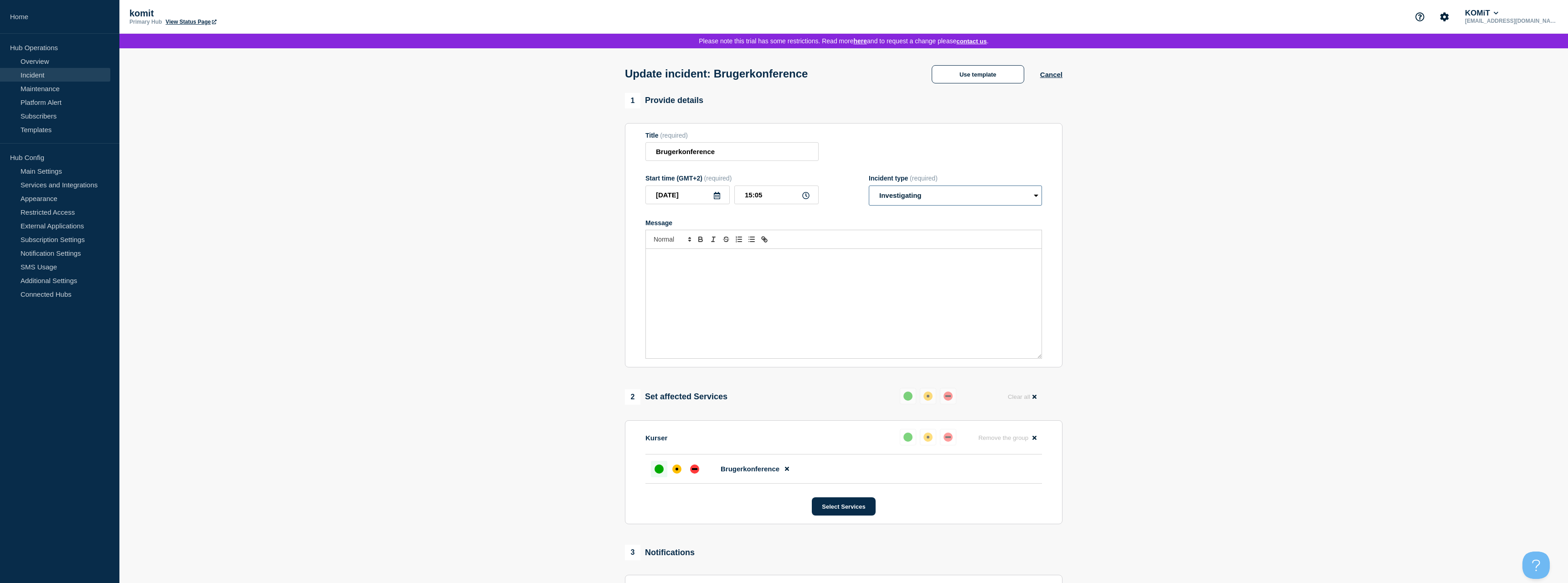
scroll to position [177, 0]
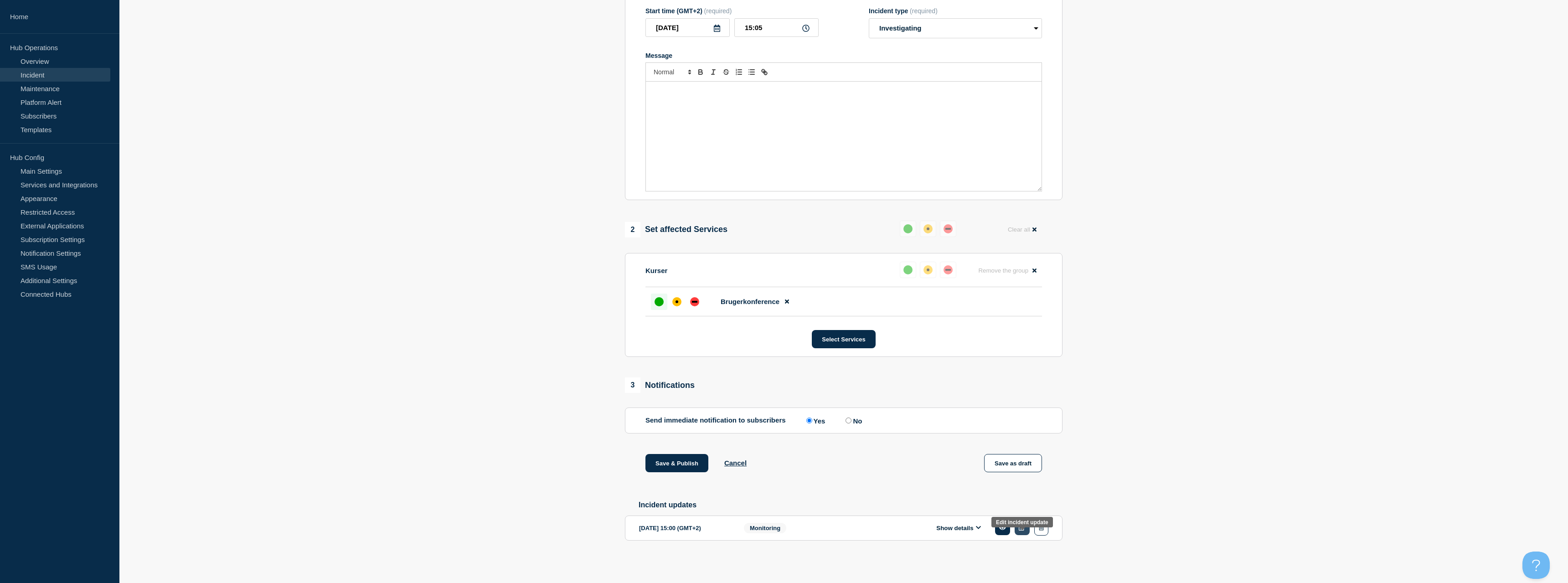
click at [1025, 530] on icon at bounding box center [1022, 527] width 7 height 6
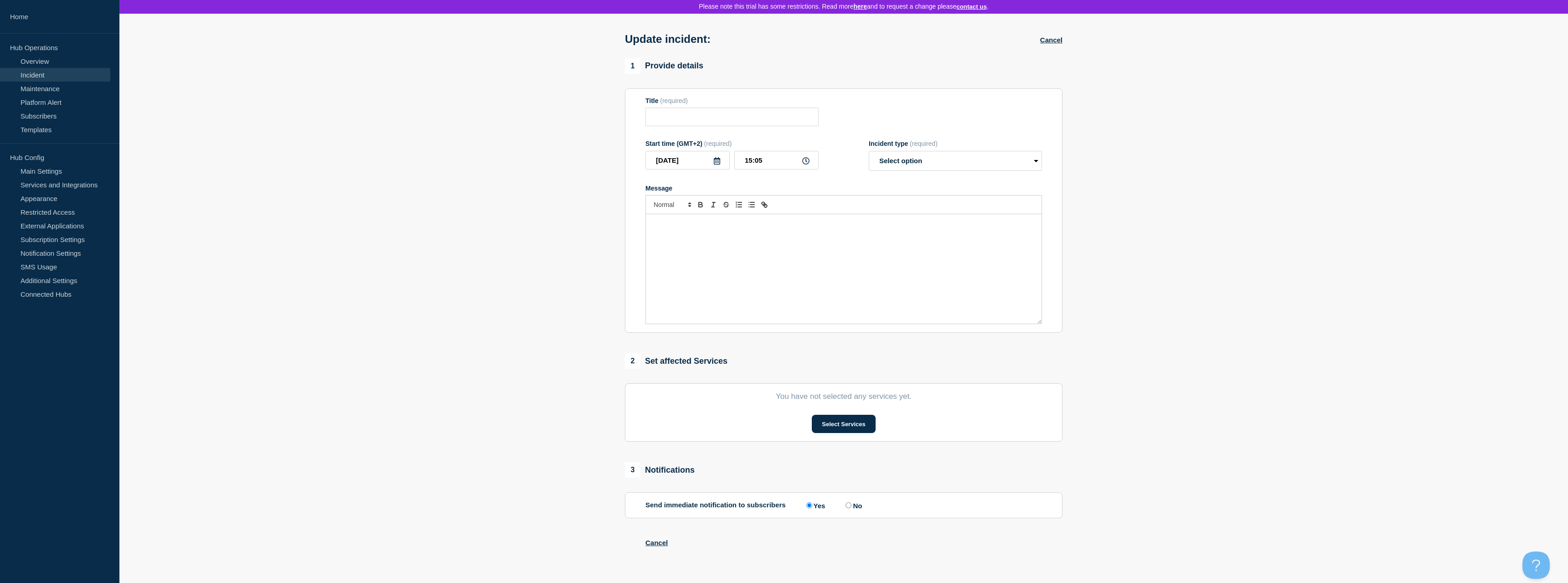
scroll to position [41, 0]
type input "Brugerkonference"
type input "15:00"
select select "monitoring"
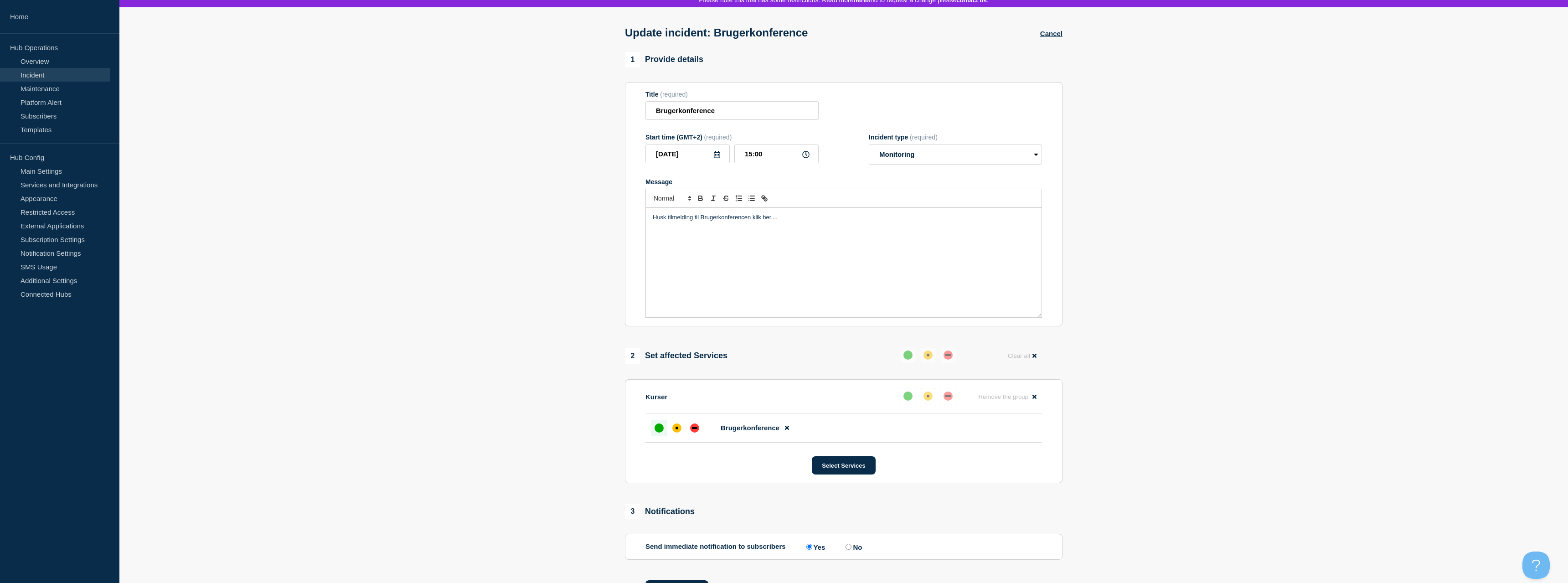
scroll to position [100, 0]
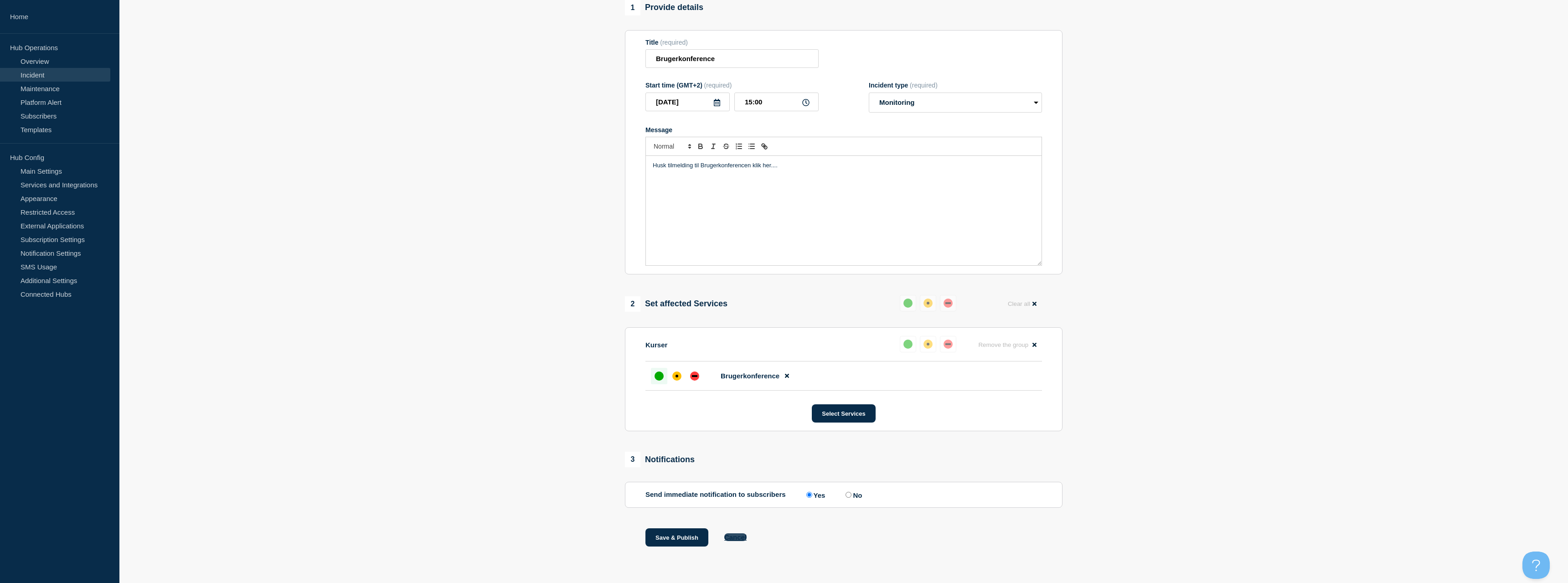
click at [733, 534] on button "Cancel" at bounding box center [736, 537] width 23 height 8
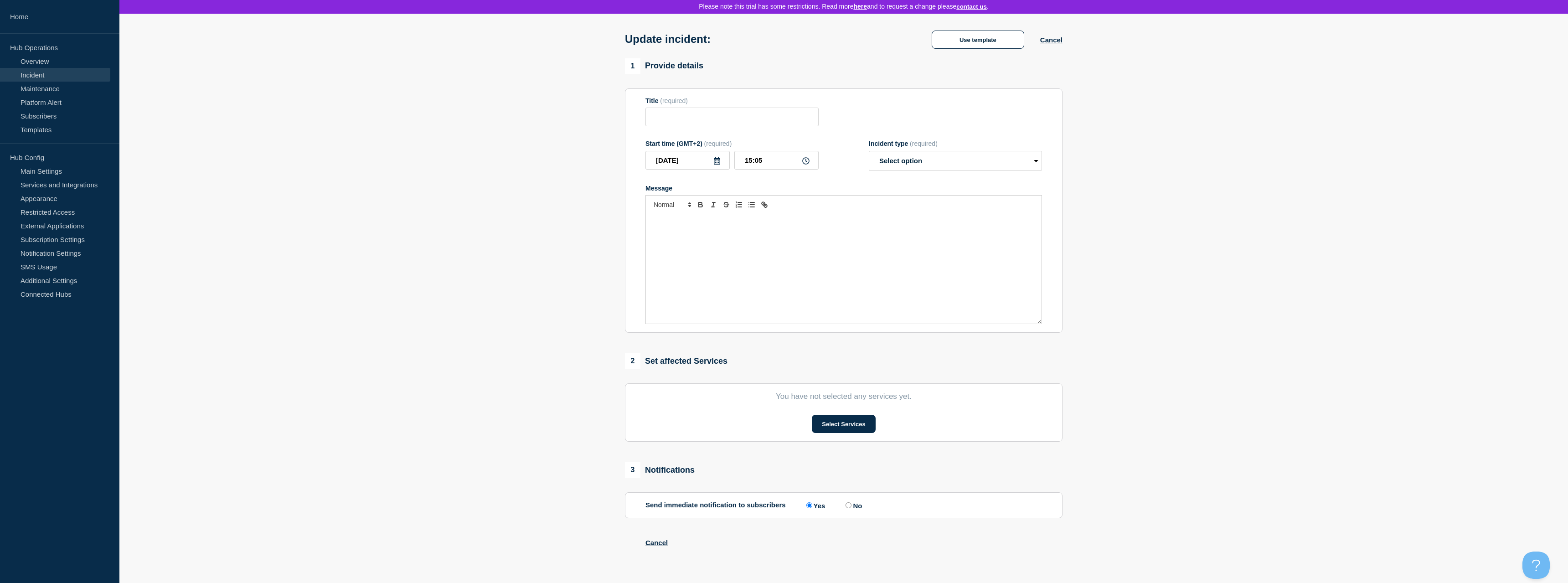
scroll to position [41, 0]
type input "Brugerkonference"
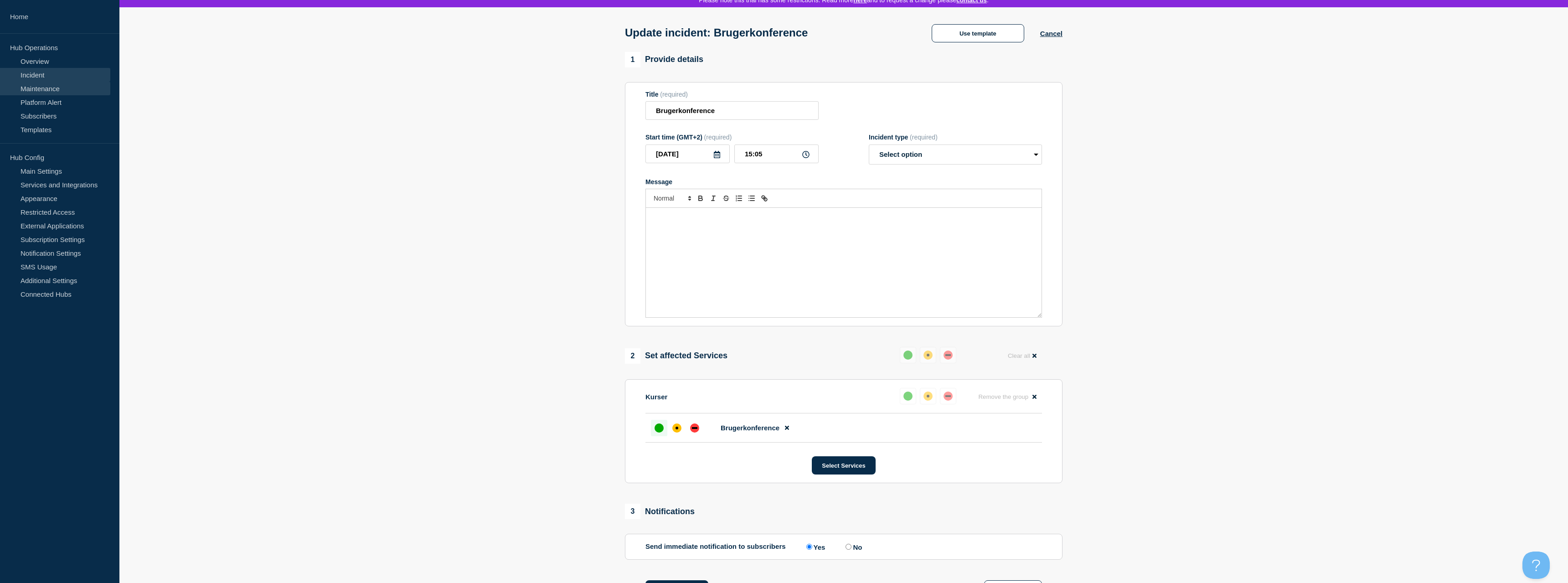
click at [55, 91] on link "Maintenance" at bounding box center [55, 88] width 110 height 14
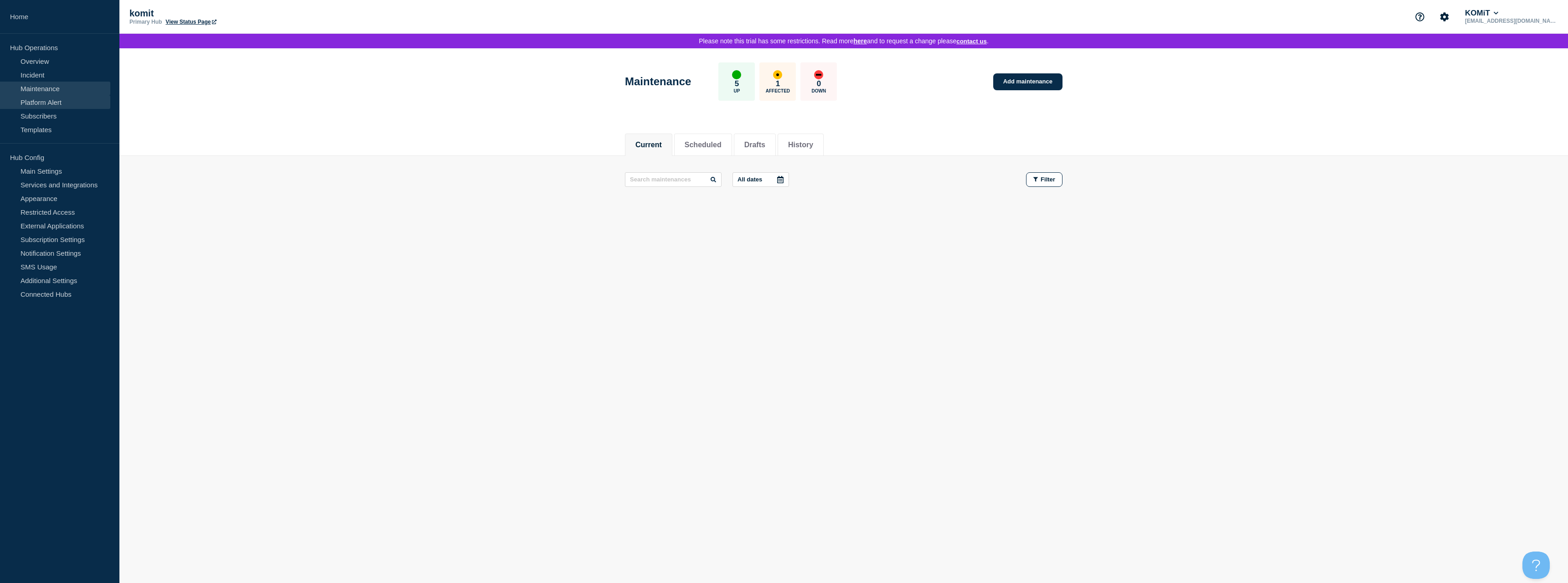
click at [54, 101] on link "Platform Alert" at bounding box center [55, 102] width 110 height 14
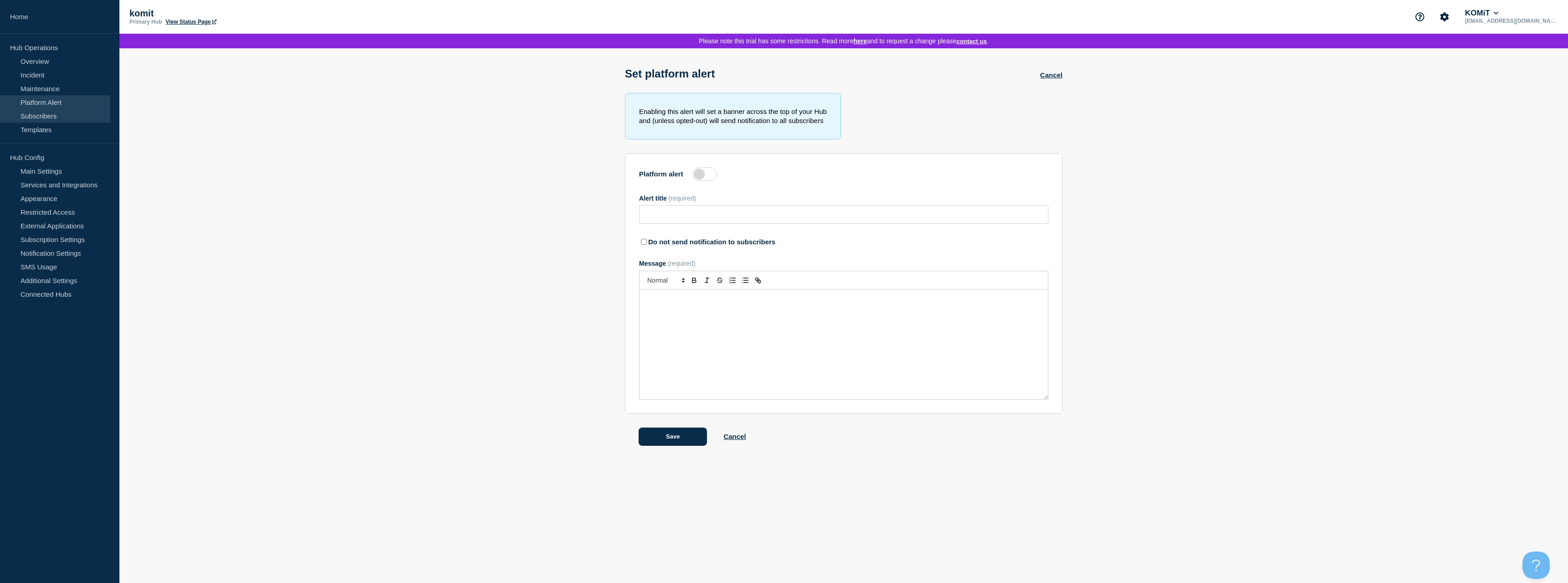
click at [51, 115] on link "Subscribers" at bounding box center [55, 116] width 110 height 14
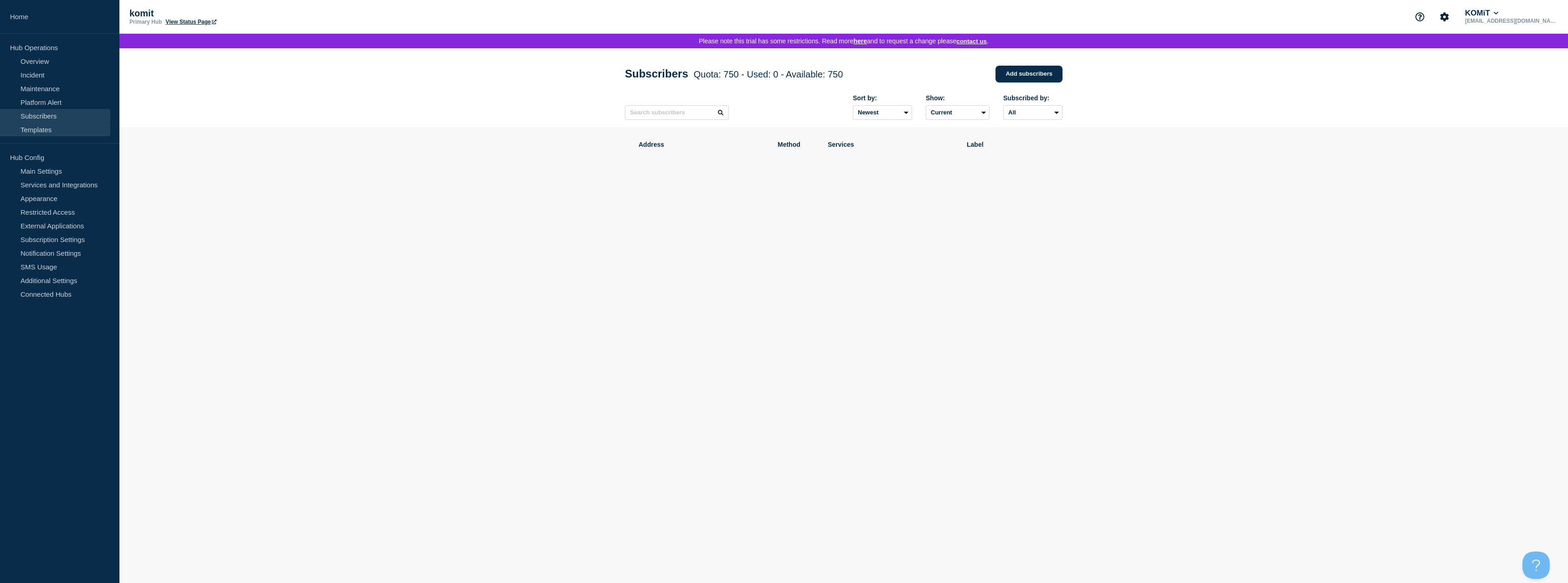
click at [48, 130] on link "Templates" at bounding box center [55, 130] width 110 height 14
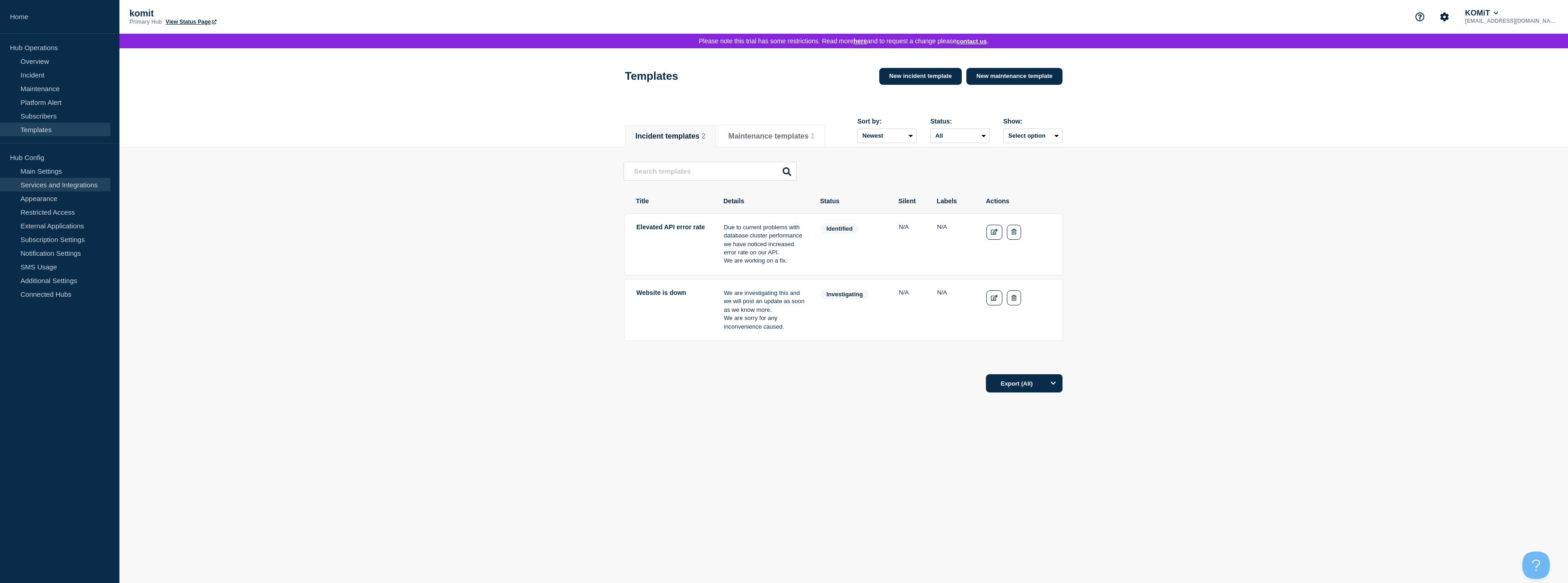
click at [49, 184] on link "Services and Integrations" at bounding box center [55, 185] width 110 height 14
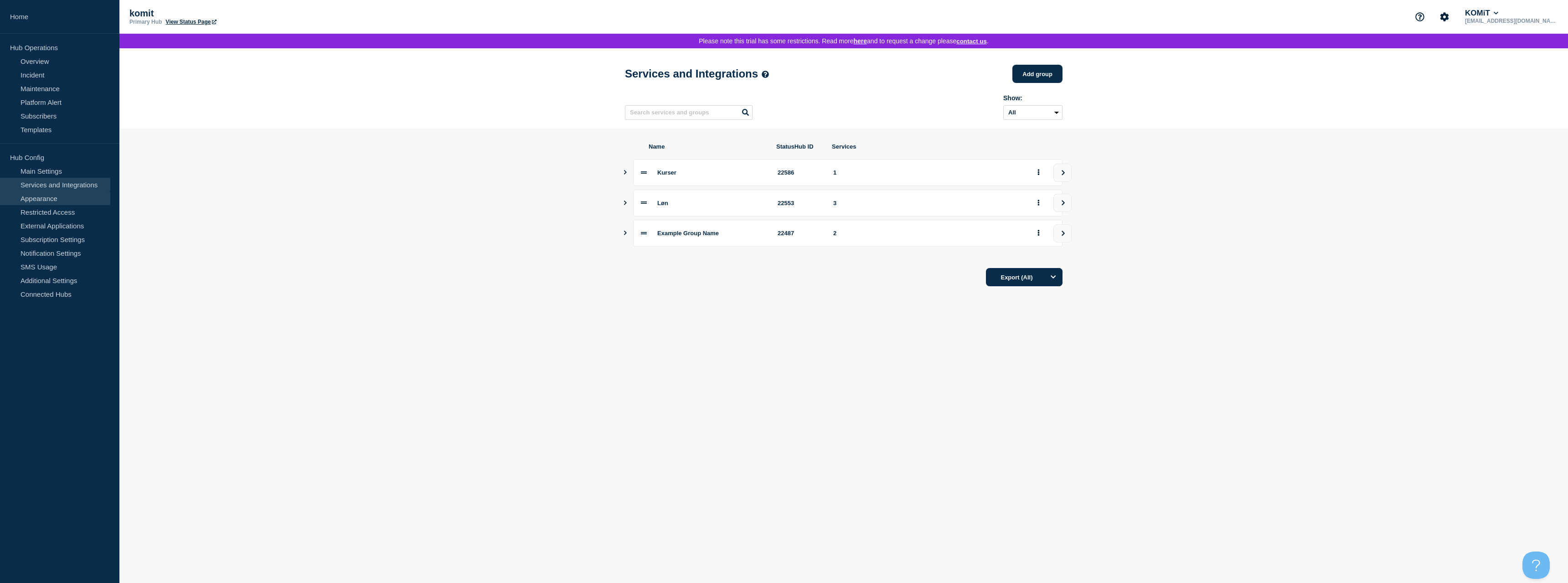
click at [49, 199] on link "Appearance" at bounding box center [55, 199] width 110 height 14
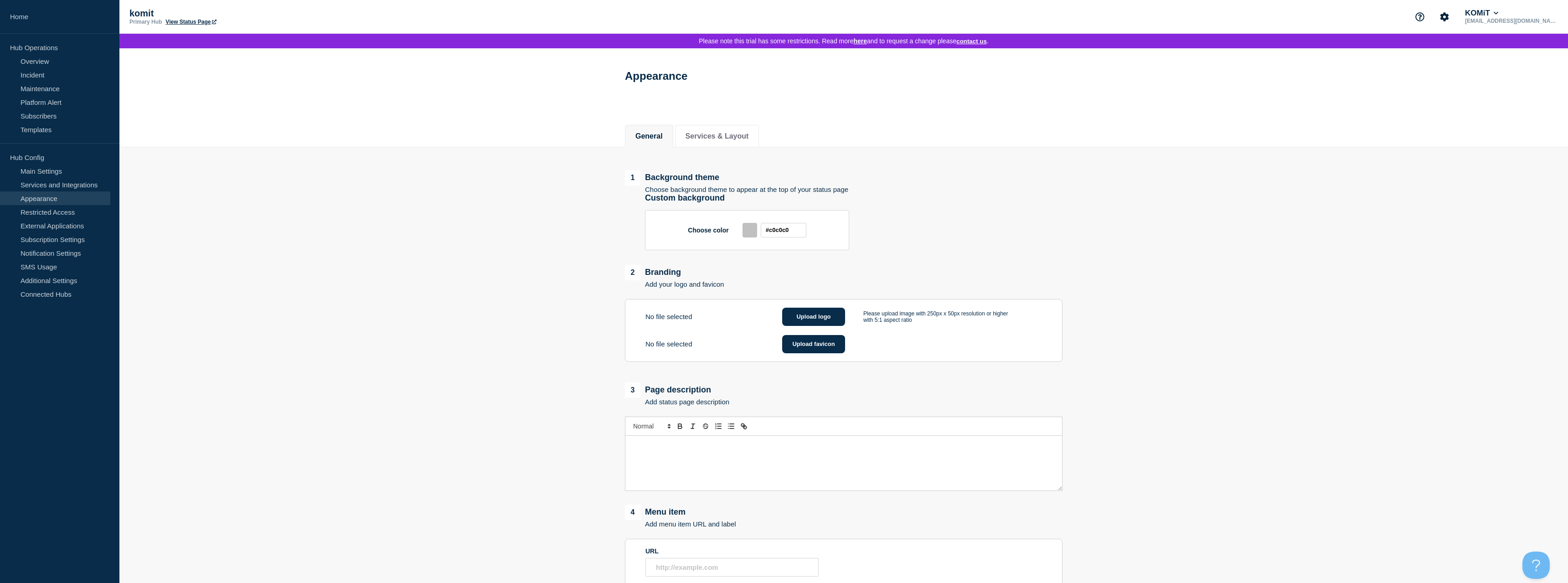
click at [753, 237] on div at bounding box center [750, 230] width 14 height 14
click at [775, 234] on input "#c0c0c0" at bounding box center [783, 230] width 46 height 14
drag, startPoint x: 745, startPoint y: 260, endPoint x: 807, endPoint y: 307, distance: 77.8
click at [807, 297] on div "Chrome color picker" at bounding box center [794, 269] width 103 height 56
click at [807, 311] on div "Chrome color picker" at bounding box center [801, 307] width 73 height 4
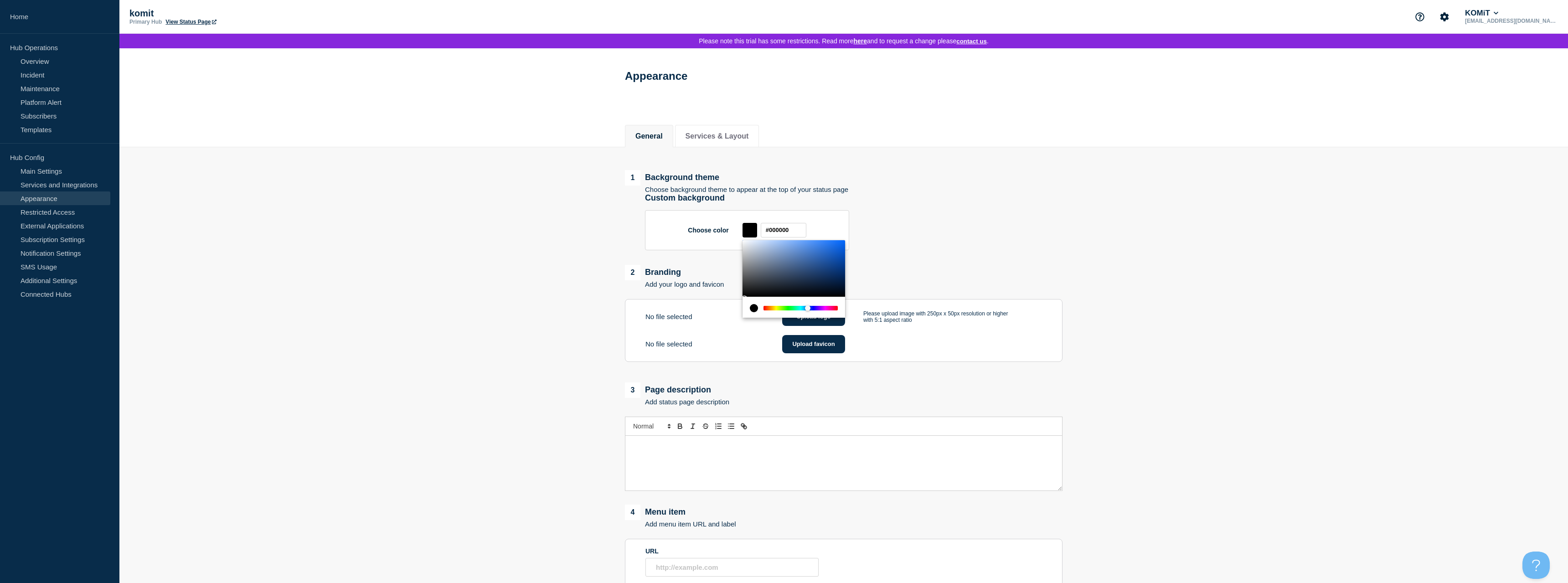
click at [808, 311] on div "Chrome color picker" at bounding box center [808, 308] width 6 height 6
click at [956, 247] on div "Choose color #000000" at bounding box center [854, 230] width 418 height 40
click at [756, 235] on div at bounding box center [750, 230] width 14 height 14
click at [755, 237] on div at bounding box center [750, 230] width 14 height 14
click at [774, 235] on input "#000000" at bounding box center [783, 230] width 46 height 14
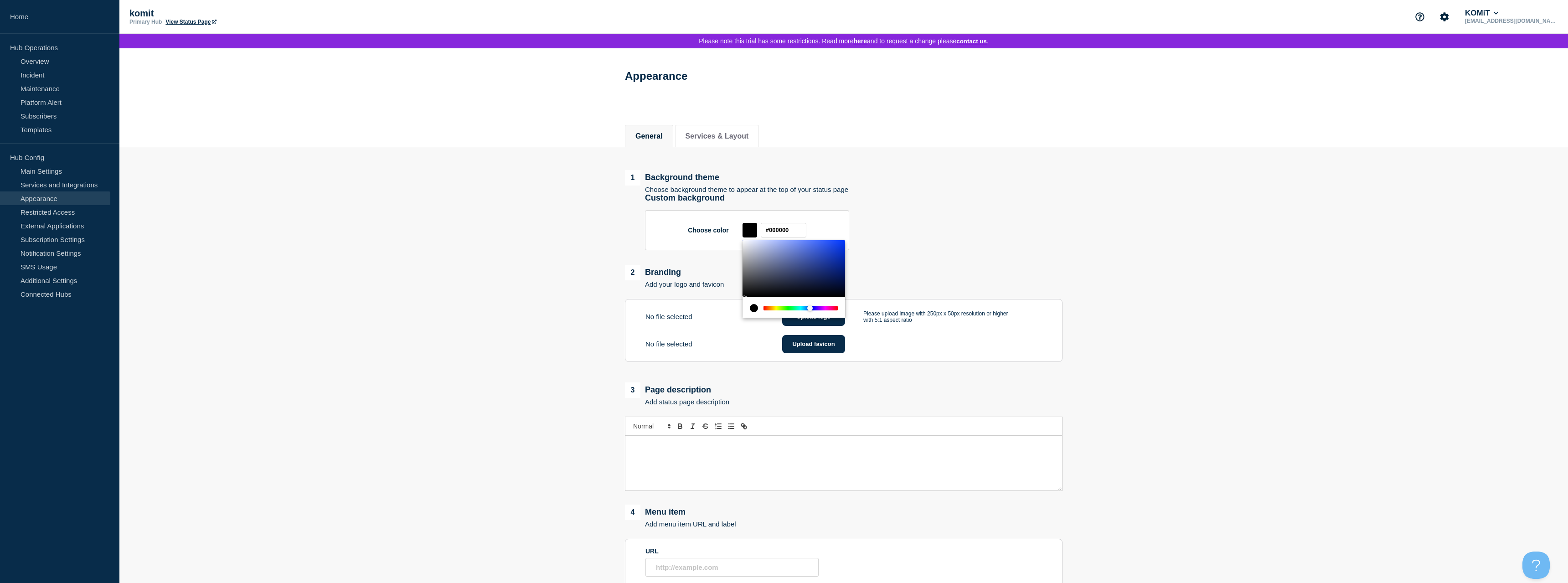
drag, startPoint x: 766, startPoint y: 312, endPoint x: 810, endPoint y: 314, distance: 44.0
click at [810, 311] on div "Chrome color picker" at bounding box center [810, 308] width 6 height 6
click at [811, 311] on div "Chrome color picker" at bounding box center [811, 308] width 6 height 6
click at [758, 312] on div "current color is #000000" at bounding box center [754, 308] width 8 height 8
click at [755, 312] on div "current color is #000000" at bounding box center [754, 308] width 8 height 8
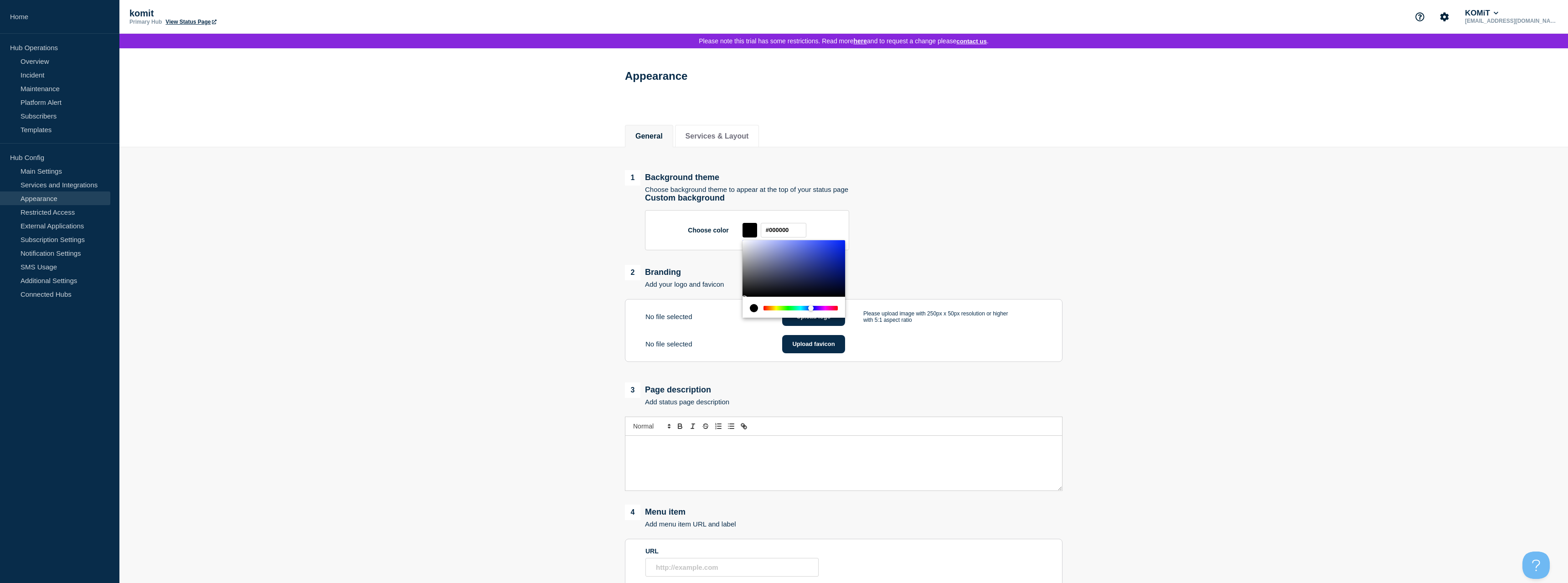
click at [749, 232] on div at bounding box center [750, 230] width 14 height 14
click at [770, 235] on input "#000000" at bounding box center [783, 230] width 46 height 14
drag, startPoint x: 805, startPoint y: 312, endPoint x: 792, endPoint y: 286, distance: 29.1
click at [792, 286] on div "Chrome color picker" at bounding box center [794, 279] width 103 height 78
click at [792, 285] on div "Chrome color picker" at bounding box center [794, 269] width 103 height 56
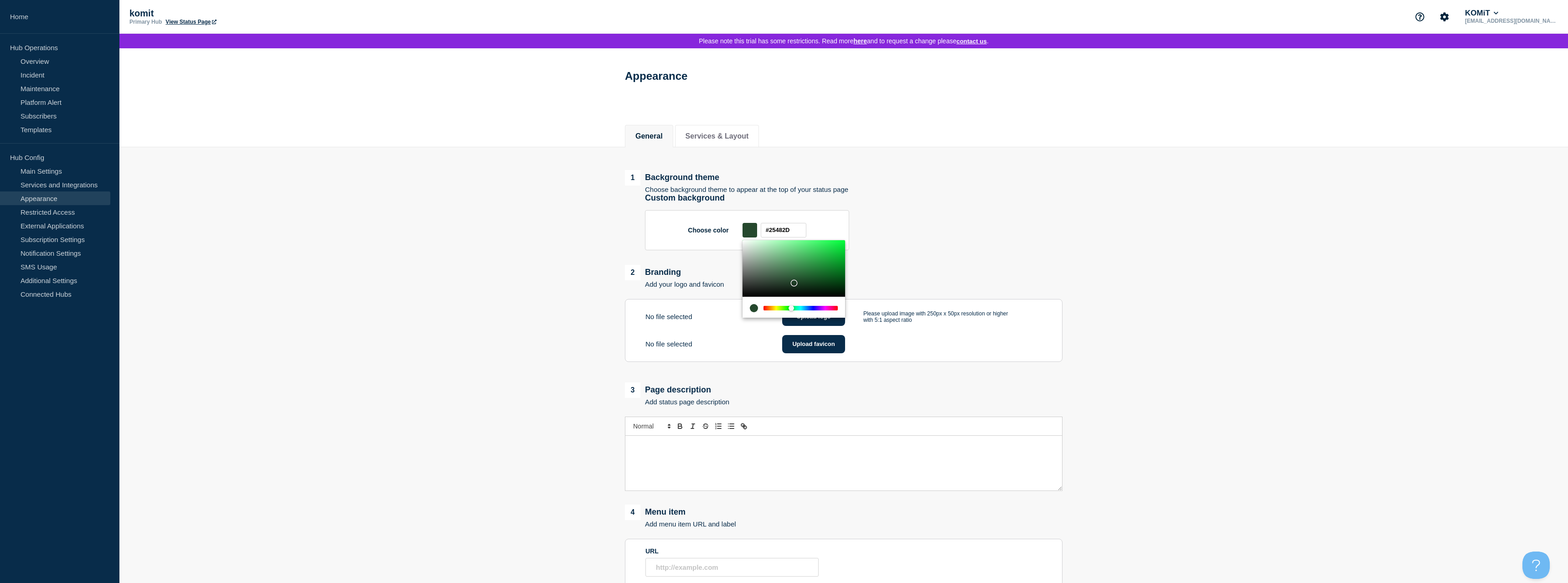
click at [813, 257] on div "Chrome color picker" at bounding box center [794, 269] width 103 height 56
type input "#3C98C5"
drag, startPoint x: 795, startPoint y: 312, endPoint x: 805, endPoint y: 309, distance: 10.4
click at [805, 309] on div "Chrome color picker" at bounding box center [807, 308] width 6 height 6
click at [721, 272] on div "2 Branding" at bounding box center [674, 272] width 99 height 16
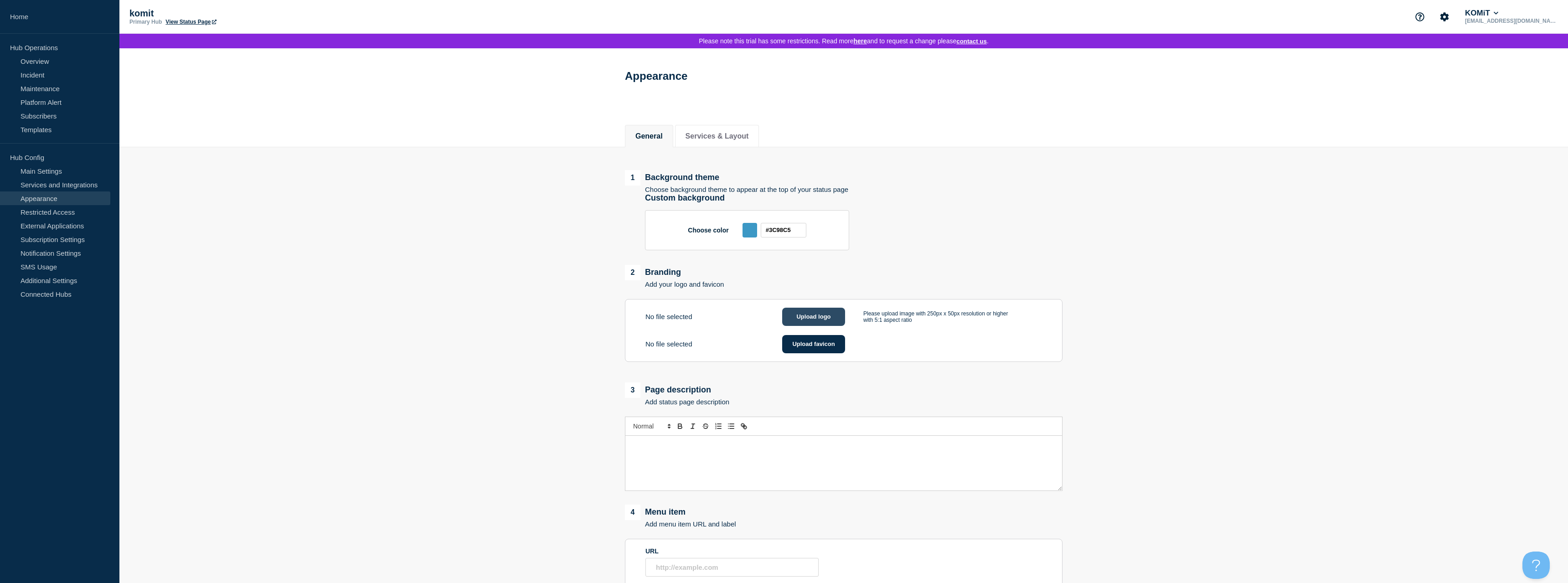
click at [808, 317] on button "Upload logo" at bounding box center [813, 316] width 63 height 18
click at [824, 319] on button "Upload logo" at bounding box center [813, 316] width 63 height 18
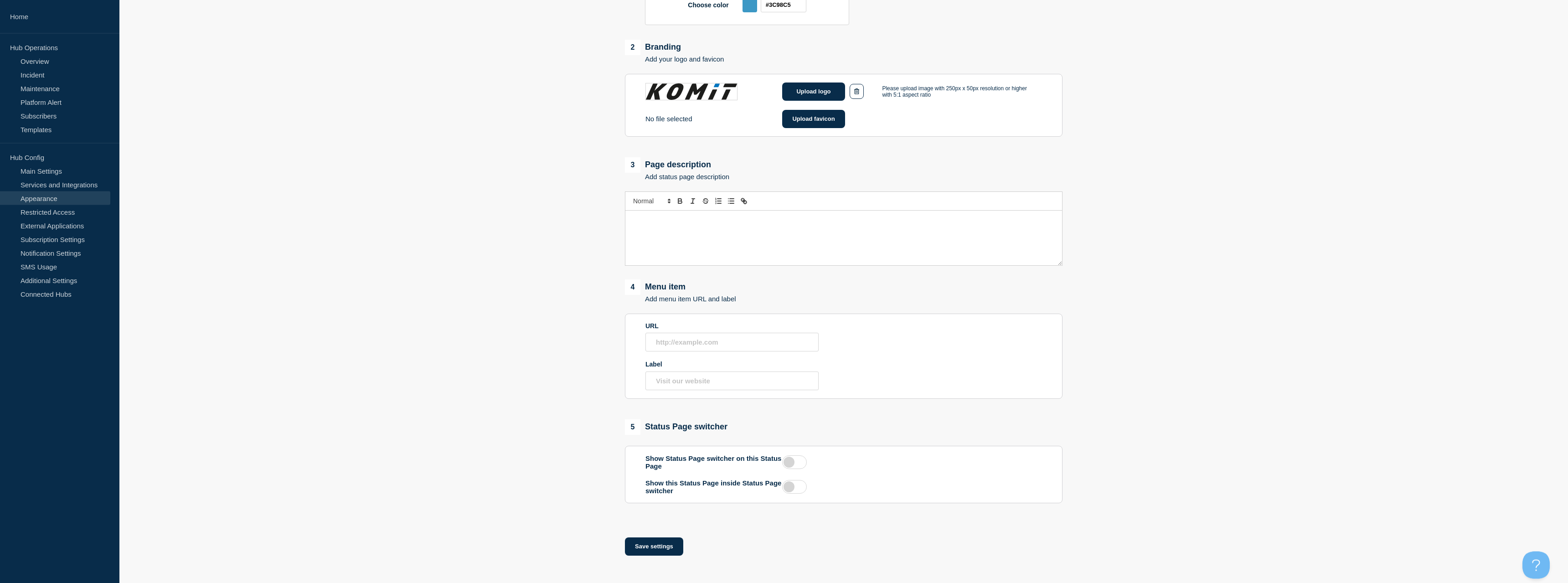
scroll to position [232, 0]
click at [688, 341] on input "URL" at bounding box center [732, 342] width 173 height 19
type input "[DOMAIN_NAME]"
type input "Besøg vores hjemmeside"
click at [787, 463] on label at bounding box center [794, 462] width 24 height 14
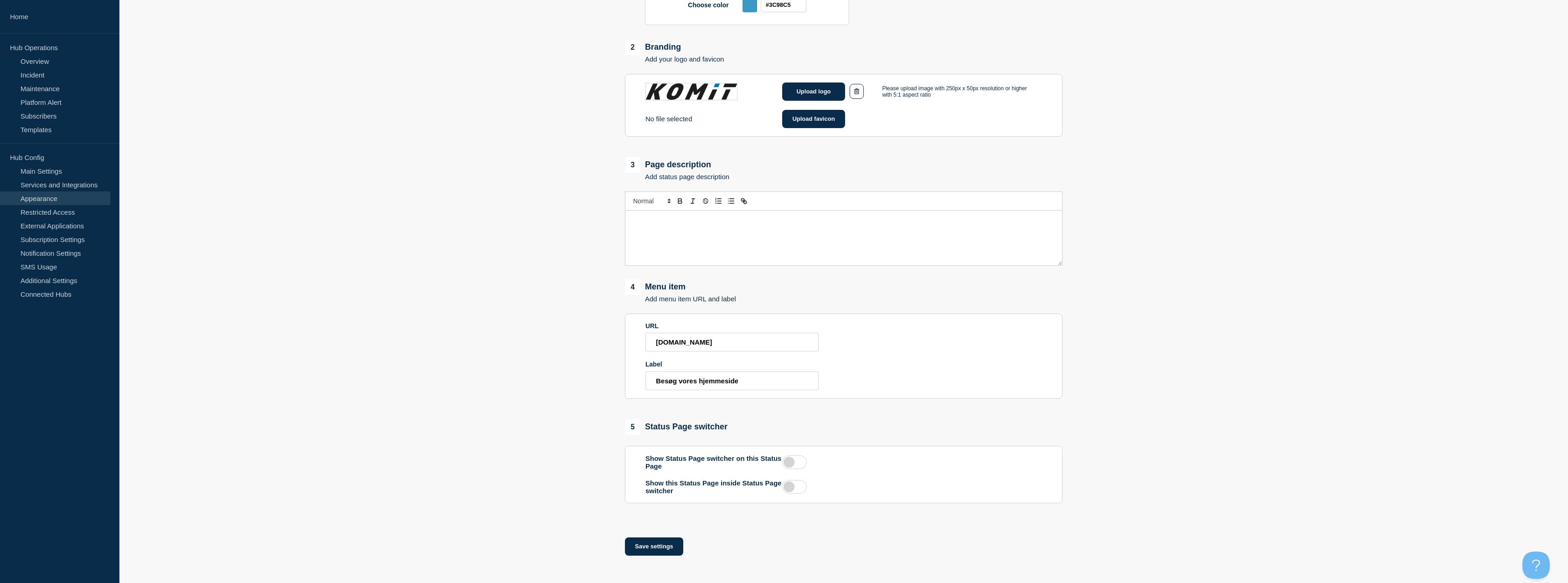
click at [0, 0] on input "checkbox" at bounding box center [0, 0] width 0 height 0
click at [793, 495] on div "Show this Status Page inside Status Page switcher" at bounding box center [843, 487] width 396 height 16
click at [793, 488] on label at bounding box center [794, 487] width 24 height 14
click at [0, 0] on input "checkbox" at bounding box center [0, 0] width 0 height 0
click at [663, 543] on button "Save settings" at bounding box center [654, 546] width 58 height 18
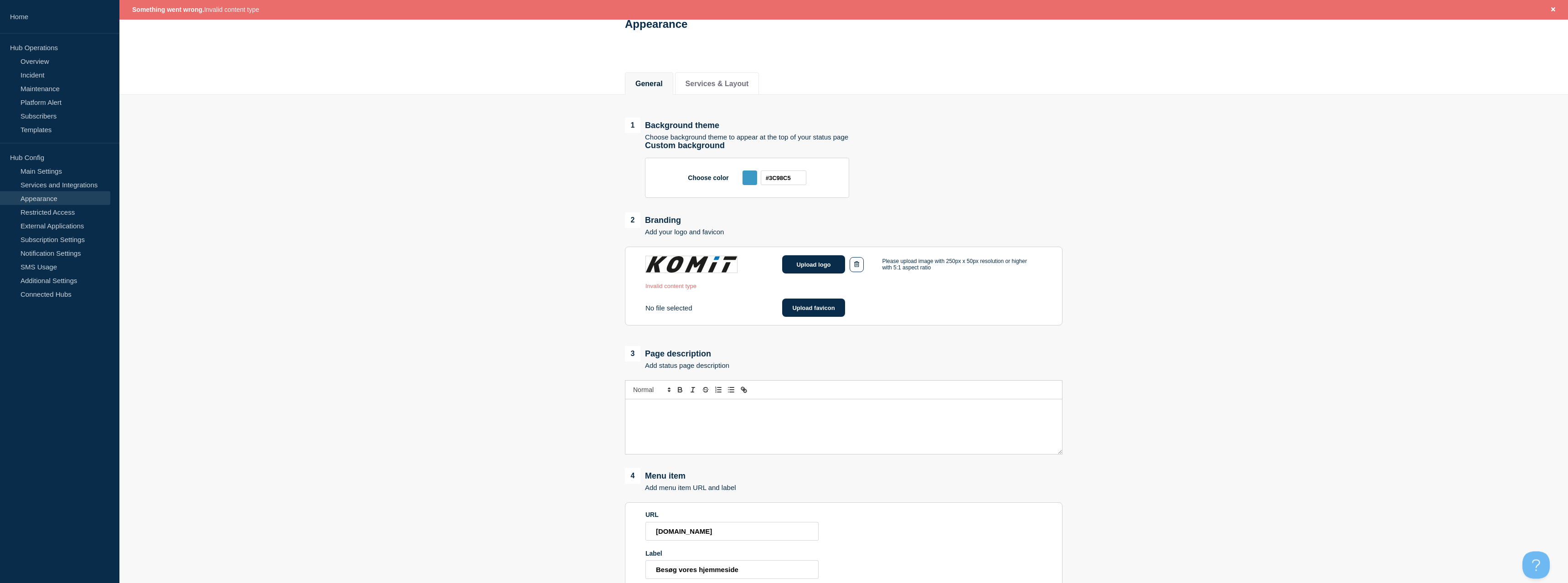
scroll to position [66, 0]
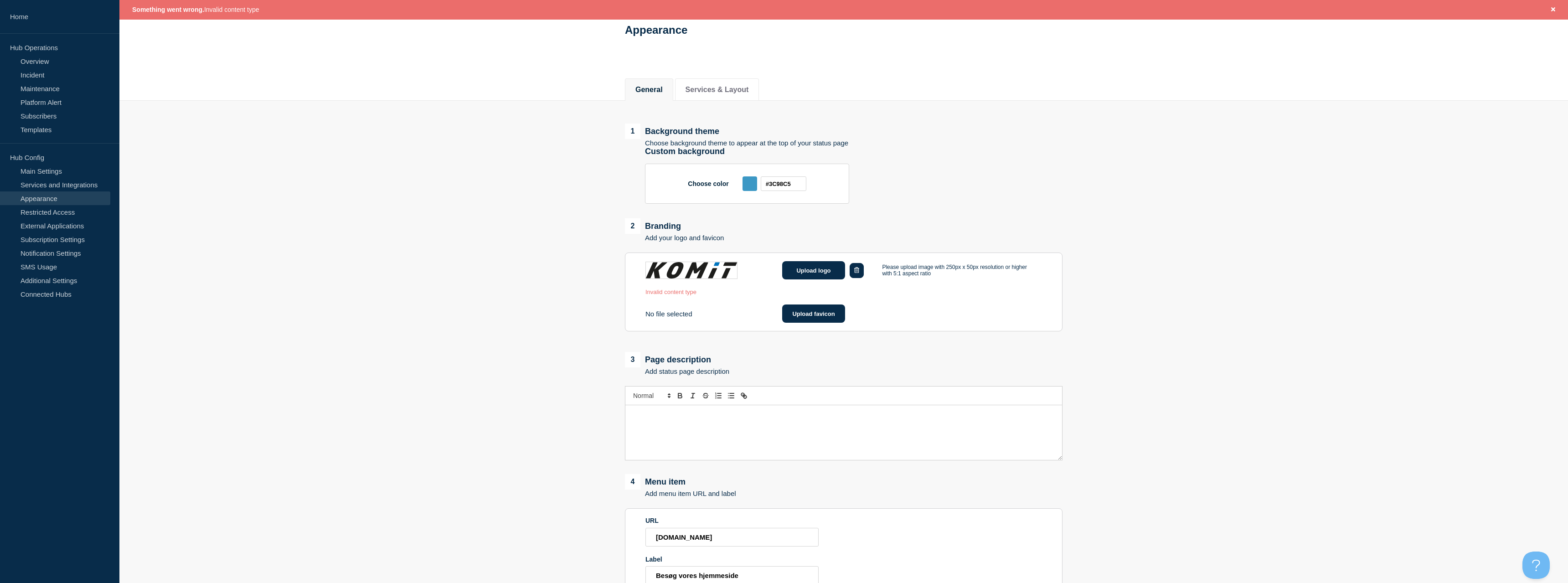
click at [857, 273] on icon "button" at bounding box center [857, 270] width 5 height 6
click at [800, 277] on button "Upload logo" at bounding box center [813, 270] width 63 height 18
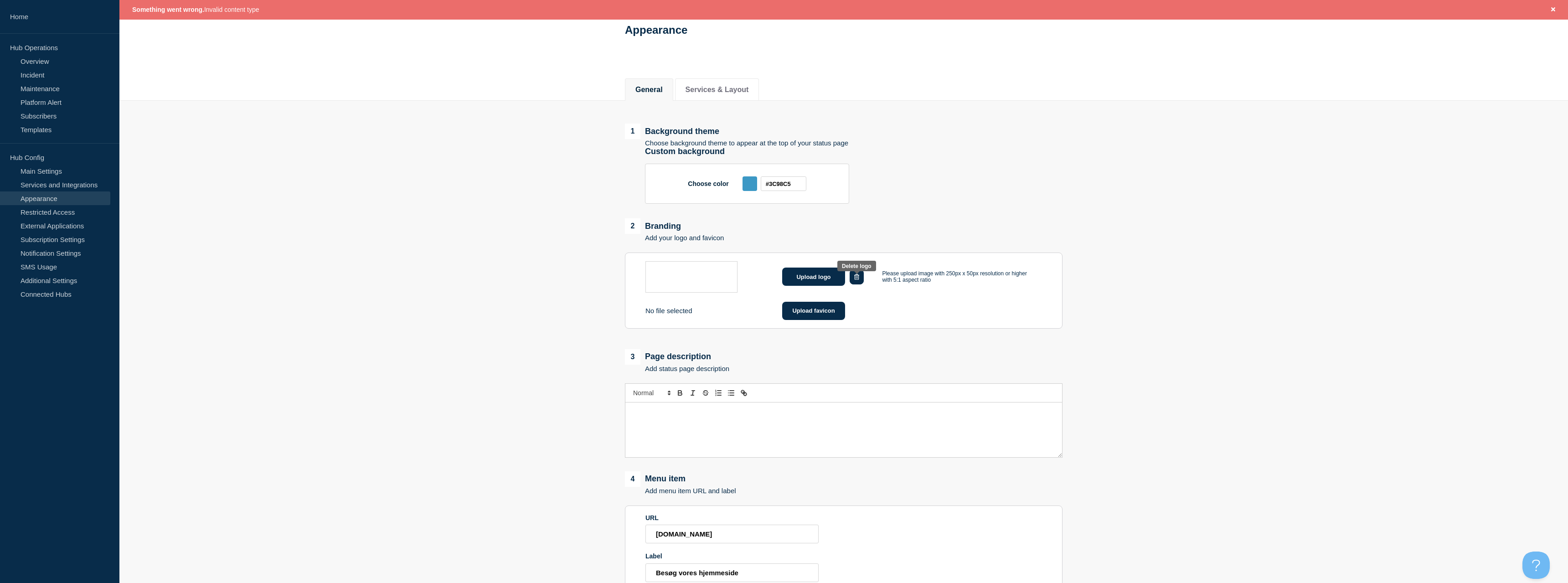
click at [859, 279] on icon "button" at bounding box center [857, 277] width 5 height 6
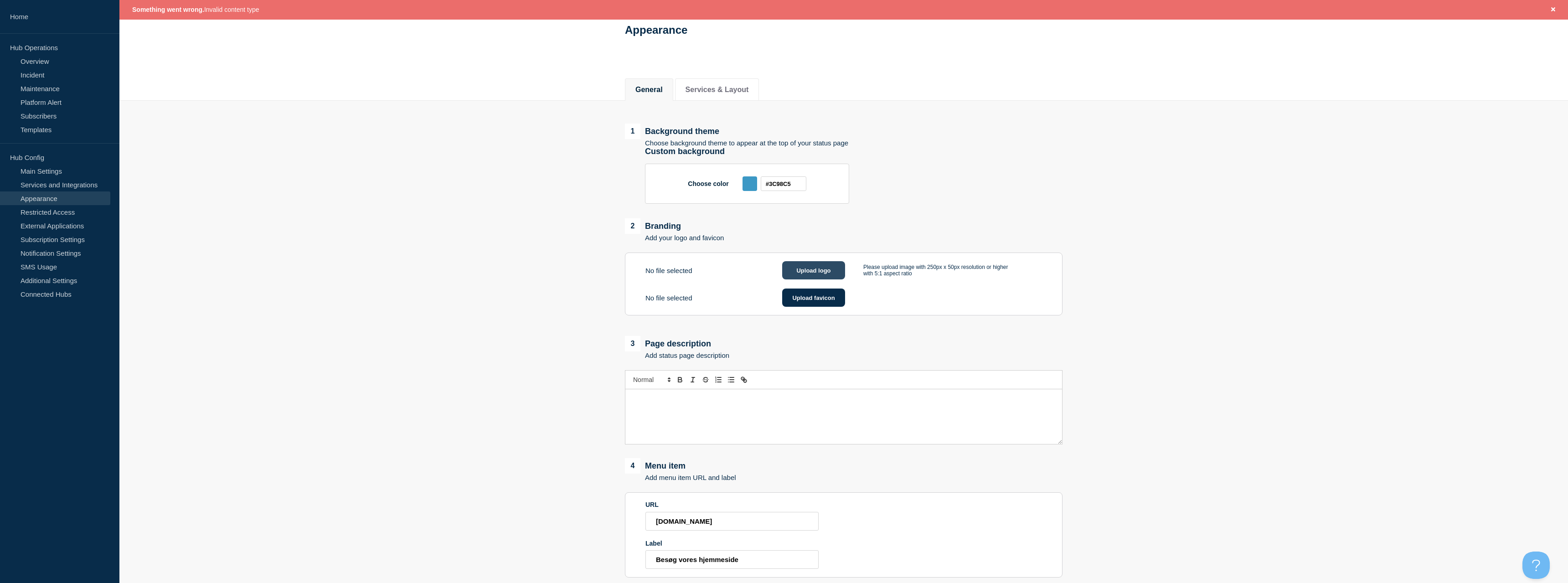
click at [807, 277] on button "Upload logo" at bounding box center [813, 270] width 63 height 18
click at [808, 279] on button "Upload logo" at bounding box center [813, 270] width 63 height 18
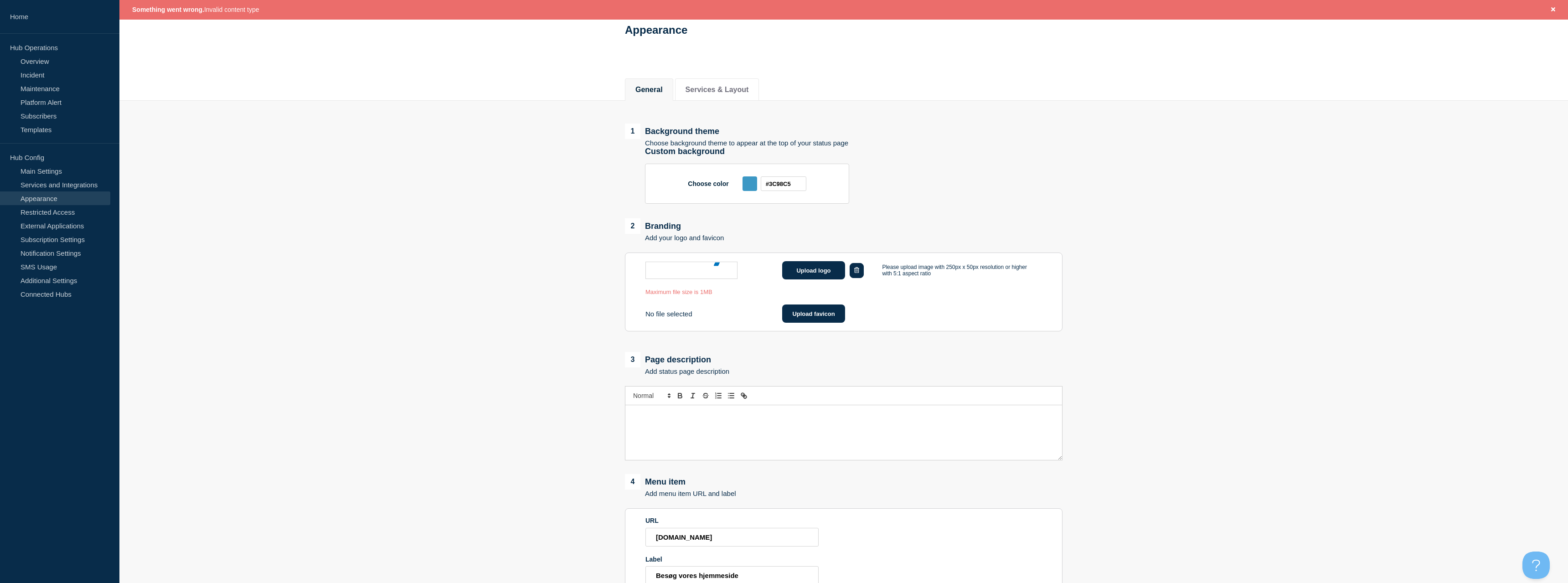
drag, startPoint x: 848, startPoint y: 275, endPoint x: 852, endPoint y: 272, distance: 5.0
click at [849, 274] on div "Upload logo Please upload image with 250px x 50px resolution or higher with 5:1…" at bounding box center [843, 270] width 396 height 18
click at [855, 272] on icon "button" at bounding box center [857, 270] width 5 height 6
click at [832, 275] on button "Upload logo" at bounding box center [813, 270] width 63 height 18
click at [1018, 240] on div "2 Branding Add your logo and favicon" at bounding box center [843, 230] width 438 height 23
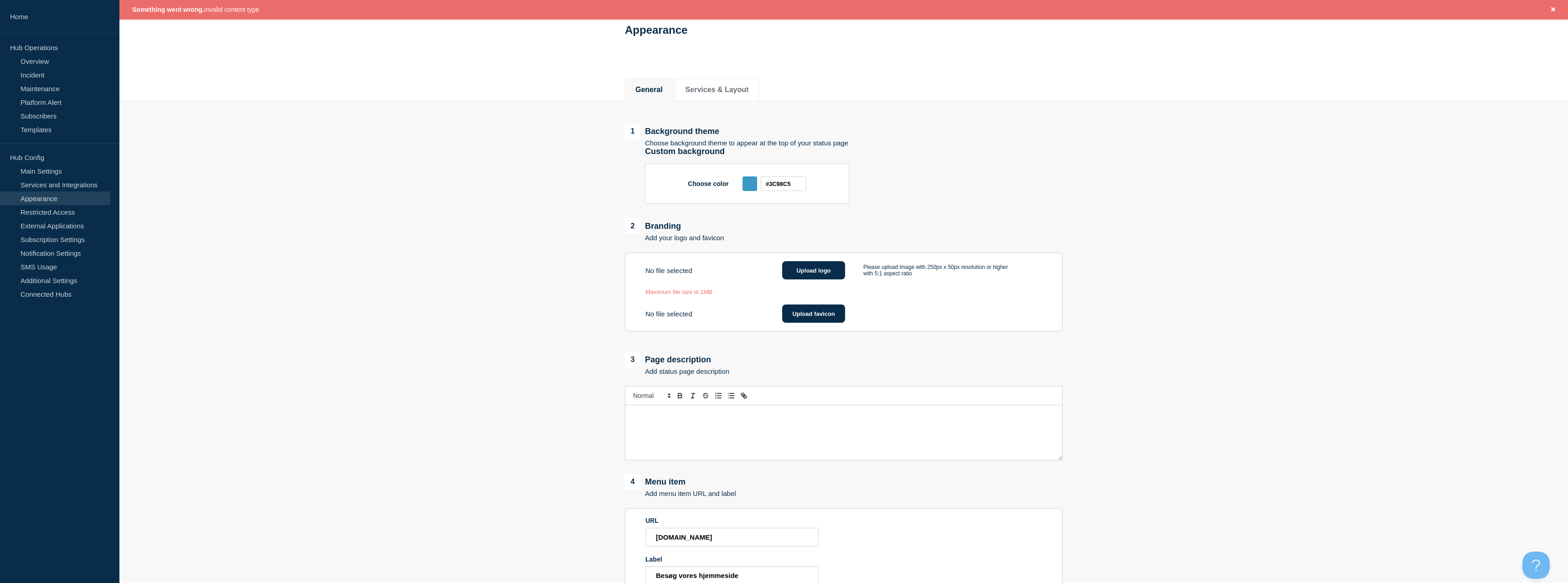
click at [892, 565] on section "URL [DOMAIN_NAME] Label Besøg vores hjemmeside" at bounding box center [843, 551] width 438 height 85
click at [820, 272] on button "Upload logo" at bounding box center [813, 270] width 63 height 18
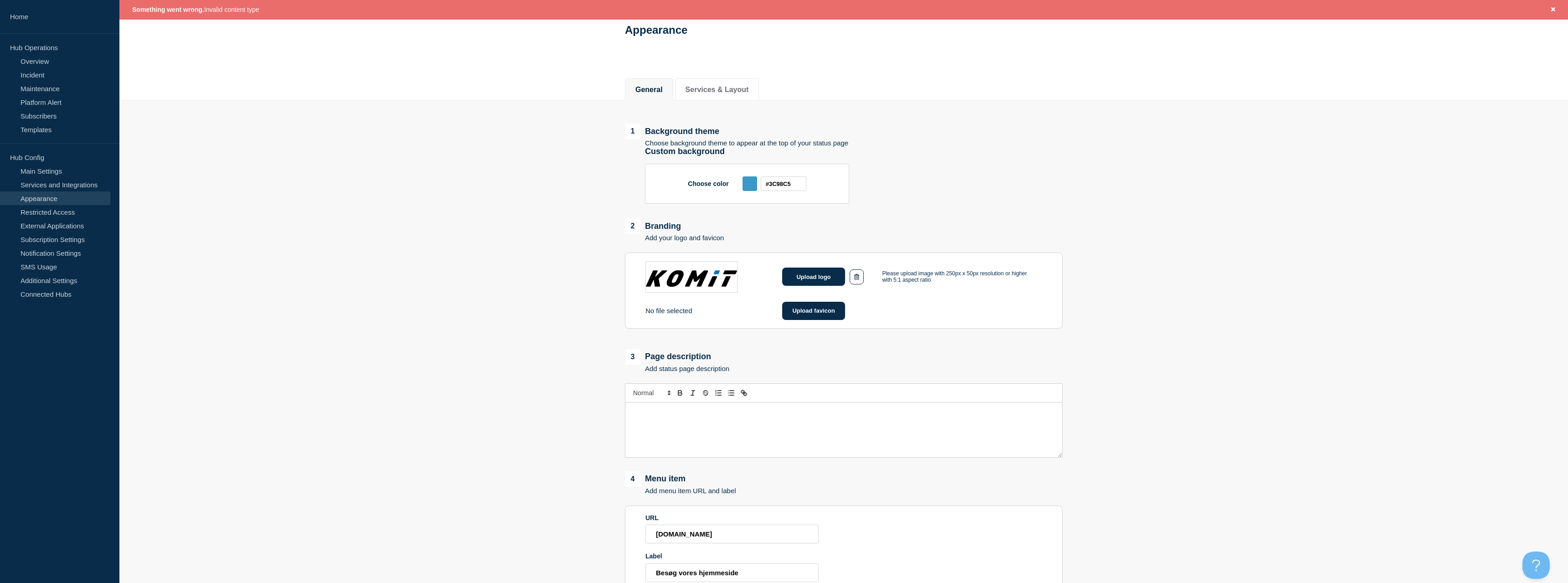
click at [362, 224] on main "1 Background theme Choose background theme to appear at the top of your status …" at bounding box center [844, 431] width 1449 height 661
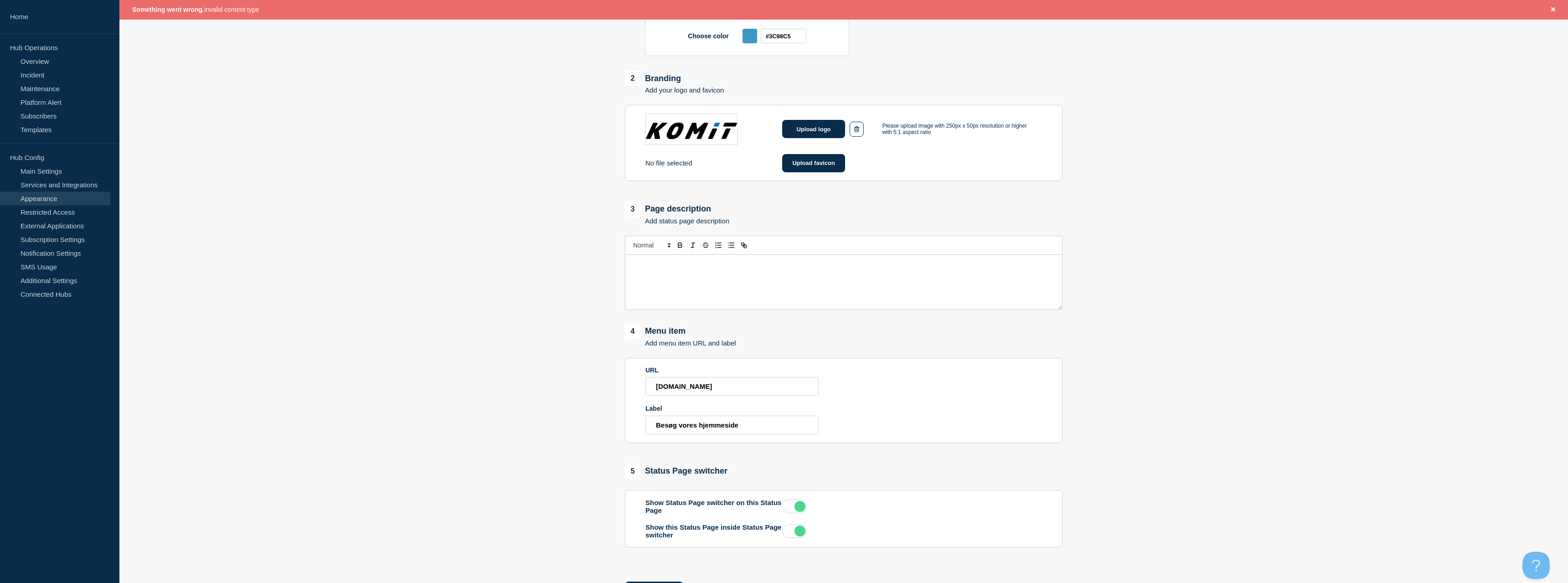
scroll to position [267, 0]
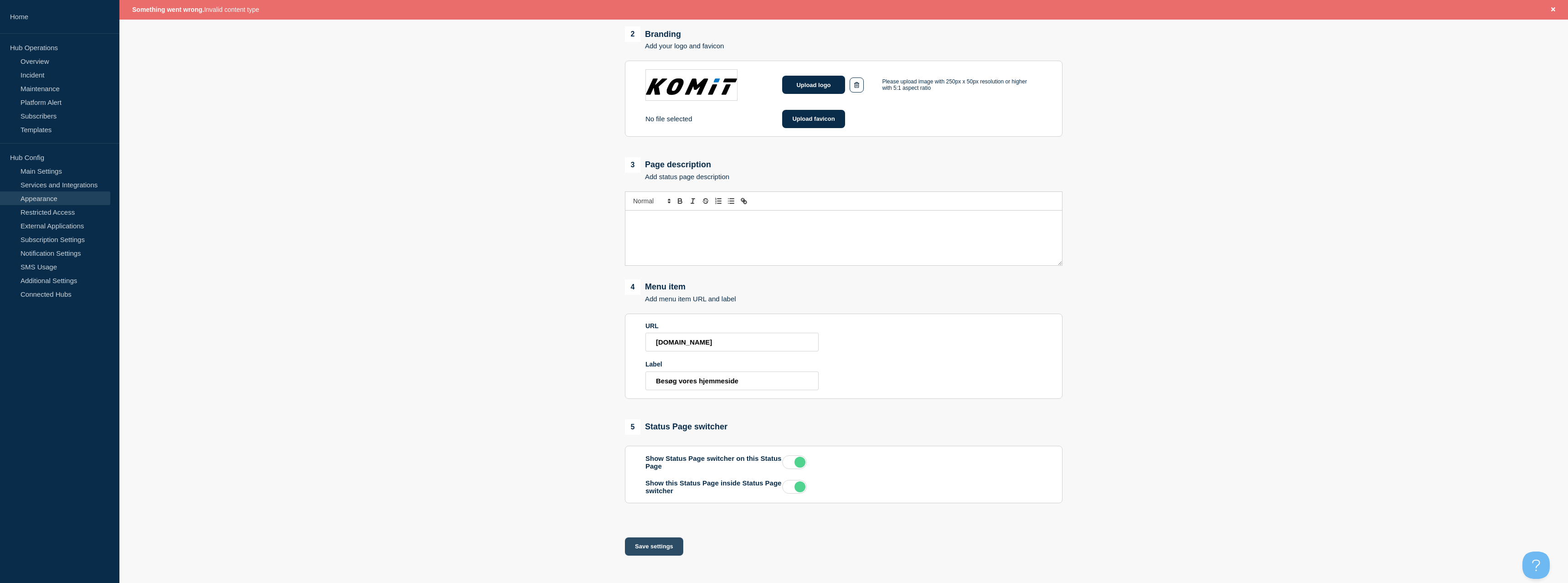
click at [667, 549] on button "Save settings" at bounding box center [654, 546] width 58 height 18
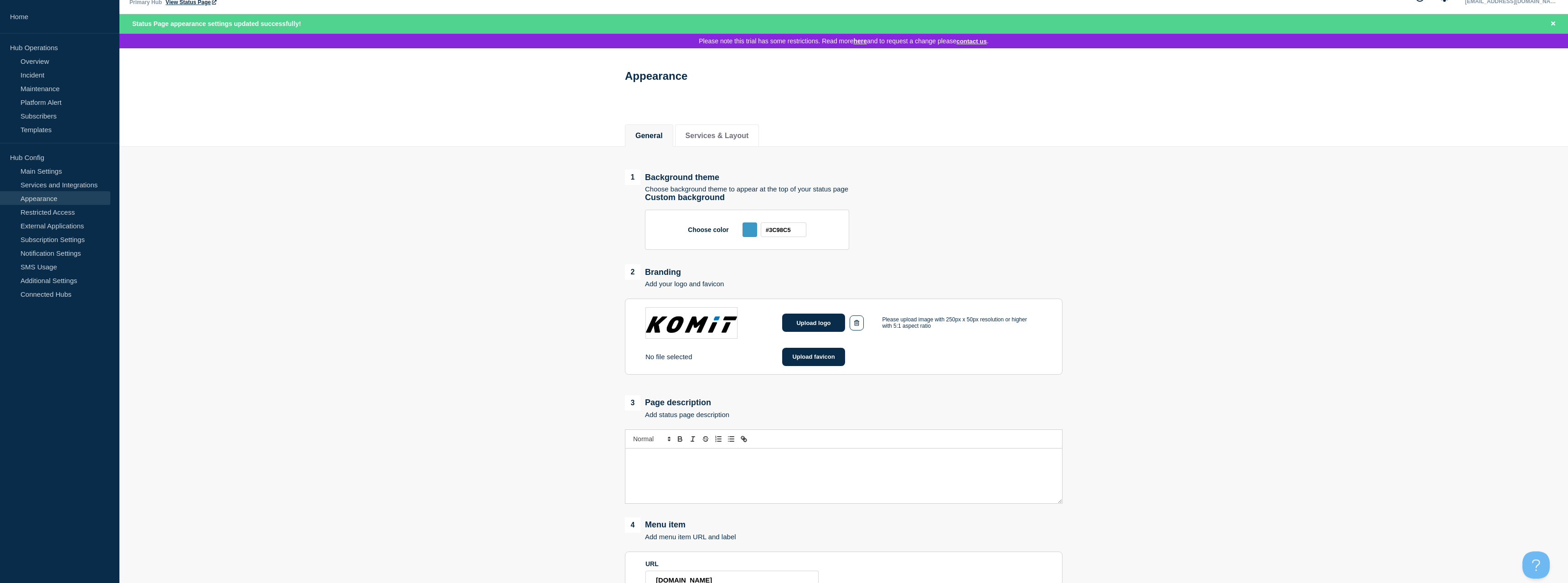
scroll to position [0, 0]
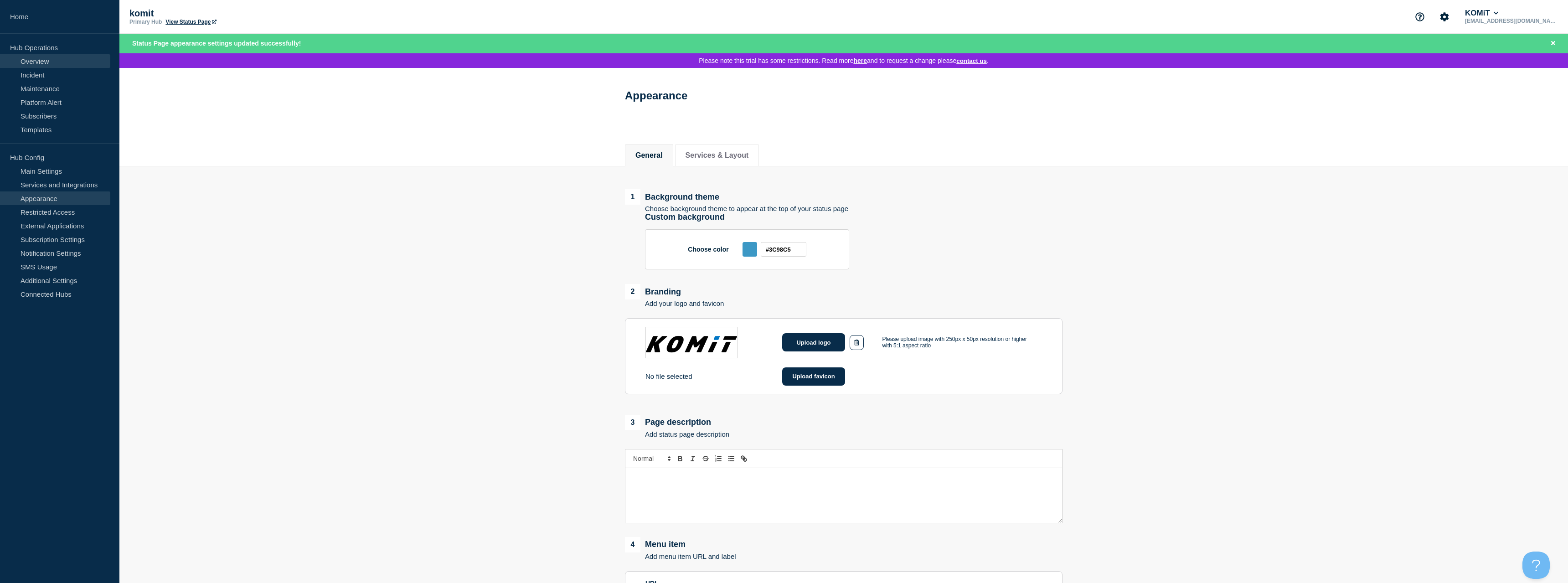
click at [58, 66] on link "Overview" at bounding box center [55, 61] width 110 height 14
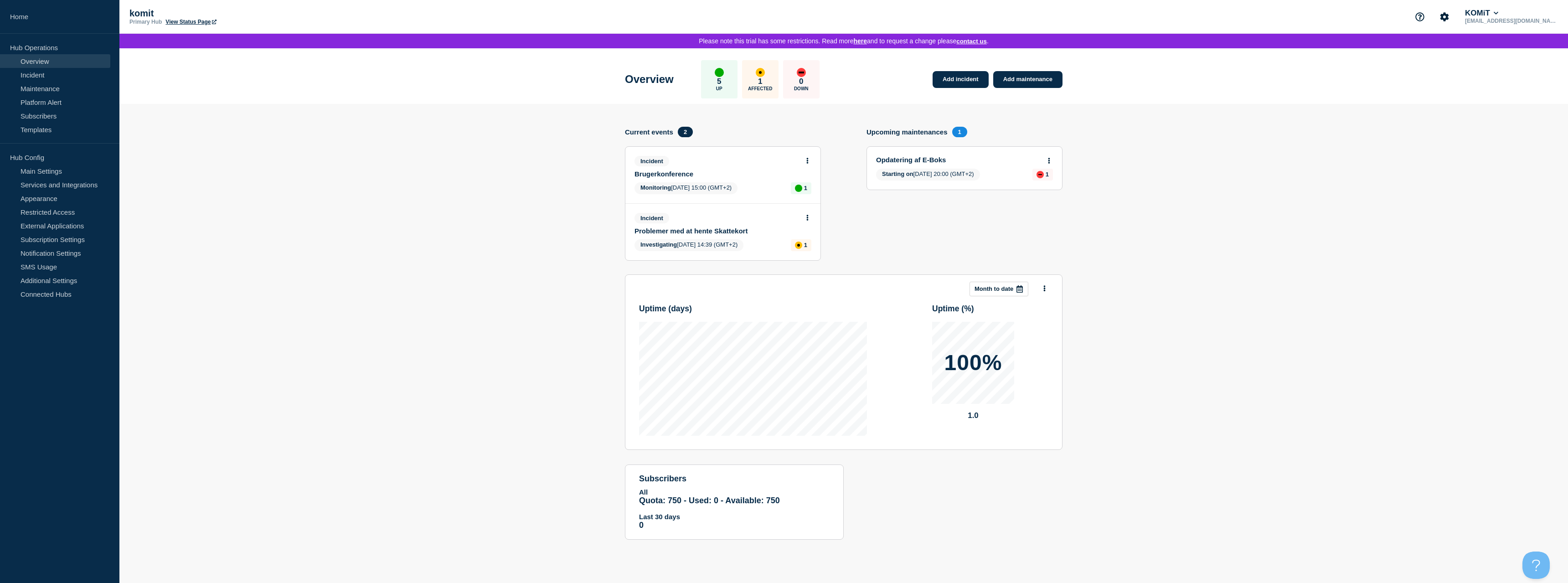
click at [185, 21] on link "View Status Page" at bounding box center [190, 22] width 51 height 6
click at [48, 172] on link "Main Settings" at bounding box center [55, 171] width 110 height 14
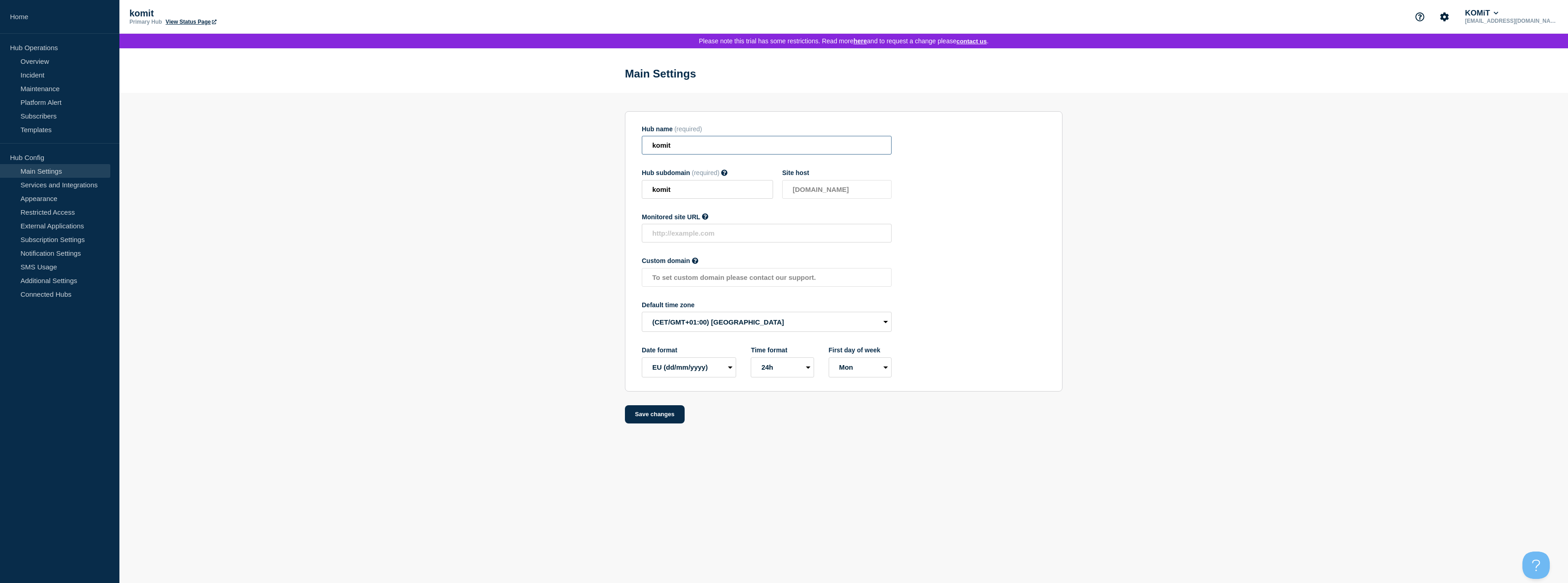
drag, startPoint x: 680, startPoint y: 146, endPoint x: 601, endPoint y: 150, distance: 79.1
click at [642, 150] on input "komit" at bounding box center [766, 145] width 250 height 19
type input "KOMiT"
click at [668, 423] on button "Save changes" at bounding box center [654, 414] width 59 height 18
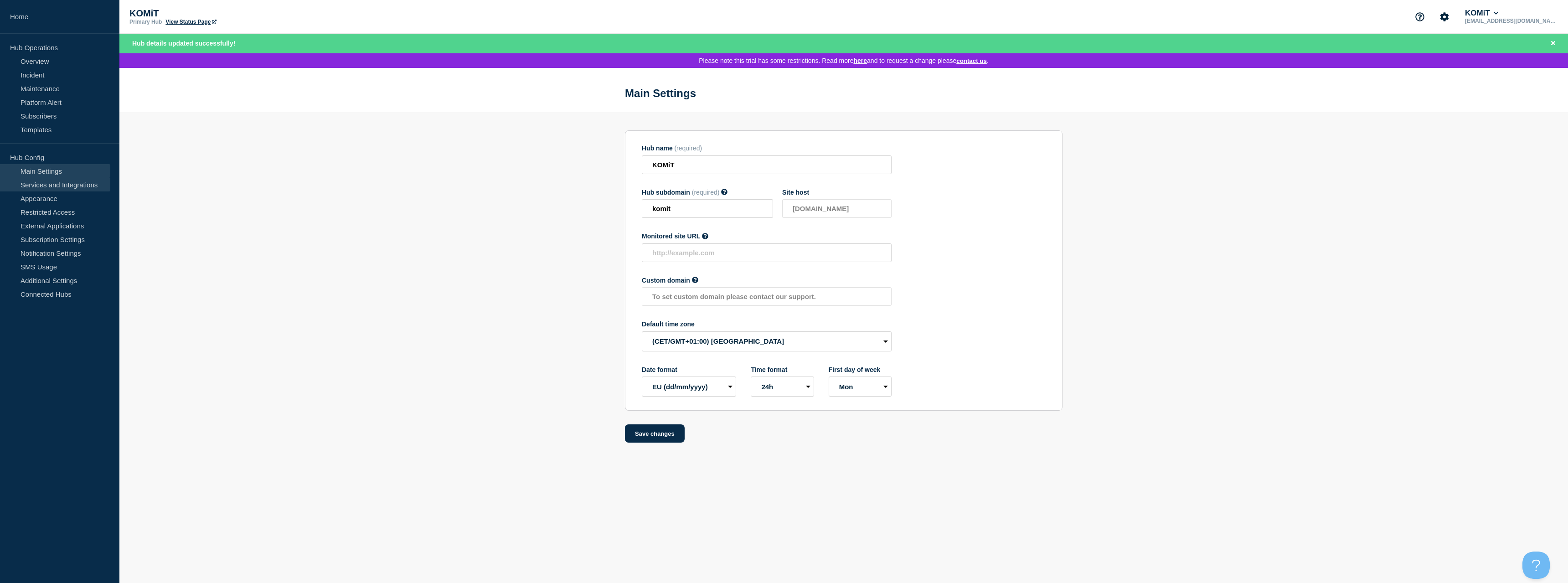
click at [59, 185] on link "Services and Integrations" at bounding box center [55, 185] width 110 height 14
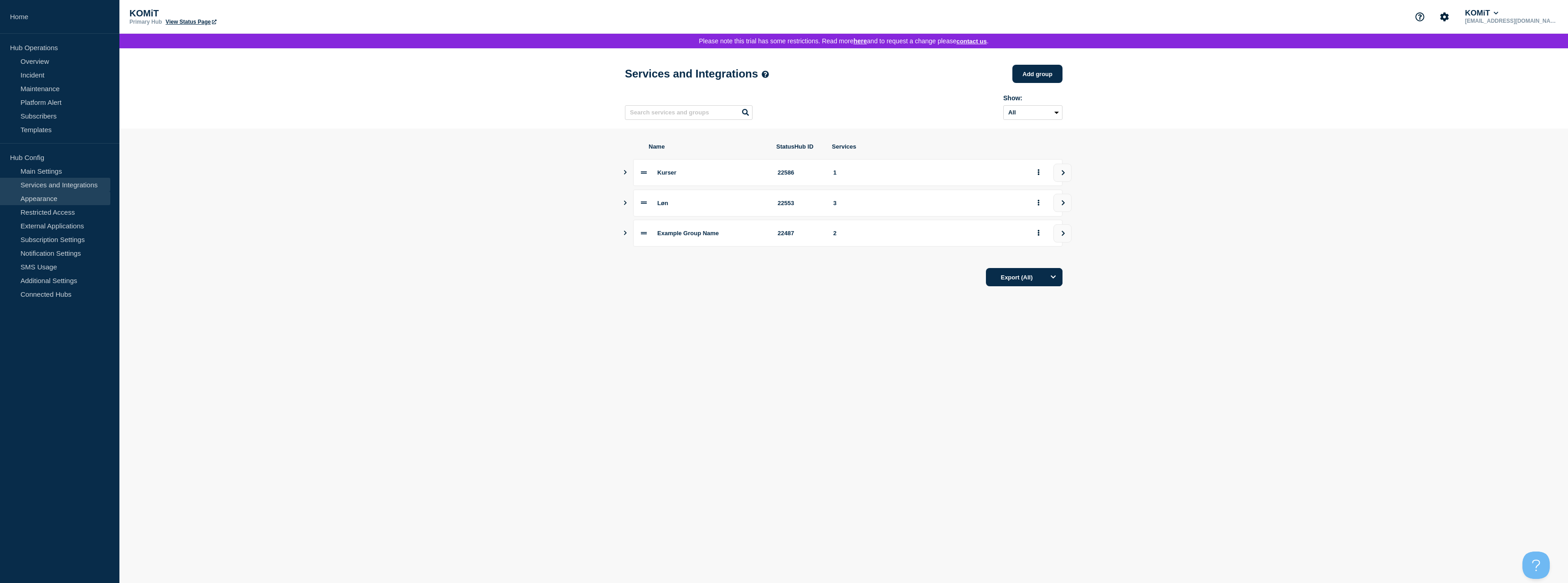
drag, startPoint x: 56, startPoint y: 190, endPoint x: 59, endPoint y: 195, distance: 5.8
click at [56, 190] on link "Services and Integrations" at bounding box center [55, 185] width 110 height 14
click at [58, 199] on link "Appearance" at bounding box center [55, 199] width 110 height 14
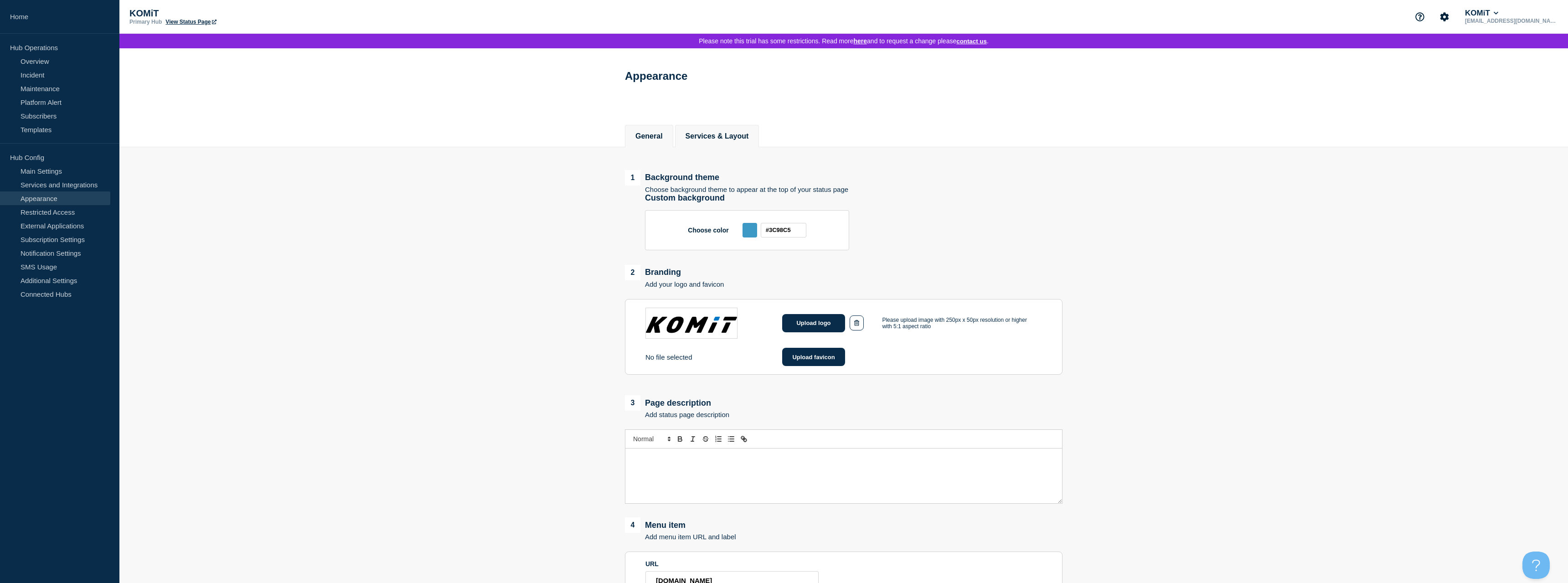
click at [734, 133] on li "Services & Layout" at bounding box center [717, 136] width 85 height 23
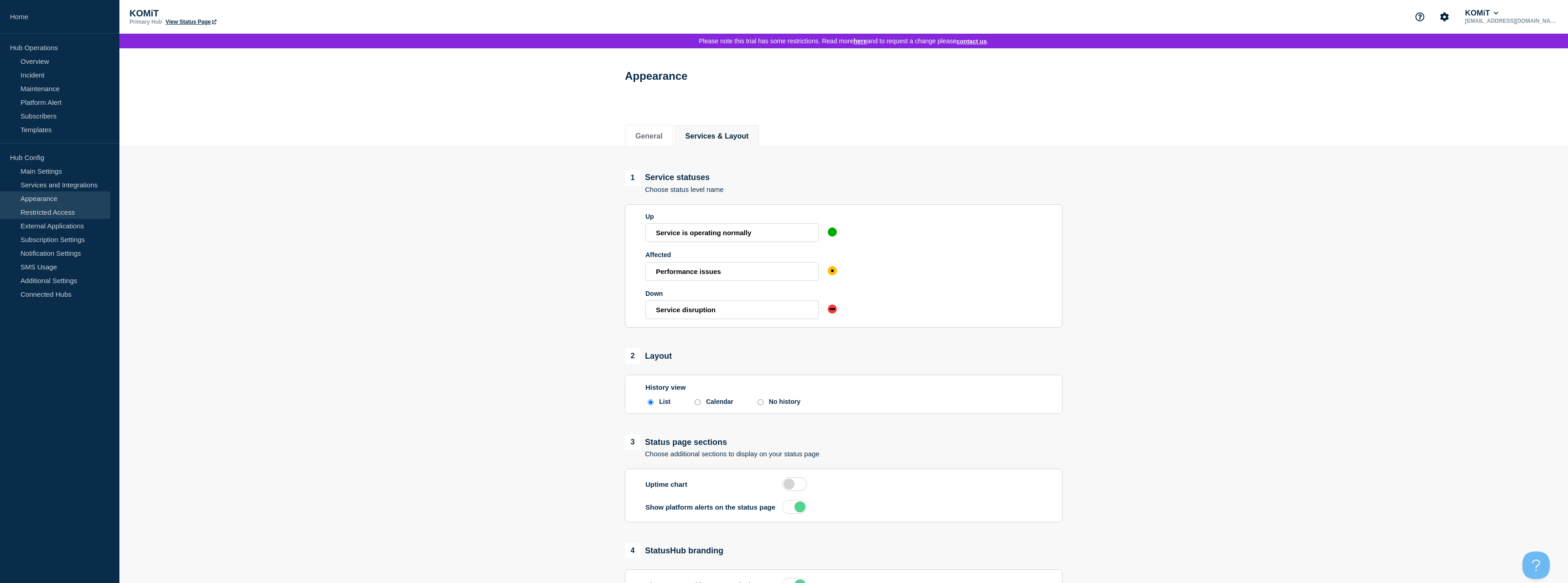
click at [48, 212] on link "Restricted Access" at bounding box center [55, 212] width 110 height 14
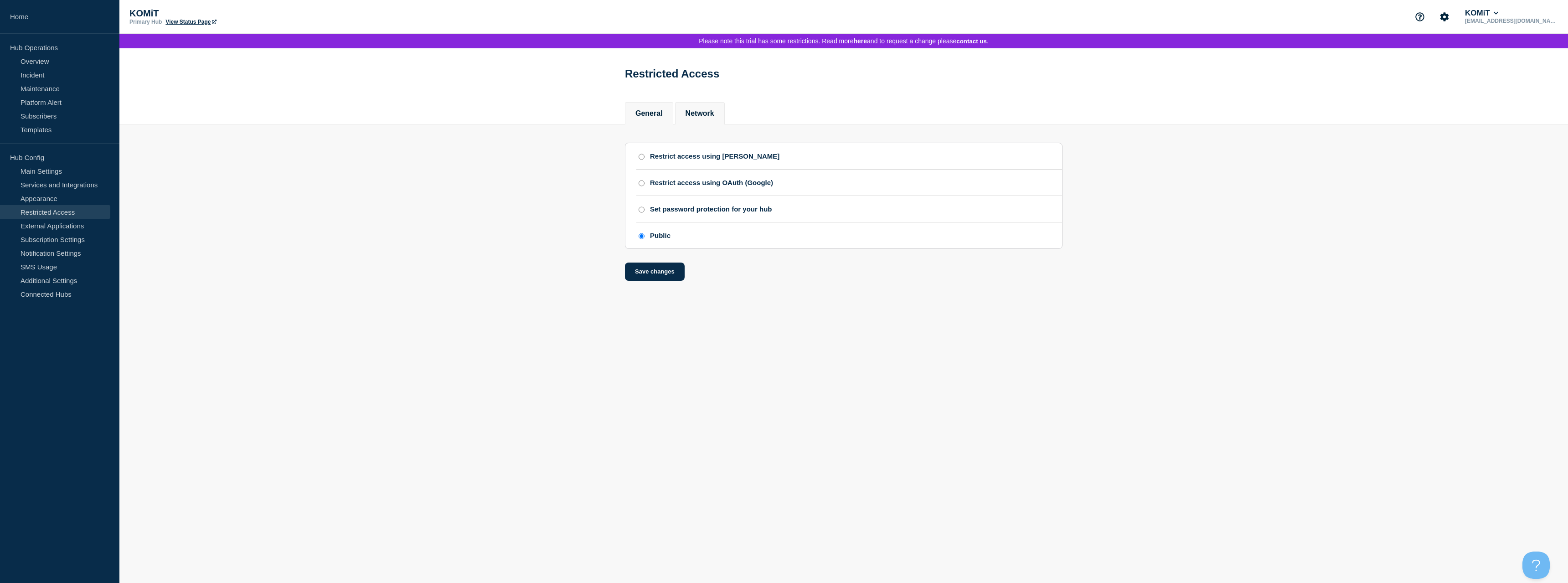
click at [721, 121] on li "Network" at bounding box center [699, 113] width 49 height 23
click at [652, 114] on button "General" at bounding box center [649, 113] width 28 height 8
click at [68, 226] on link "External Applications" at bounding box center [55, 225] width 110 height 14
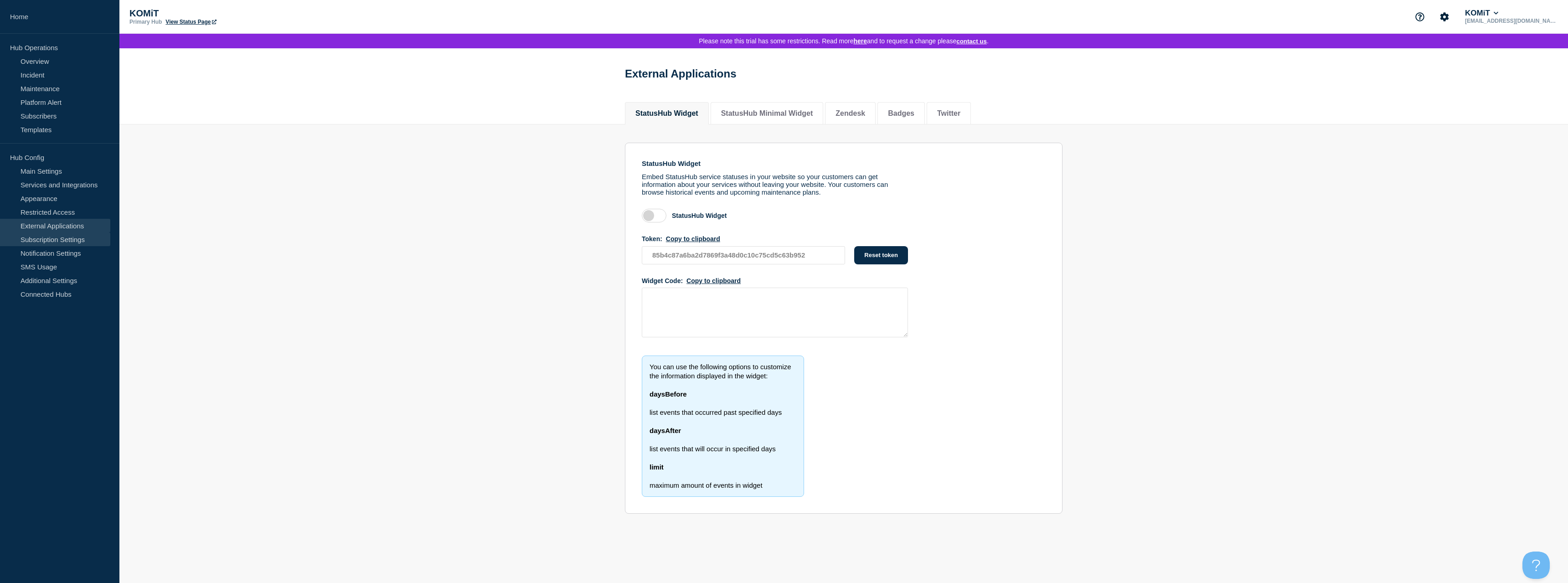
click at [63, 242] on link "Subscription Settings" at bounding box center [55, 239] width 110 height 14
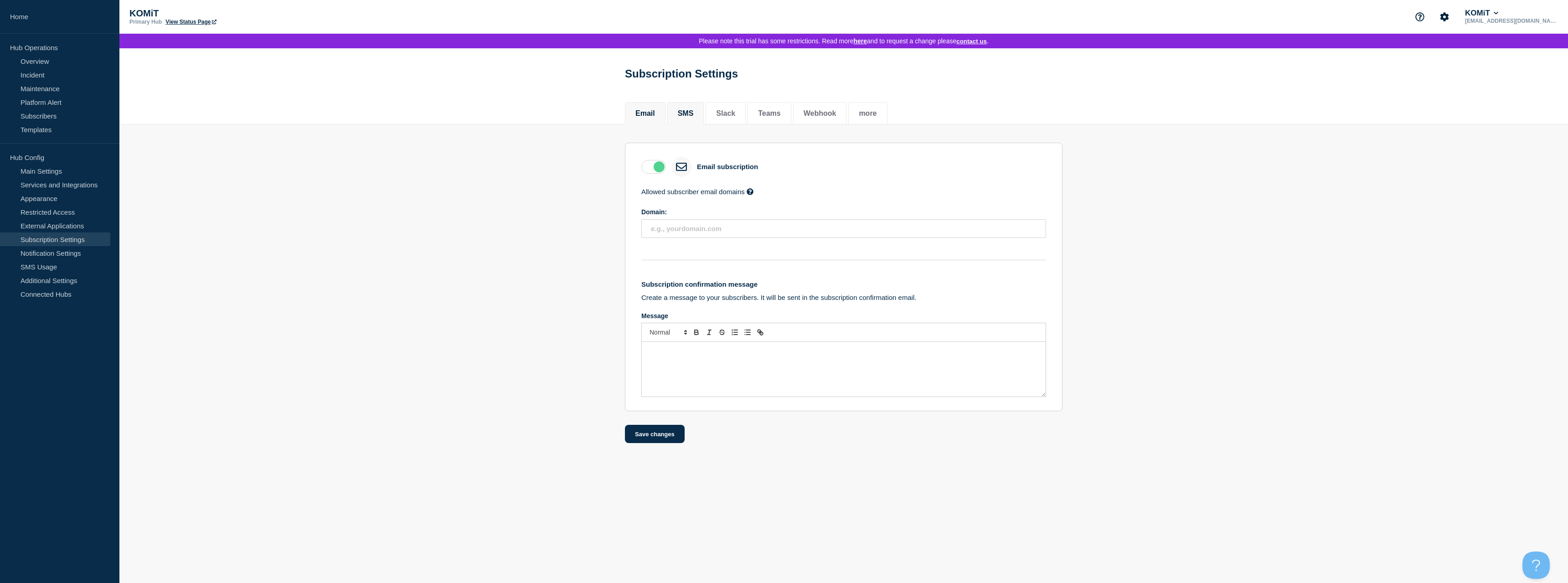
click at [694, 122] on li "SMS" at bounding box center [686, 113] width 37 height 23
click at [743, 118] on li "Slack" at bounding box center [726, 113] width 40 height 23
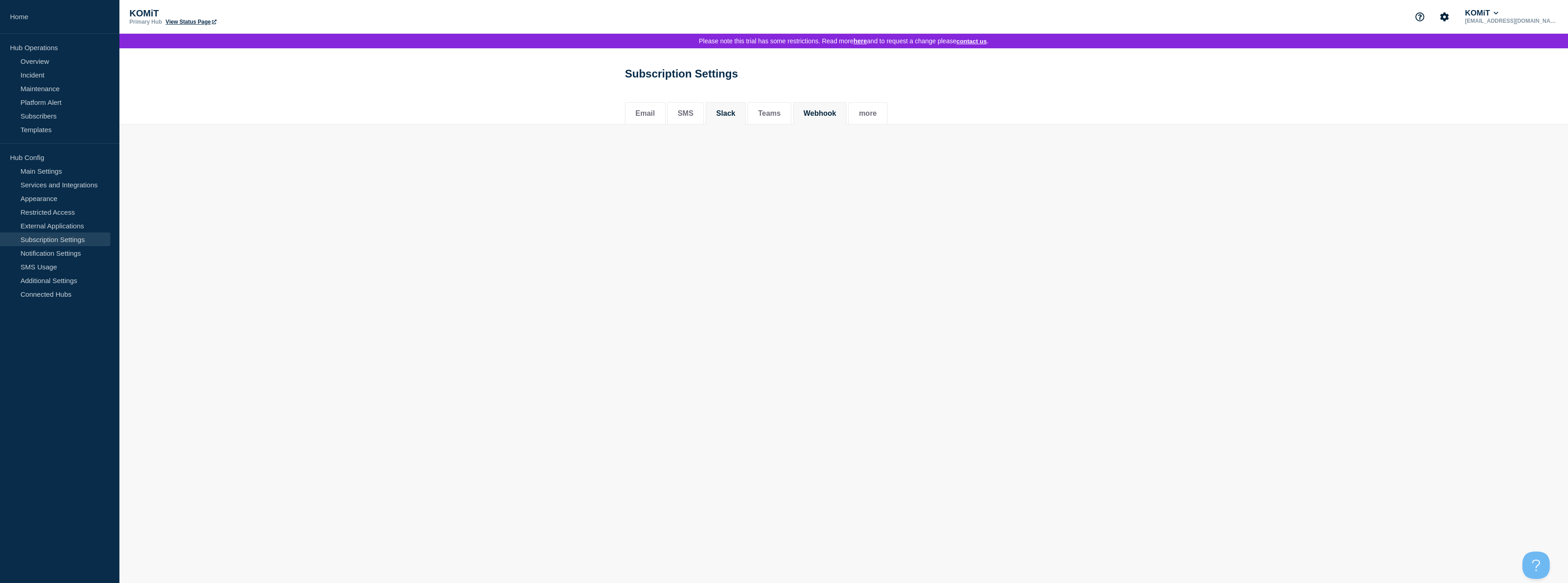
click at [805, 113] on li "Webhook" at bounding box center [820, 113] width 54 height 23
click at [781, 116] on button "Teams" at bounding box center [770, 113] width 23 height 8
click at [745, 116] on li "Slack" at bounding box center [726, 113] width 40 height 23
click at [694, 118] on button "SMS" at bounding box center [686, 113] width 16 height 8
click at [647, 121] on li "Email" at bounding box center [645, 113] width 41 height 23
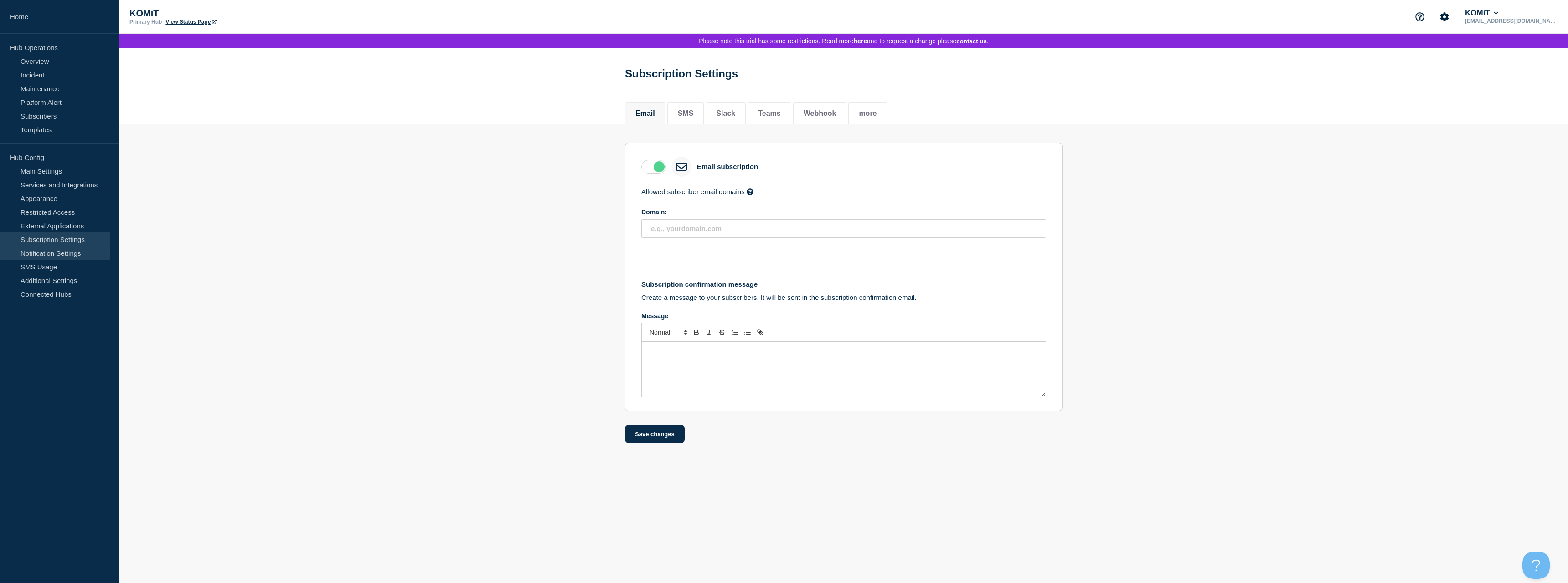
click at [34, 255] on link "Notification Settings" at bounding box center [55, 253] width 110 height 14
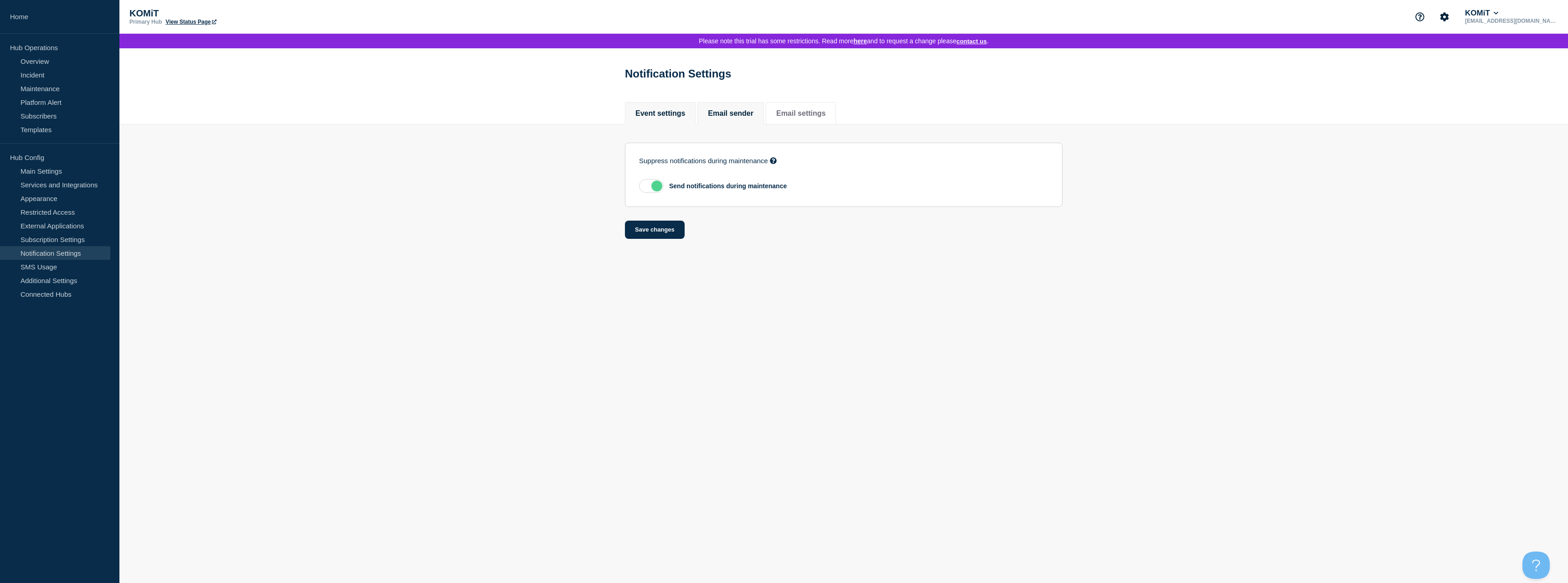
click at [743, 121] on li "Email sender" at bounding box center [731, 113] width 66 height 23
click at [745, 118] on button "Email sender" at bounding box center [731, 113] width 46 height 8
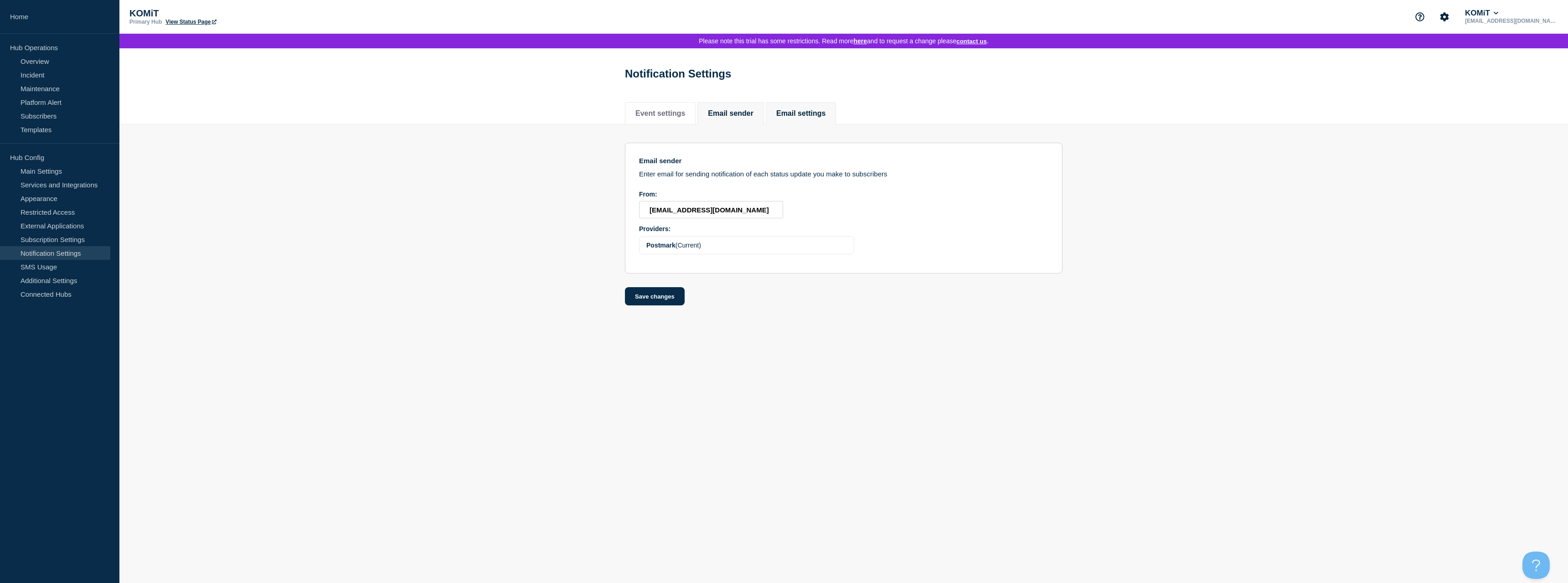
click at [828, 123] on li "Email settings" at bounding box center [801, 113] width 70 height 23
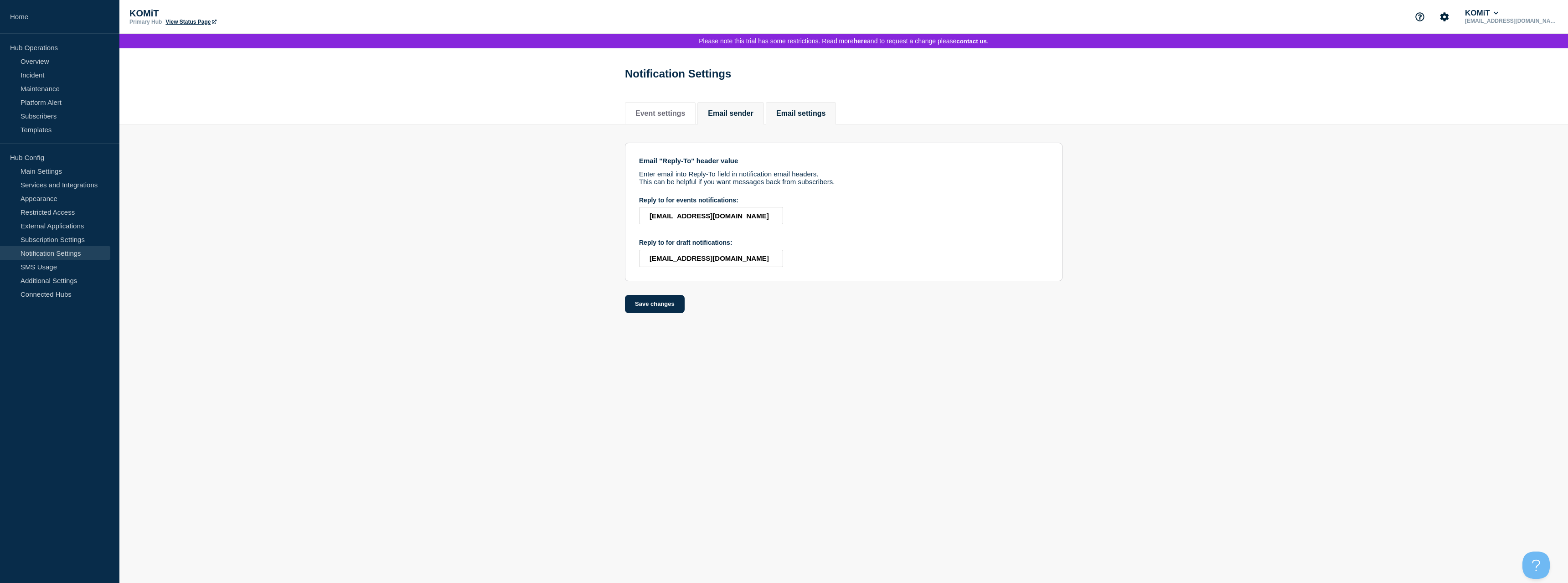
click at [742, 116] on button "Email sender" at bounding box center [731, 113] width 46 height 8
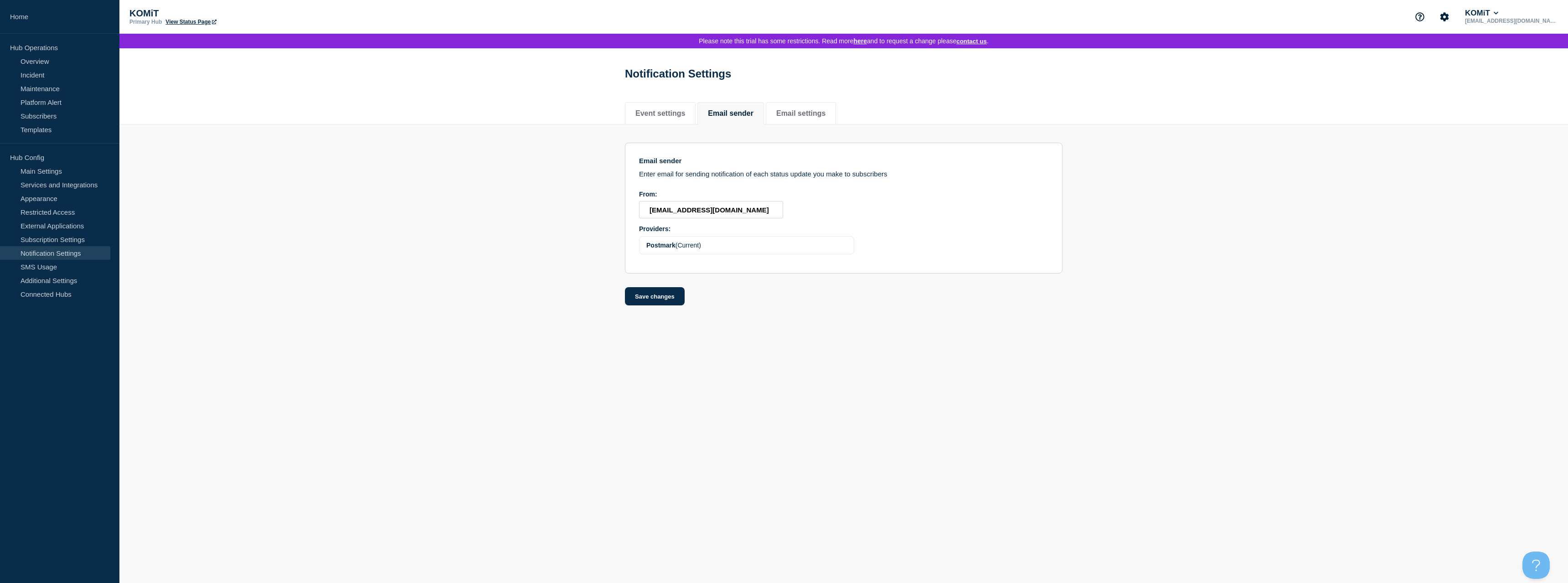
click at [737, 243] on div "Providers: Postmark (Current)" at bounding box center [747, 240] width 215 height 29
click at [730, 254] on div "Postmark (Current)" at bounding box center [747, 245] width 215 height 19
click at [679, 249] on span "(Current)" at bounding box center [688, 245] width 26 height 8
click at [639, 252] on div "Postmark (Current)" at bounding box center [747, 245] width 215 height 19
click at [656, 219] on input "[EMAIL_ADDRESS][DOMAIN_NAME]" at bounding box center [711, 210] width 144 height 18
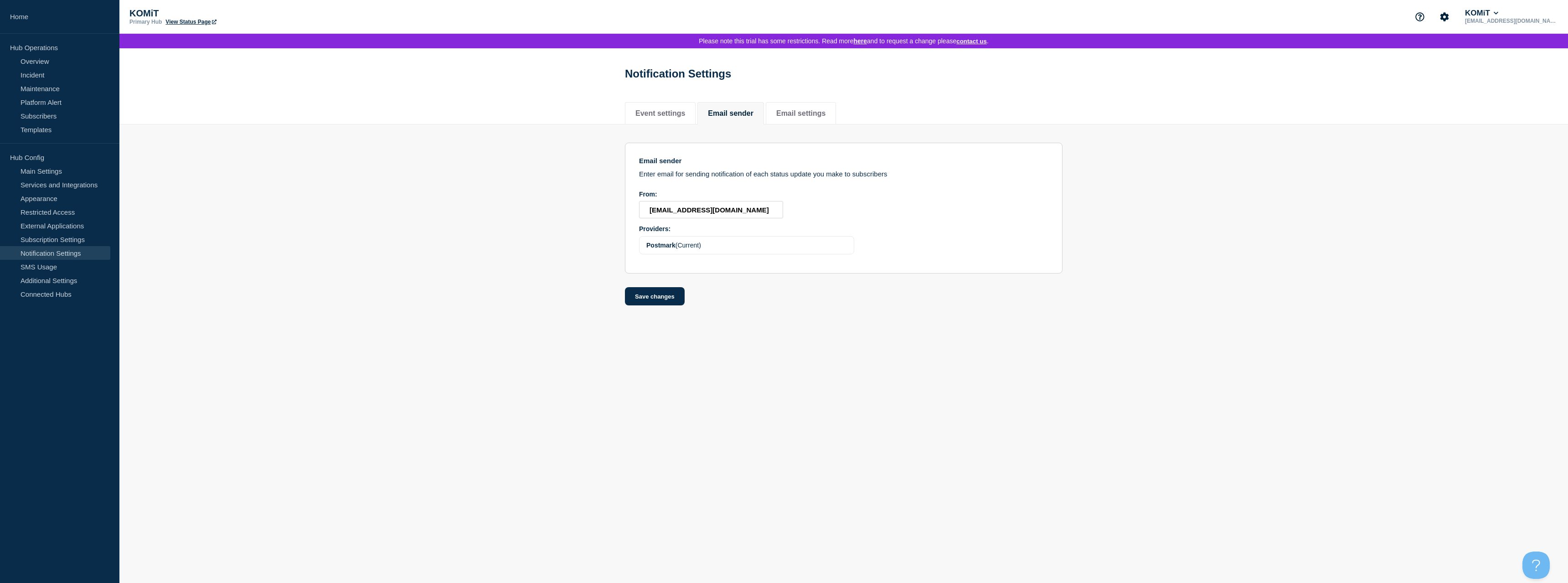
click at [678, 249] on span "(Current)" at bounding box center [688, 245] width 26 height 8
click at [659, 138] on div "Email sender Enter email for sending notification of each status update you mak…" at bounding box center [843, 215] width 438 height 182
click at [660, 124] on li "Event settings" at bounding box center [660, 113] width 71 height 23
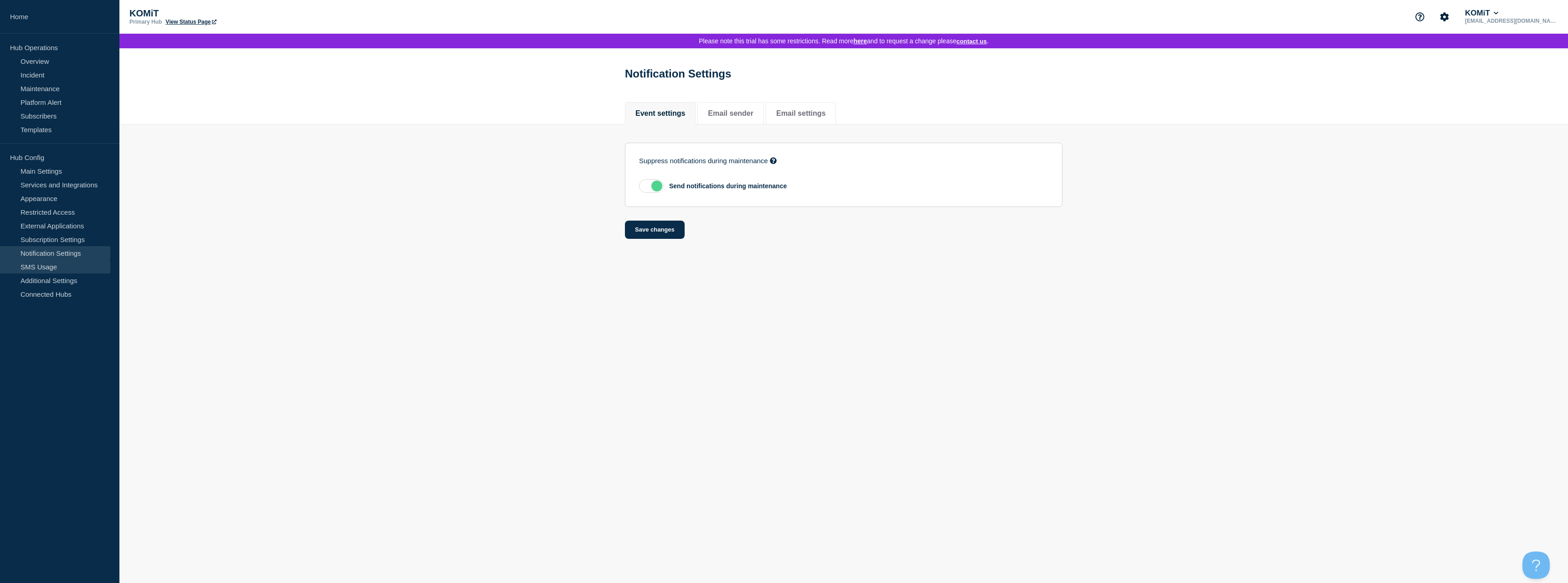
click at [49, 263] on link "SMS Usage" at bounding box center [55, 267] width 110 height 14
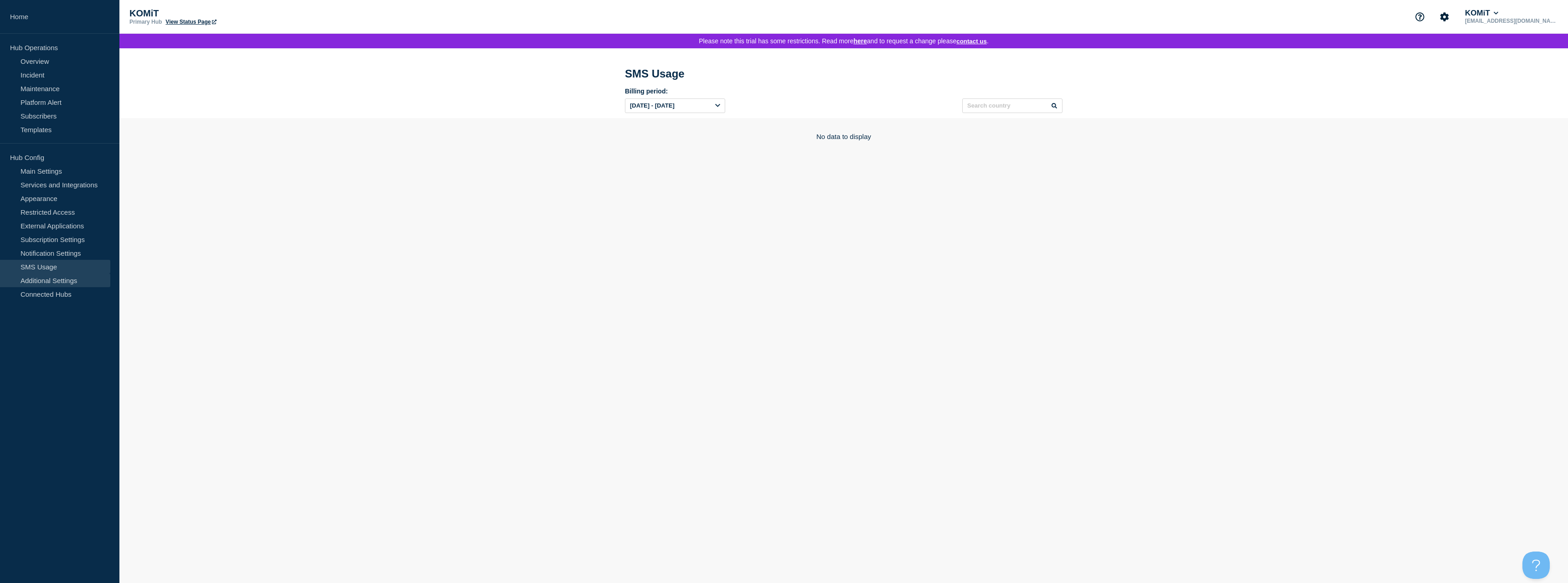
click at [48, 286] on link "Additional Settings" at bounding box center [55, 281] width 110 height 14
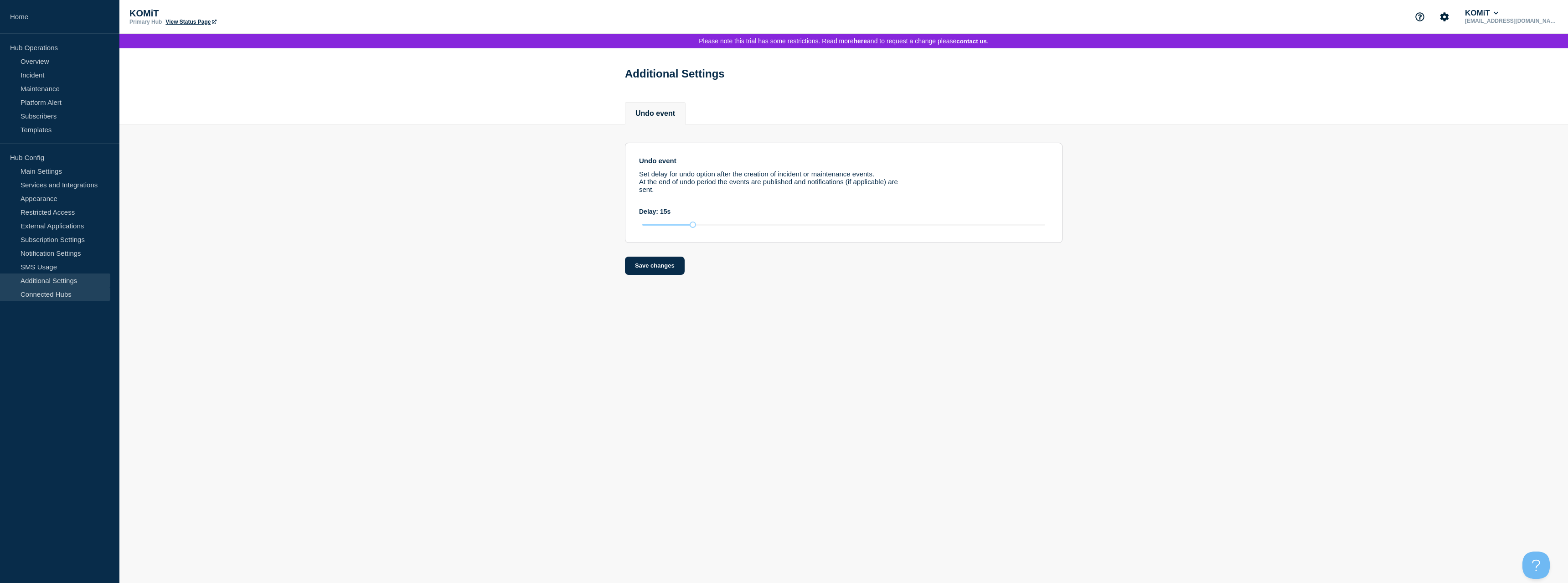
click at [44, 297] on link "Connected Hubs" at bounding box center [55, 294] width 110 height 14
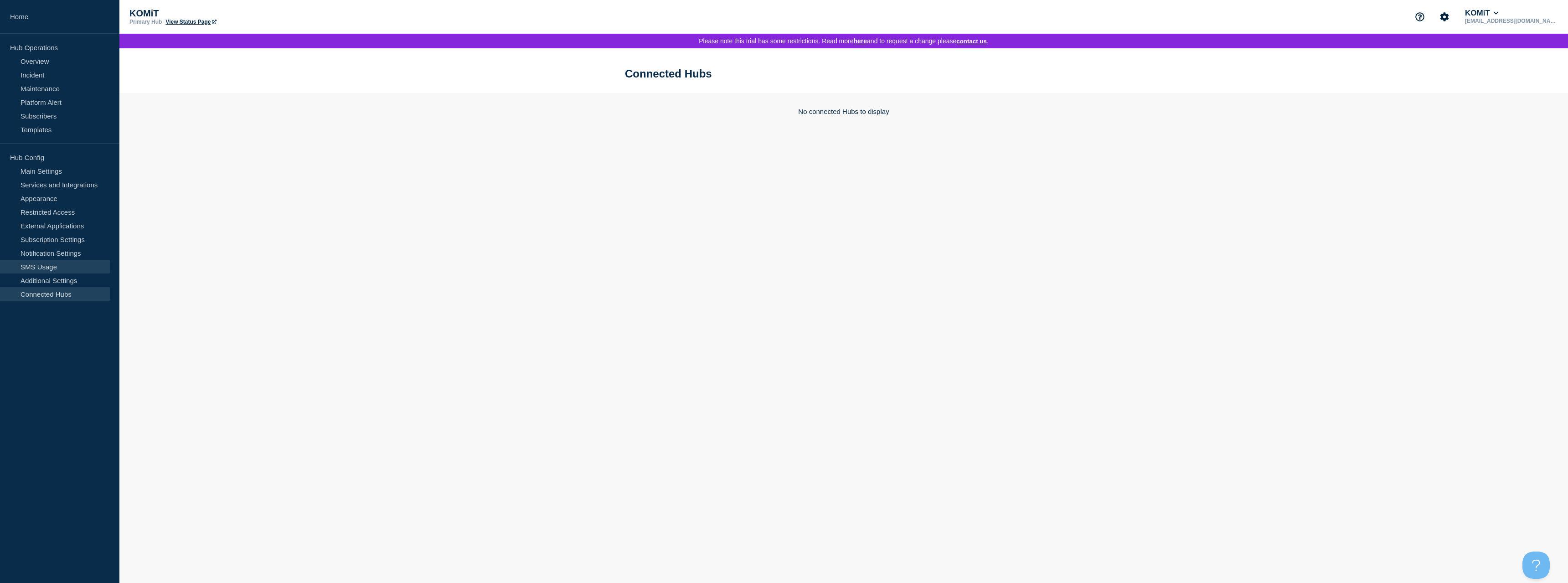
click at [43, 267] on link "SMS Usage" at bounding box center [55, 267] width 110 height 14
click at [48, 239] on link "Subscription Settings" at bounding box center [55, 239] width 110 height 14
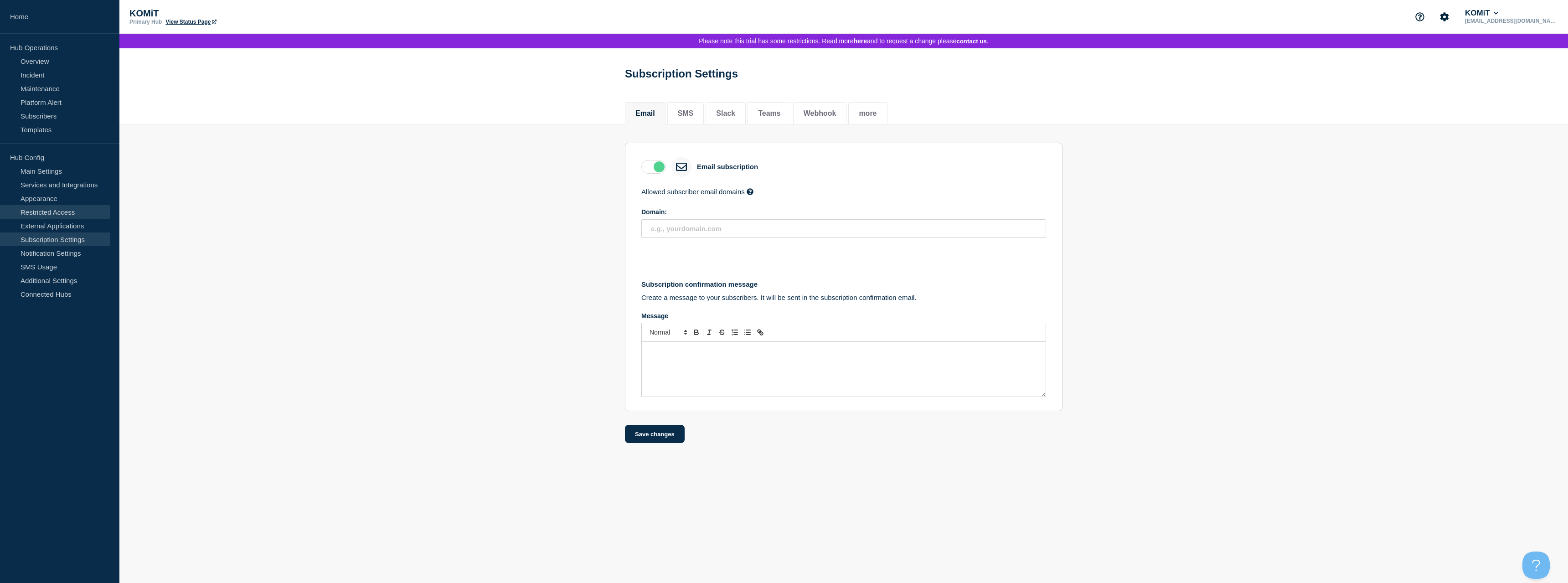
click at [51, 218] on link "Restricted Access" at bounding box center [55, 212] width 110 height 14
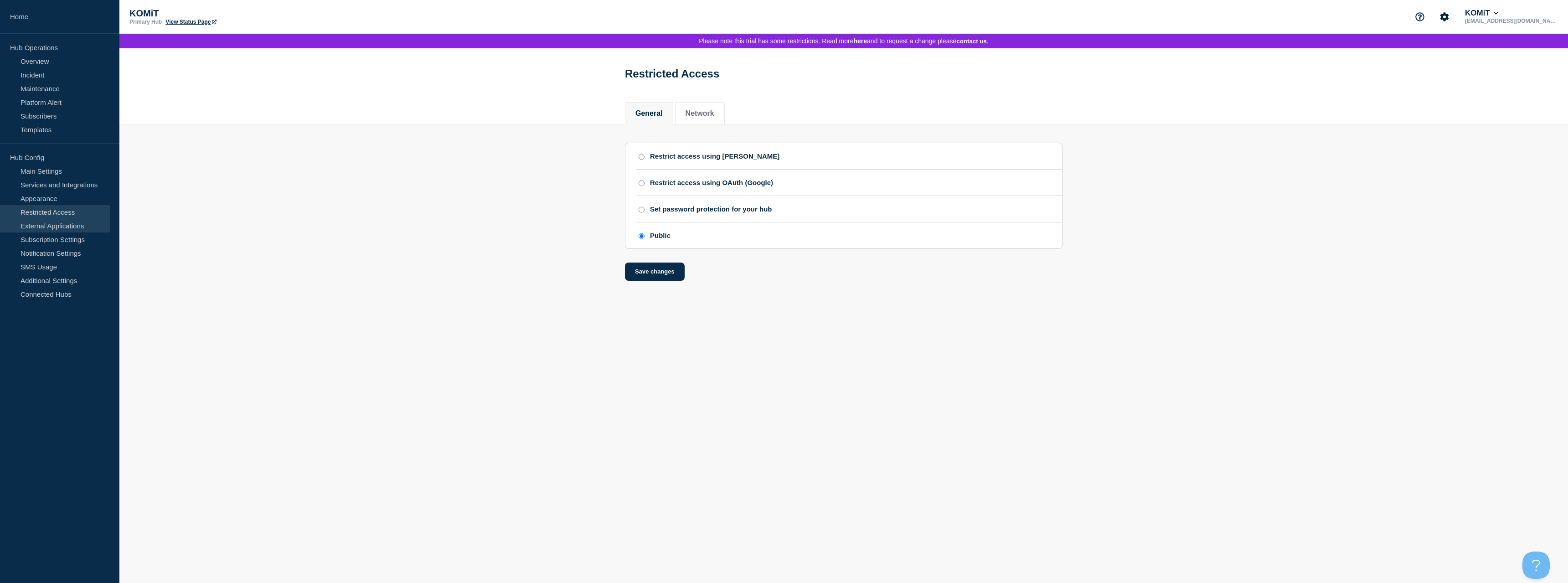
click at [49, 229] on link "External Applications" at bounding box center [55, 225] width 110 height 14
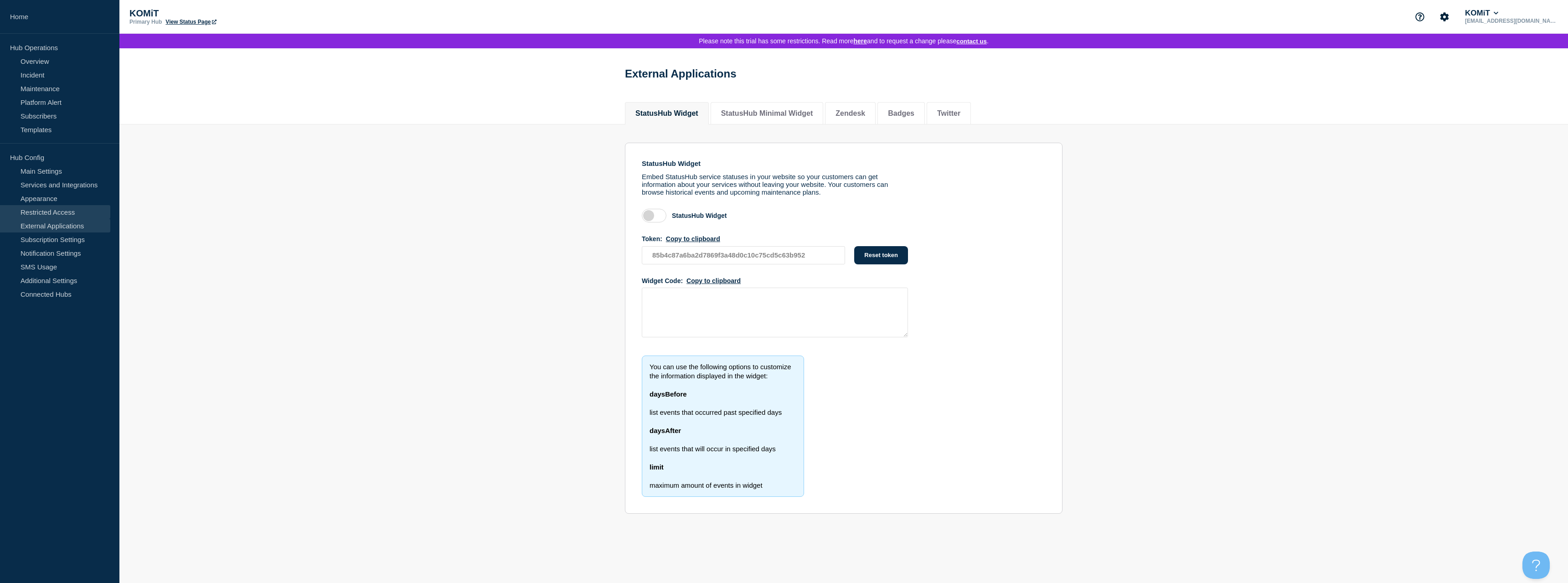
click at [45, 212] on link "Restricted Access" at bounding box center [55, 212] width 110 height 14
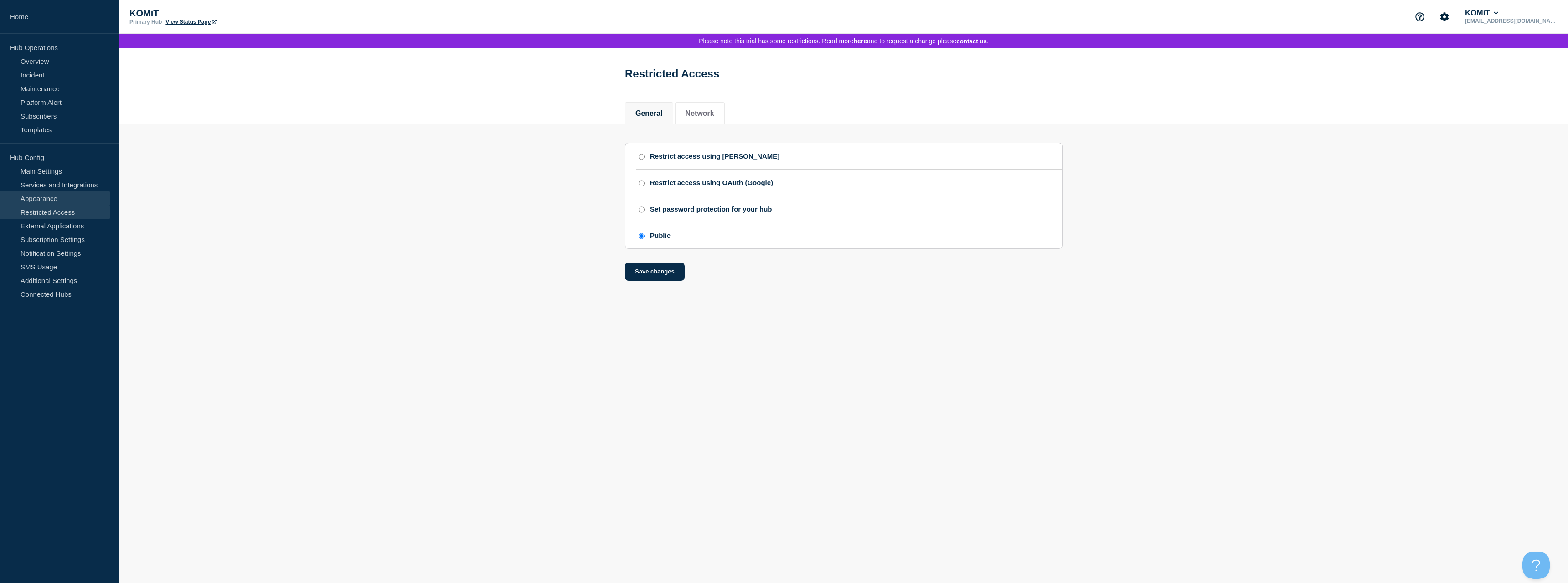
click at [46, 200] on link "Appearance" at bounding box center [55, 199] width 110 height 14
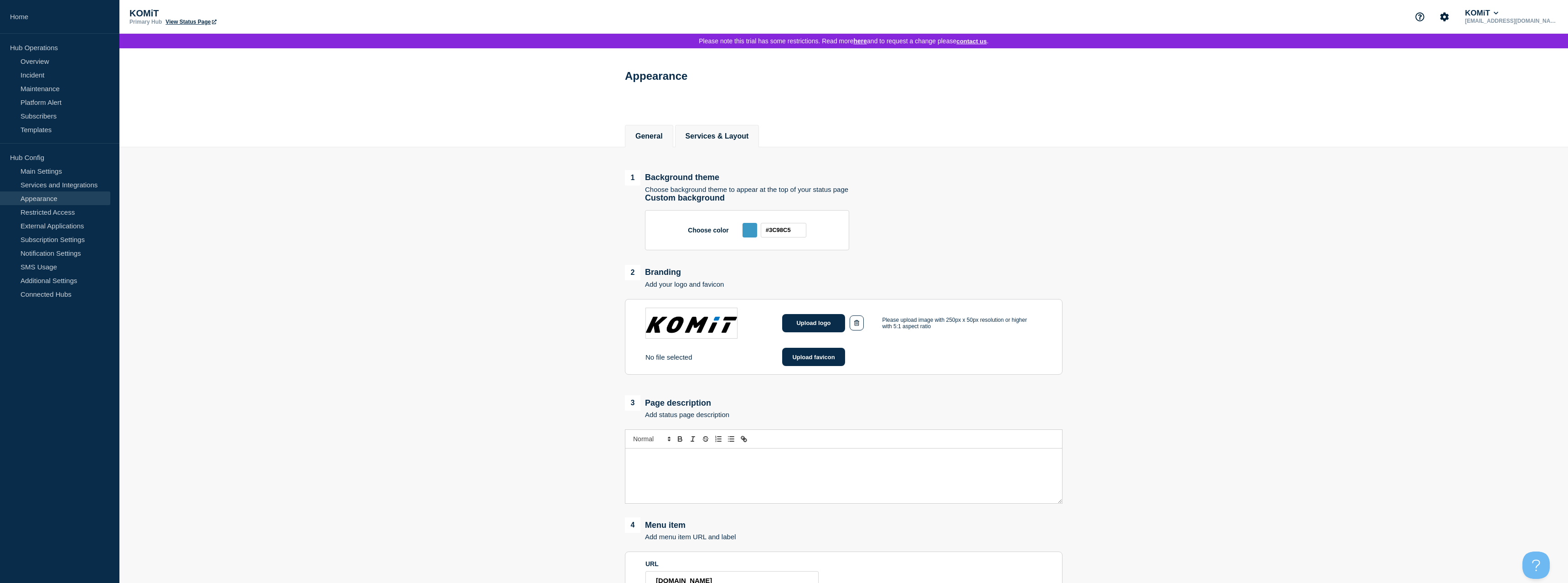
click at [749, 137] on button "Services & Layout" at bounding box center [717, 136] width 63 height 8
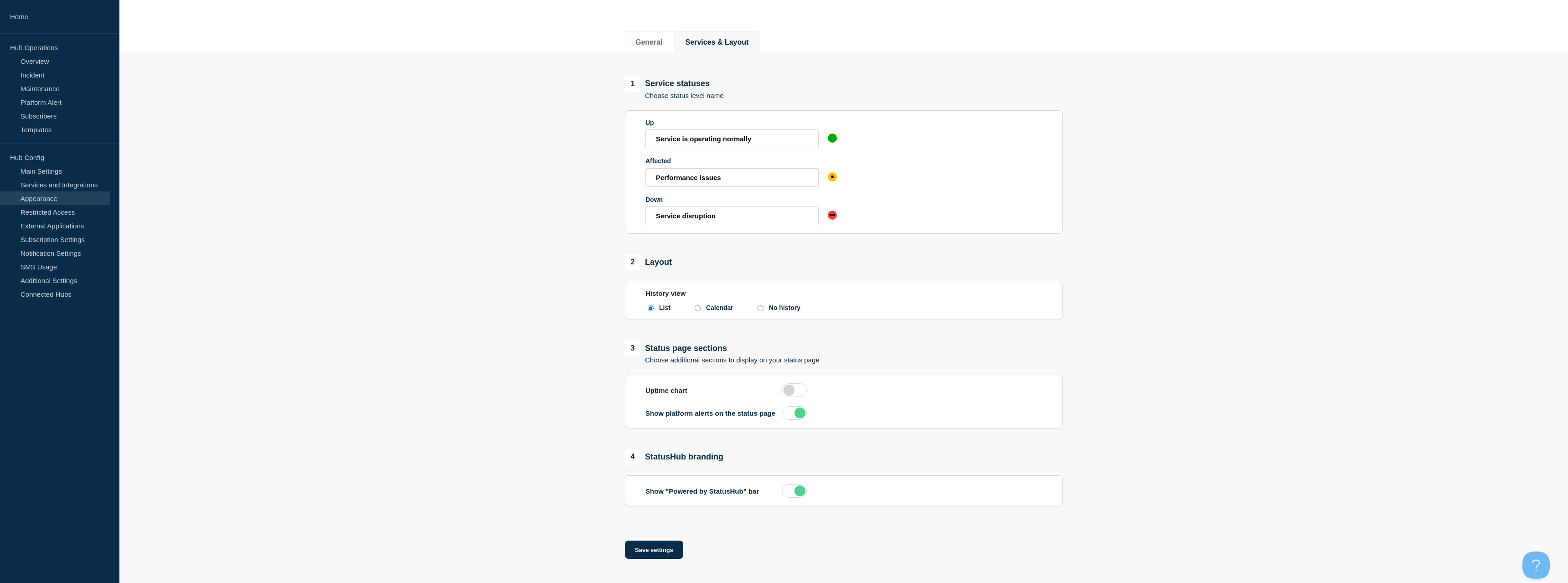
scroll to position [105, 0]
click at [38, 168] on link "Main Settings" at bounding box center [55, 171] width 110 height 14
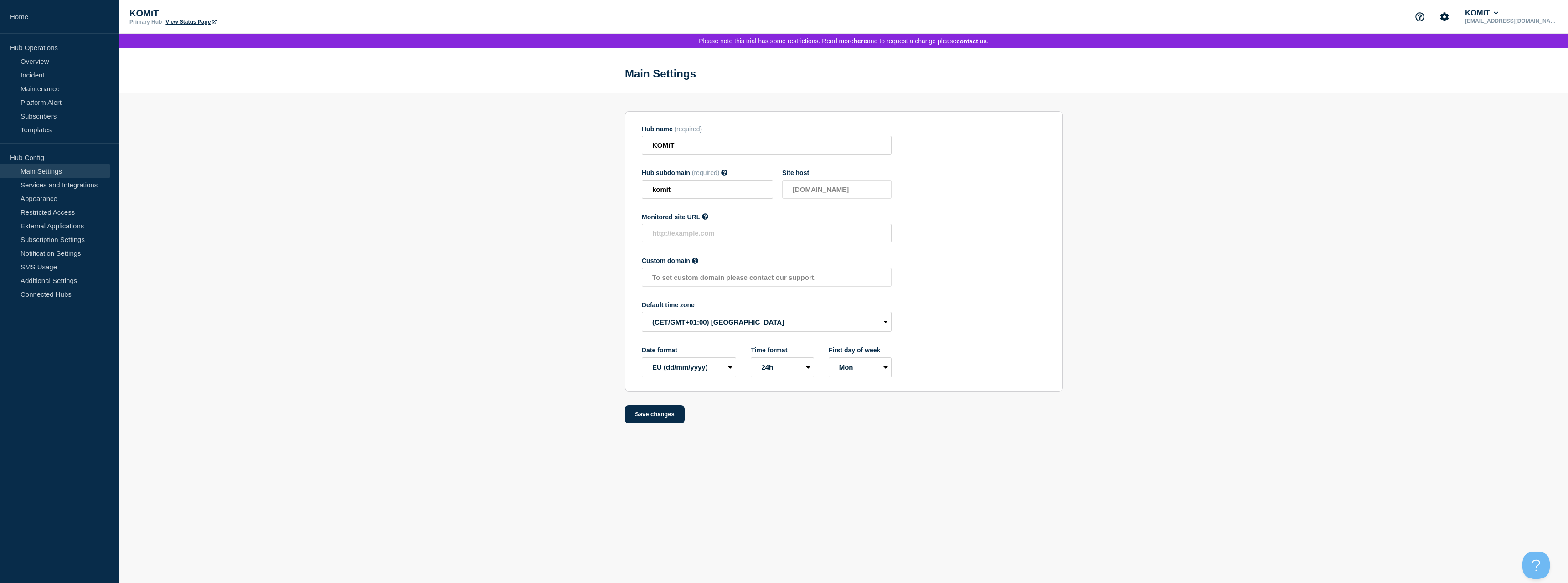
click at [195, 24] on link "View Status Page" at bounding box center [190, 22] width 51 height 6
click at [53, 252] on link "Notification Settings" at bounding box center [55, 253] width 110 height 14
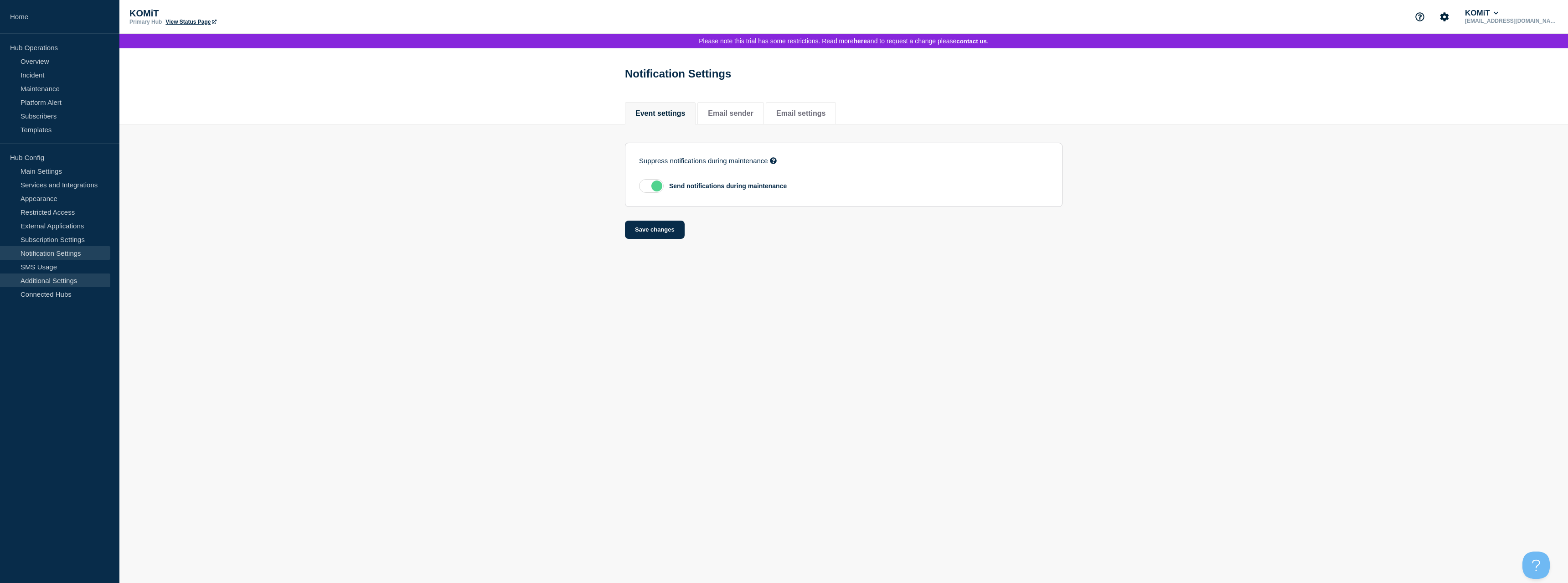
click at [49, 278] on link "Additional Settings" at bounding box center [55, 281] width 110 height 14
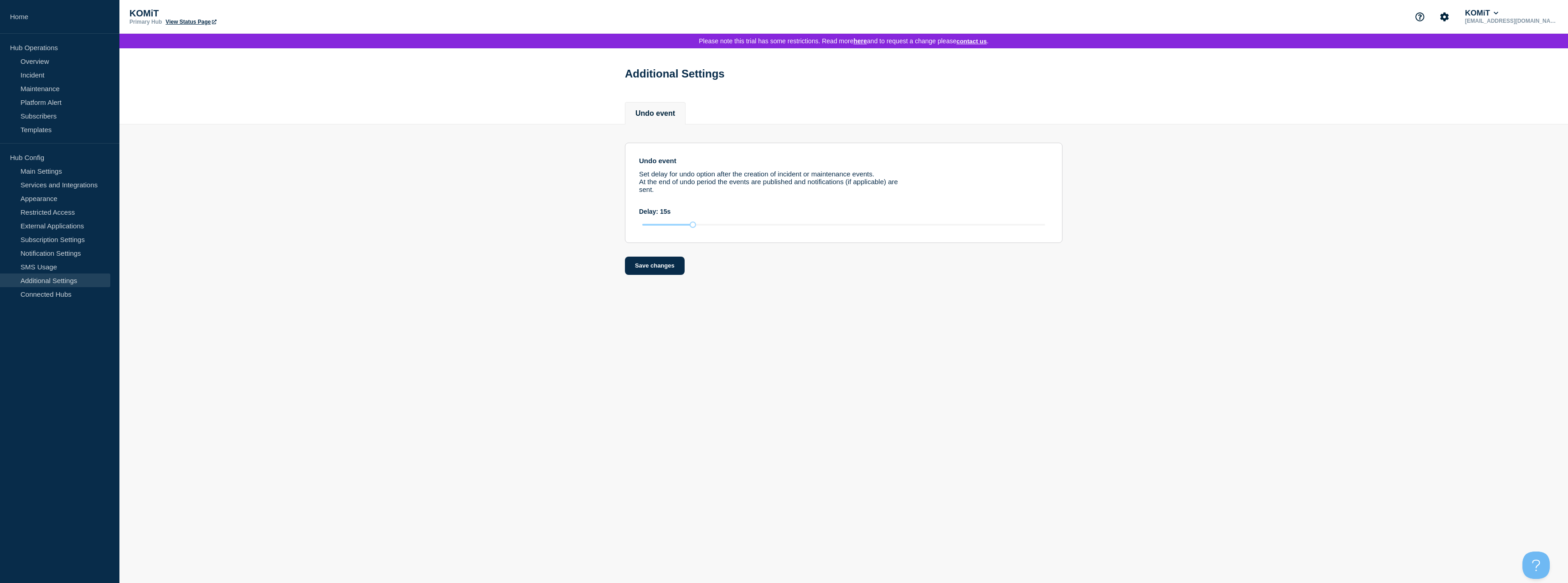
click at [44, 286] on link "Additional Settings" at bounding box center [55, 281] width 110 height 14
click at [43, 294] on link "Connected Hubs" at bounding box center [55, 294] width 110 height 14
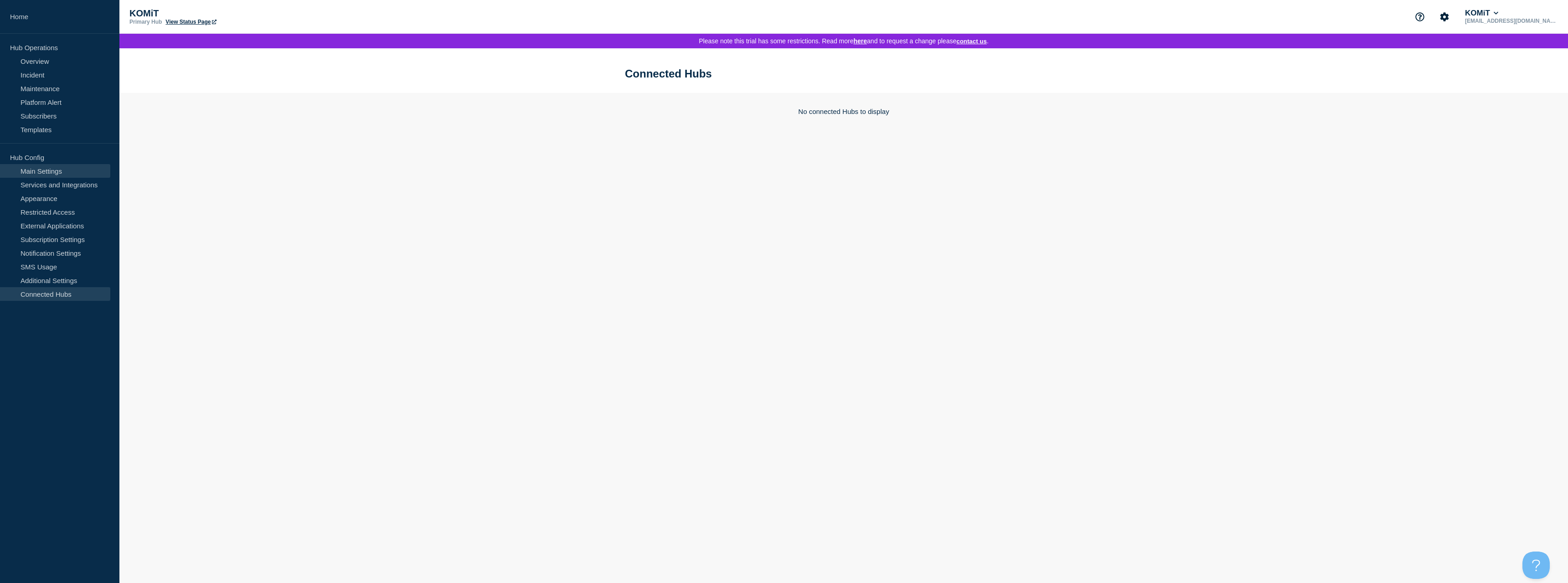
click at [50, 170] on link "Main Settings" at bounding box center [55, 171] width 110 height 14
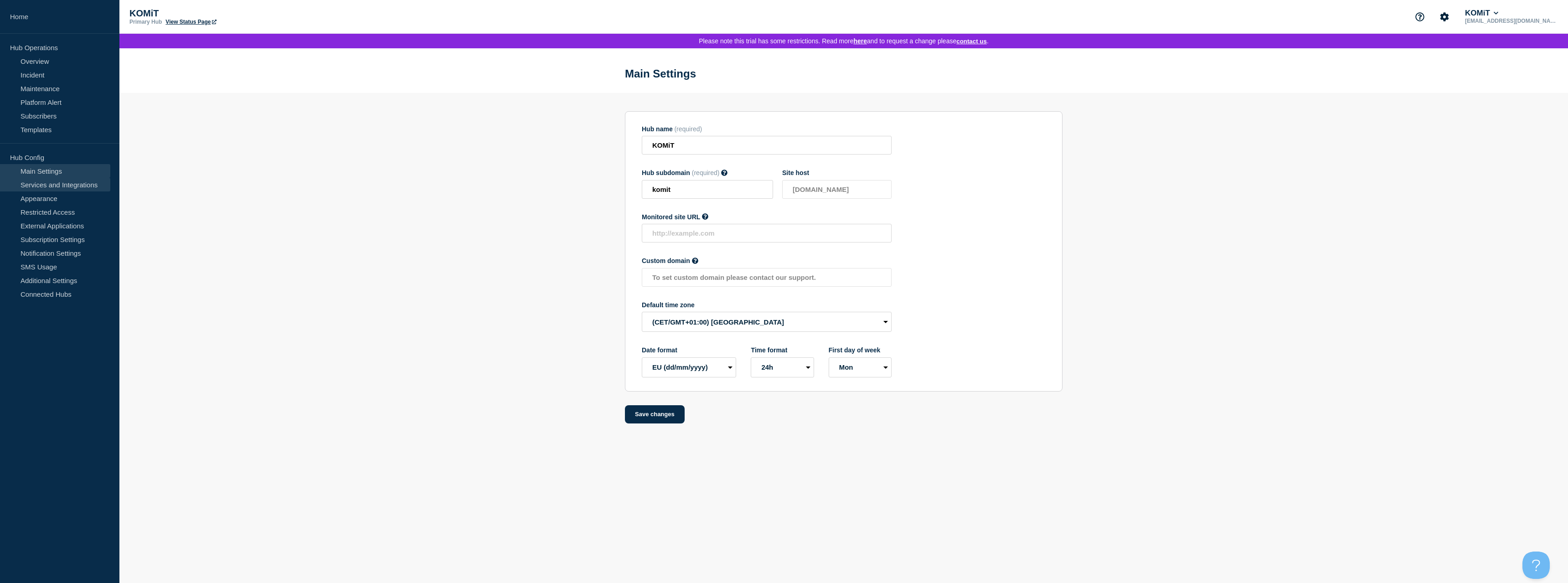
click at [64, 183] on link "Services and Integrations" at bounding box center [55, 185] width 110 height 14
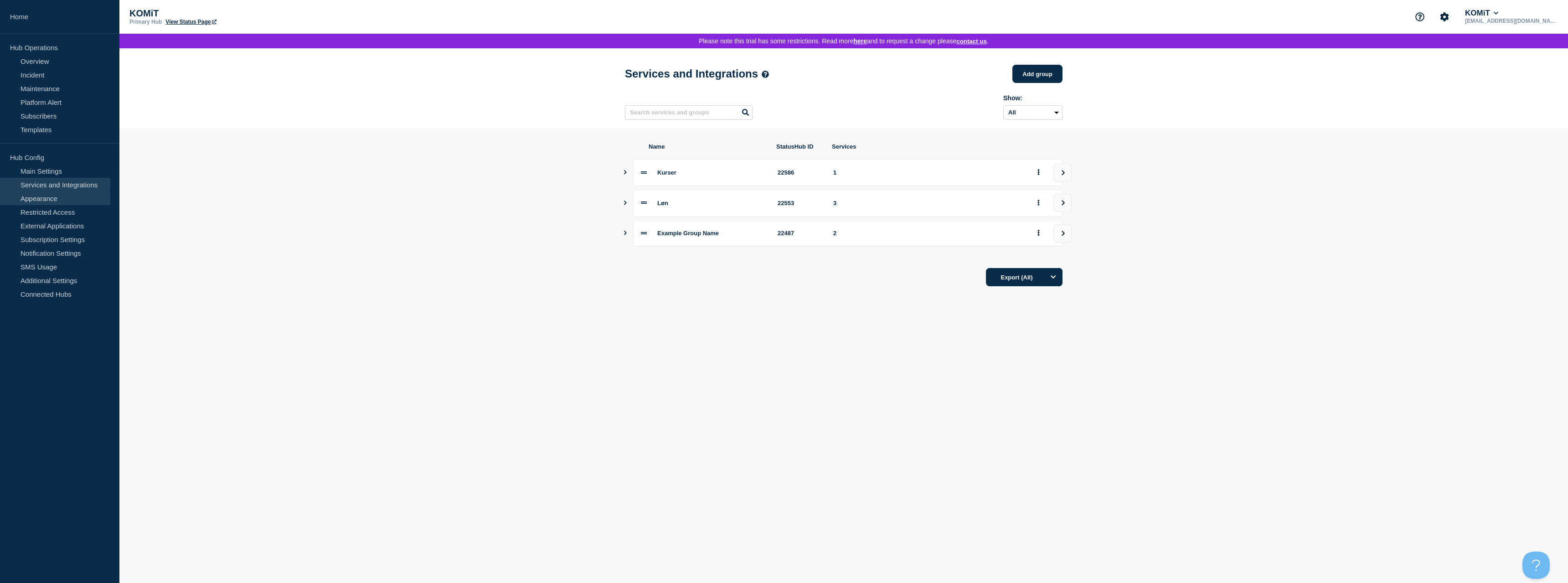
click at [46, 198] on link "Appearance" at bounding box center [55, 199] width 110 height 14
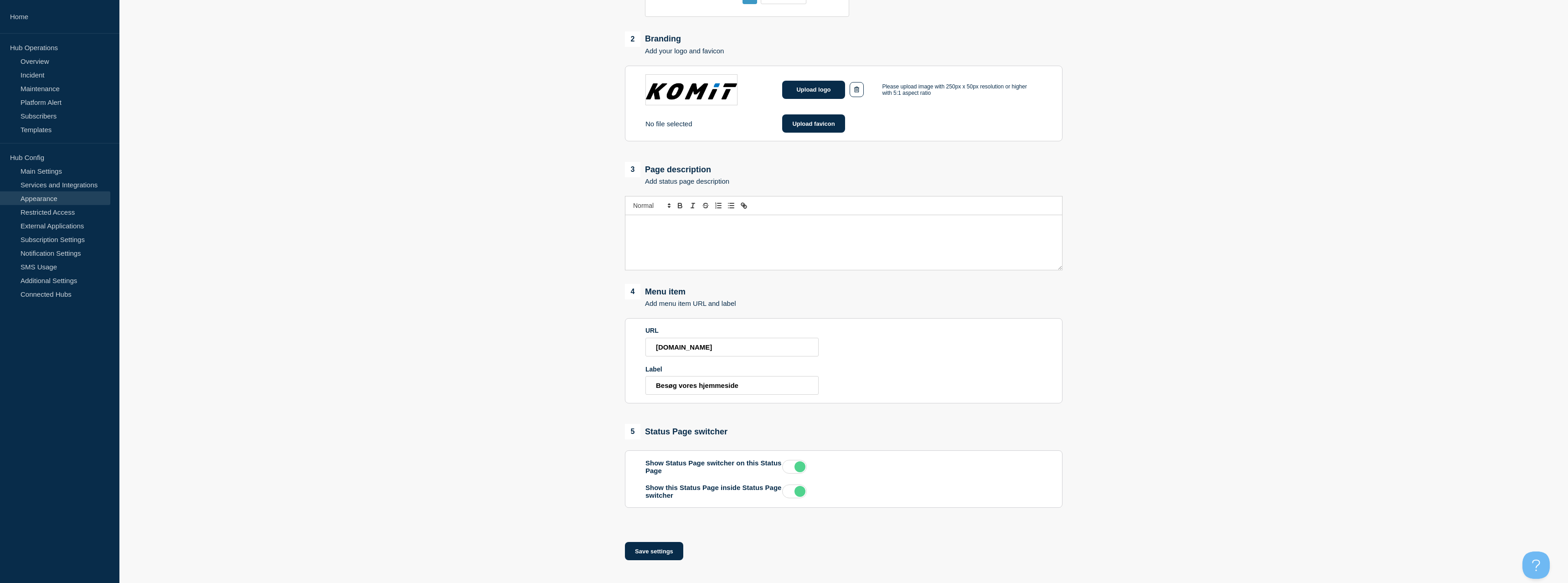
scroll to position [247, 0]
click at [652, 340] on input "[DOMAIN_NAME]" at bounding box center [732, 343] width 173 height 19
type input "[URL][DOMAIN_NAME]"
click at [674, 549] on button "Save settings" at bounding box center [654, 546] width 58 height 18
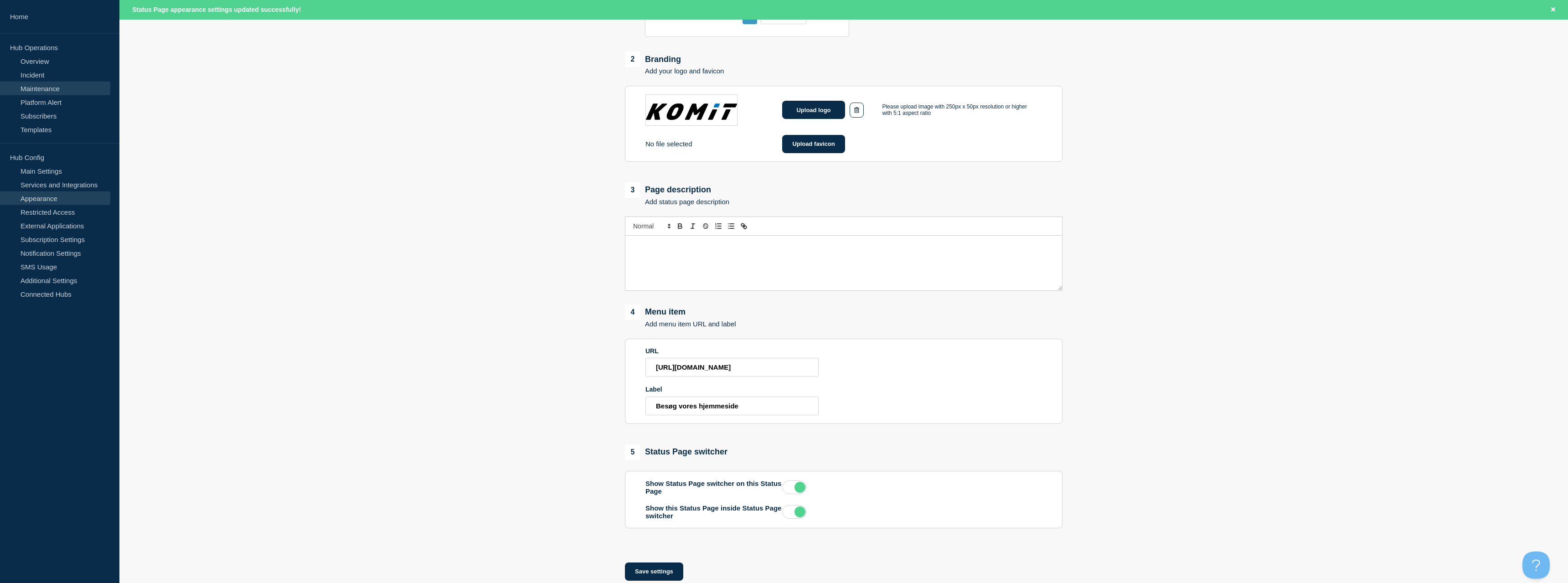
scroll to position [220, 0]
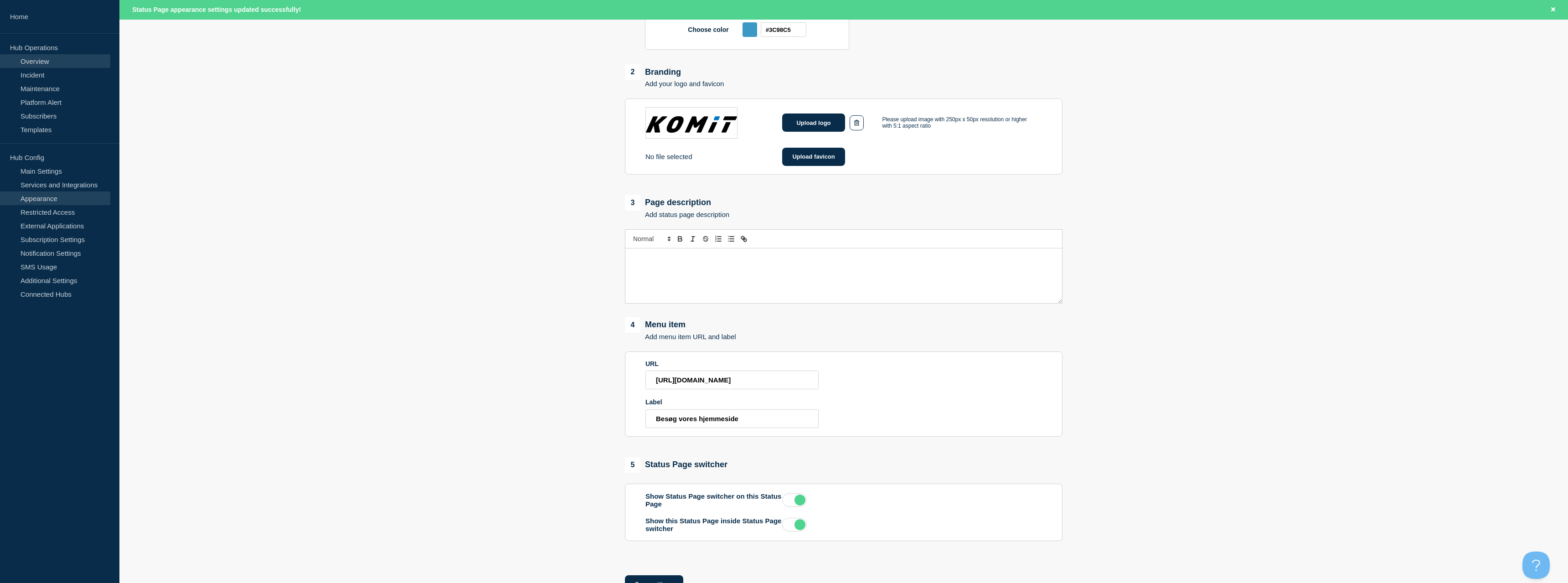
click at [48, 54] on link "Overview" at bounding box center [55, 61] width 110 height 14
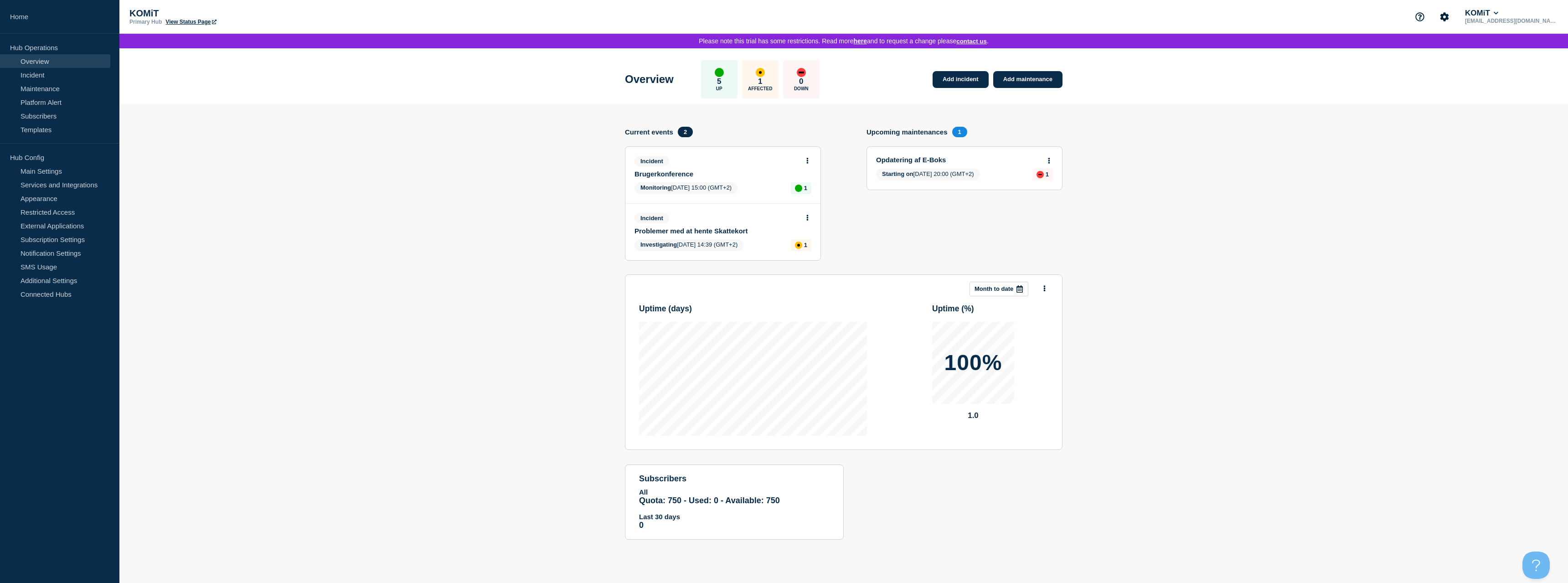
click at [197, 18] on p "KOMiT" at bounding box center [220, 13] width 182 height 11
click at [188, 23] on link "View Status Page" at bounding box center [190, 22] width 51 height 6
